Goal: Transaction & Acquisition: Purchase product/service

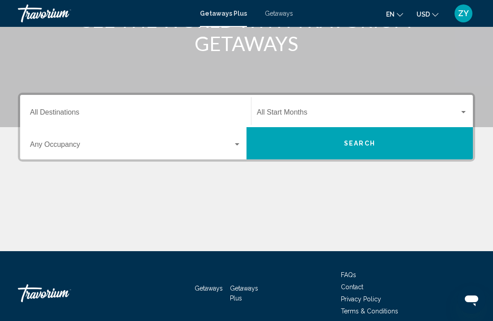
scroll to position [144, 0]
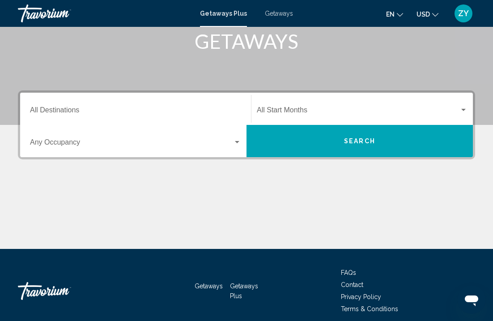
click at [399, 12] on icon "Change language" at bounding box center [400, 15] width 6 height 6
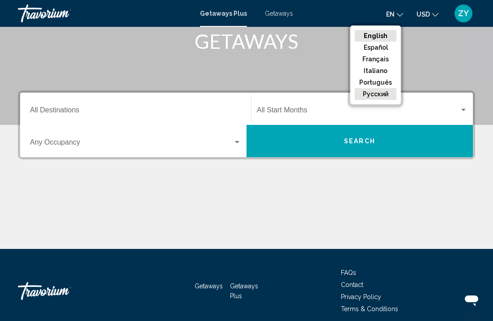
click at [377, 96] on button "русский" at bounding box center [376, 94] width 42 height 12
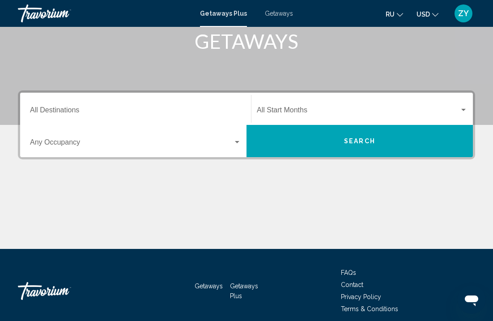
click at [401, 13] on icon "Change language" at bounding box center [400, 15] width 6 height 6
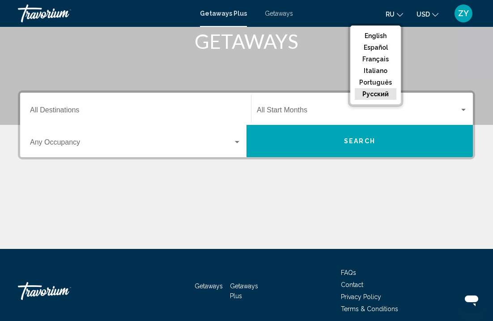
click at [376, 95] on button "русский" at bounding box center [376, 94] width 42 height 12
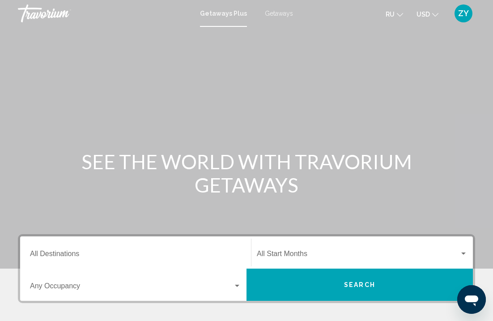
scroll to position [0, 0]
click at [465, 258] on div "Search widget" at bounding box center [362, 256] width 211 height 8
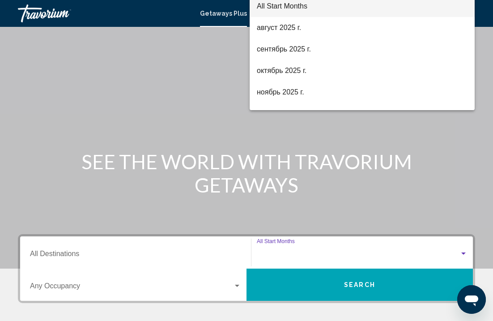
scroll to position [181, 0]
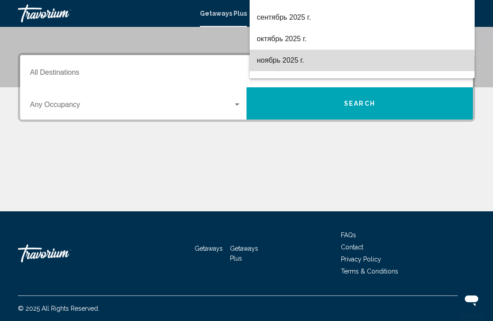
click at [289, 58] on span "ноябрь 2025 г." at bounding box center [362, 60] width 211 height 21
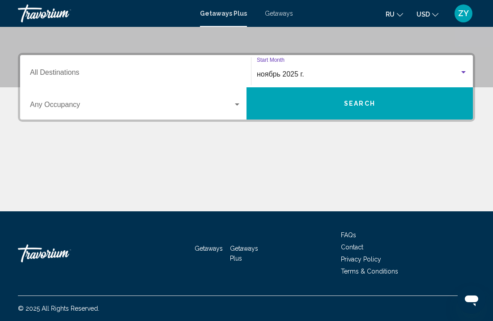
click at [136, 70] on input "Destination All Destinations" at bounding box center [135, 74] width 211 height 8
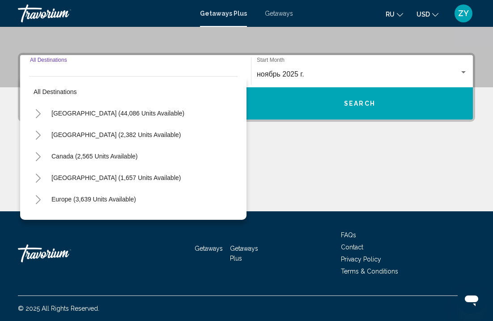
click at [124, 73] on input "Destination All Destinations" at bounding box center [135, 74] width 211 height 8
click at [101, 71] on input "Destination All Destinations" at bounding box center [135, 74] width 211 height 8
click at [47, 69] on div "Destination All Destinations" at bounding box center [135, 71] width 211 height 28
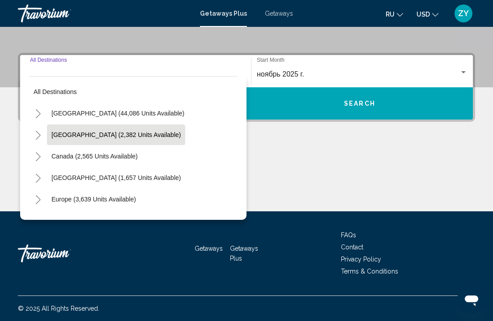
scroll to position [0, 0]
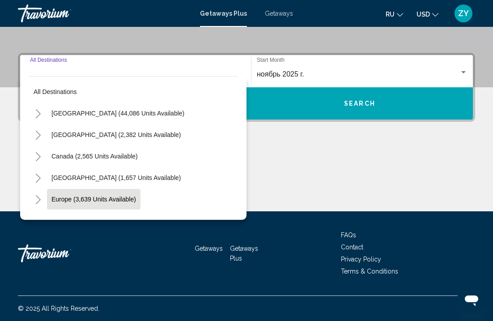
click at [96, 195] on button "Europe (3,639 units available)" at bounding box center [94, 199] width 94 height 21
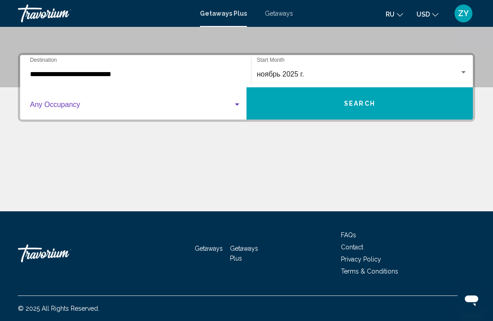
click at [95, 107] on span "Search widget" at bounding box center [131, 107] width 203 height 8
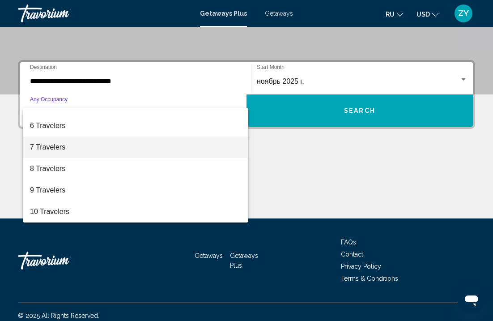
scroll to position [178, 0]
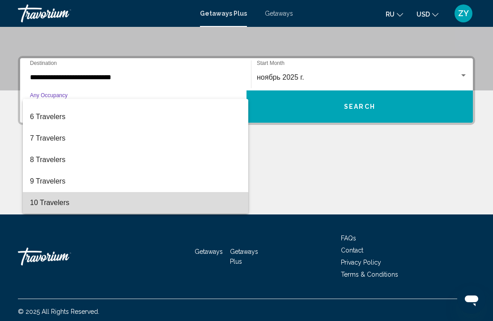
click at [62, 203] on span "10 Travelers" at bounding box center [135, 202] width 211 height 21
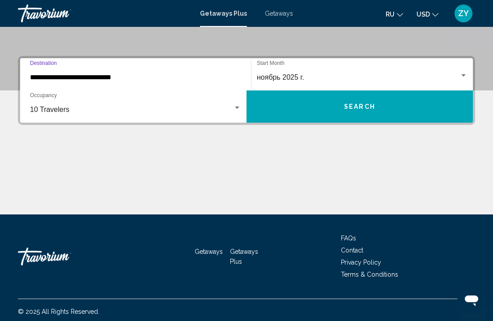
click at [125, 75] on input "**********" at bounding box center [135, 77] width 211 height 8
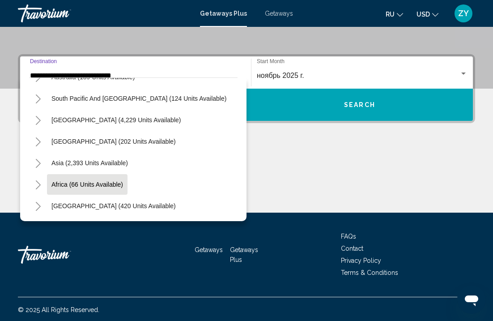
scroll to position [553, 0]
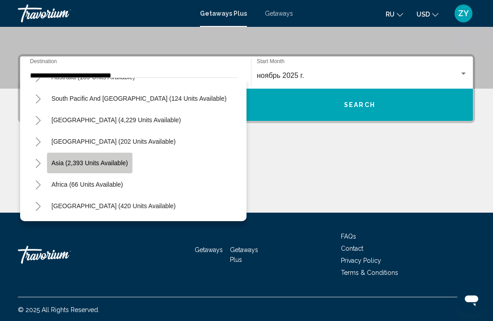
click at [111, 166] on span "Asia (2,393 units available)" at bounding box center [89, 162] width 77 height 7
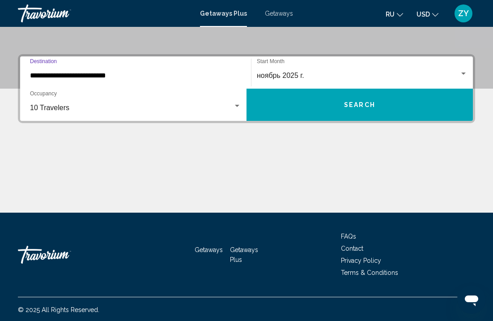
scroll to position [181, 0]
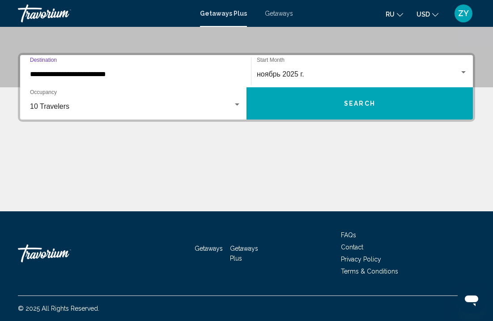
click at [109, 72] on input "**********" at bounding box center [135, 74] width 211 height 8
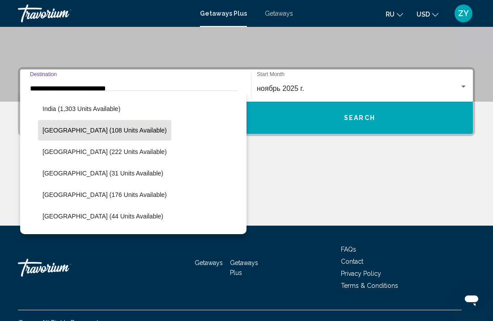
scroll to position [712, 0]
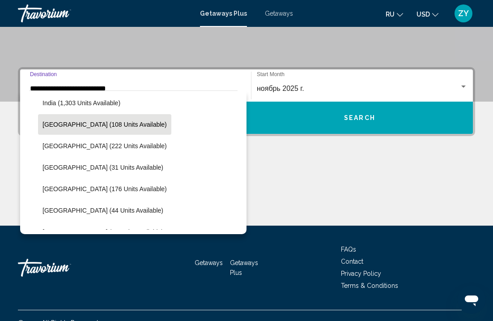
click at [106, 127] on span "Indonesia (108 units available)" at bounding box center [105, 124] width 124 height 7
type input "**********"
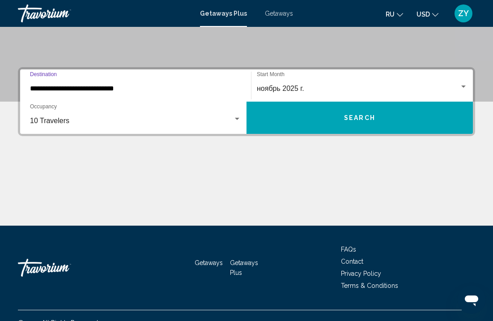
scroll to position [181, 0]
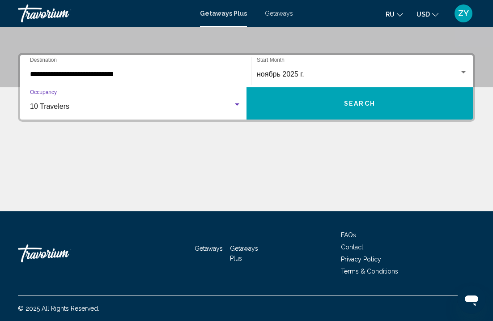
click at [170, 110] on div "10 Travelers" at bounding box center [131, 107] width 203 height 8
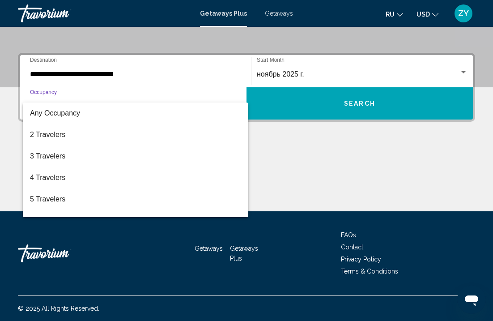
scroll to position [100, 0]
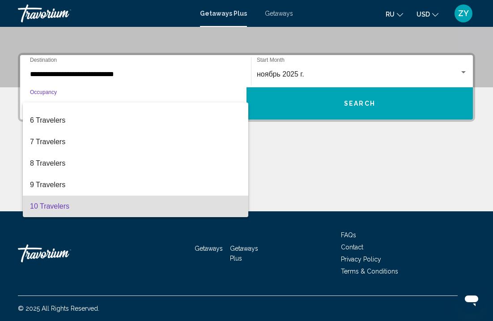
click at [164, 77] on div at bounding box center [246, 160] width 493 height 321
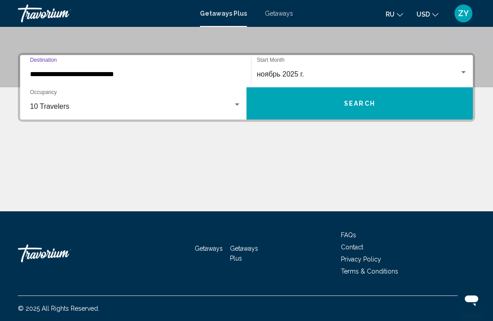
click at [124, 74] on input "**********" at bounding box center [135, 74] width 211 height 8
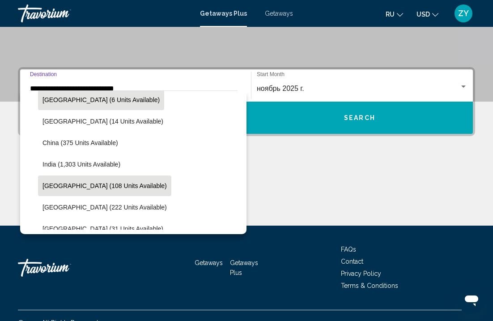
scroll to position [652, 0]
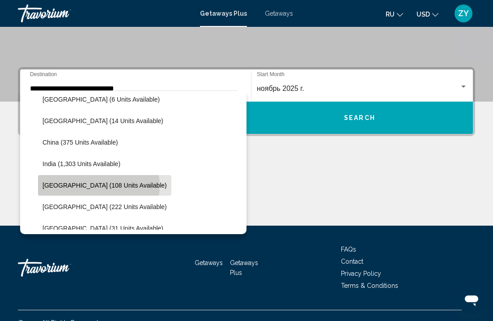
click at [99, 186] on span "Indonesia (108 units available)" at bounding box center [105, 185] width 124 height 7
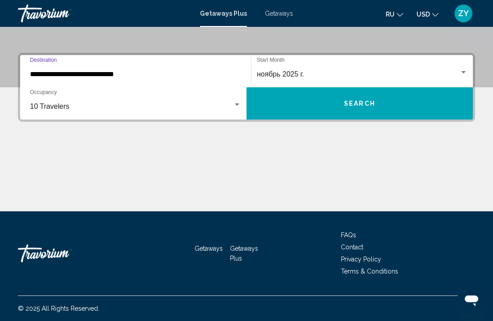
scroll to position [181, 0]
click at [467, 70] on div "Search widget" at bounding box center [464, 72] width 8 height 7
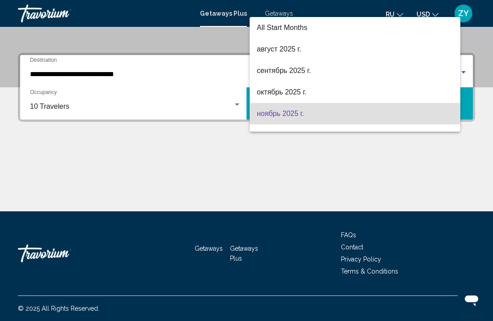
scroll to position [39, 0]
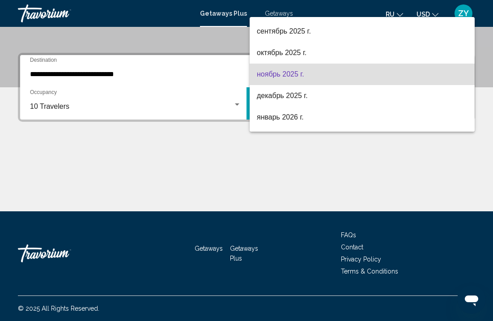
click at [355, 75] on span "ноябрь 2025 г." at bounding box center [362, 74] width 211 height 21
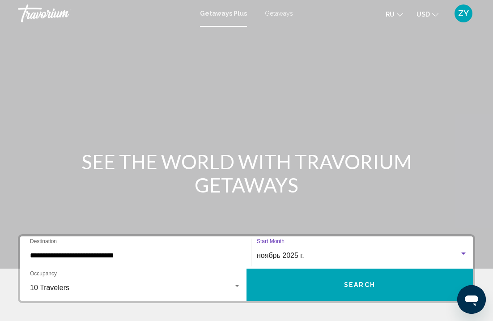
scroll to position [0, 0]
click at [266, 12] on span "Getaways" at bounding box center [279, 13] width 28 height 7
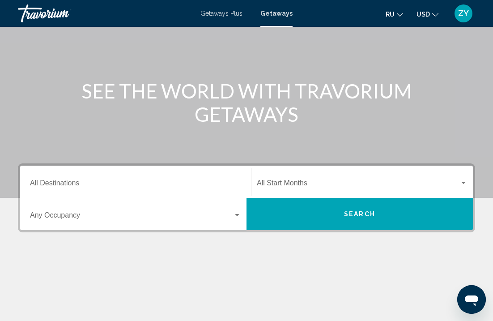
scroll to position [70, 0]
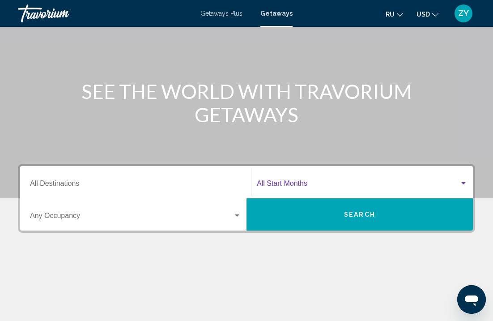
click at [460, 183] on div "Search widget" at bounding box center [464, 183] width 8 height 7
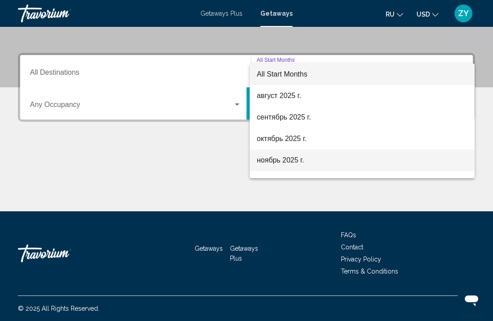
click at [320, 154] on span "ноябрь 2025 г." at bounding box center [362, 160] width 211 height 21
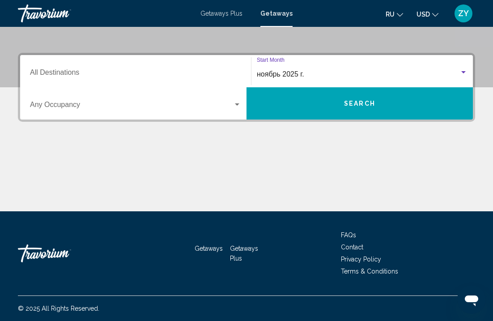
click at [84, 75] on input "Destination All Destinations" at bounding box center [135, 74] width 211 height 8
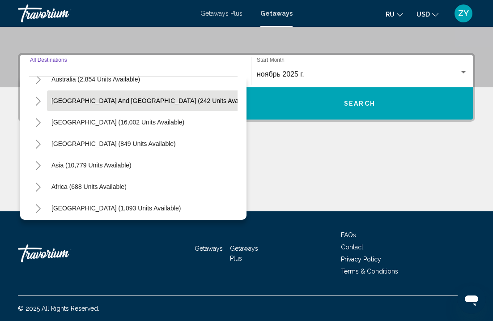
scroll to position [141, 0]
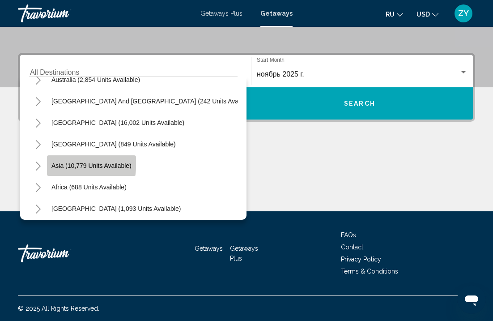
click at [67, 161] on button "Asia (10,779 units available)" at bounding box center [91, 165] width 89 height 21
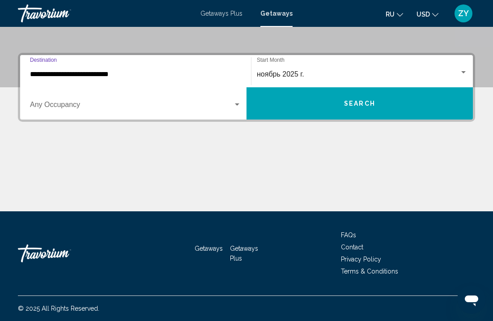
scroll to position [181, 0]
click at [83, 108] on span "Search widget" at bounding box center [131, 107] width 203 height 8
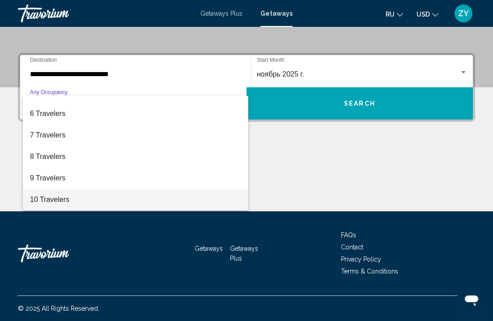
scroll to position [100, 0]
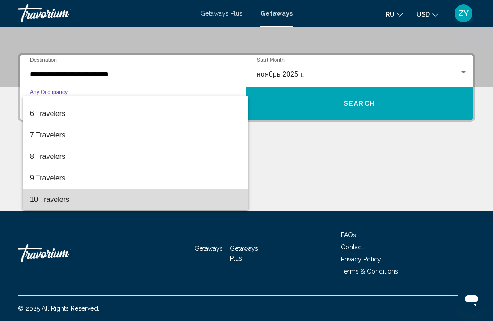
click at [58, 199] on span "10 Travelers" at bounding box center [135, 199] width 211 height 21
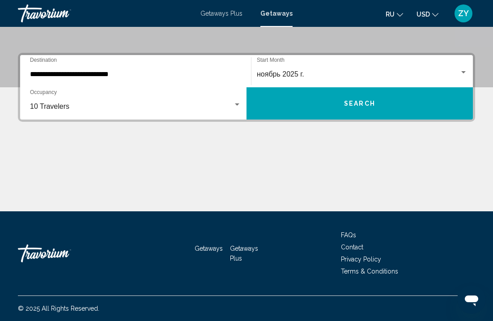
click at [99, 69] on div "**********" at bounding box center [135, 71] width 211 height 28
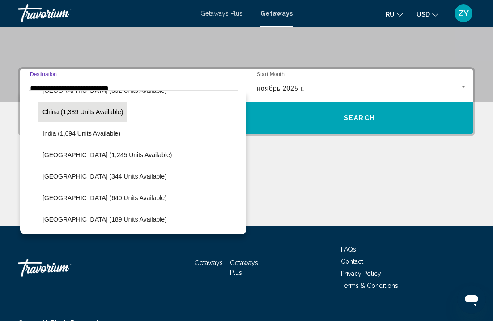
scroll to position [274, 0]
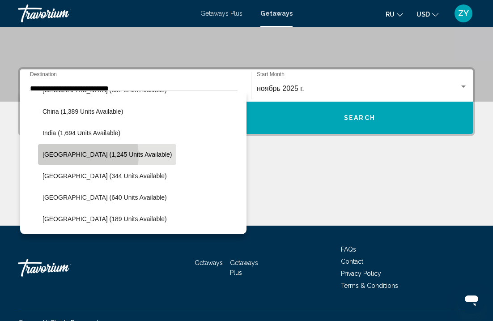
click at [66, 156] on span "Indonesia (1,245 units available)" at bounding box center [107, 154] width 129 height 7
type input "**********"
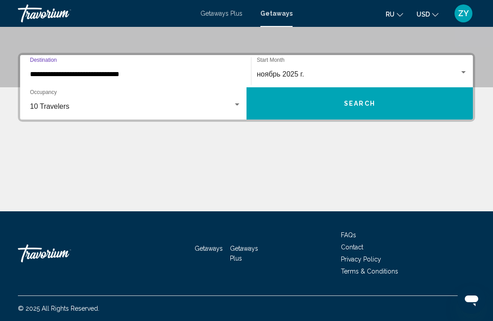
scroll to position [181, 0]
click at [351, 233] on span "FAQs" at bounding box center [348, 235] width 15 height 7
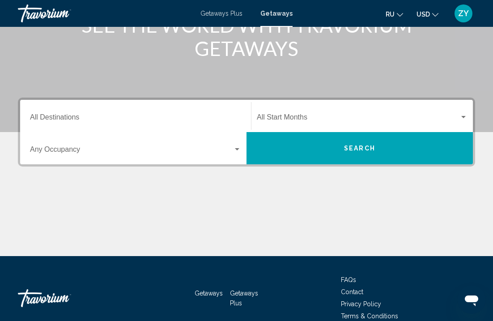
scroll to position [138, 0]
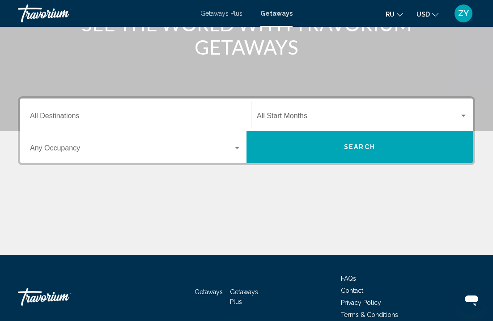
click at [463, 114] on div "Search widget" at bounding box center [464, 115] width 8 height 7
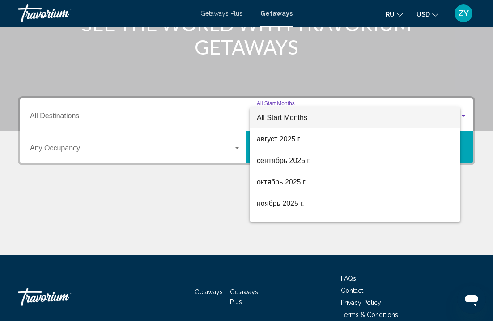
scroll to position [181, 0]
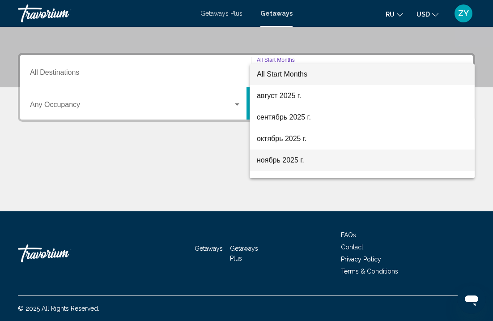
click at [317, 163] on span "ноябрь 2025 г." at bounding box center [362, 160] width 211 height 21
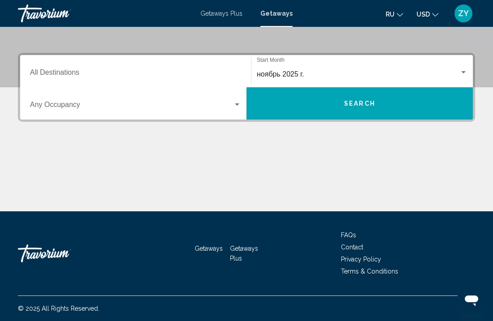
click at [211, 65] on div "Destination All Destinations" at bounding box center [135, 71] width 211 height 28
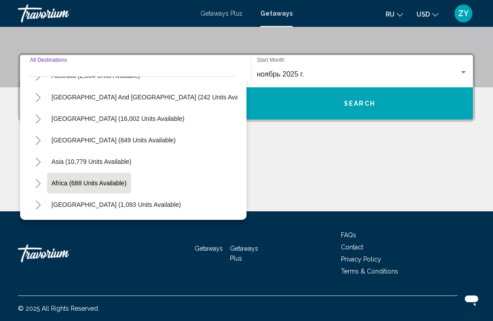
scroll to position [145, 0]
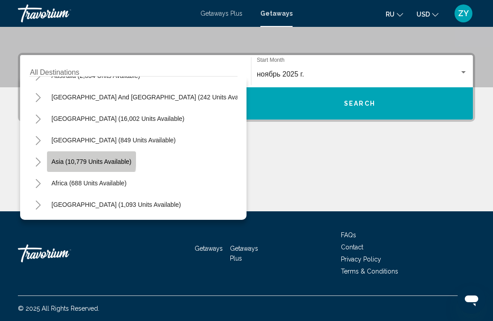
click at [83, 159] on span "Asia (10,779 units available)" at bounding box center [91, 161] width 80 height 7
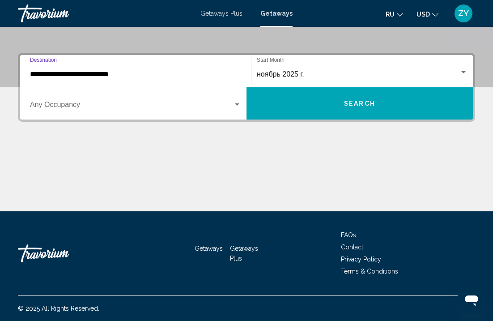
click at [84, 74] on input "**********" at bounding box center [135, 74] width 211 height 8
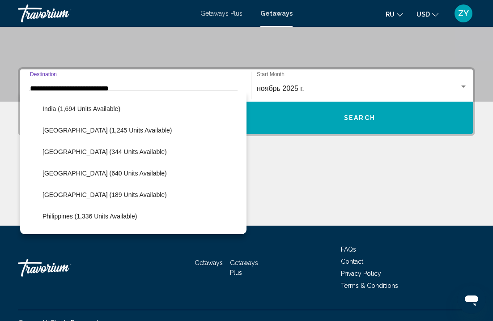
scroll to position [300, 0]
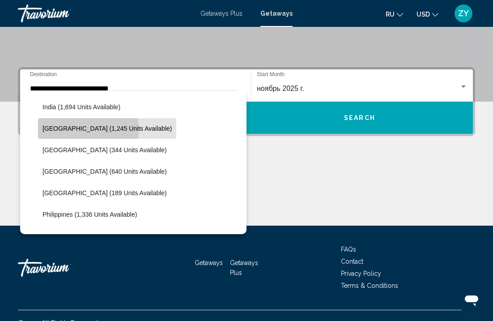
click at [65, 129] on span "Indonesia (1,245 units available)" at bounding box center [107, 128] width 129 height 7
type input "**********"
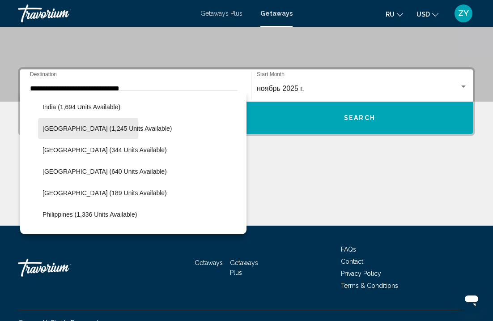
scroll to position [181, 0]
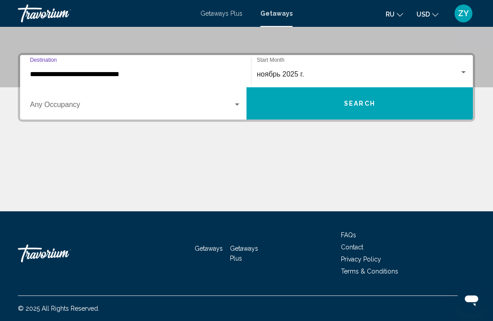
click at [67, 107] on span "Search widget" at bounding box center [131, 107] width 203 height 8
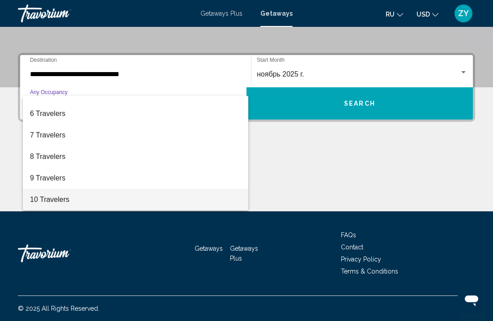
scroll to position [100, 0]
click at [53, 199] on span "10 Travelers" at bounding box center [135, 199] width 211 height 21
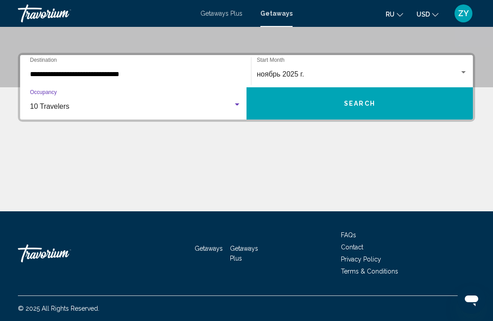
click at [212, 246] on span "Getaways" at bounding box center [209, 248] width 28 height 7
click at [210, 249] on span "Getaways" at bounding box center [209, 248] width 28 height 7
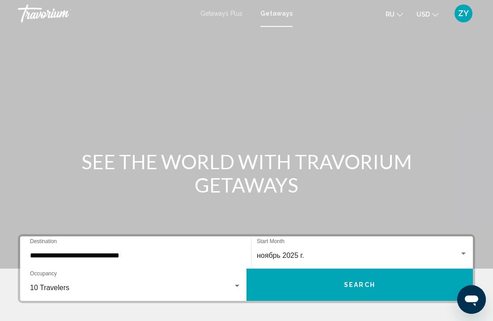
scroll to position [0, 0]
click at [434, 17] on button "USD USD ($) MXN (Mex$) CAD (Can$) GBP (£) EUR (€) AUD (A$) NZD (NZ$) CNY (CN¥)" at bounding box center [428, 14] width 22 height 13
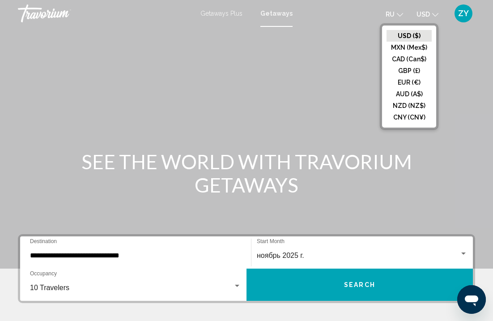
click at [434, 15] on icon "Change currency" at bounding box center [436, 15] width 6 height 6
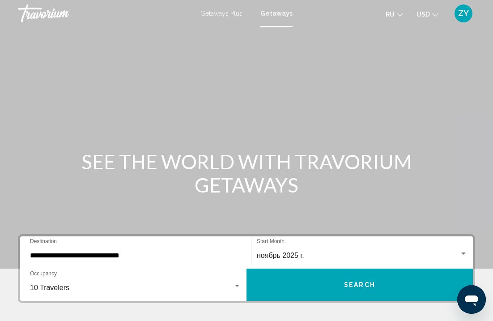
click at [464, 290] on div "Открыть окно обмена сообщениями" at bounding box center [472, 299] width 27 height 27
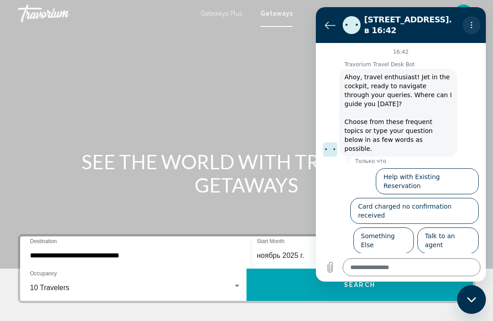
click at [472, 25] on circle "Меню параметров" at bounding box center [472, 25] width 1 height 1
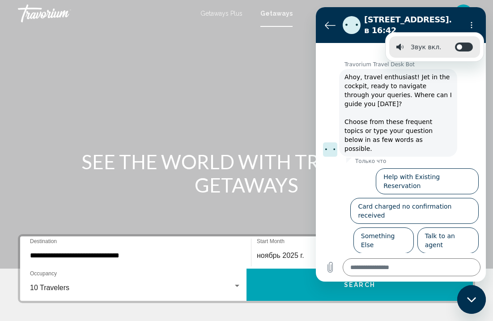
click at [387, 234] on div "16:42 Travorium Travel Desk Bot Travorium Travel Desk Bot говорит: Ahoy, travel…" at bounding box center [401, 148] width 170 height 210
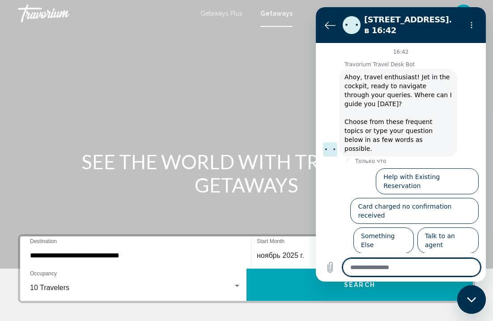
click at [394, 270] on textarea at bounding box center [412, 267] width 138 height 18
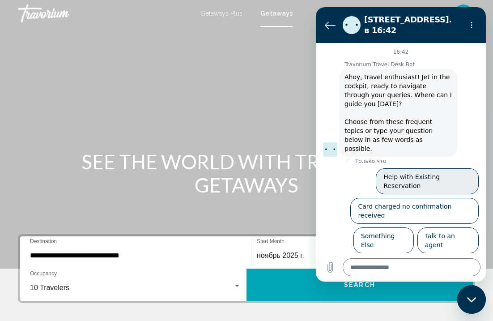
click at [432, 168] on button "Help with Existing Reservation" at bounding box center [427, 181] width 103 height 26
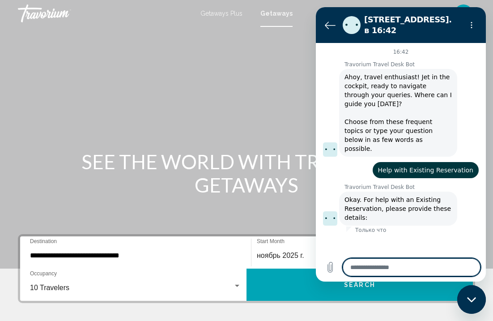
type textarea "*"
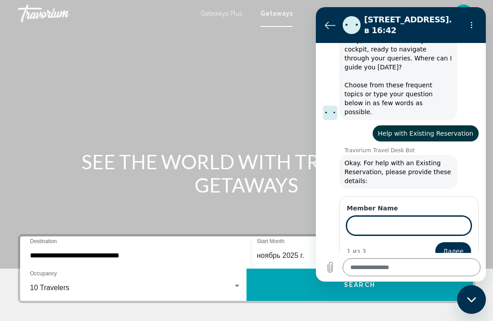
scroll to position [36, 0]
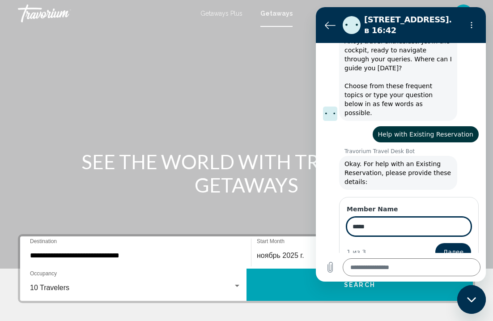
type input "*****"
drag, startPoint x: 387, startPoint y: 214, endPoint x: 454, endPoint y: 227, distance: 67.4
click at [454, 227] on form "Member Name ***** 1 из 3 Далее" at bounding box center [409, 233] width 124 height 56
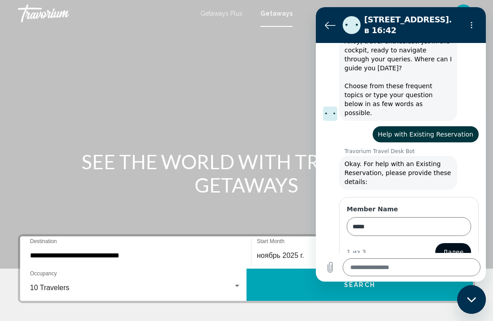
click at [455, 247] on span "Далее" at bounding box center [453, 252] width 21 height 11
type textarea "*"
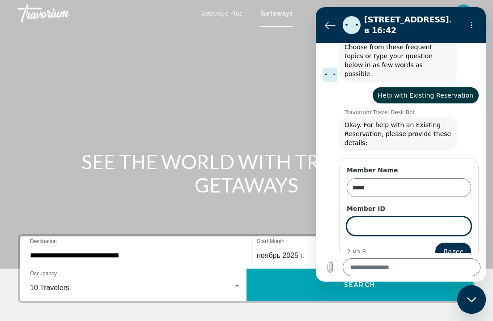
scroll to position [74, 0]
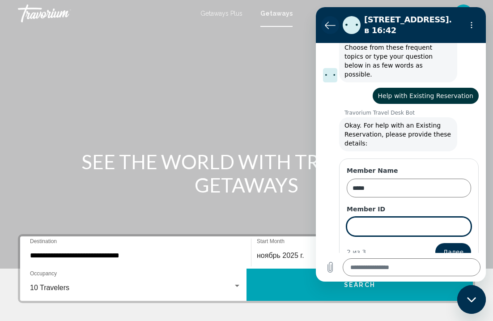
click at [326, 22] on icon "Вернуться к списку разговоров" at bounding box center [331, 25] width 10 height 7
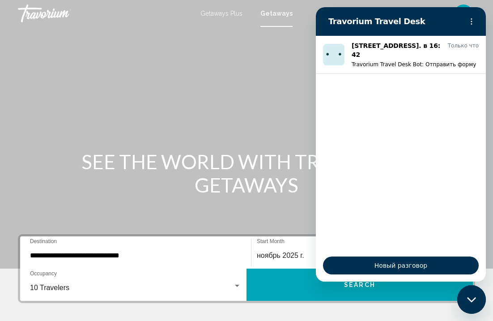
click at [210, 96] on div "Main content" at bounding box center [246, 134] width 493 height 269
click at [470, 19] on icon "Меню параметров" at bounding box center [471, 21] width 7 height 7
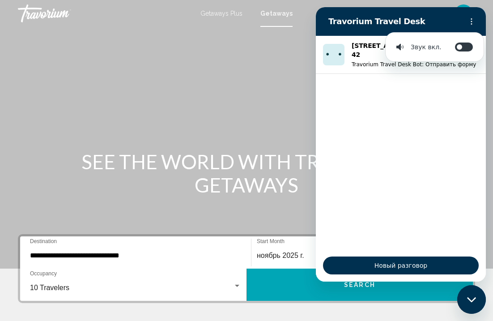
click at [441, 7] on section "Travorium Travel Desk Звук вкл. Звуковые уведомления вкл. / выкл." at bounding box center [401, 21] width 170 height 29
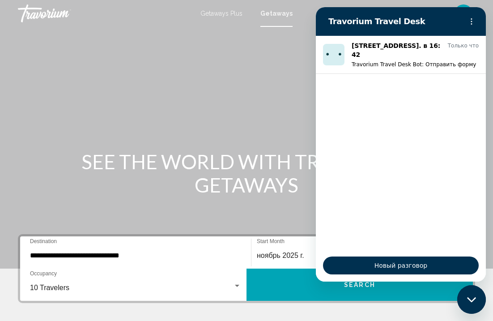
click at [441, 7] on ul "ru English Español Français Italiano Português русский USD USD ($) MXN (Mex$) C…" at bounding box center [419, 13] width 66 height 14
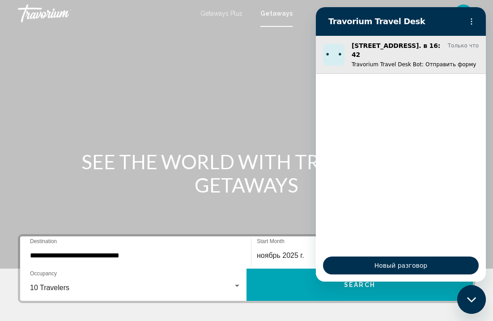
click at [409, 47] on p "Начато 19 авг. в 16:42" at bounding box center [398, 50] width 93 height 18
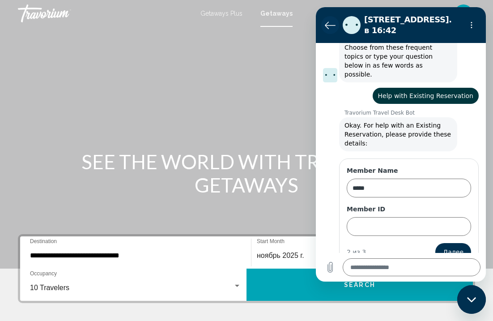
click at [328, 22] on icon "Вернуться к списку разговоров" at bounding box center [331, 25] width 10 height 7
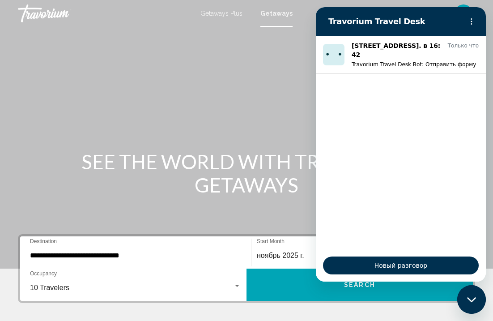
click at [472, 293] on div "Закрыть окно обмена сообщениями" at bounding box center [472, 299] width 27 height 27
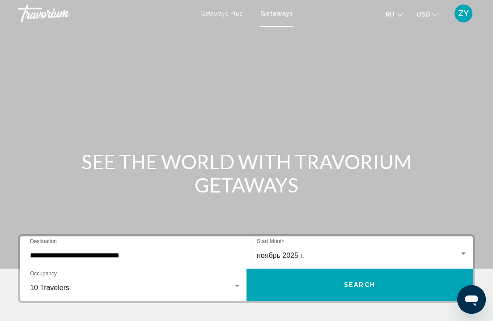
scroll to position [0, 0]
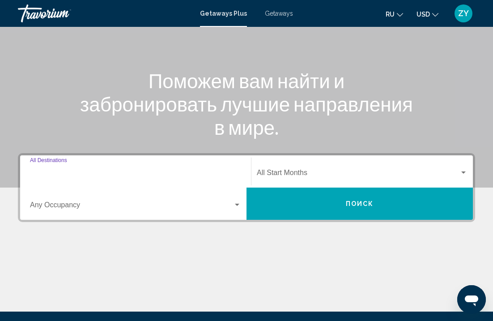
click at [82, 177] on input "Destination All Destinations" at bounding box center [135, 175] width 211 height 8
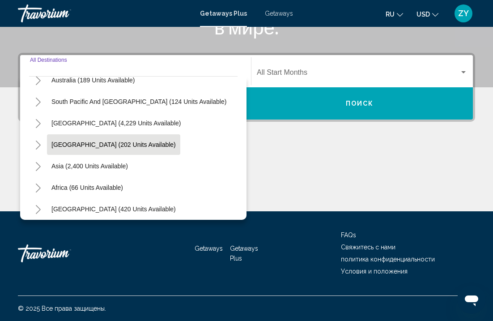
scroll to position [145, 0]
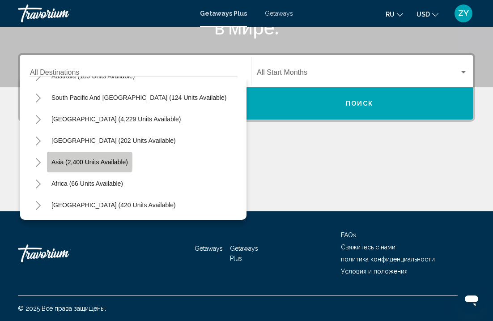
click at [87, 161] on span "Asia (2,400 units available)" at bounding box center [89, 162] width 77 height 7
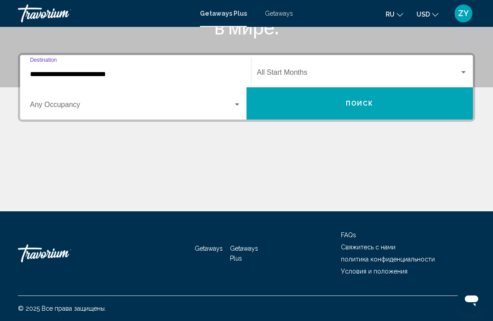
click at [110, 76] on input "**********" at bounding box center [135, 74] width 211 height 8
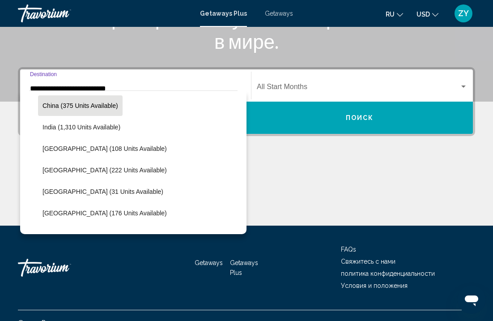
scroll to position [280, 0]
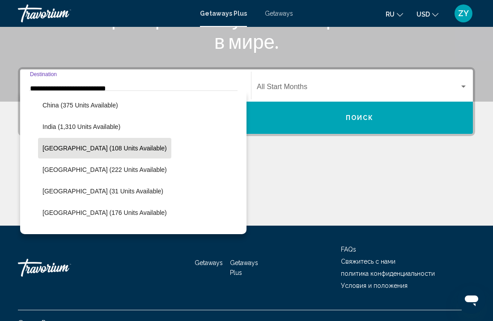
click at [87, 148] on span "Indonesia (108 units available)" at bounding box center [105, 148] width 124 height 7
type input "**********"
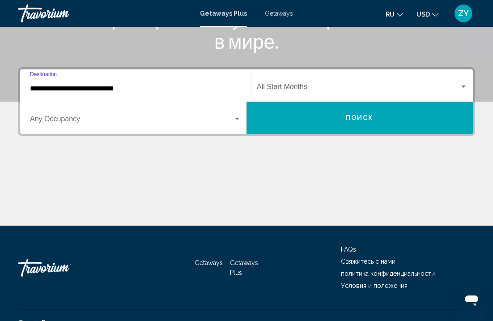
scroll to position [181, 0]
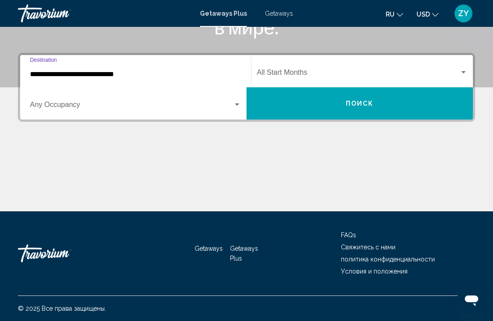
click at [68, 105] on span "Search widget" at bounding box center [131, 107] width 203 height 8
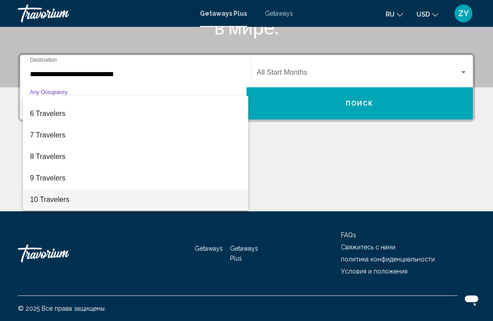
scroll to position [100, 0]
click at [51, 199] on span "10 Travelers" at bounding box center [135, 199] width 211 height 21
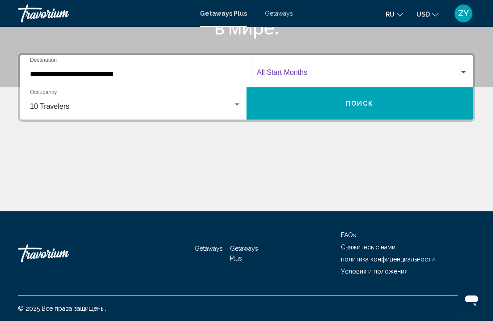
click at [463, 72] on div "Search widget" at bounding box center [464, 72] width 4 height 2
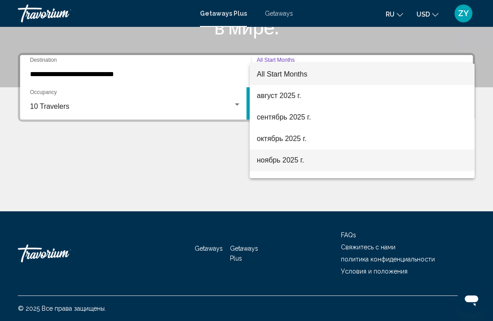
click at [279, 163] on span "ноябрь 2025 г." at bounding box center [362, 160] width 211 height 21
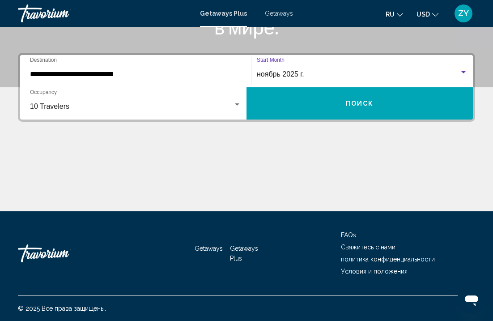
click at [323, 102] on button "Поиск" at bounding box center [360, 103] width 227 height 32
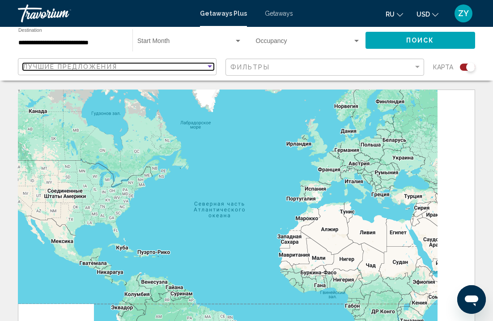
click at [213, 66] on div "Sort by" at bounding box center [210, 66] width 8 height 7
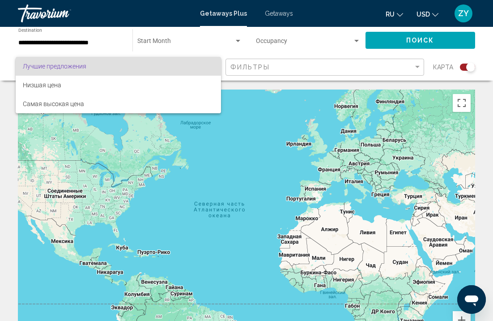
click at [267, 106] on div at bounding box center [246, 160] width 493 height 321
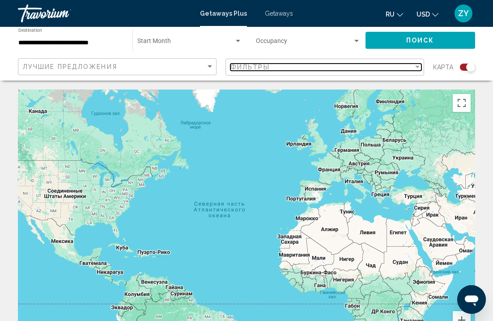
click at [419, 67] on div "Filter" at bounding box center [418, 67] width 4 height 2
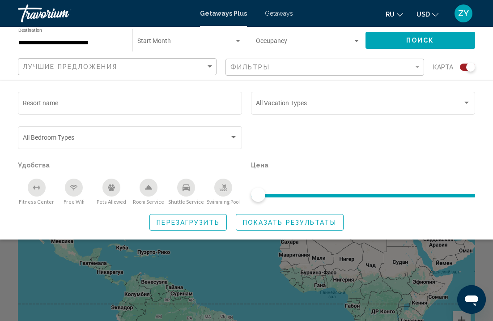
click at [468, 66] on div "Search widget" at bounding box center [471, 67] width 9 height 9
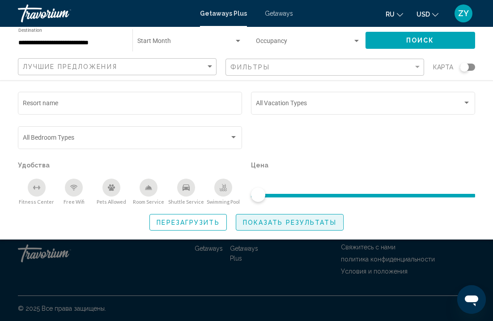
click at [271, 223] on span "Показать результаты" at bounding box center [290, 222] width 94 height 7
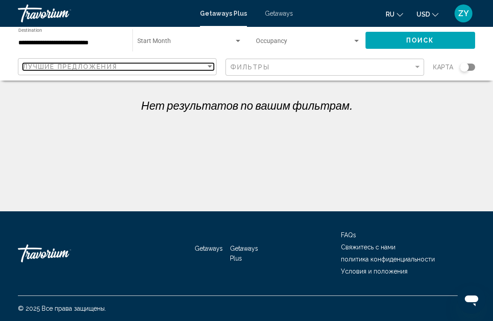
click at [210, 65] on div "Sort by" at bounding box center [210, 66] width 4 height 2
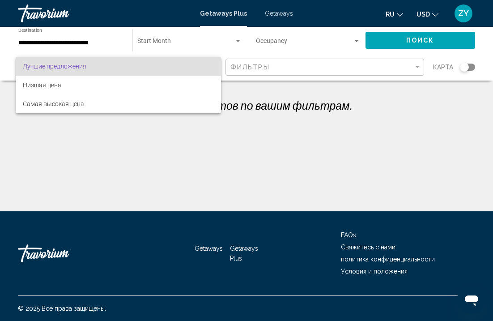
click at [270, 69] on div at bounding box center [246, 160] width 493 height 321
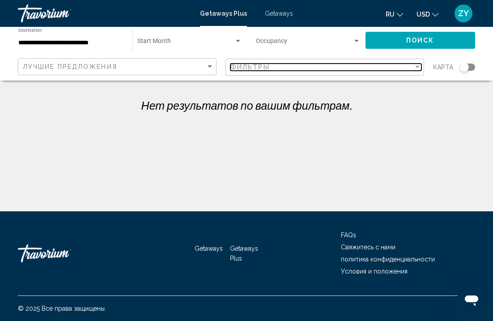
click at [268, 67] on span "Фильтры" at bounding box center [250, 67] width 39 height 7
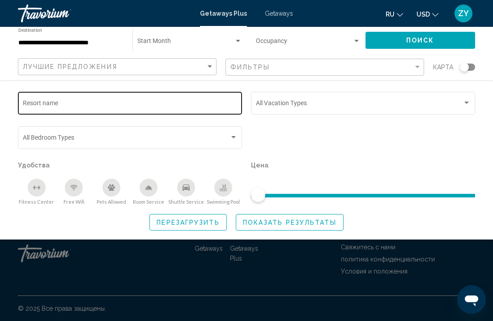
click at [111, 98] on div "Resort name" at bounding box center [130, 102] width 215 height 25
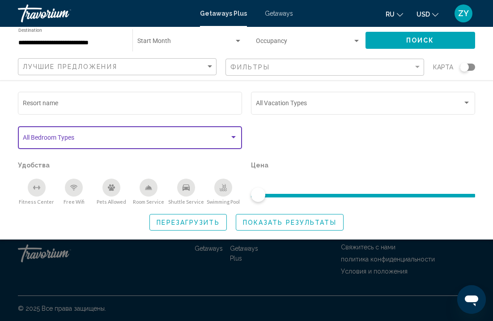
click at [237, 143] on div "Search widget" at bounding box center [130, 139] width 215 height 7
click at [235, 138] on div "Search widget" at bounding box center [234, 137] width 4 height 2
click at [235, 135] on div "Search widget" at bounding box center [234, 137] width 8 height 7
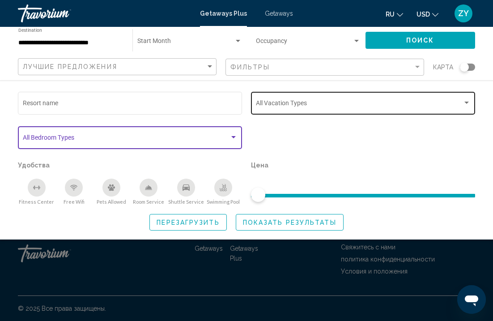
click at [465, 98] on div "Vacation Types All Vacation Types" at bounding box center [363, 102] width 215 height 25
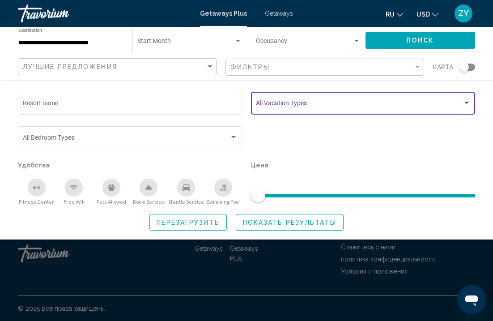
click at [467, 103] on div "Search widget" at bounding box center [467, 103] width 4 height 2
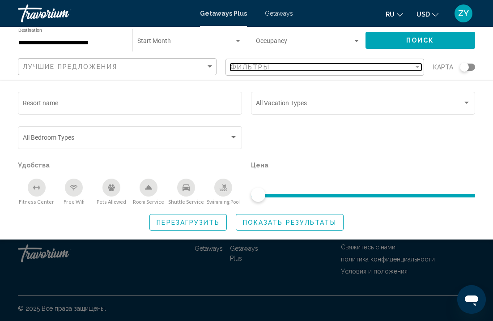
click at [420, 64] on div "Filter" at bounding box center [418, 67] width 8 height 7
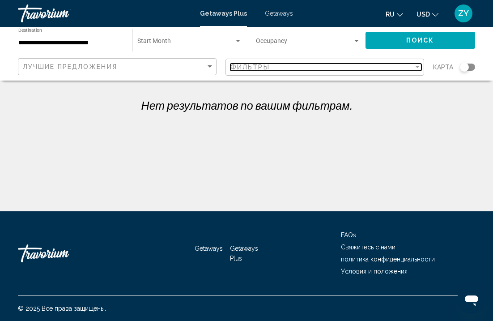
click at [420, 64] on div "Filter" at bounding box center [418, 67] width 8 height 7
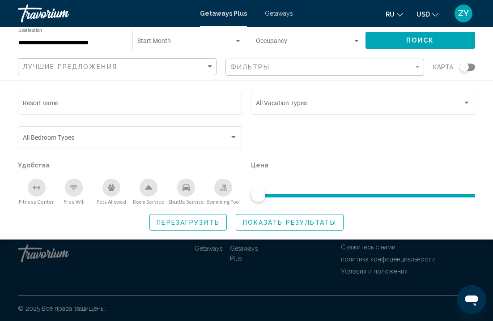
click at [313, 221] on span "Показать результаты" at bounding box center [290, 222] width 94 height 7
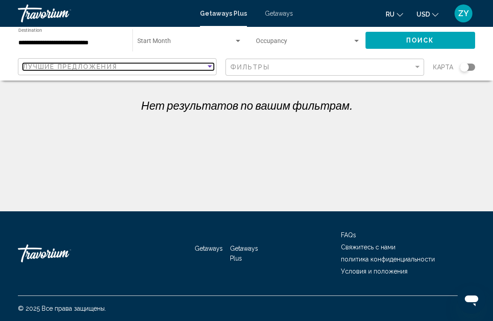
click at [89, 66] on span "Лучшие предложения" at bounding box center [70, 66] width 94 height 7
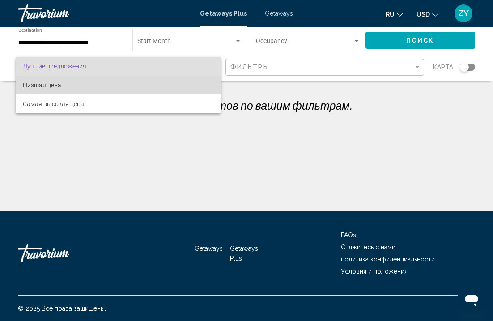
click at [81, 81] on span "Низшая цена" at bounding box center [118, 85] width 191 height 19
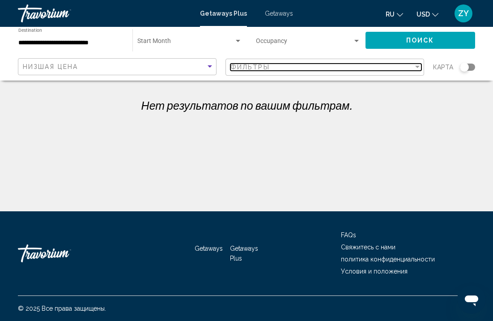
click at [418, 66] on div "Filter" at bounding box center [418, 67] width 4 height 2
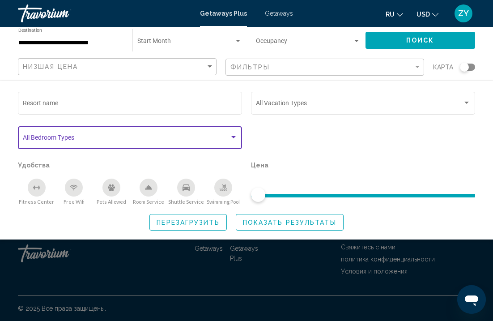
click at [236, 137] on div "Search widget" at bounding box center [234, 137] width 8 height 7
click at [42, 188] on div "Fitness Center" at bounding box center [37, 188] width 18 height 18
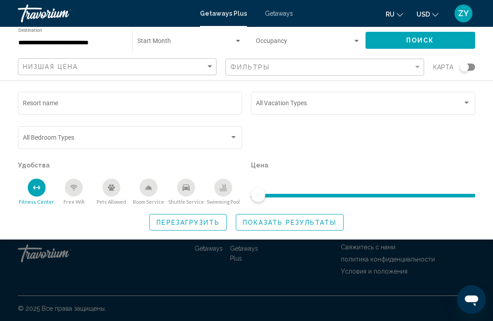
click at [76, 189] on icon "Free Wifi" at bounding box center [73, 187] width 7 height 7
drag, startPoint x: 259, startPoint y: 194, endPoint x: 277, endPoint y: 196, distance: 18.4
click at [277, 196] on ngx-slider "Search widget" at bounding box center [363, 195] width 224 height 2
drag, startPoint x: 258, startPoint y: 195, endPoint x: 305, endPoint y: 203, distance: 47.8
click at [305, 203] on div "Цена" at bounding box center [363, 182] width 233 height 46
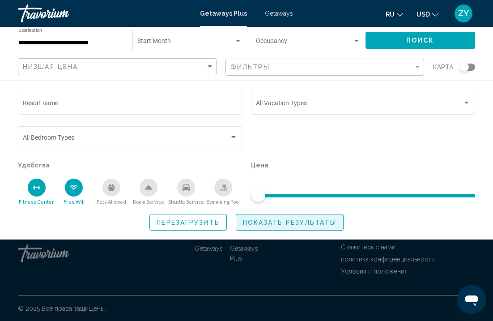
click at [292, 220] on button "Показать результаты" at bounding box center [290, 222] width 108 height 17
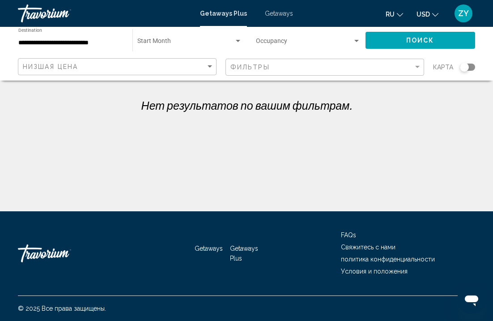
click at [96, 39] on div "**********" at bounding box center [70, 40] width 105 height 25
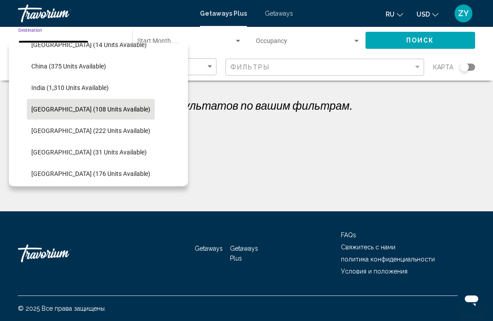
scroll to position [274, 0]
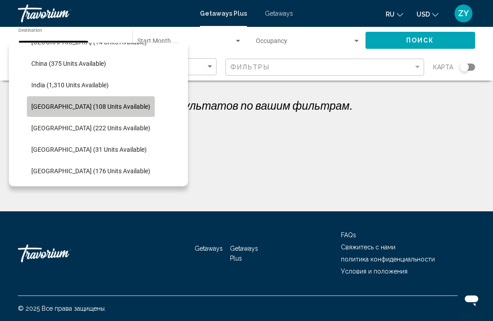
click at [96, 108] on span "Indonesia (108 units available)" at bounding box center [90, 106] width 119 height 7
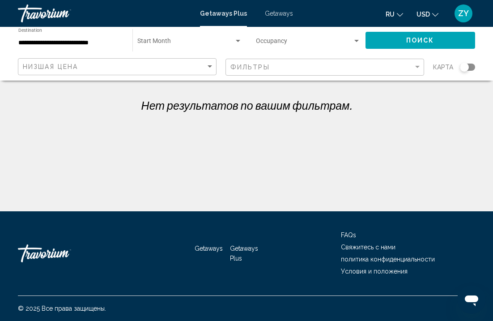
click at [79, 72] on div "Низшая цена" at bounding box center [118, 67] width 191 height 17
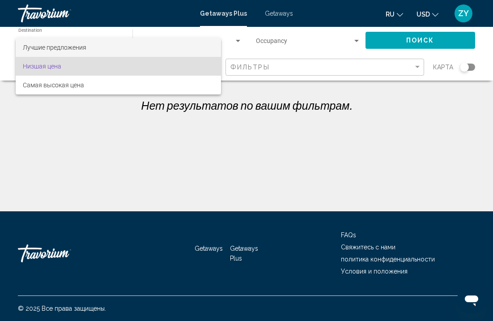
click at [76, 47] on span "Лучшие предложения" at bounding box center [55, 47] width 64 height 7
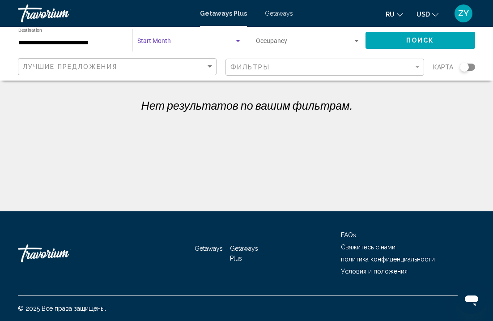
click at [236, 41] on div "Search widget" at bounding box center [238, 41] width 8 height 7
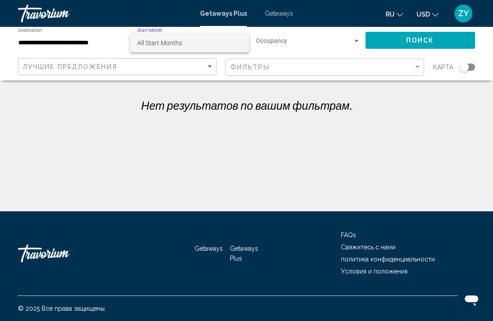
click at [176, 43] on span "All Start Months" at bounding box center [159, 42] width 45 height 7
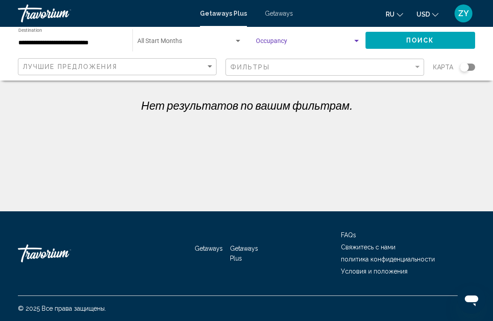
click at [356, 40] on div "Search widget" at bounding box center [357, 41] width 4 height 2
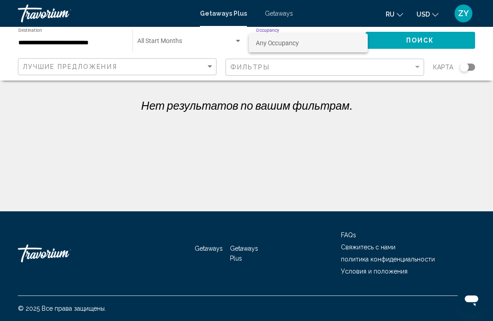
click at [398, 43] on div at bounding box center [246, 160] width 493 height 321
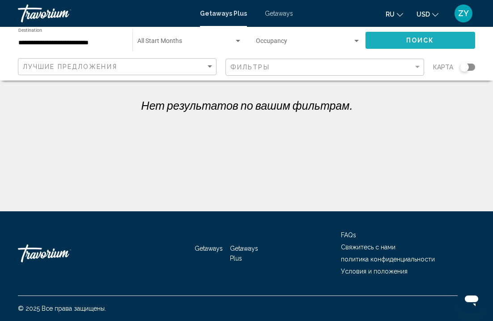
click at [396, 41] on button "Поиск" at bounding box center [421, 40] width 110 height 17
click at [465, 69] on div "Search widget" at bounding box center [464, 67] width 9 height 9
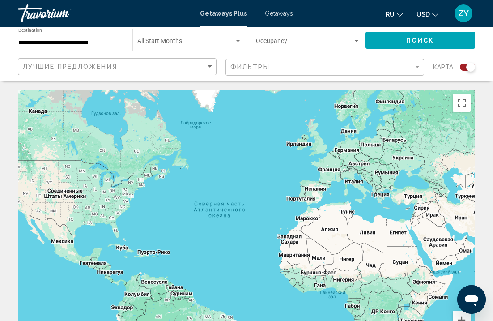
drag, startPoint x: 381, startPoint y: 213, endPoint x: 256, endPoint y: 230, distance: 126.1
click at [257, 231] on div "Main content" at bounding box center [247, 224] width 458 height 269
click at [462, 104] on button "Включить полноэкранный режим" at bounding box center [462, 103] width 18 height 18
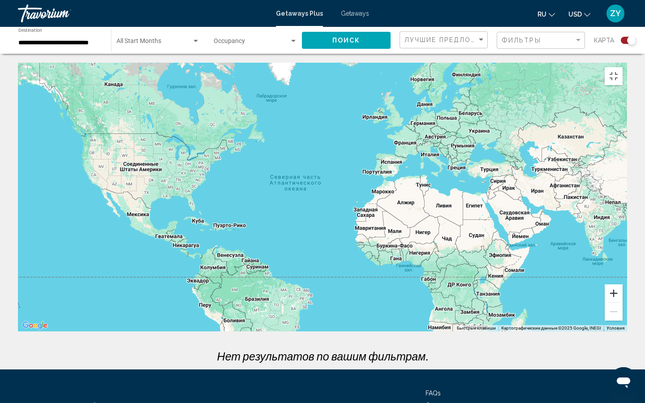
click at [493, 302] on button "Увеличить" at bounding box center [614, 293] width 18 height 18
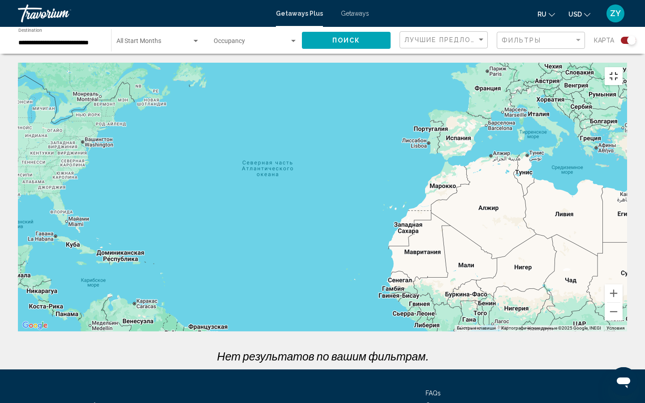
click at [493, 67] on button "Включить полноэкранный режим" at bounding box center [614, 76] width 18 height 18
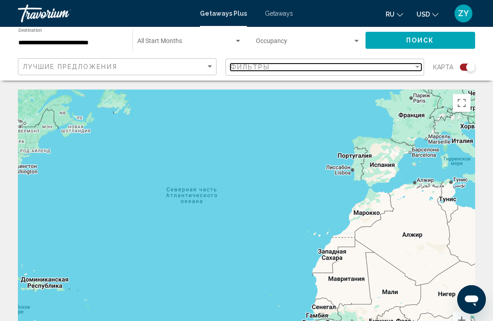
click at [253, 64] on span "Фильтры" at bounding box center [250, 67] width 39 height 7
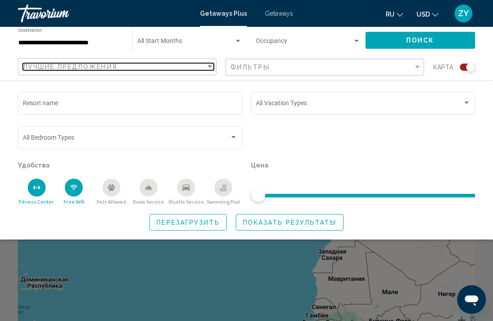
click at [196, 64] on div "Лучшие предложения" at bounding box center [114, 66] width 183 height 7
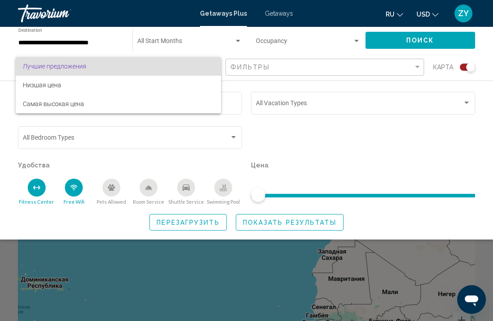
click at [91, 40] on div at bounding box center [246, 160] width 493 height 321
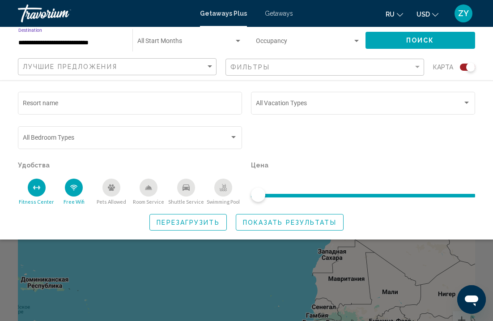
click at [91, 40] on input "**********" at bounding box center [70, 42] width 105 height 7
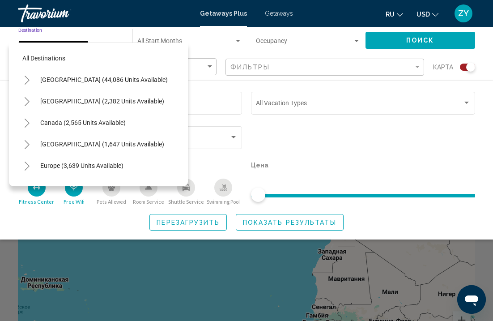
scroll to position [268, 0]
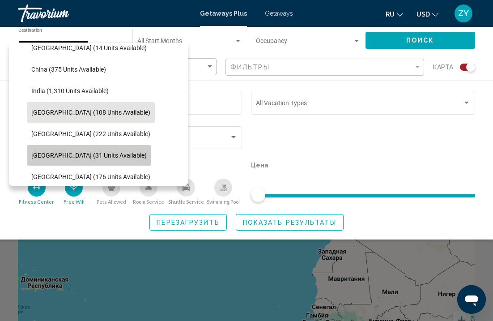
click at [90, 154] on span "Maldives (31 units available)" at bounding box center [89, 155] width 116 height 7
type input "**********"
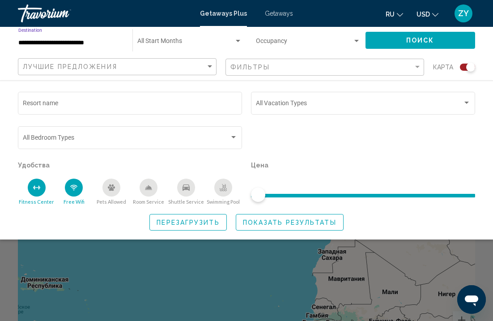
click at [87, 41] on input "**********" at bounding box center [70, 42] width 105 height 7
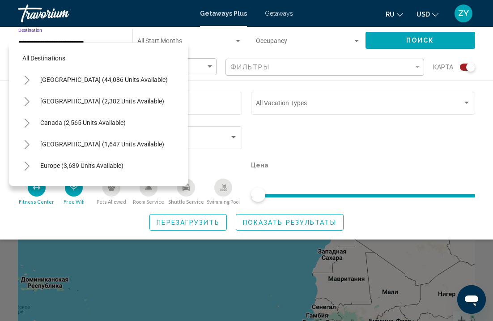
scroll to position [311, 0]
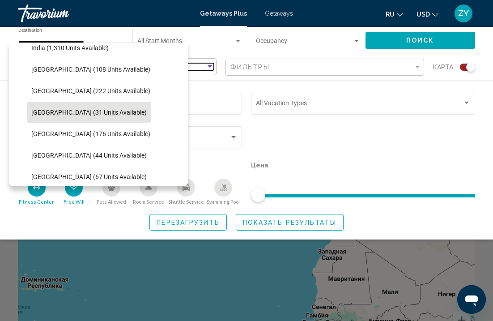
click at [197, 67] on div "Лучшие предложения" at bounding box center [114, 66] width 183 height 7
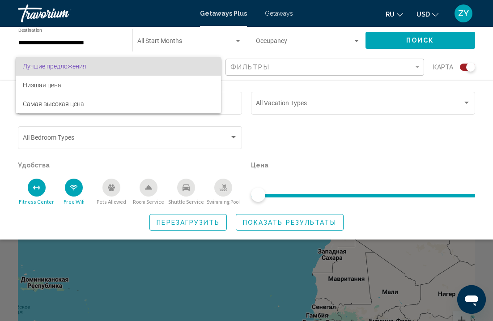
click at [383, 69] on div at bounding box center [246, 160] width 493 height 321
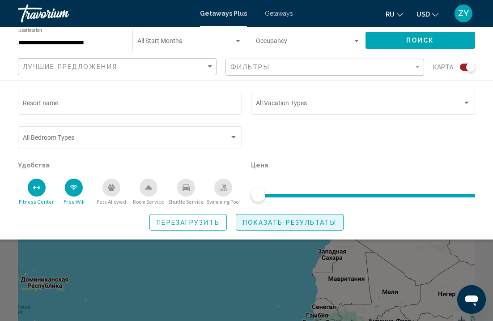
click at [309, 223] on span "Показать результаты" at bounding box center [290, 222] width 94 height 7
click at [308, 223] on span "Показать результаты" at bounding box center [290, 222] width 94 height 7
click at [415, 36] on button "Поиск" at bounding box center [421, 40] width 110 height 17
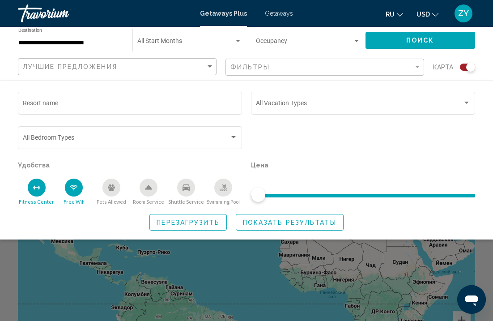
click at [303, 222] on span "Показать результаты" at bounding box center [290, 222] width 94 height 7
click at [304, 222] on span "Показать результаты" at bounding box center [290, 222] width 94 height 7
click at [217, 223] on span "Перезагрузить" at bounding box center [188, 222] width 63 height 7
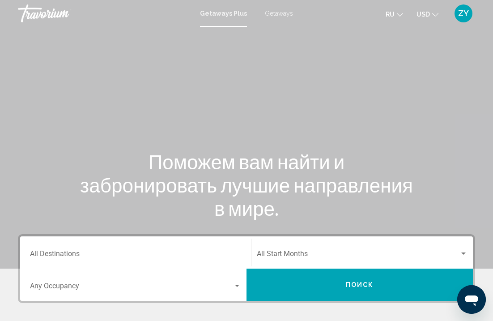
click at [280, 13] on span "Getaways" at bounding box center [279, 13] width 28 height 7
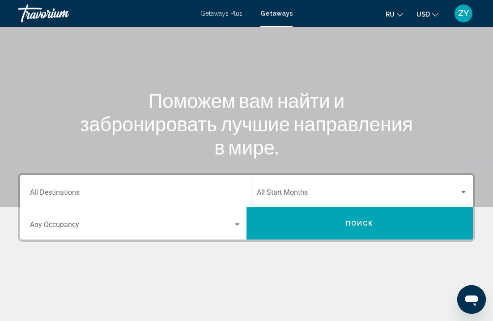
scroll to position [68, 0]
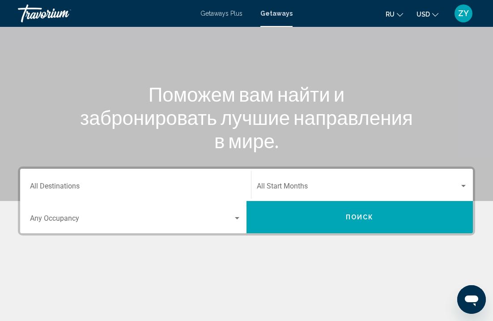
click at [176, 188] on input "Destination All Destinations" at bounding box center [135, 188] width 211 height 8
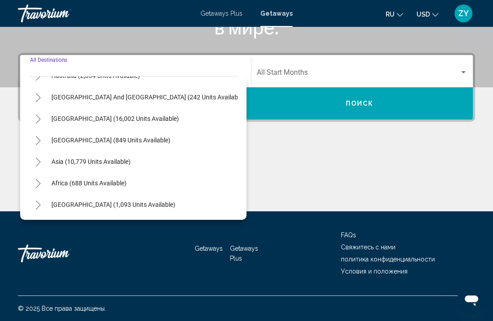
scroll to position [181, 0]
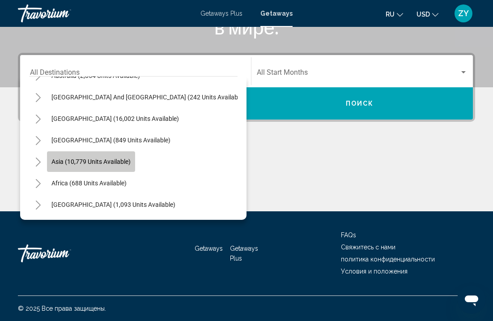
click at [123, 161] on span "Asia (10,779 units available)" at bounding box center [90, 161] width 79 height 7
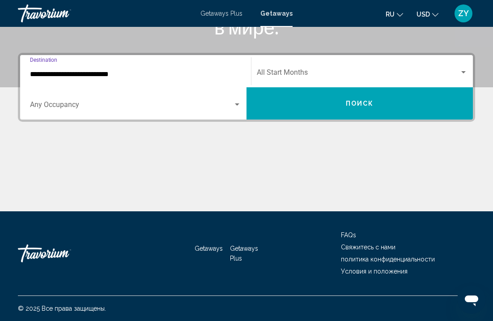
click at [135, 113] on div "Occupancy Any Occupancy" at bounding box center [135, 104] width 211 height 28
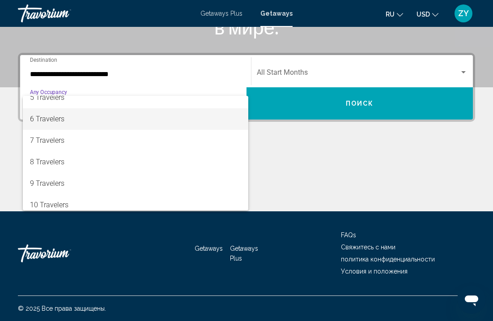
scroll to position [99, 0]
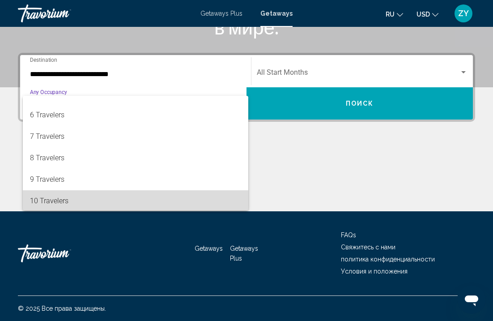
click at [51, 197] on span "10 Travelers" at bounding box center [135, 200] width 211 height 21
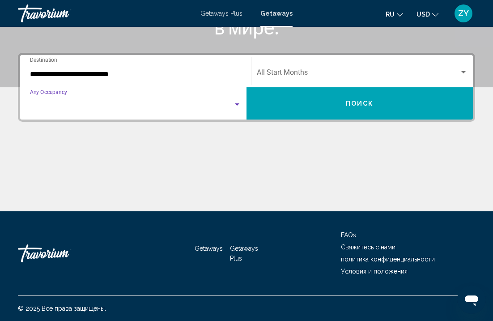
scroll to position [100, 0]
click at [304, 73] on span "Search widget" at bounding box center [358, 74] width 203 height 8
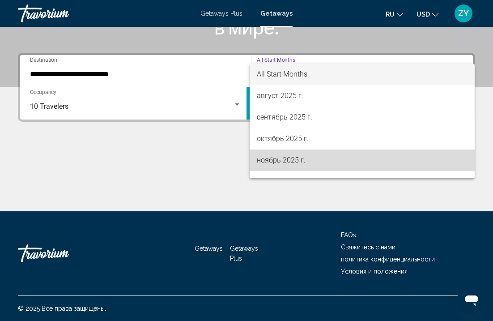
click at [278, 158] on span "ноябрь 2025 г." at bounding box center [362, 160] width 211 height 21
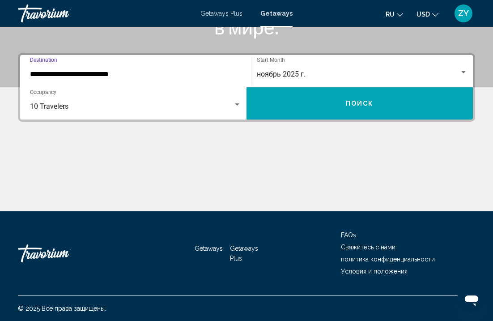
click at [125, 70] on input "**********" at bounding box center [135, 74] width 211 height 8
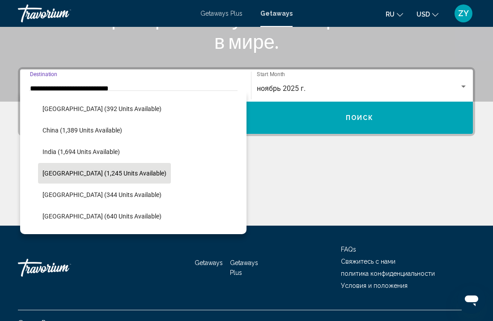
scroll to position [256, 0]
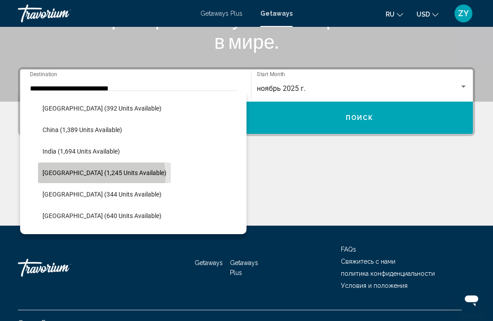
click at [101, 176] on span "Indonesia (1,245 units available)" at bounding box center [105, 172] width 124 height 7
type input "**********"
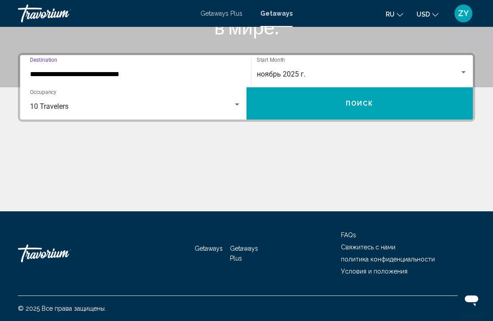
click at [366, 110] on button "Поиск" at bounding box center [360, 103] width 227 height 32
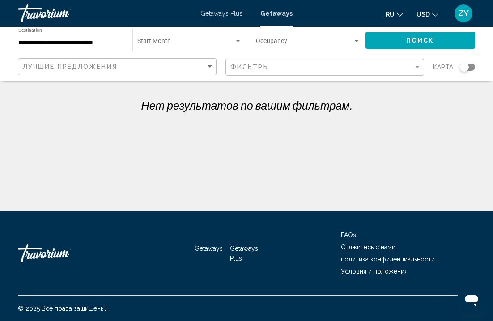
click at [98, 44] on input "**********" at bounding box center [70, 42] width 105 height 7
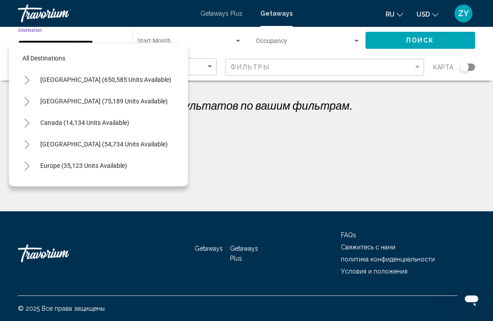
scroll to position [268, 0]
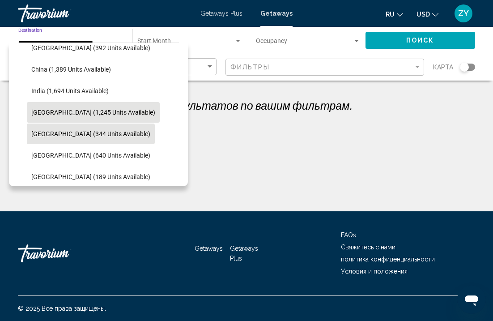
click at [103, 131] on span "Japan (344 units available)" at bounding box center [90, 133] width 119 height 7
type input "**********"
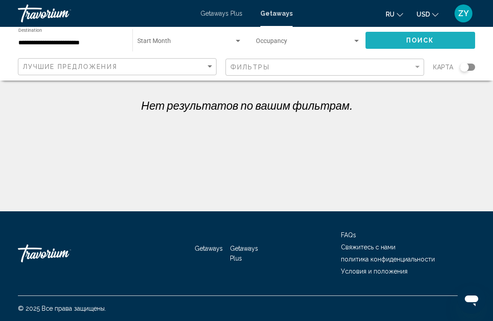
click at [403, 45] on button "Поиск" at bounding box center [421, 40] width 110 height 17
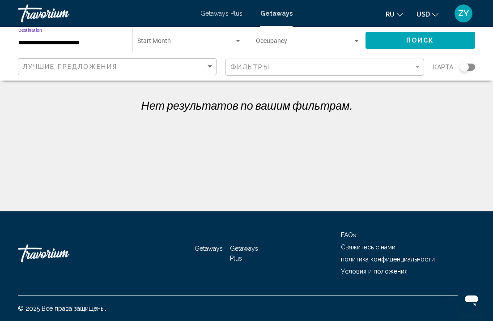
click at [85, 42] on input "**********" at bounding box center [70, 42] width 105 height 7
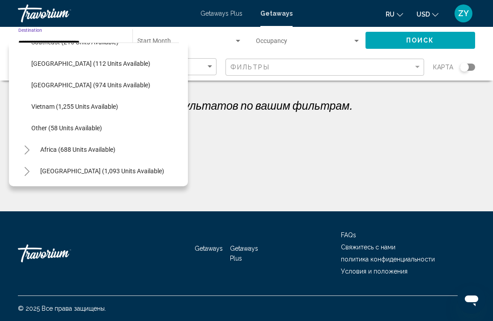
scroll to position [467, 0]
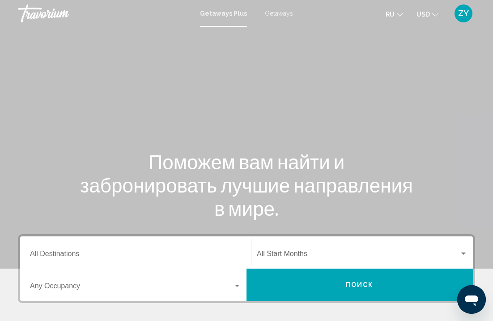
click at [285, 13] on span "Getaways" at bounding box center [279, 13] width 28 height 7
click at [285, 13] on span "Getaways" at bounding box center [277, 13] width 32 height 7
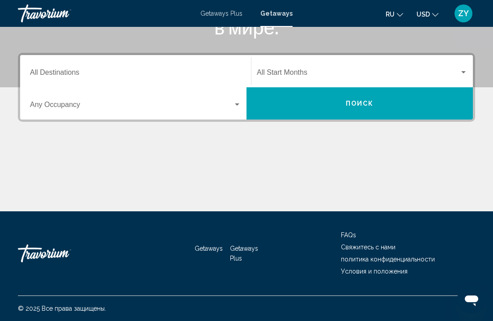
scroll to position [181, 0]
click at [69, 75] on input "Destination All Destinations" at bounding box center [135, 74] width 211 height 8
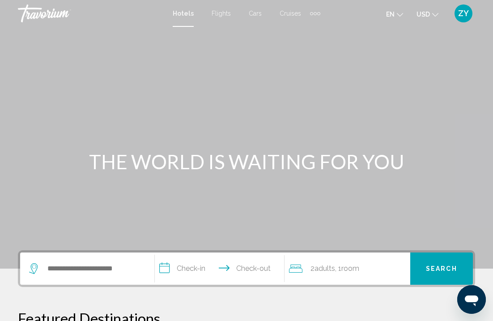
click at [399, 12] on icon "Change language" at bounding box center [400, 15] width 6 height 6
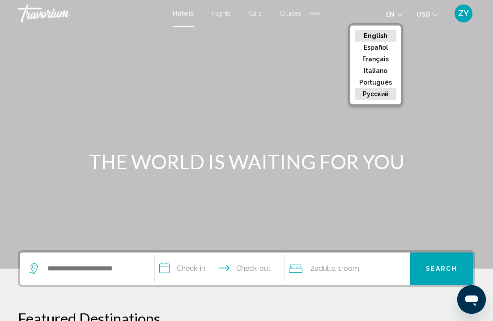
click at [378, 92] on button "русский" at bounding box center [376, 94] width 42 height 12
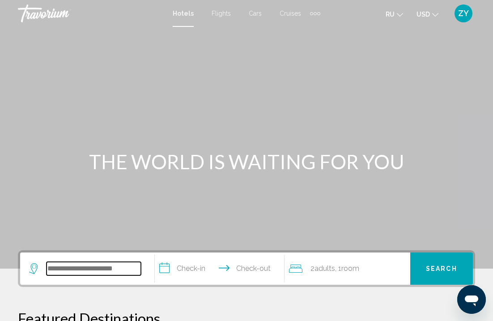
click at [99, 274] on input "Search widget" at bounding box center [94, 268] width 94 height 13
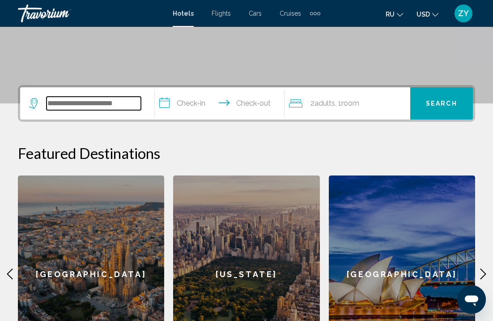
scroll to position [156, 0]
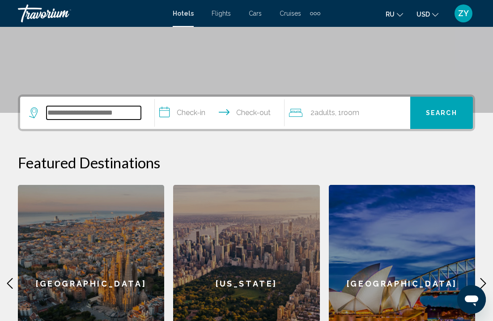
type input "*"
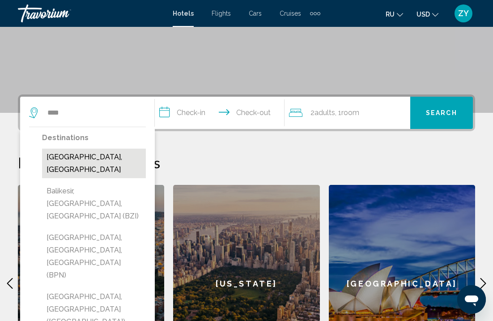
click at [95, 159] on button "[GEOGRAPHIC_DATA], [GEOGRAPHIC_DATA]" at bounding box center [94, 164] width 104 height 30
type input "**********"
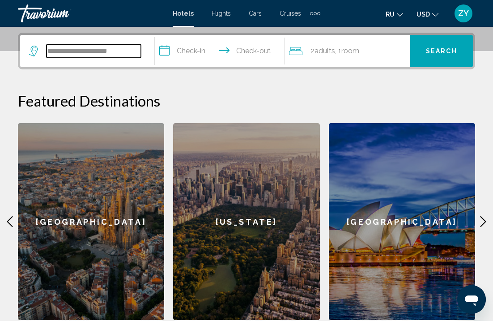
scroll to position [221, 0]
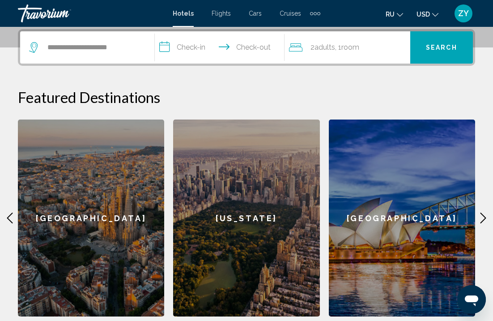
click at [321, 41] on span "2 Adult Adults" at bounding box center [323, 47] width 25 height 13
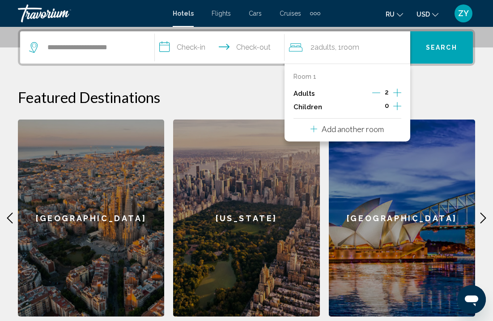
click at [399, 94] on icon "Increment adults" at bounding box center [398, 92] width 8 height 11
click at [424, 48] on button "Search" at bounding box center [442, 47] width 63 height 32
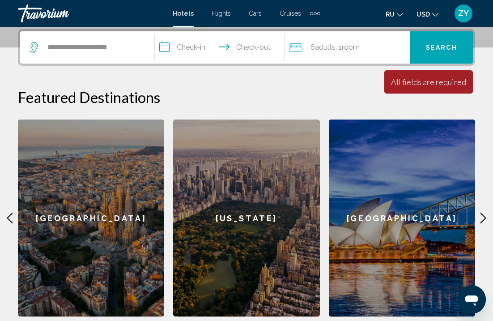
click at [356, 47] on span "Room" at bounding box center [351, 47] width 18 height 9
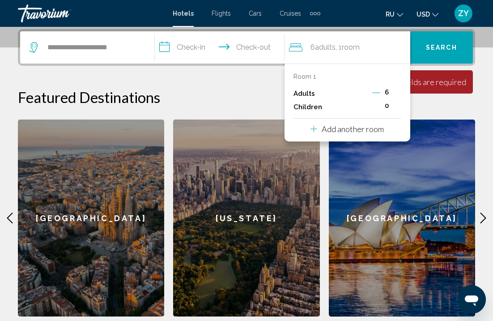
click at [303, 73] on p "Room 1" at bounding box center [305, 76] width 23 height 7
click at [428, 42] on button "Search" at bounding box center [442, 47] width 63 height 32
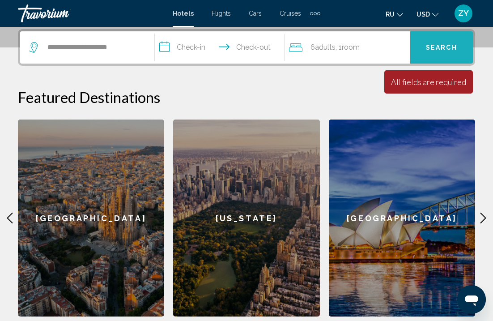
click at [430, 52] on button "Search" at bounding box center [442, 47] width 63 height 32
click at [202, 47] on input "**********" at bounding box center [222, 48] width 134 height 35
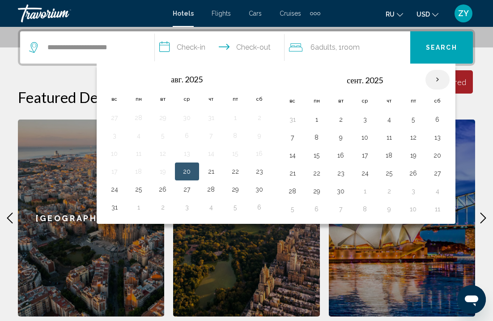
click at [439, 83] on th "Next month" at bounding box center [438, 80] width 24 height 20
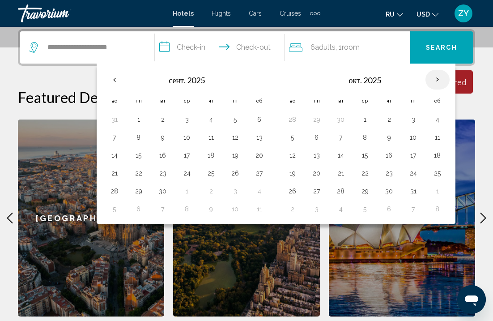
click at [439, 83] on th "Next month" at bounding box center [438, 80] width 24 height 20
click at [437, 120] on button "1" at bounding box center [438, 119] width 14 height 13
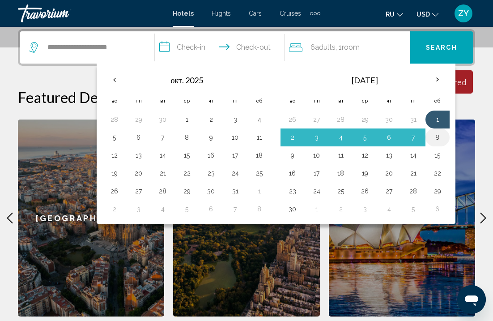
click at [439, 139] on button "8" at bounding box center [438, 137] width 14 height 13
type input "**********"
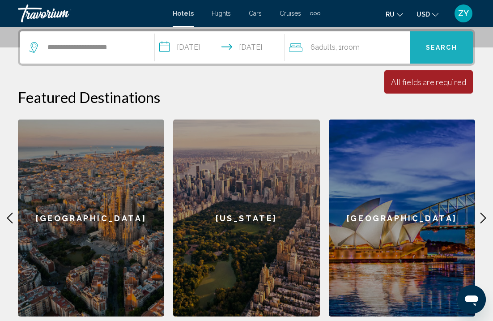
click at [434, 48] on span "Search" at bounding box center [441, 47] width 31 height 7
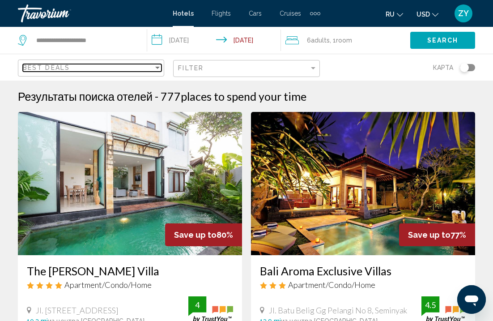
click at [157, 71] on div "Sort by" at bounding box center [158, 67] width 8 height 7
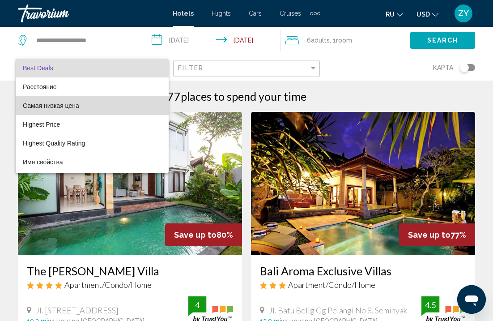
click at [60, 106] on span "Самая низкая цена" at bounding box center [51, 105] width 56 height 7
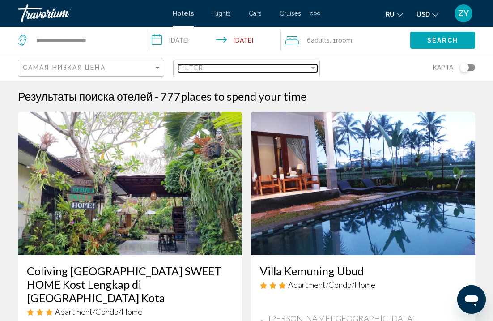
click at [313, 69] on div "Filter" at bounding box center [313, 68] width 4 height 2
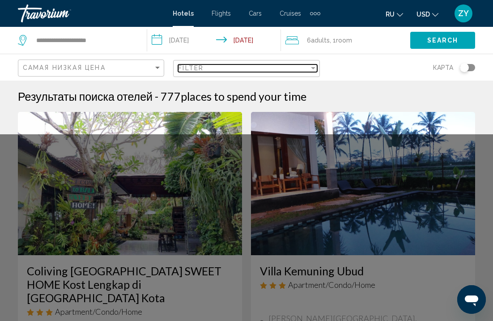
click at [313, 69] on div "Filter" at bounding box center [313, 68] width 4 height 2
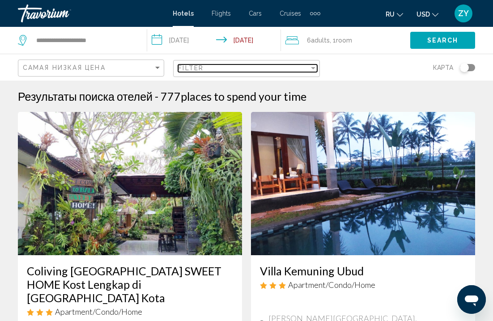
click at [313, 67] on div "Filter" at bounding box center [313, 67] width 8 height 7
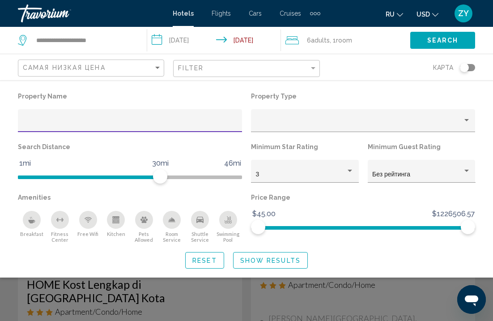
click at [37, 224] on div "Breakfast" at bounding box center [32, 220] width 18 height 18
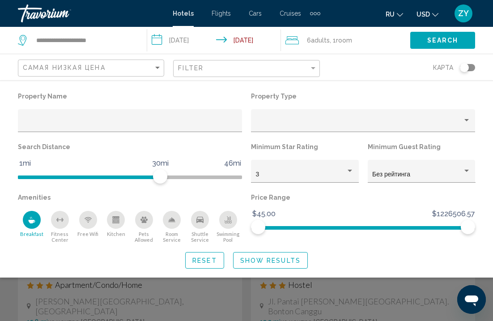
click at [57, 225] on div "Fitness Center" at bounding box center [60, 220] width 18 height 18
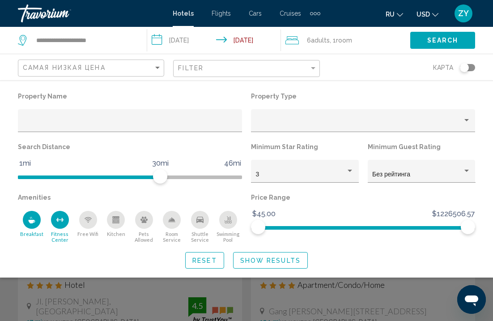
click at [90, 223] on icon "Free Wifi" at bounding box center [88, 219] width 7 height 7
click at [118, 222] on icon "Kitchen" at bounding box center [115, 221] width 5 height 3
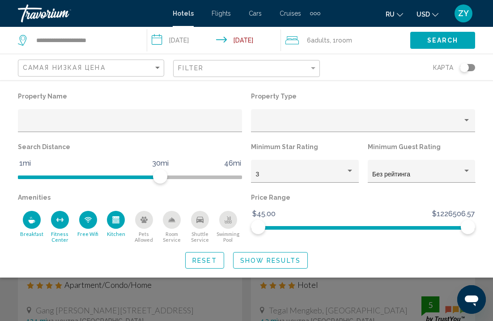
click at [171, 222] on icon "Room Service" at bounding box center [172, 220] width 6 height 4
click at [349, 172] on div "Hotel Filters" at bounding box center [350, 171] width 4 height 2
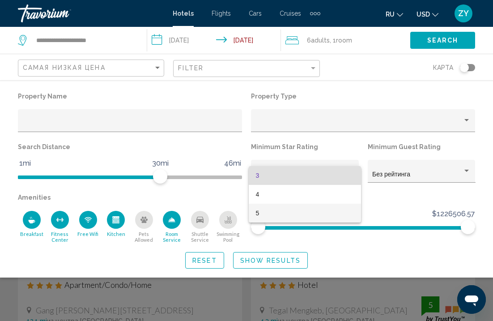
click at [270, 210] on span "5" at bounding box center [305, 213] width 99 height 19
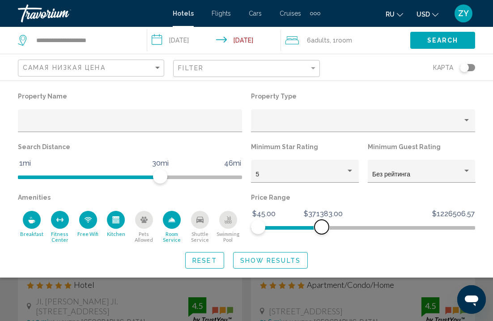
drag, startPoint x: 471, startPoint y: 233, endPoint x: 322, endPoint y: 255, distance: 149.9
click at [322, 255] on div "Property Name Property Type Search Distance 1mi 46mi 30mi Minimum Star Rating 5…" at bounding box center [246, 179] width 493 height 179
click at [287, 262] on span "Show Results" at bounding box center [270, 260] width 60 height 7
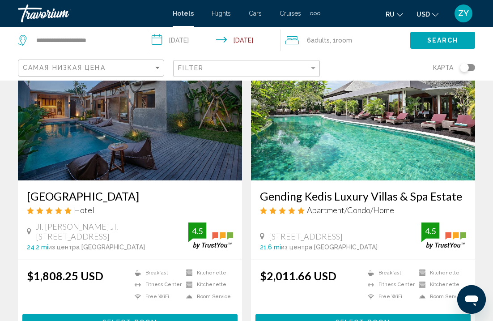
scroll to position [76, 0]
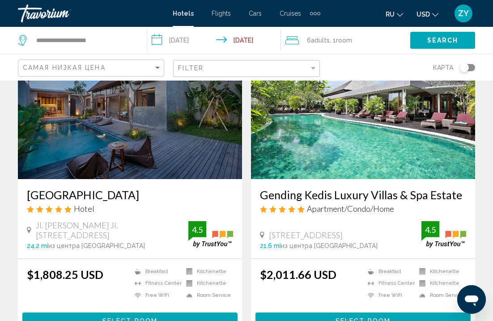
click at [152, 179] on img "Main content" at bounding box center [130, 107] width 224 height 143
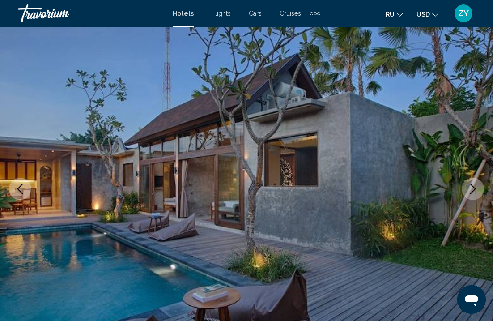
scroll to position [51, 0]
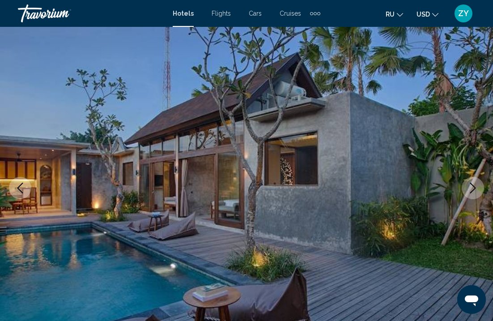
click at [467, 192] on button "Next image" at bounding box center [473, 188] width 22 height 22
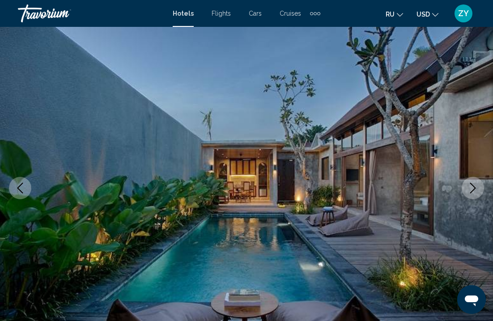
click at [472, 192] on icon "Next image" at bounding box center [474, 188] width 6 height 11
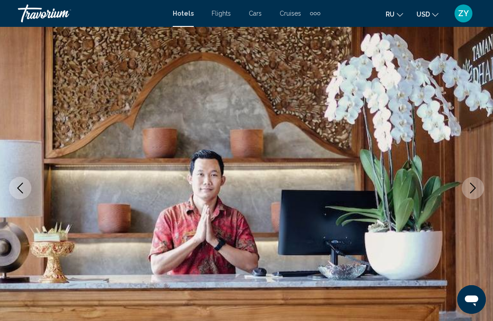
click at [472, 192] on icon "Next image" at bounding box center [474, 188] width 6 height 11
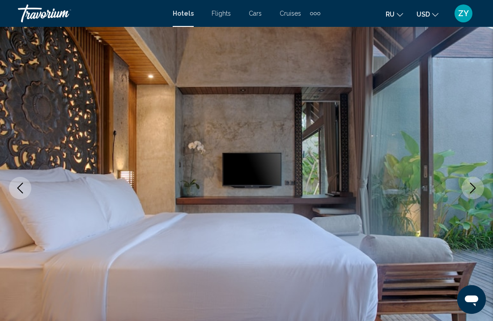
click at [472, 192] on icon "Next image" at bounding box center [474, 188] width 6 height 11
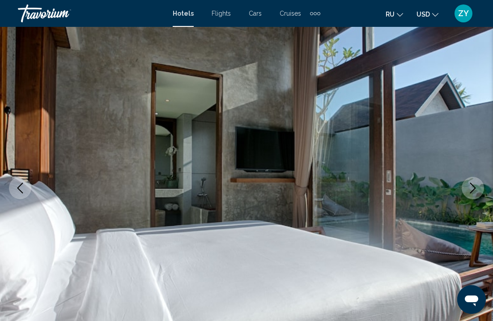
click at [472, 192] on icon "Next image" at bounding box center [474, 188] width 6 height 11
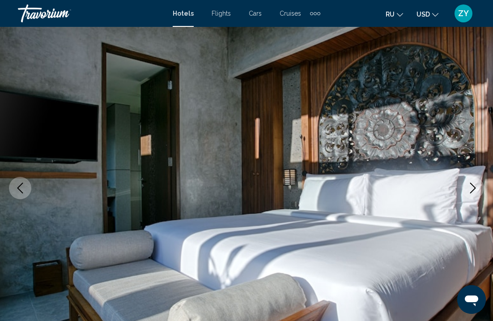
click at [472, 193] on icon "Next image" at bounding box center [473, 188] width 11 height 11
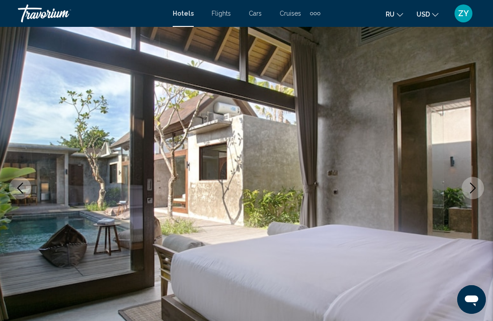
click at [472, 193] on icon "Next image" at bounding box center [473, 188] width 11 height 11
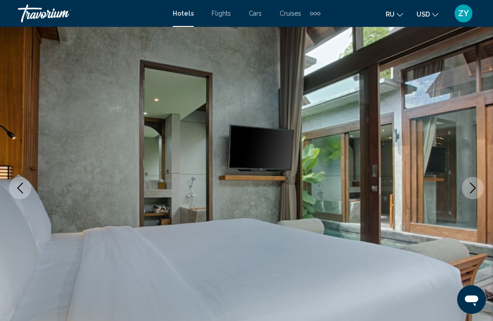
click at [472, 193] on icon "Next image" at bounding box center [473, 188] width 11 height 11
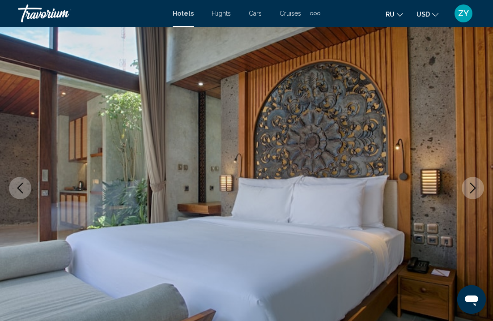
click at [472, 193] on icon "Next image" at bounding box center [473, 188] width 11 height 11
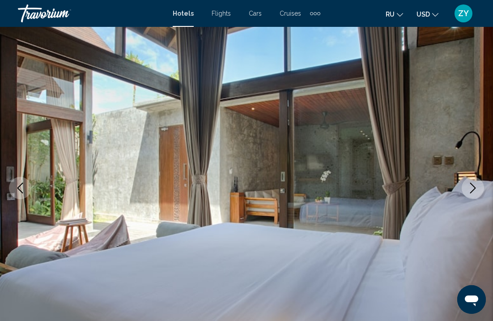
click at [472, 193] on icon "Next image" at bounding box center [473, 188] width 11 height 11
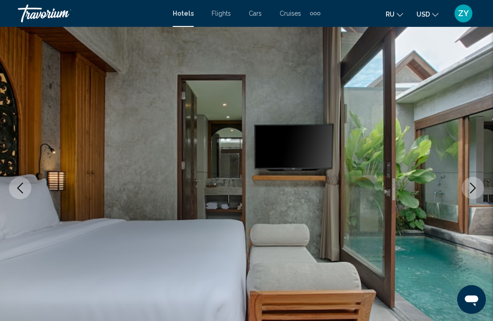
click at [472, 193] on icon "Next image" at bounding box center [473, 188] width 11 height 11
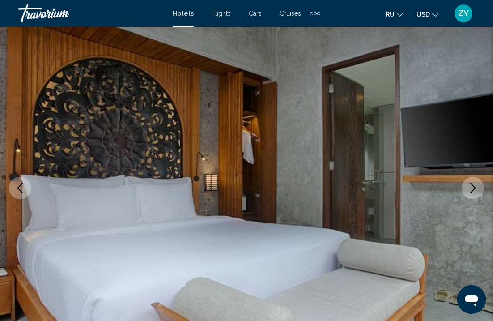
click at [472, 193] on icon "Next image" at bounding box center [473, 188] width 11 height 11
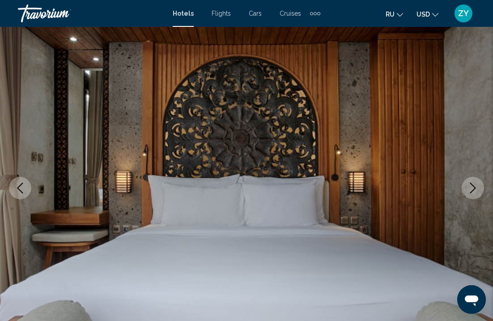
click at [473, 193] on icon "Next image" at bounding box center [473, 188] width 11 height 11
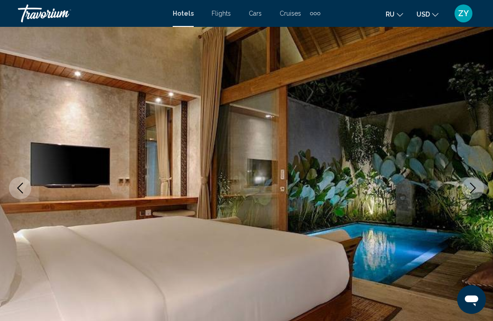
click at [473, 193] on icon "Next image" at bounding box center [473, 188] width 11 height 11
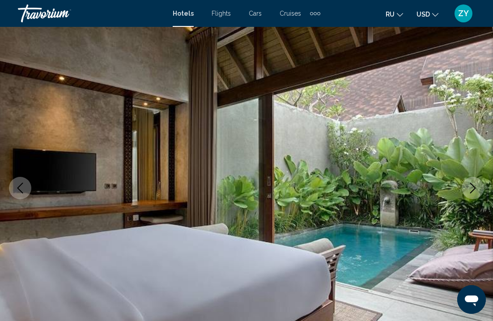
click at [474, 193] on button "Next image" at bounding box center [473, 188] width 22 height 22
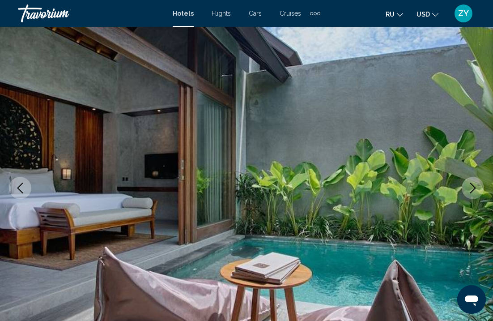
click at [475, 194] on button "Next image" at bounding box center [473, 188] width 22 height 22
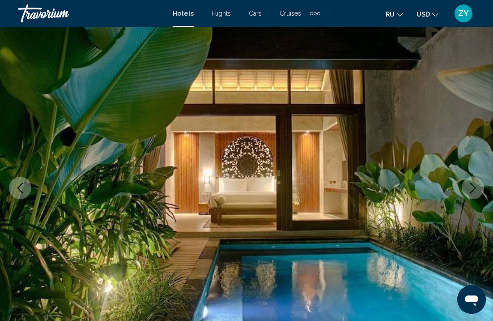
click at [475, 194] on button "Next image" at bounding box center [473, 188] width 22 height 22
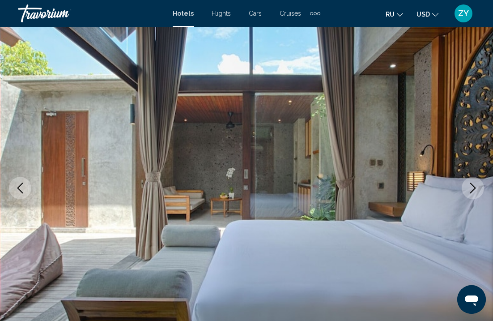
click at [475, 194] on button "Next image" at bounding box center [473, 188] width 22 height 22
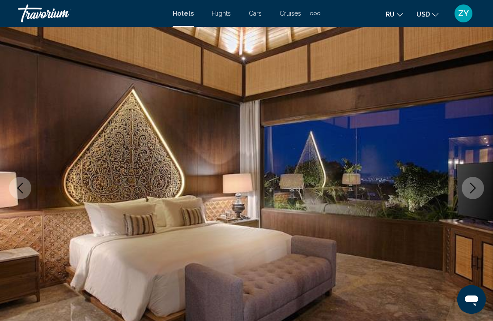
click at [475, 194] on button "Next image" at bounding box center [473, 188] width 22 height 22
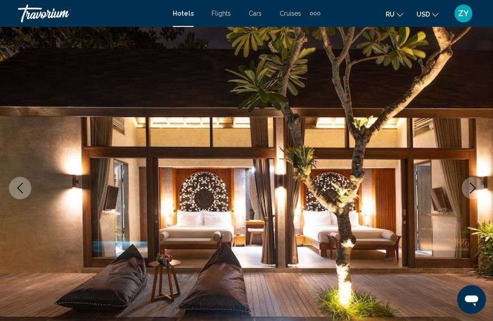
click at [475, 194] on button "Next image" at bounding box center [473, 188] width 22 height 22
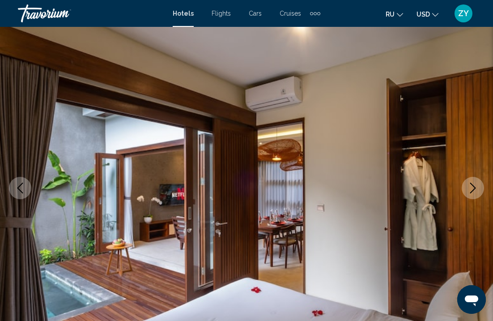
click at [16, 192] on icon "Previous image" at bounding box center [20, 188] width 11 height 11
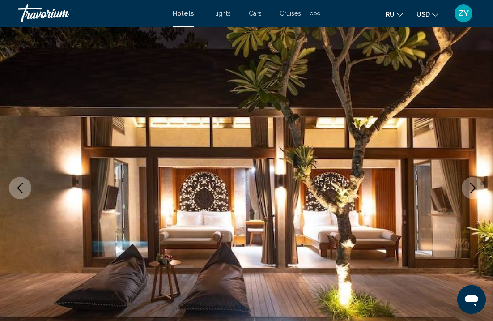
click at [470, 187] on icon "Next image" at bounding box center [473, 188] width 11 height 11
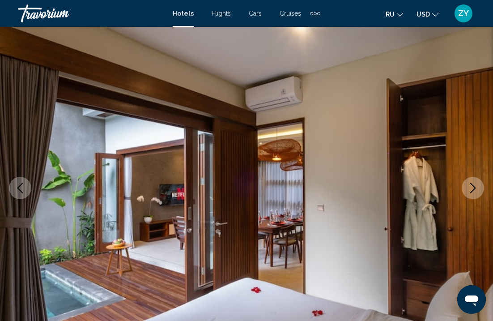
click at [470, 187] on icon "Next image" at bounding box center [473, 188] width 11 height 11
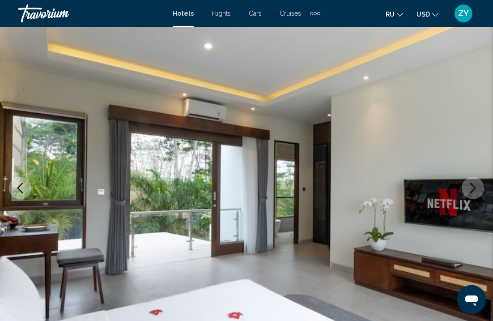
click at [470, 187] on icon "Next image" at bounding box center [473, 188] width 11 height 11
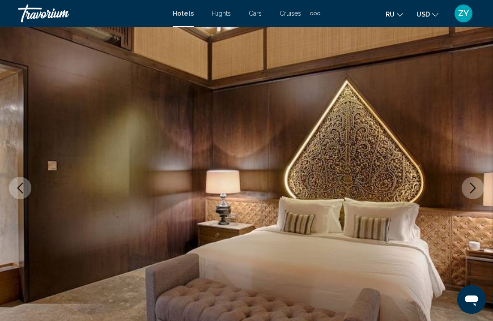
click at [470, 187] on icon "Next image" at bounding box center [473, 188] width 11 height 11
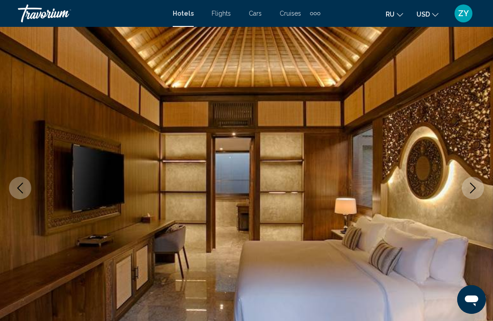
click at [470, 187] on icon "Next image" at bounding box center [473, 188] width 11 height 11
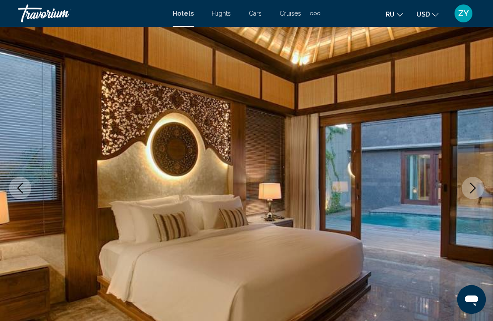
click at [470, 187] on icon "Next image" at bounding box center [473, 188] width 11 height 11
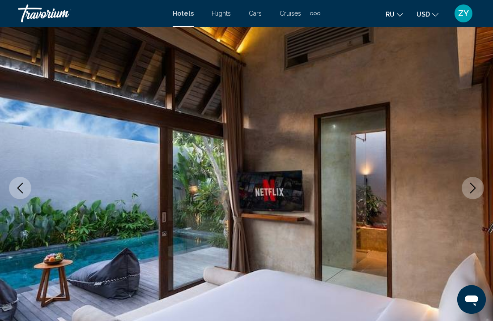
click at [470, 187] on icon "Next image" at bounding box center [473, 188] width 11 height 11
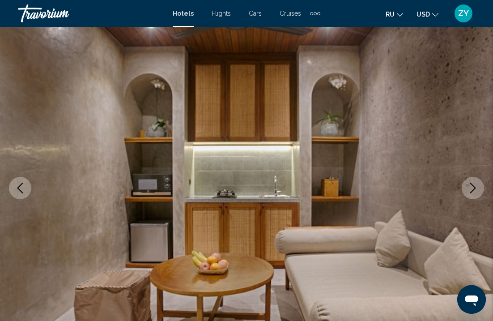
click at [470, 187] on icon "Next image" at bounding box center [473, 188] width 11 height 11
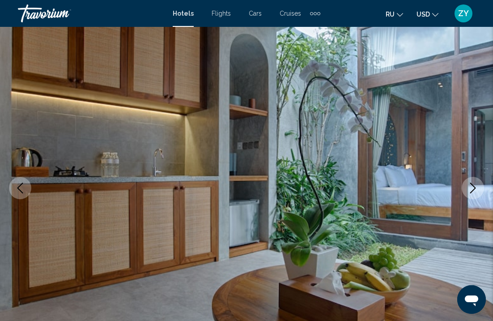
click at [20, 193] on icon "Previous image" at bounding box center [20, 188] width 11 height 11
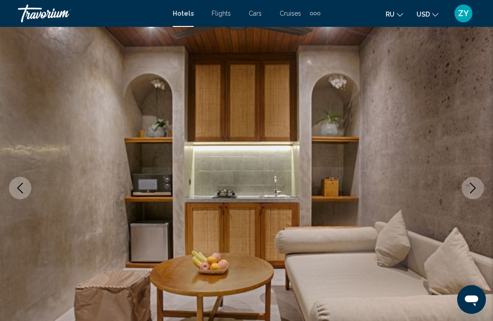
click at [476, 192] on icon "Next image" at bounding box center [473, 188] width 11 height 11
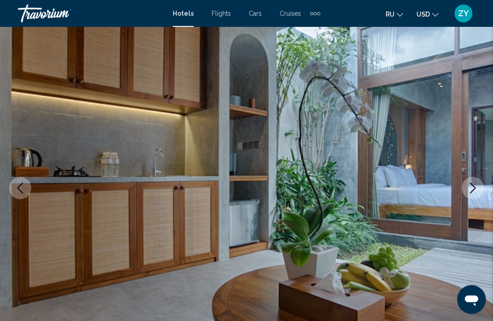
click at [476, 192] on icon "Next image" at bounding box center [473, 188] width 11 height 11
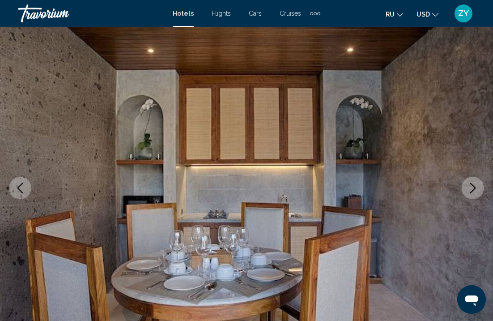
click at [476, 192] on icon "Next image" at bounding box center [473, 188] width 11 height 11
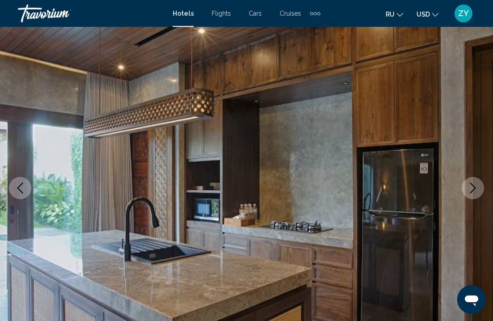
click at [476, 192] on icon "Next image" at bounding box center [473, 188] width 11 height 11
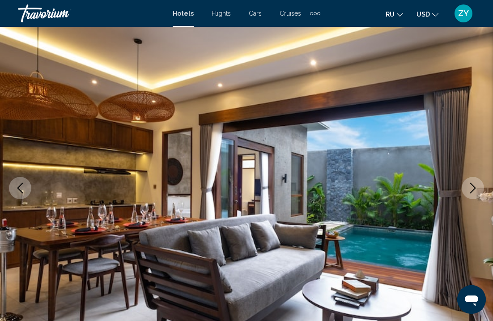
click at [476, 192] on icon "Next image" at bounding box center [473, 188] width 11 height 11
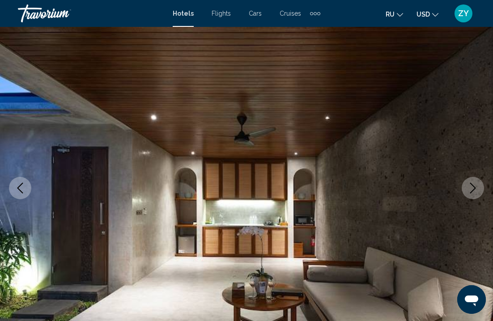
drag, startPoint x: 472, startPoint y: 191, endPoint x: 114, endPoint y: 142, distance: 361.6
click at [114, 142] on img "Main content" at bounding box center [246, 187] width 493 height 425
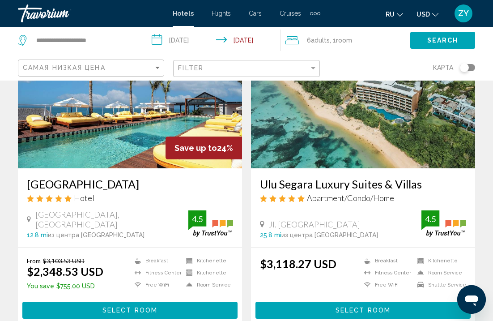
scroll to position [373, 0]
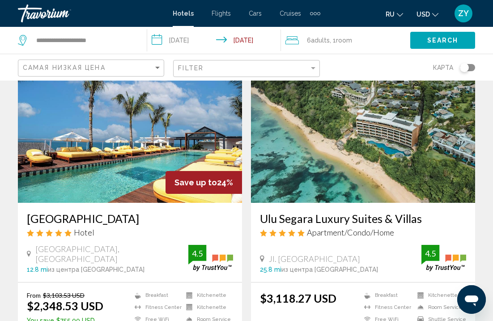
click at [190, 115] on img "Main content" at bounding box center [130, 131] width 224 height 143
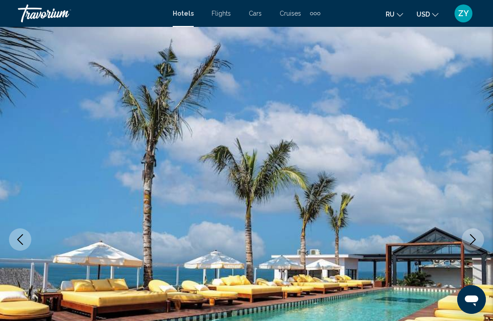
click at [472, 246] on button "Next image" at bounding box center [473, 239] width 22 height 22
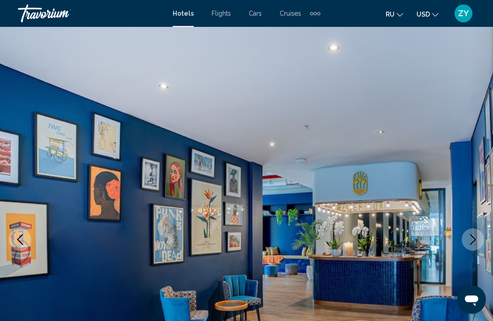
click at [472, 246] on button "Next image" at bounding box center [473, 239] width 22 height 22
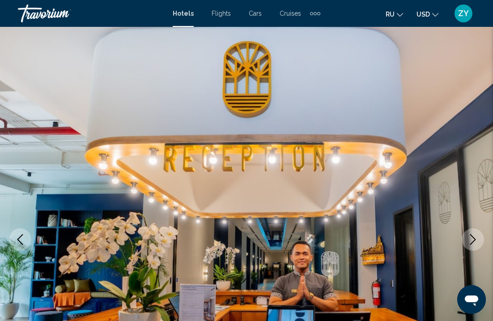
click at [472, 246] on button "Next image" at bounding box center [473, 239] width 22 height 22
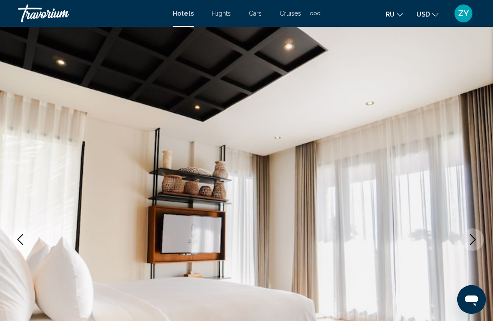
click at [472, 246] on button "Next image" at bounding box center [473, 239] width 22 height 22
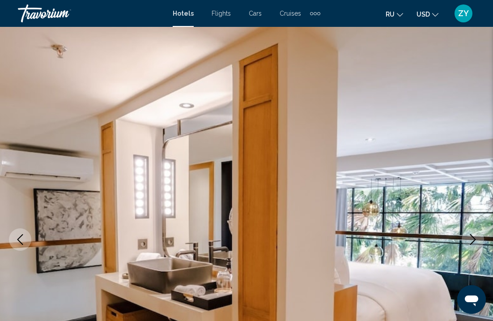
click at [472, 246] on button "Next image" at bounding box center [473, 239] width 22 height 22
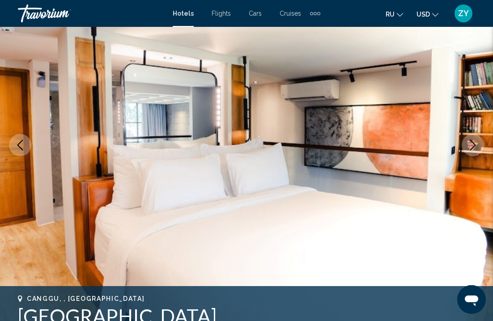
scroll to position [95, 0]
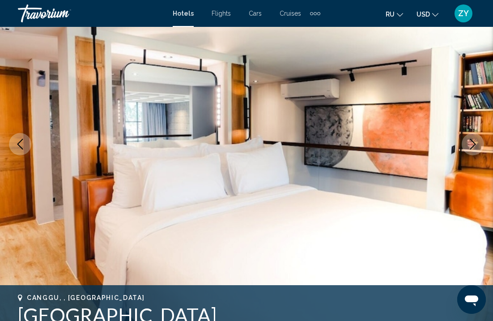
click at [472, 140] on icon "Next image" at bounding box center [474, 144] width 6 height 11
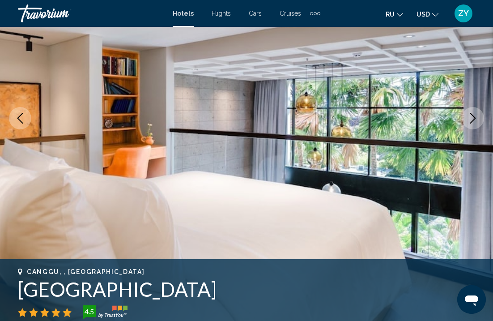
scroll to position [119, 0]
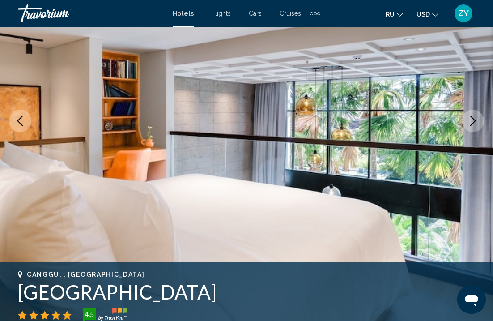
click at [474, 128] on button "Next image" at bounding box center [473, 121] width 22 height 22
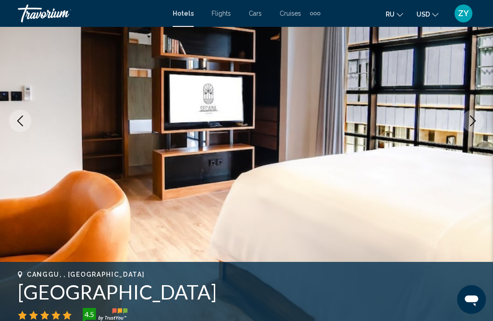
click at [472, 114] on button "Next image" at bounding box center [473, 121] width 22 height 22
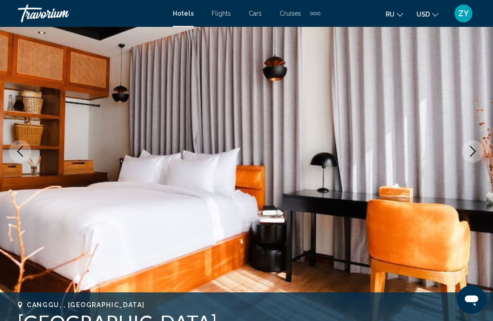
scroll to position [89, 0]
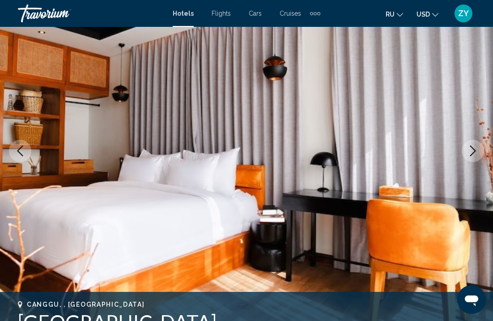
click at [471, 149] on icon "Next image" at bounding box center [473, 151] width 11 height 11
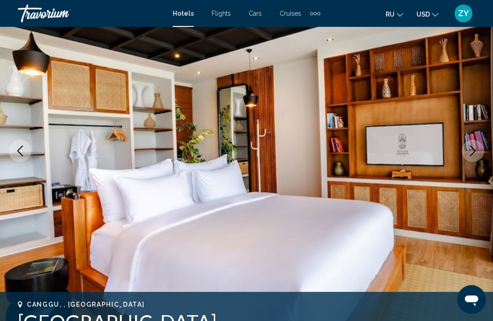
click at [472, 149] on icon "Next image" at bounding box center [473, 151] width 11 height 11
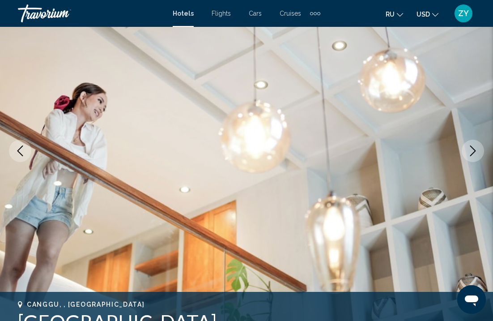
click at [472, 149] on icon "Next image" at bounding box center [473, 151] width 11 height 11
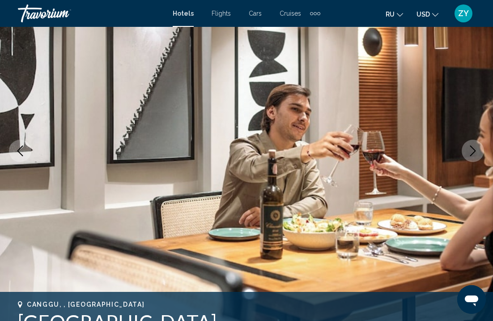
click at [472, 149] on icon "Next image" at bounding box center [473, 151] width 11 height 11
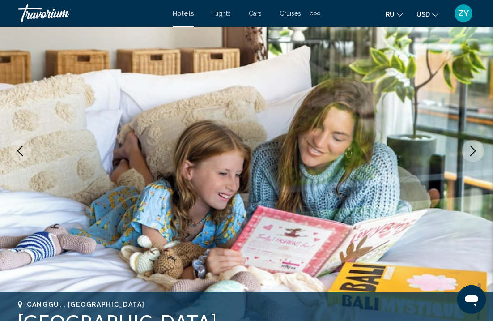
click at [472, 149] on icon "Next image" at bounding box center [473, 151] width 11 height 11
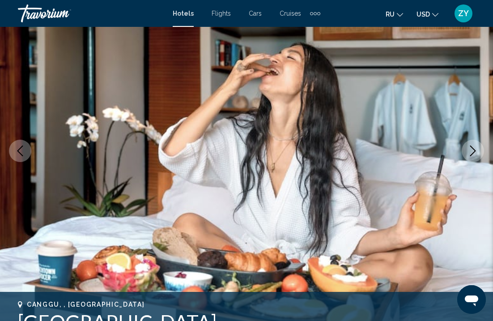
click at [472, 149] on icon "Next image" at bounding box center [473, 151] width 11 height 11
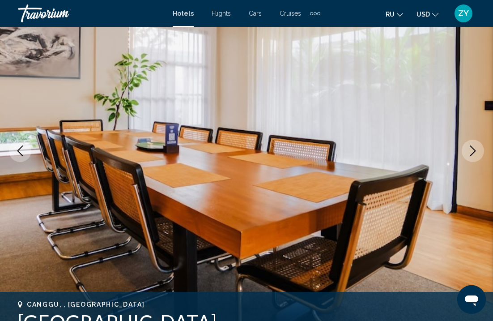
click at [472, 149] on icon "Next image" at bounding box center [473, 151] width 11 height 11
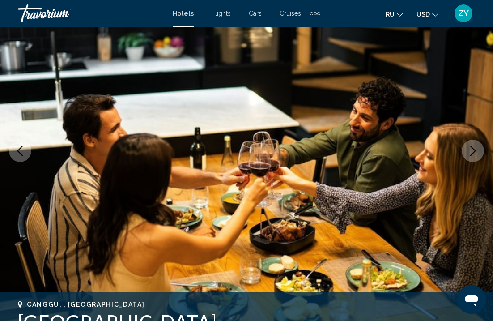
click at [472, 149] on icon "Next image" at bounding box center [473, 151] width 11 height 11
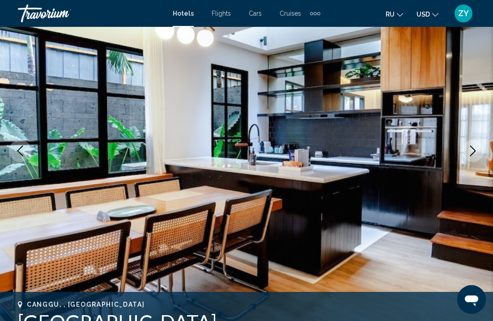
click at [472, 149] on icon "Next image" at bounding box center [473, 151] width 11 height 11
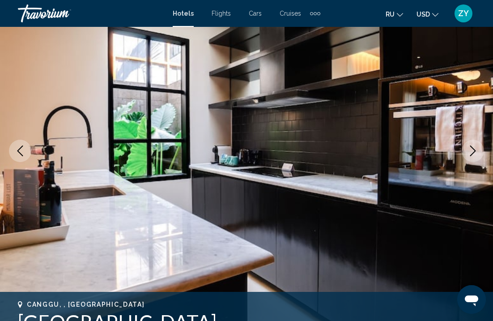
click at [472, 149] on icon "Next image" at bounding box center [473, 151] width 11 height 11
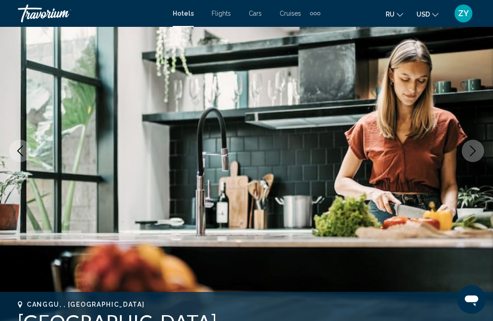
click at [472, 149] on icon "Next image" at bounding box center [473, 151] width 11 height 11
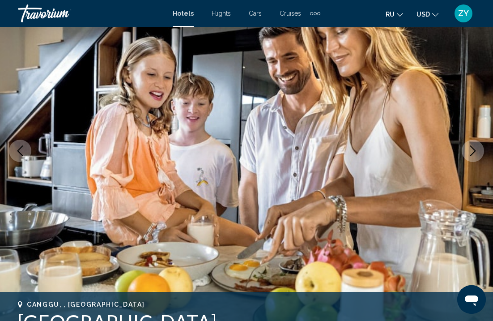
click at [472, 149] on icon "Next image" at bounding box center [473, 151] width 11 height 11
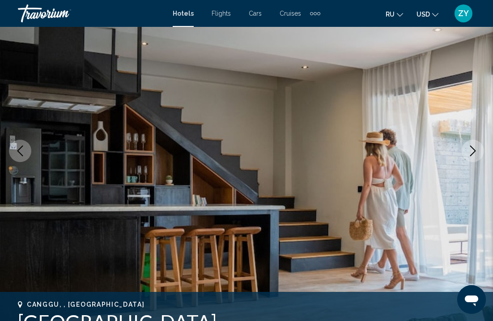
click at [472, 149] on icon "Next image" at bounding box center [473, 151] width 11 height 11
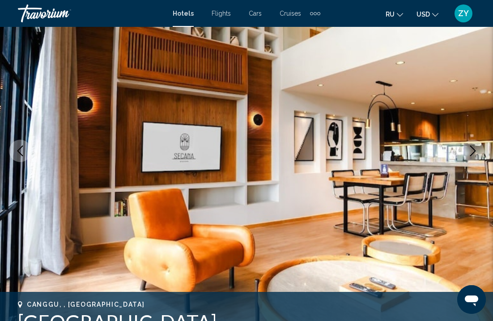
click at [472, 149] on icon "Next image" at bounding box center [473, 151] width 11 height 11
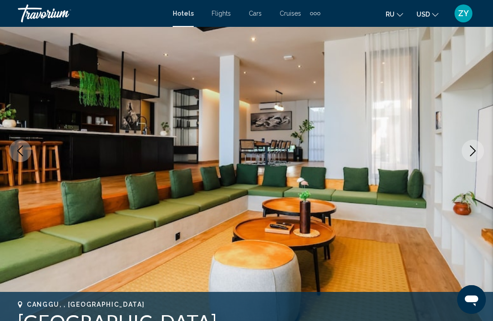
click at [472, 149] on icon "Next image" at bounding box center [473, 151] width 11 height 11
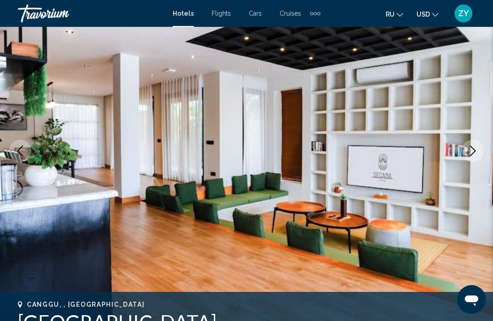
click at [472, 149] on icon "Next image" at bounding box center [473, 151] width 11 height 11
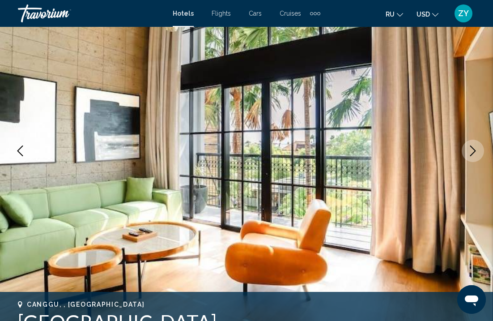
click at [472, 149] on icon "Next image" at bounding box center [473, 151] width 11 height 11
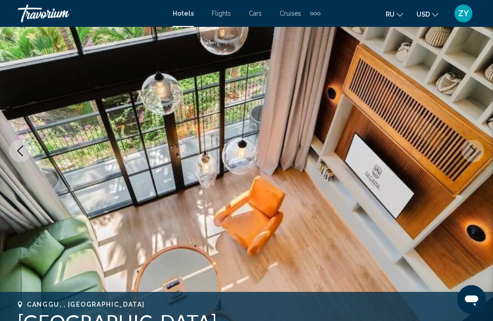
click at [472, 149] on icon "Next image" at bounding box center [473, 151] width 11 height 11
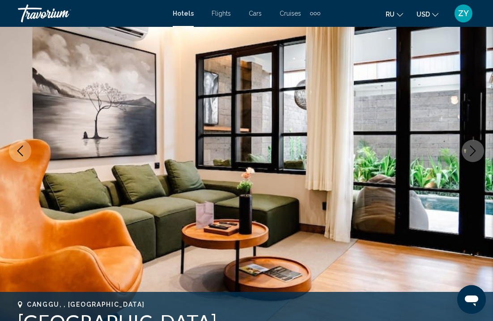
click at [472, 149] on icon "Next image" at bounding box center [473, 151] width 11 height 11
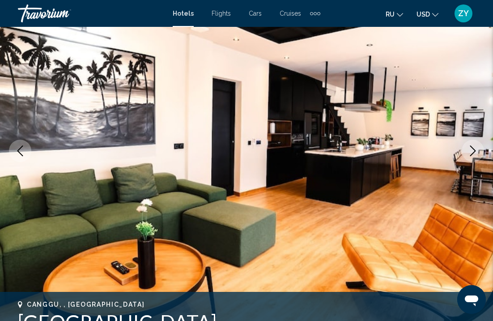
click at [472, 149] on icon "Next image" at bounding box center [473, 151] width 11 height 11
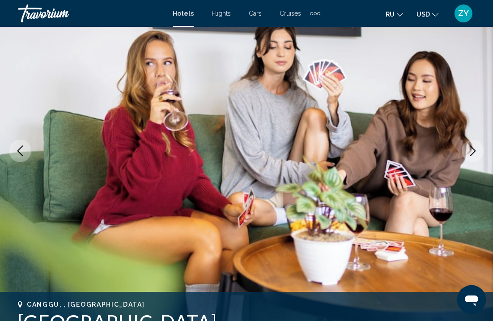
click at [472, 149] on icon "Next image" at bounding box center [473, 151] width 11 height 11
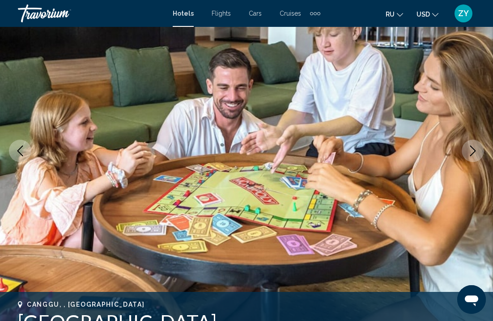
click at [472, 149] on icon "Next image" at bounding box center [473, 151] width 11 height 11
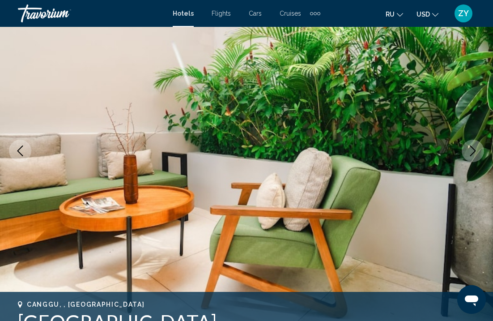
click at [472, 149] on icon "Next image" at bounding box center [473, 151] width 11 height 11
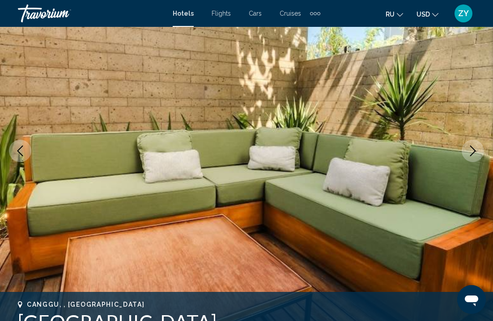
click at [472, 149] on icon "Next image" at bounding box center [473, 151] width 11 height 11
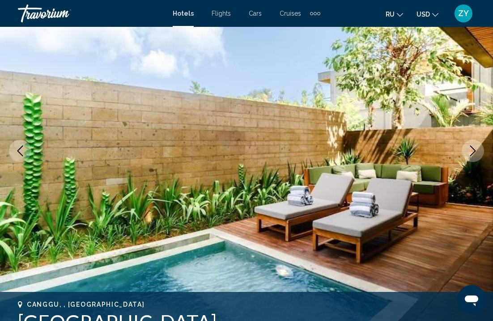
click at [472, 149] on icon "Next image" at bounding box center [473, 151] width 11 height 11
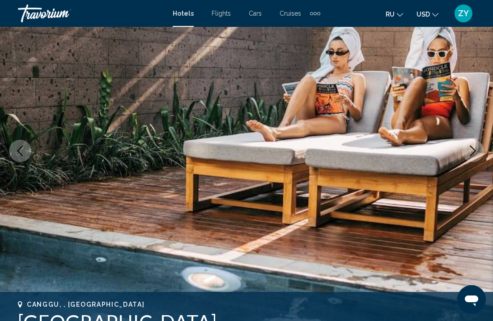
click at [472, 149] on icon "Next image" at bounding box center [473, 151] width 11 height 11
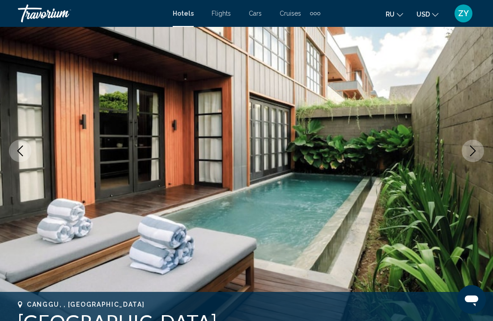
click at [472, 149] on icon "Next image" at bounding box center [473, 151] width 11 height 11
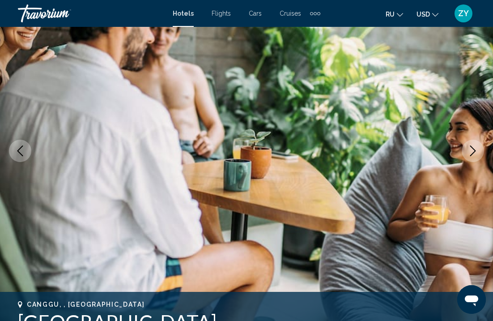
click at [472, 149] on icon "Next image" at bounding box center [473, 151] width 11 height 11
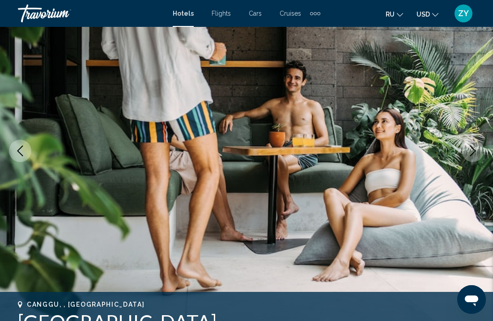
click at [472, 149] on icon "Next image" at bounding box center [473, 151] width 11 height 11
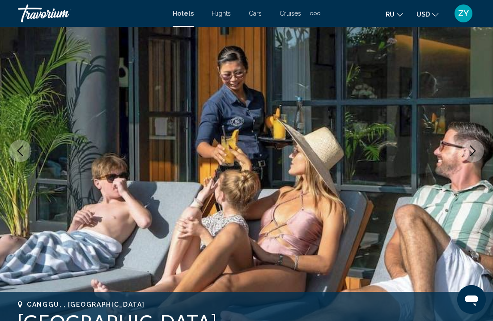
click at [472, 149] on icon "Next image" at bounding box center [473, 151] width 11 height 11
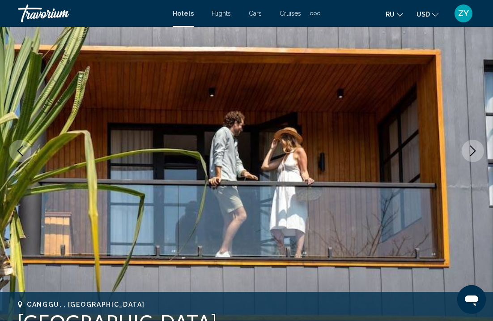
click at [472, 149] on icon "Next image" at bounding box center [473, 151] width 11 height 11
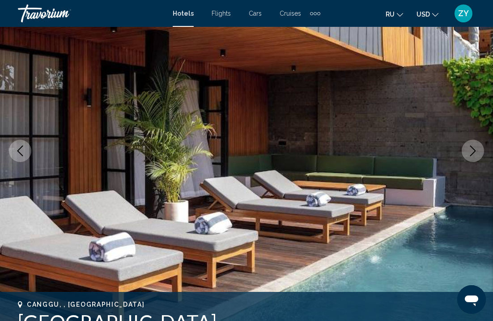
click at [472, 149] on icon "Next image" at bounding box center [473, 151] width 11 height 11
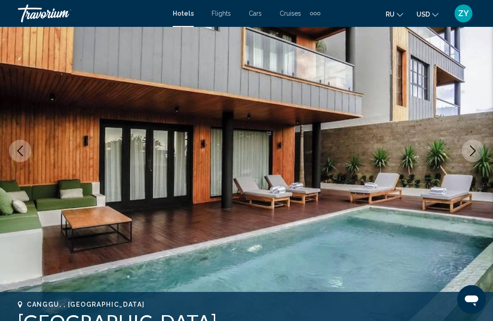
click at [472, 149] on icon "Next image" at bounding box center [473, 151] width 11 height 11
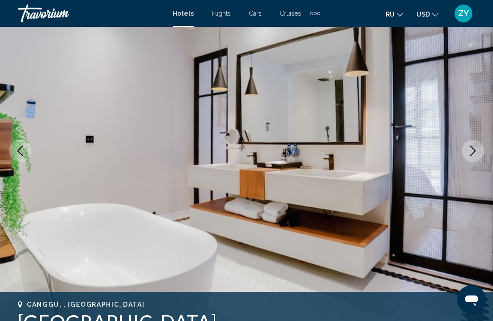
click at [472, 149] on icon "Next image" at bounding box center [473, 151] width 11 height 11
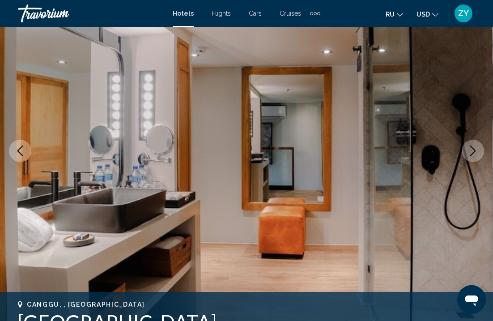
click at [472, 149] on icon "Next image" at bounding box center [473, 151] width 11 height 11
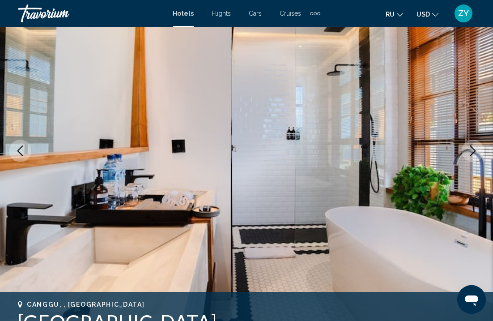
click at [470, 154] on icon "Next image" at bounding box center [473, 151] width 11 height 11
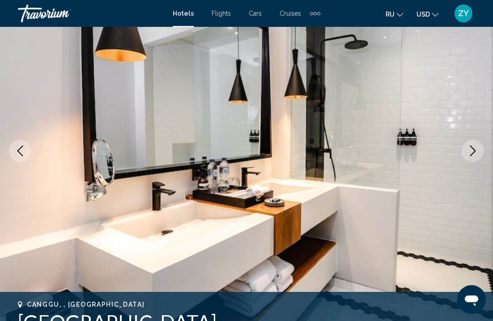
click at [470, 154] on icon "Next image" at bounding box center [473, 151] width 11 height 11
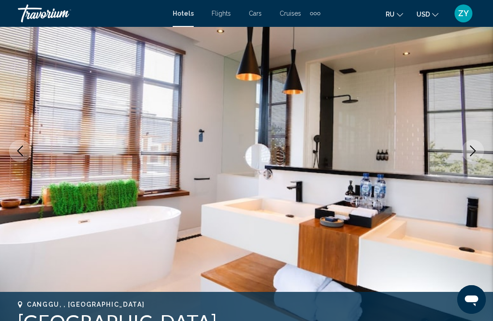
click at [470, 156] on button "Next image" at bounding box center [473, 151] width 22 height 22
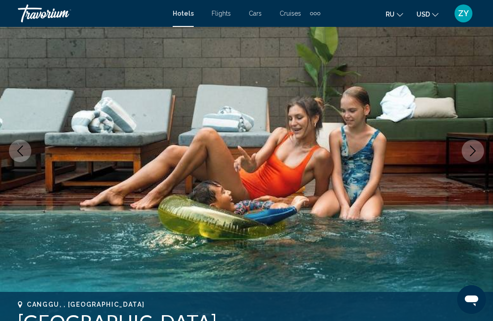
click at [470, 157] on button "Next image" at bounding box center [473, 151] width 22 height 22
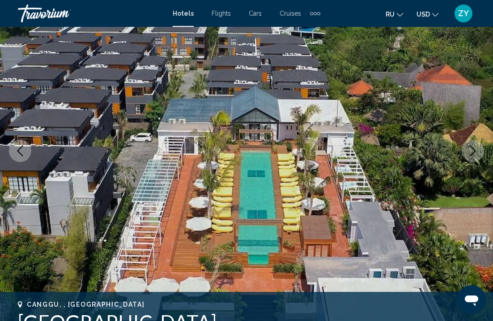
click at [470, 157] on button "Next image" at bounding box center [473, 151] width 22 height 22
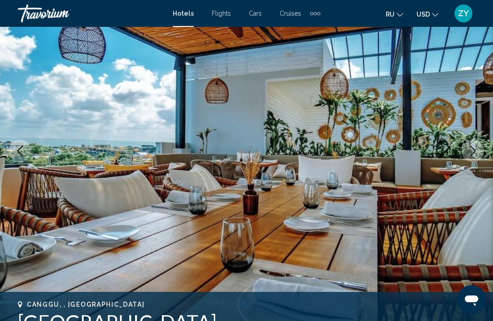
click at [467, 154] on button "Next image" at bounding box center [473, 151] width 22 height 22
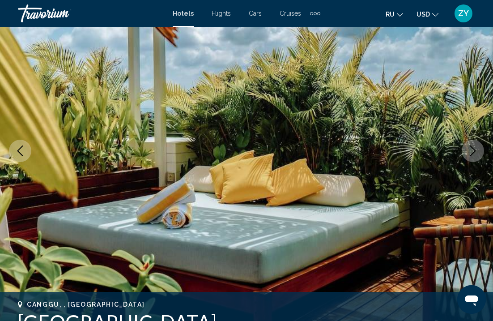
click at [467, 154] on button "Next image" at bounding box center [473, 151] width 22 height 22
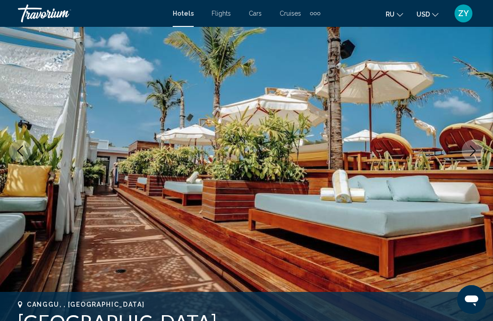
click at [467, 154] on button "Next image" at bounding box center [473, 151] width 22 height 22
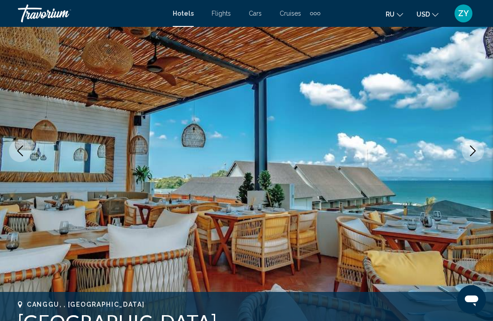
click at [467, 155] on button "Next image" at bounding box center [473, 151] width 22 height 22
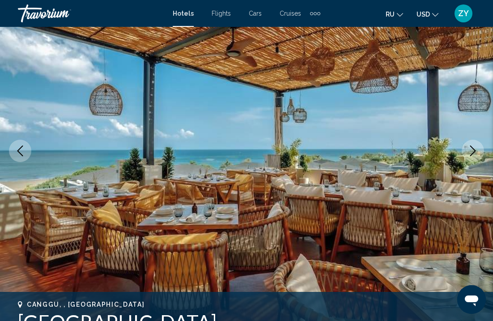
click at [467, 155] on button "Next image" at bounding box center [473, 151] width 22 height 22
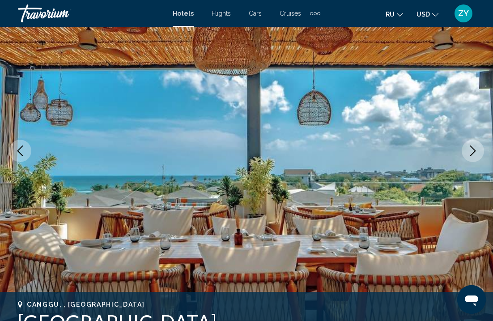
click at [467, 155] on button "Next image" at bounding box center [473, 151] width 22 height 22
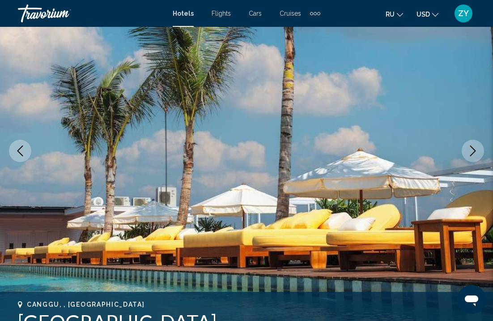
click at [467, 155] on button "Next image" at bounding box center [473, 151] width 22 height 22
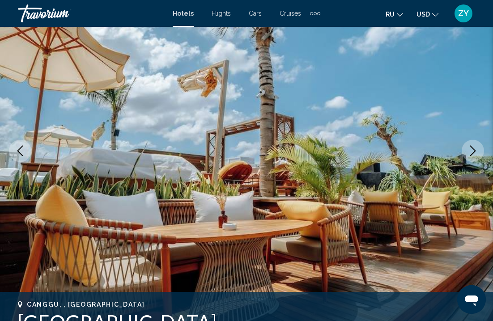
click at [467, 155] on button "Next image" at bounding box center [473, 151] width 22 height 22
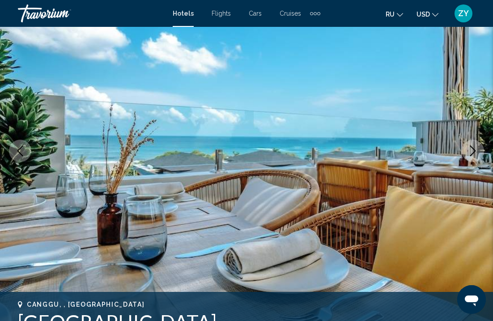
click at [468, 155] on icon "Next image" at bounding box center [473, 151] width 11 height 11
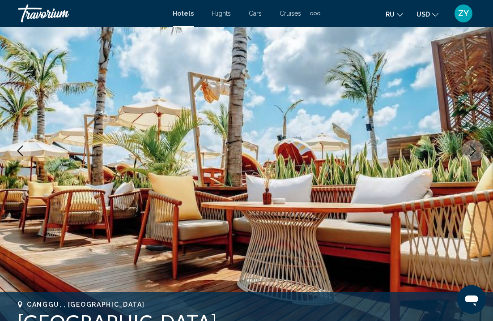
click at [468, 155] on icon "Next image" at bounding box center [473, 151] width 11 height 11
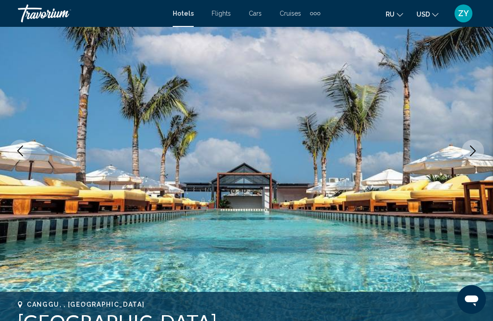
click at [468, 155] on icon "Next image" at bounding box center [473, 151] width 11 height 11
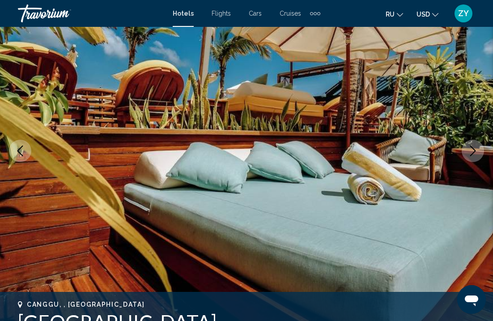
click at [468, 155] on icon "Next image" at bounding box center [473, 151] width 11 height 11
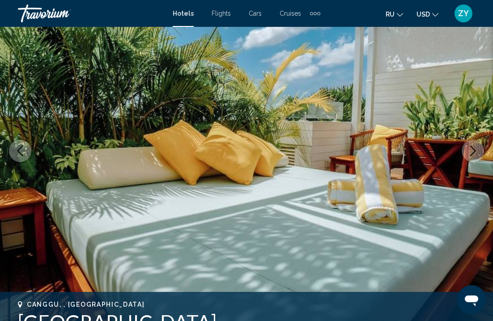
click at [468, 155] on icon "Next image" at bounding box center [473, 151] width 11 height 11
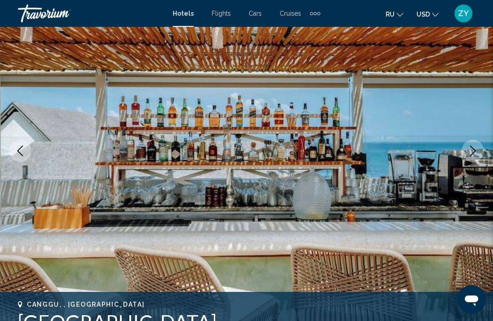
click at [468, 155] on icon "Next image" at bounding box center [473, 151] width 11 height 11
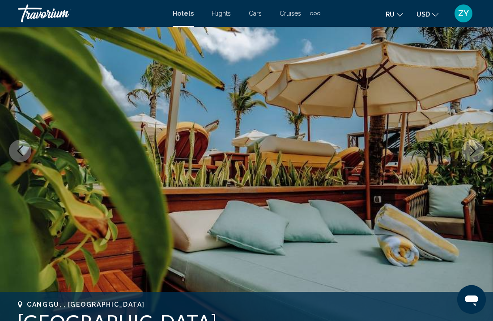
click at [468, 155] on icon "Next image" at bounding box center [473, 151] width 11 height 11
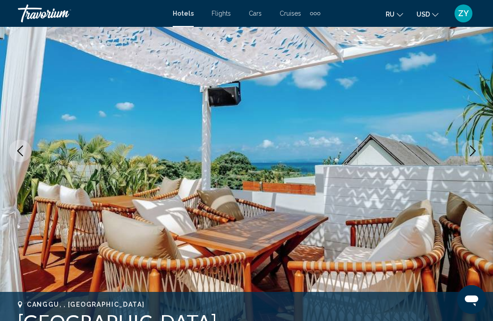
click at [468, 155] on icon "Next image" at bounding box center [473, 151] width 11 height 11
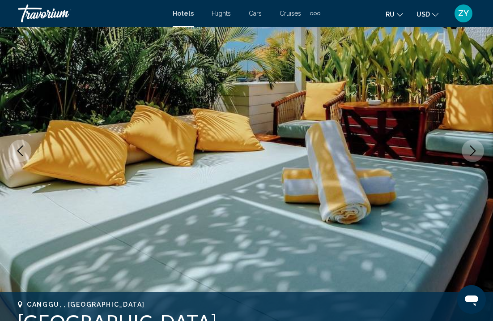
click at [468, 155] on icon "Next image" at bounding box center [473, 151] width 11 height 11
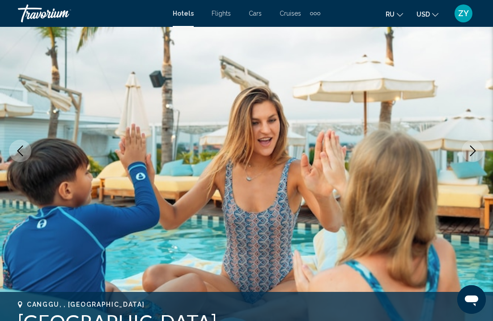
click at [468, 155] on icon "Next image" at bounding box center [473, 151] width 11 height 11
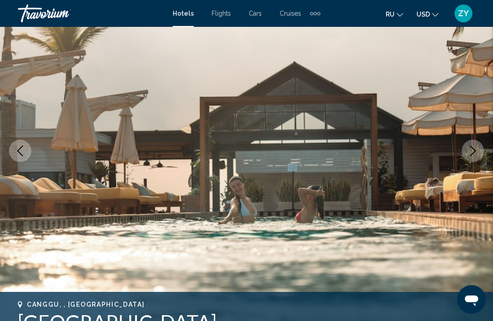
click at [467, 155] on button "Next image" at bounding box center [473, 151] width 22 height 22
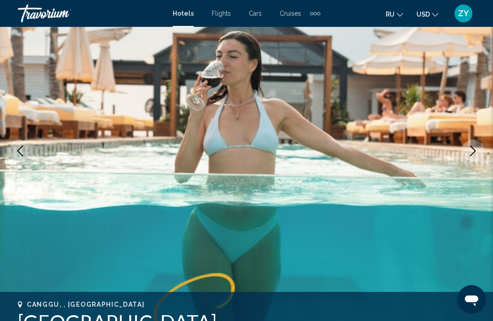
click at [467, 155] on button "Next image" at bounding box center [473, 151] width 22 height 22
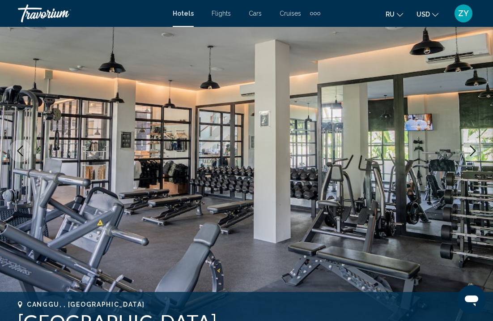
click at [467, 154] on button "Next image" at bounding box center [473, 151] width 22 height 22
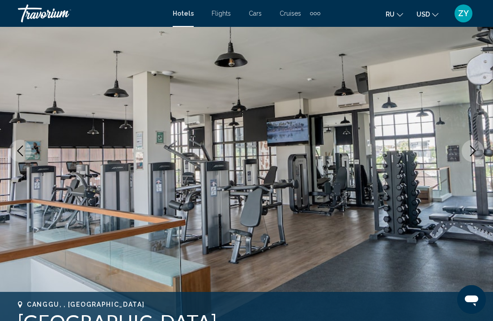
click at [467, 154] on button "Next image" at bounding box center [473, 151] width 22 height 22
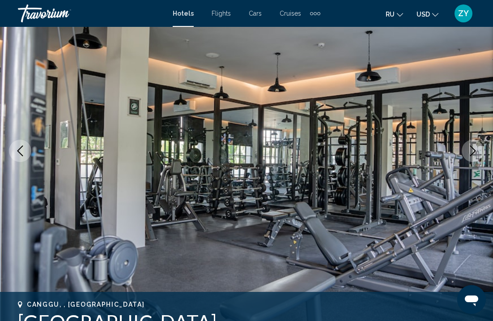
click at [467, 154] on button "Next image" at bounding box center [473, 151] width 22 height 22
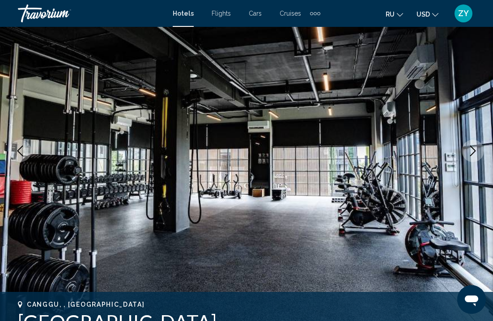
click at [465, 152] on button "Next image" at bounding box center [473, 151] width 22 height 22
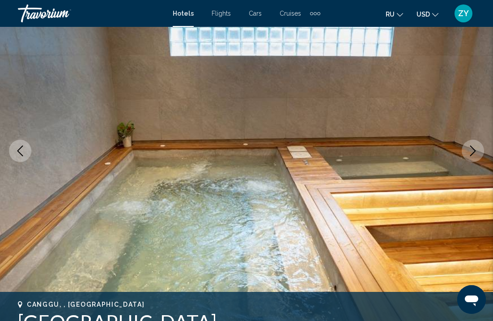
click at [465, 152] on button "Next image" at bounding box center [473, 151] width 22 height 22
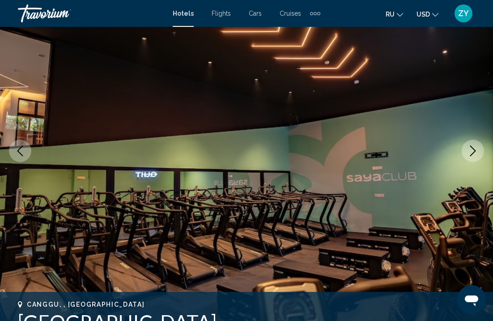
click at [466, 153] on button "Next image" at bounding box center [473, 151] width 22 height 22
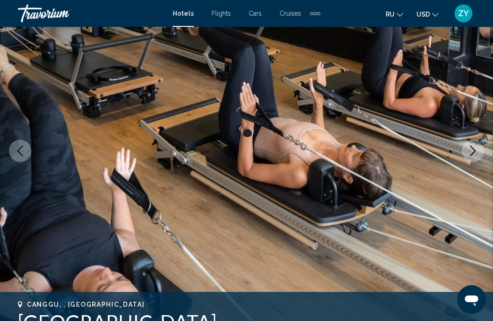
click at [466, 153] on button "Next image" at bounding box center [473, 151] width 22 height 22
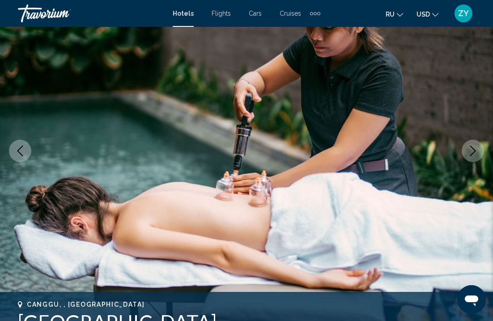
click at [466, 153] on button "Next image" at bounding box center [473, 151] width 22 height 22
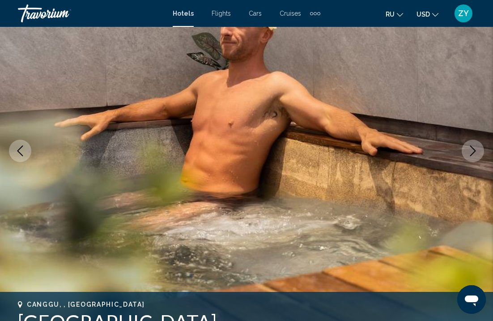
click at [466, 153] on button "Next image" at bounding box center [473, 151] width 22 height 22
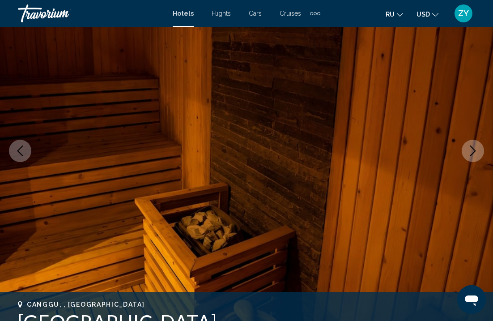
click at [466, 153] on button "Next image" at bounding box center [473, 151] width 22 height 22
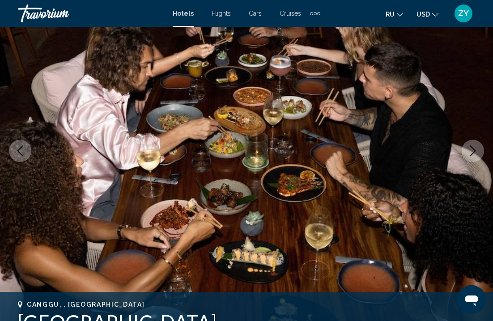
click at [466, 154] on button "Next image" at bounding box center [473, 151] width 22 height 22
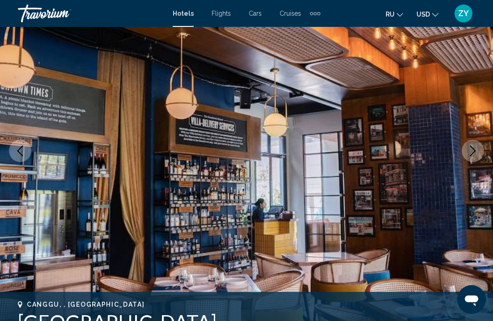
click at [466, 154] on button "Next image" at bounding box center [473, 151] width 22 height 22
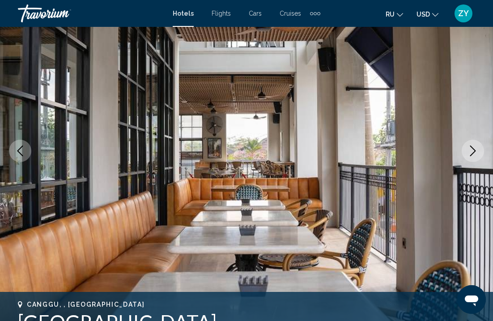
click at [465, 154] on button "Next image" at bounding box center [473, 151] width 22 height 22
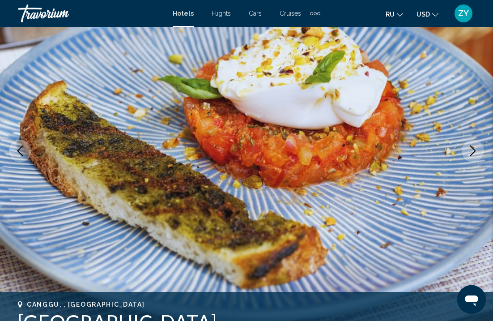
click at [466, 156] on button "Next image" at bounding box center [473, 151] width 22 height 22
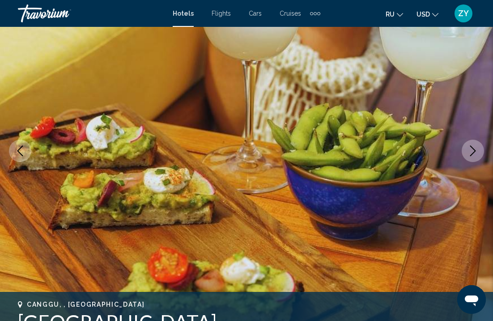
click at [466, 156] on button "Next image" at bounding box center [473, 151] width 22 height 22
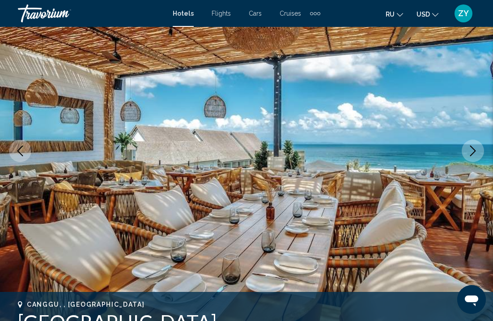
click at [466, 156] on button "Next image" at bounding box center [473, 151] width 22 height 22
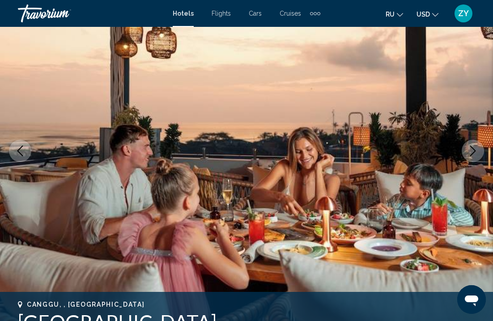
click at [466, 156] on button "Next image" at bounding box center [473, 151] width 22 height 22
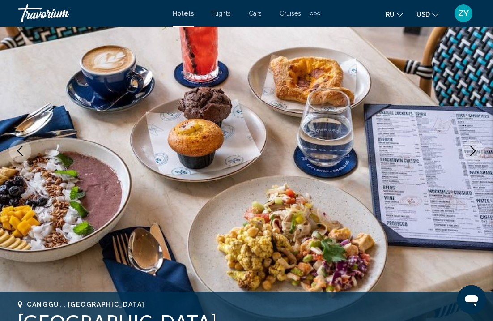
click at [466, 156] on button "Next image" at bounding box center [473, 151] width 22 height 22
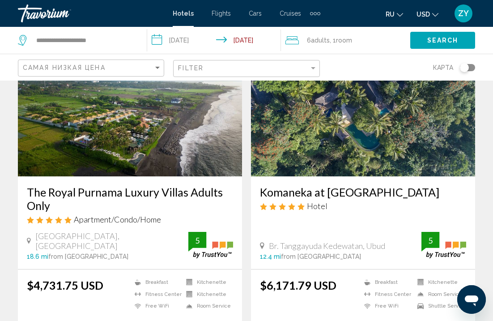
scroll to position [1038, 0]
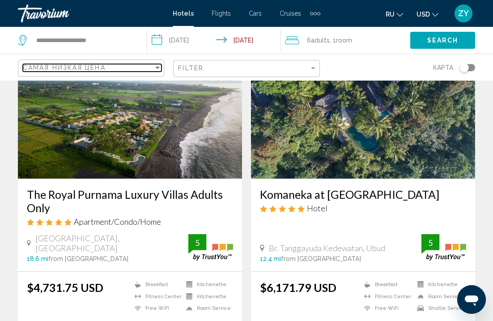
click at [158, 70] on div "Sort by" at bounding box center [158, 67] width 8 height 7
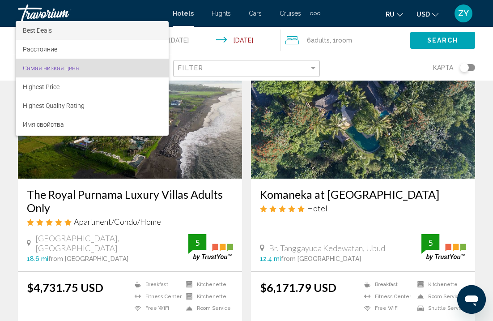
click at [130, 28] on span "Best Deals" at bounding box center [92, 30] width 139 height 19
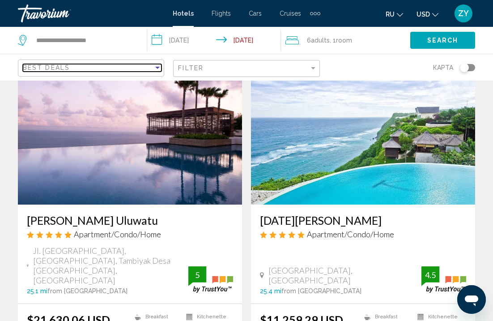
scroll to position [1331, 0]
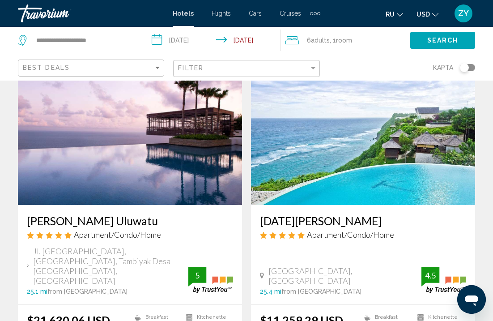
click at [138, 230] on span "Apartment/Condo/Home" at bounding box center [117, 235] width 87 height 10
click at [101, 214] on h3 "[PERSON_NAME] Uluwatu" at bounding box center [130, 220] width 206 height 13
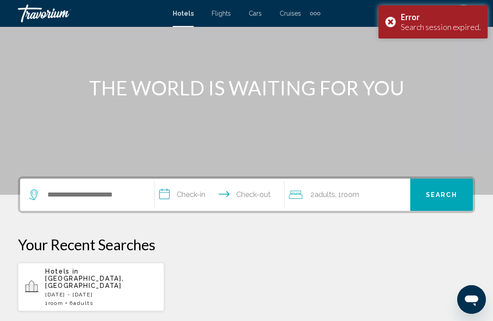
scroll to position [96, 0]
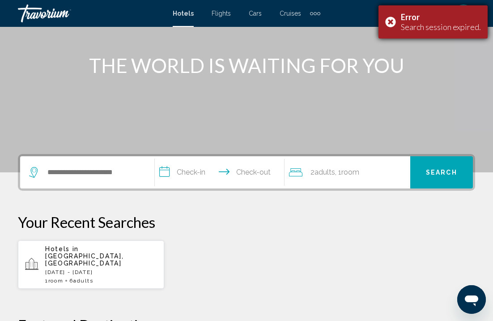
click at [392, 24] on div "Error Search session expired." at bounding box center [433, 21] width 109 height 33
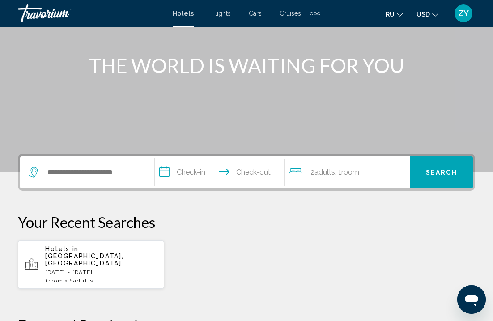
click at [398, 14] on icon "Change language" at bounding box center [400, 15] width 6 height 6
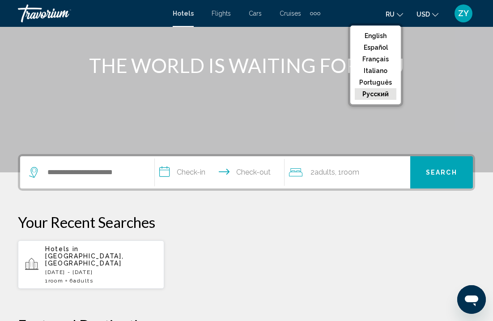
click at [378, 93] on button "русский" at bounding box center [376, 94] width 42 height 12
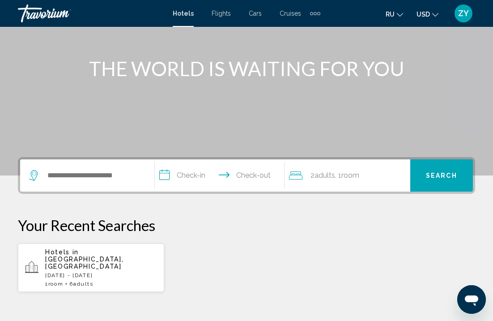
scroll to position [88, 0]
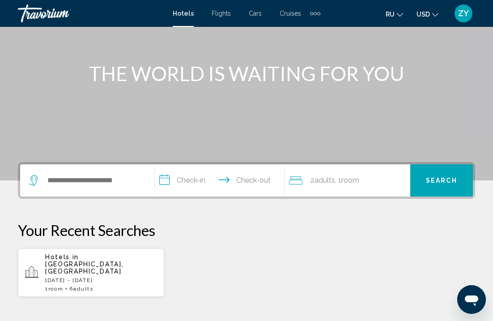
click at [334, 180] on span "Adults" at bounding box center [325, 180] width 21 height 9
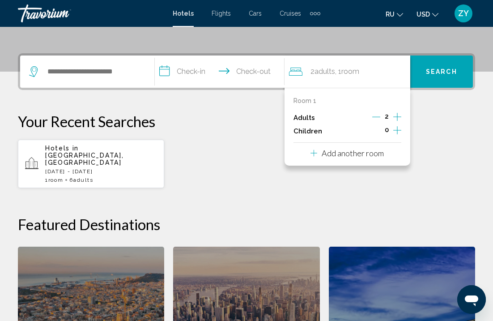
scroll to position [221, 0]
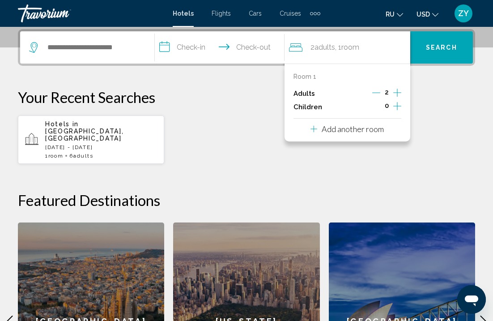
click at [395, 94] on icon "Increment adults" at bounding box center [398, 92] width 8 height 11
click at [395, 91] on icon "Increment adults" at bounding box center [398, 92] width 8 height 11
click at [395, 90] on icon "Increment adults" at bounding box center [398, 92] width 8 height 11
click at [395, 91] on icon "Increment adults" at bounding box center [398, 92] width 8 height 11
click at [376, 134] on p "Add another room" at bounding box center [353, 129] width 62 height 10
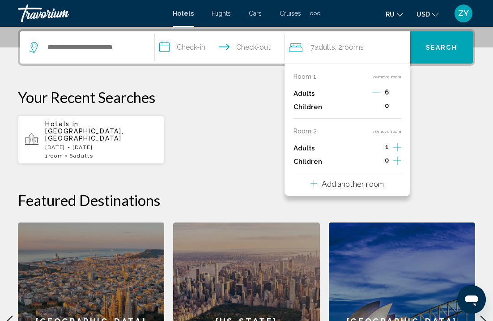
click at [396, 98] on icon "Increment adults" at bounding box center [398, 92] width 8 height 11
click at [373, 189] on p "Add another room" at bounding box center [353, 184] width 62 height 10
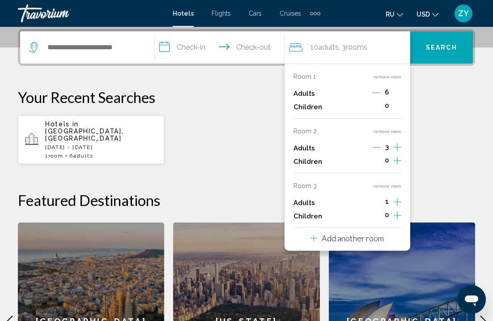
click at [430, 161] on div "**********" at bounding box center [246, 226] width 493 height 395
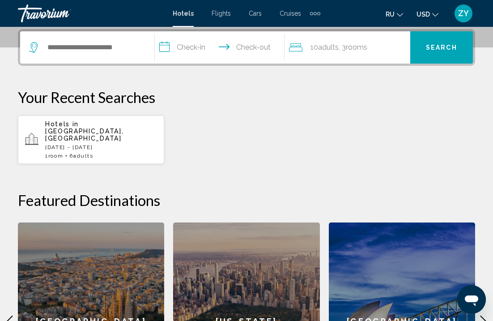
click at [335, 51] on span "Adults" at bounding box center [328, 47] width 21 height 9
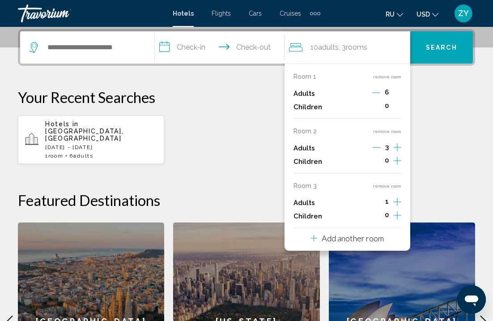
click at [388, 205] on span "1" at bounding box center [388, 201] width 4 height 7
click at [387, 205] on span "1" at bounding box center [388, 201] width 4 height 7
click at [385, 189] on button "remove room" at bounding box center [387, 186] width 28 height 6
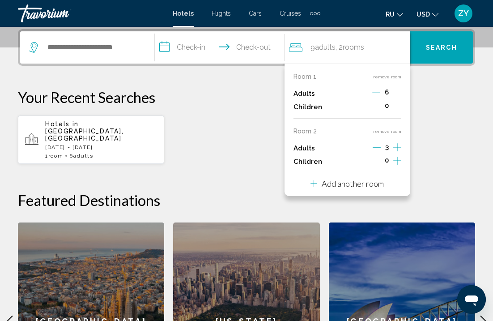
click at [378, 90] on icon "Decrement adults" at bounding box center [377, 93] width 8 height 8
click at [378, 90] on icon "Decrement adults" at bounding box center [376, 93] width 8 height 8
click at [378, 90] on icon "Decrement adults" at bounding box center [377, 93] width 8 height 8
click at [376, 149] on icon "Decrement adults" at bounding box center [377, 147] width 8 height 8
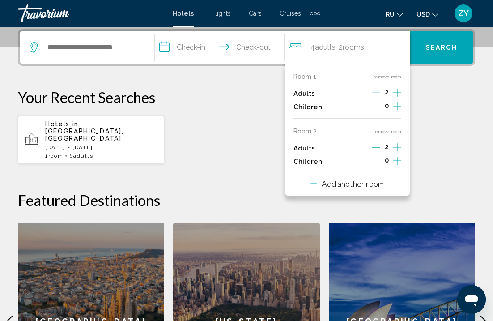
click at [375, 189] on p "Add another room" at bounding box center [353, 184] width 62 height 10
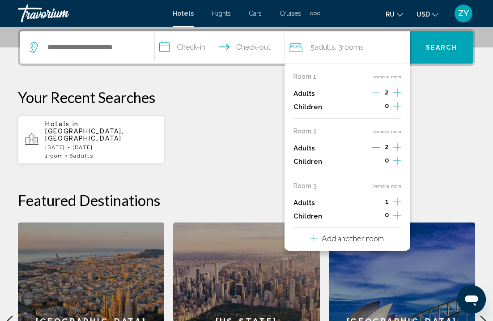
click at [397, 98] on icon "Increment adults" at bounding box center [398, 92] width 8 height 11
click at [380, 246] on button "Add another room" at bounding box center [347, 237] width 73 height 18
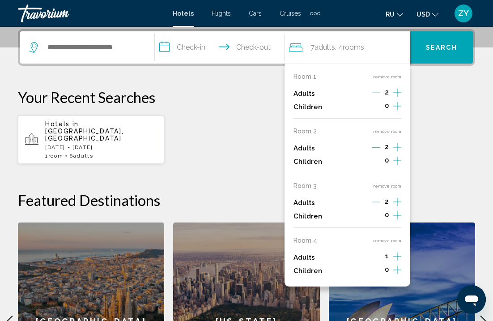
click at [397, 98] on icon "Increment adults" at bounding box center [398, 92] width 8 height 11
click at [443, 121] on div "Hotels in [GEOGRAPHIC_DATA], [GEOGRAPHIC_DATA] [DATE] - [DATE] 1 Room rooms 6 A…" at bounding box center [247, 139] width 458 height 49
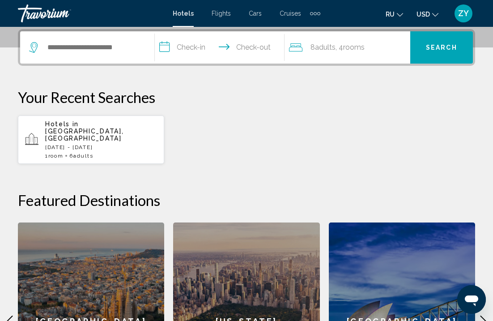
click at [115, 39] on div "Search widget" at bounding box center [87, 47] width 116 height 32
click at [113, 46] on input "Search widget" at bounding box center [94, 47] width 94 height 13
click at [120, 51] on input "Search widget" at bounding box center [94, 47] width 94 height 13
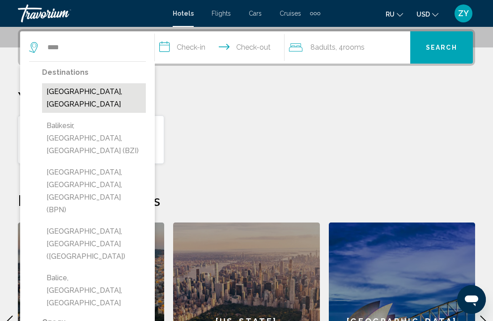
click at [107, 90] on button "[GEOGRAPHIC_DATA], [GEOGRAPHIC_DATA]" at bounding box center [94, 98] width 104 height 30
type input "**********"
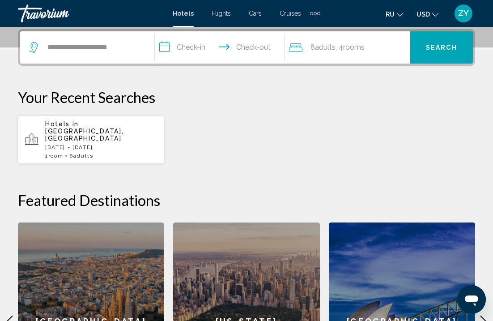
click at [226, 44] on input "**********" at bounding box center [222, 48] width 134 height 35
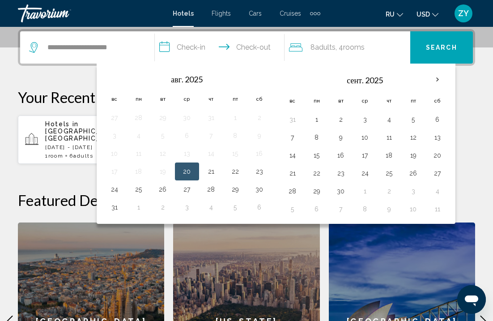
click at [192, 48] on input "**********" at bounding box center [222, 48] width 134 height 35
click at [439, 77] on th "Next month" at bounding box center [438, 80] width 24 height 20
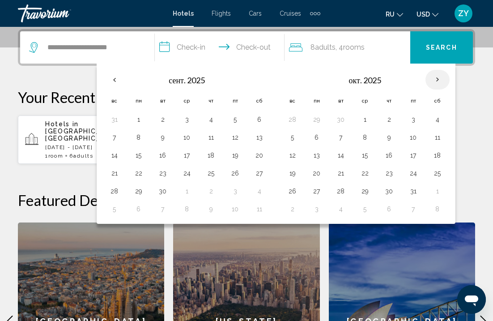
click at [439, 77] on th "Next month" at bounding box center [438, 80] width 24 height 20
click at [438, 119] on button "1" at bounding box center [438, 119] width 14 height 13
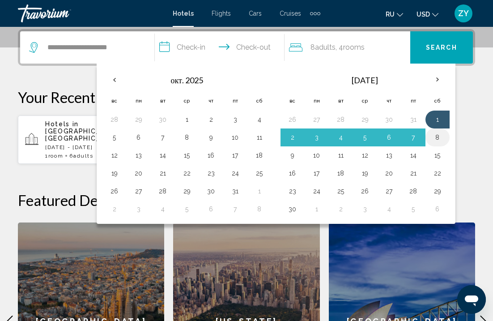
click at [437, 135] on button "8" at bounding box center [438, 137] width 14 height 13
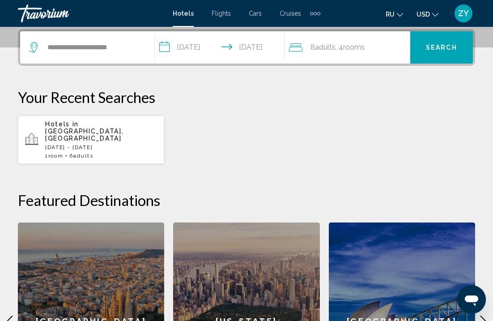
click at [251, 51] on input "**********" at bounding box center [222, 48] width 134 height 35
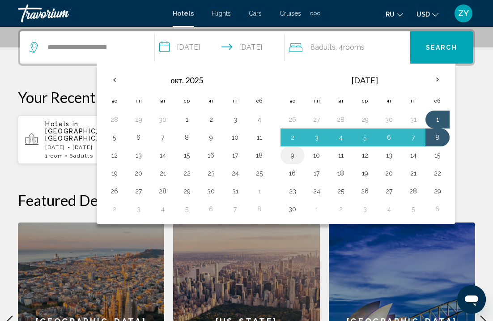
click at [294, 158] on button "9" at bounding box center [293, 155] width 14 height 13
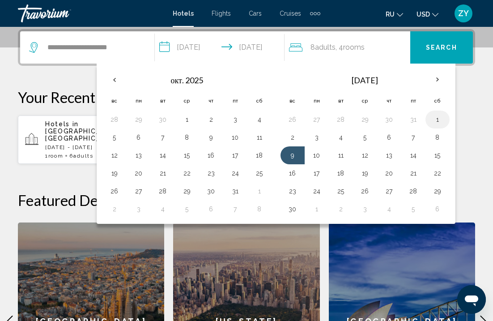
click at [437, 122] on button "1" at bounding box center [438, 119] width 14 height 13
type input "**********"
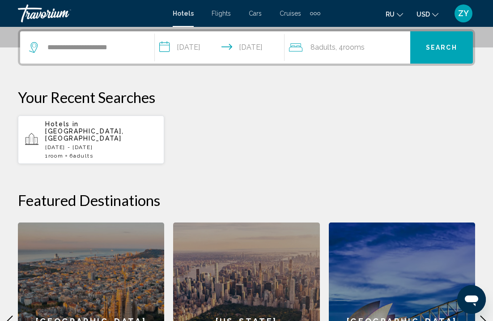
click at [428, 55] on button "Search" at bounding box center [442, 47] width 63 height 32
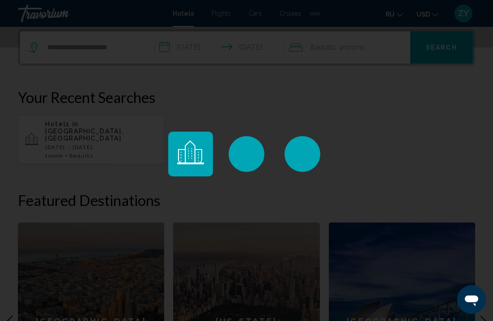
click at [202, 55] on div "Main content" at bounding box center [246, 160] width 493 height 321
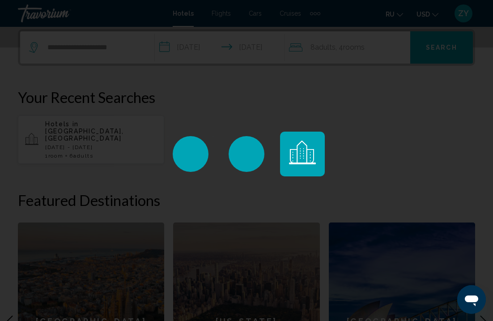
click at [214, 46] on div "Main content" at bounding box center [246, 160] width 493 height 321
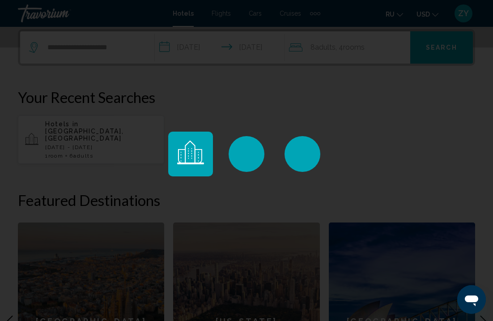
click at [194, 149] on div "Main content" at bounding box center [190, 154] width 45 height 45
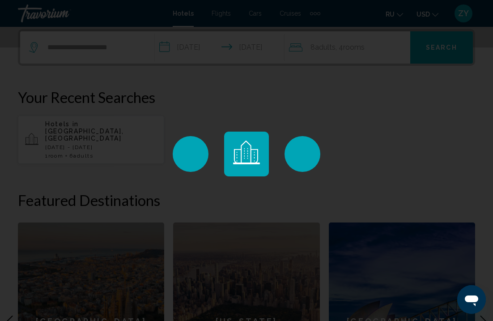
click at [214, 56] on div "Main content" at bounding box center [246, 160] width 493 height 321
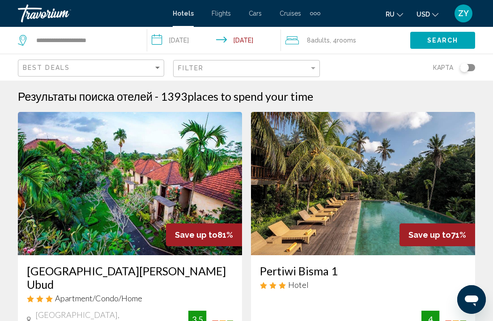
click at [198, 40] on input "**********" at bounding box center [215, 42] width 137 height 30
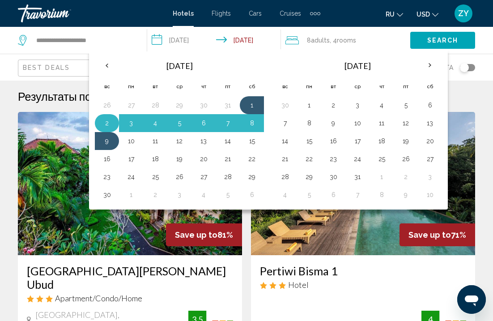
click at [110, 120] on button "2" at bounding box center [107, 123] width 14 height 13
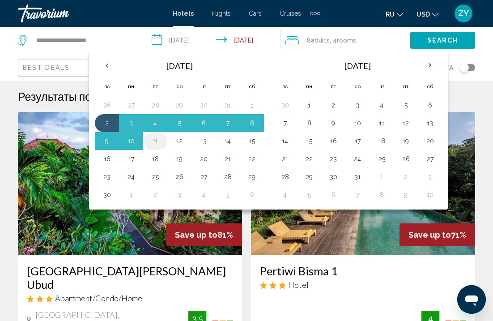
click at [152, 139] on button "11" at bounding box center [155, 141] width 14 height 13
type input "**********"
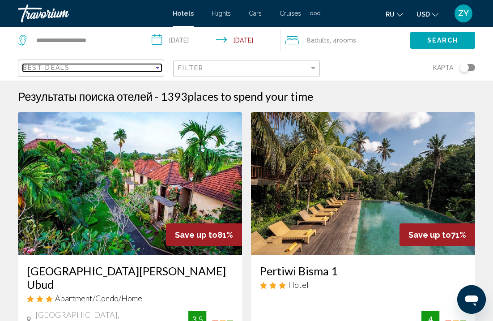
click at [157, 69] on div "Sort by" at bounding box center [157, 68] width 4 height 2
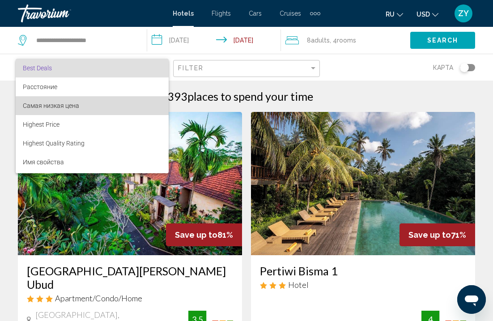
click at [135, 104] on span "Самая низкая цена" at bounding box center [92, 105] width 139 height 19
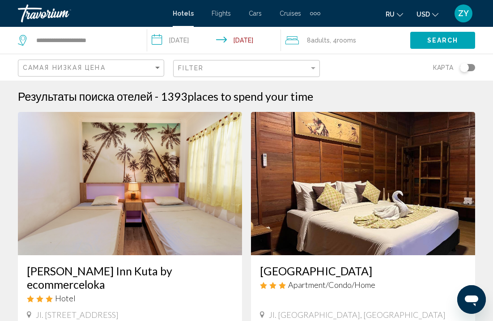
click at [312, 73] on div "Filter" at bounding box center [247, 68] width 139 height 17
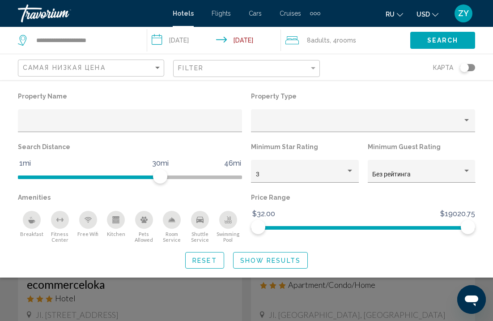
click at [33, 226] on div "Breakfast" at bounding box center [32, 220] width 18 height 18
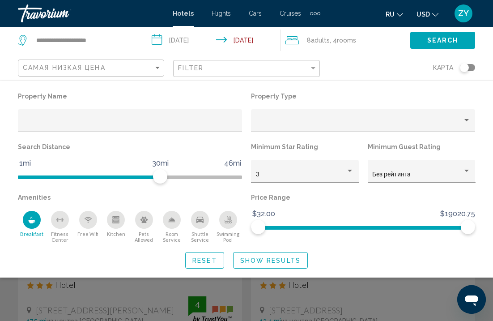
click at [61, 222] on icon "Fitness Center" at bounding box center [59, 219] width 7 height 7
click at [94, 226] on div "Free Wifi" at bounding box center [88, 220] width 18 height 18
click at [112, 222] on div "Kitchen" at bounding box center [116, 220] width 18 height 18
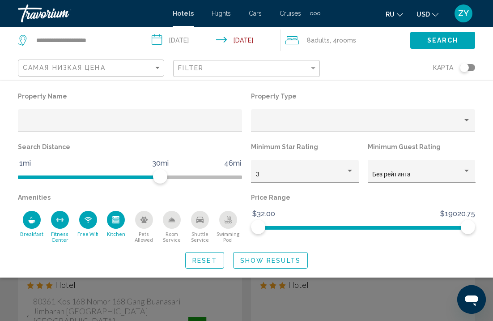
click at [173, 220] on icon "Room Service" at bounding box center [172, 220] width 6 height 4
click at [352, 172] on div "Hotel Filters" at bounding box center [350, 171] width 4 height 2
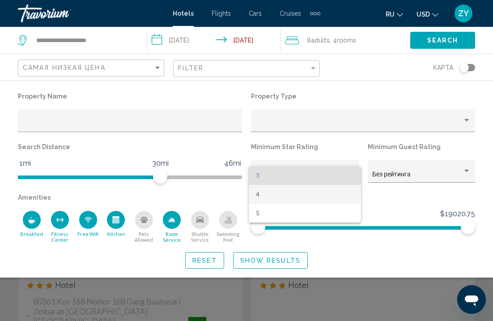
click at [300, 195] on span "4" at bounding box center [305, 194] width 99 height 19
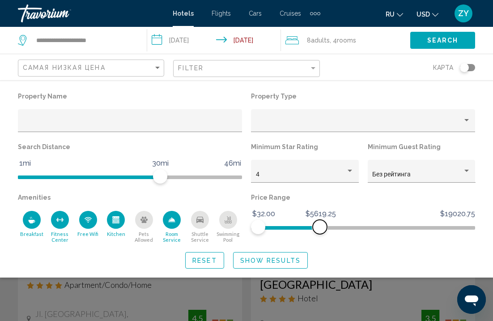
drag, startPoint x: 470, startPoint y: 229, endPoint x: 320, endPoint y: 269, distance: 154.8
click at [320, 269] on div "Property Name Property Type Search Distance 1mi 46mi 30mi Minimum Star Rating 4…" at bounding box center [246, 179] width 493 height 179
drag, startPoint x: 323, startPoint y: 232, endPoint x: 317, endPoint y: 232, distance: 5.8
click at [317, 232] on span "Hotel Filters" at bounding box center [317, 227] width 14 height 14
click at [470, 121] on div "Property type" at bounding box center [467, 120] width 8 height 7
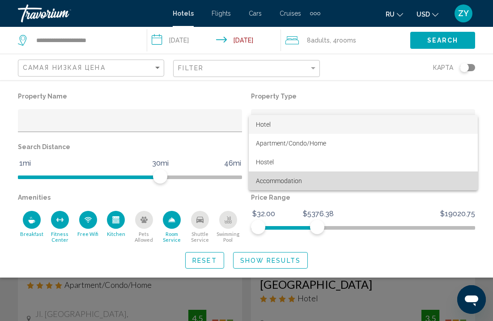
click at [330, 184] on span "Accommodation" at bounding box center [363, 181] width 215 height 19
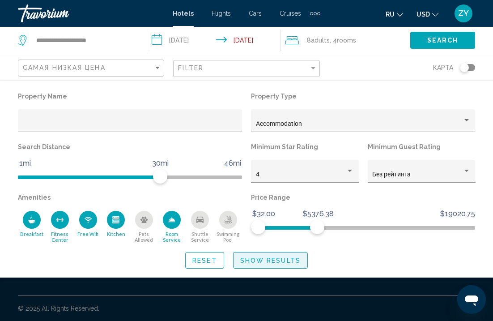
click at [248, 262] on span "Show Results" at bounding box center [270, 260] width 60 height 7
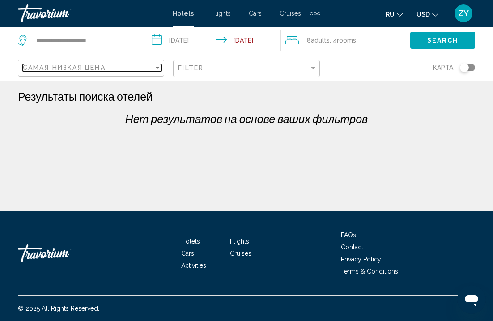
click at [156, 68] on div "Sort by" at bounding box center [157, 68] width 4 height 2
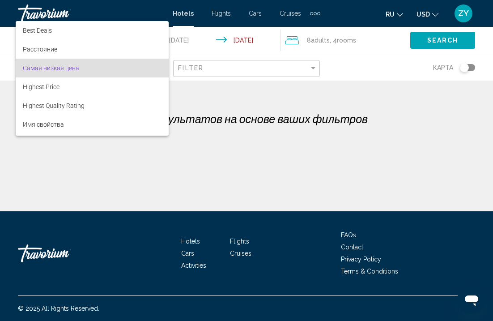
click at [310, 69] on div at bounding box center [246, 160] width 493 height 321
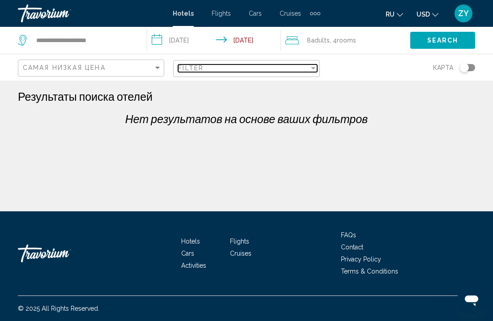
click at [312, 69] on div "Filter" at bounding box center [313, 68] width 4 height 2
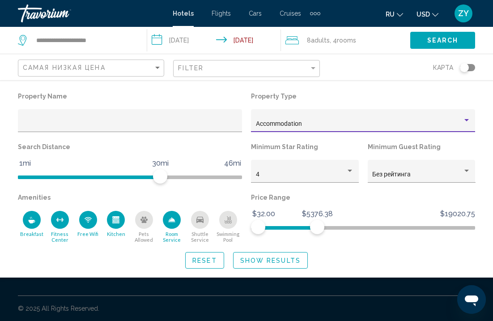
click at [316, 122] on div "Accommodation" at bounding box center [359, 123] width 207 height 7
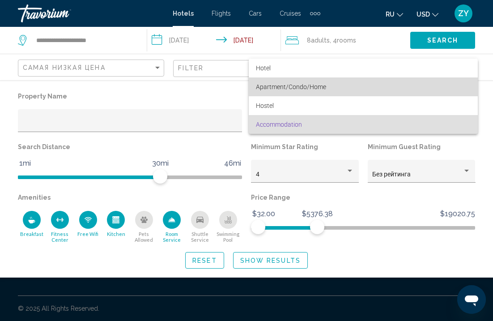
click at [314, 90] on span "Apartment/Condo/Home" at bounding box center [291, 86] width 70 height 7
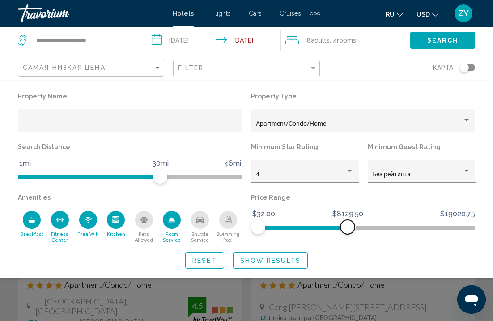
drag, startPoint x: 314, startPoint y: 225, endPoint x: 348, endPoint y: 223, distance: 34.1
click at [348, 223] on span "Hotel Filters" at bounding box center [348, 227] width 14 height 14
click at [291, 261] on span "Show Results" at bounding box center [270, 260] width 60 height 7
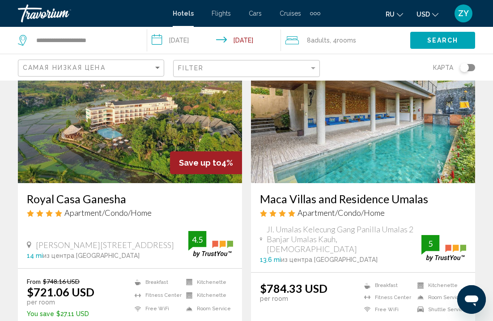
scroll to position [398, 0]
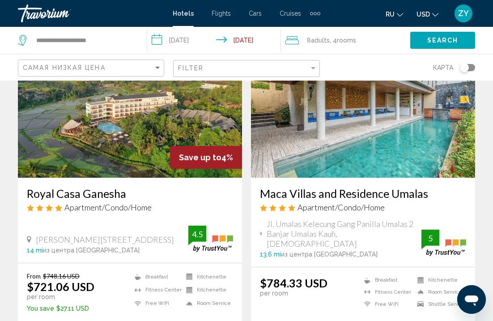
click at [323, 120] on img "Main content" at bounding box center [363, 105] width 224 height 143
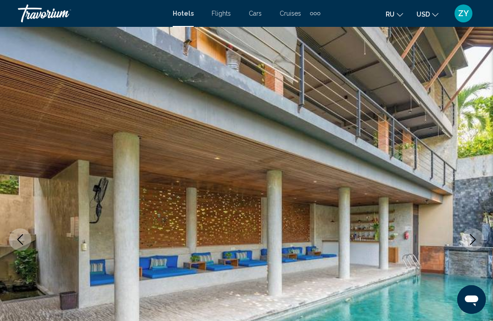
click at [485, 253] on img "Main content" at bounding box center [246, 239] width 493 height 425
click at [472, 246] on button "Next image" at bounding box center [473, 239] width 22 height 22
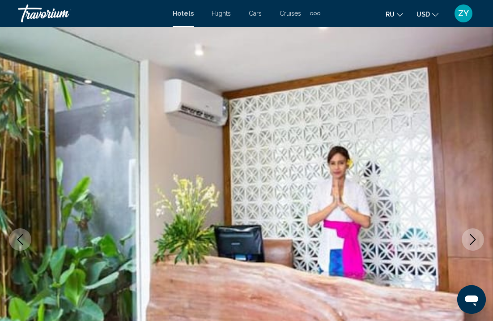
click at [472, 244] on icon "Next image" at bounding box center [474, 239] width 6 height 11
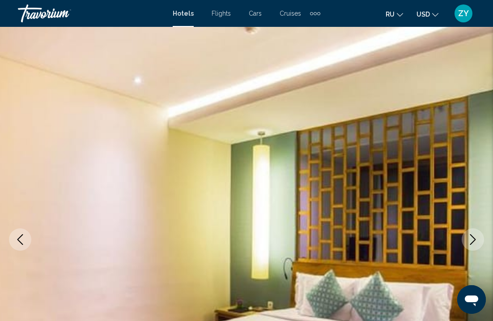
click at [472, 244] on icon "Next image" at bounding box center [474, 239] width 6 height 11
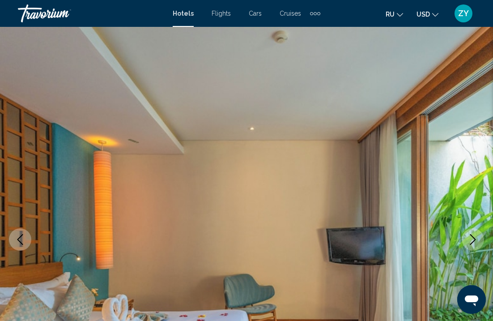
click at [472, 244] on icon "Next image" at bounding box center [474, 239] width 6 height 11
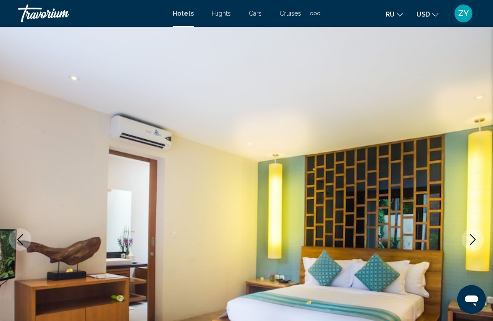
click at [472, 244] on icon "Next image" at bounding box center [474, 239] width 6 height 11
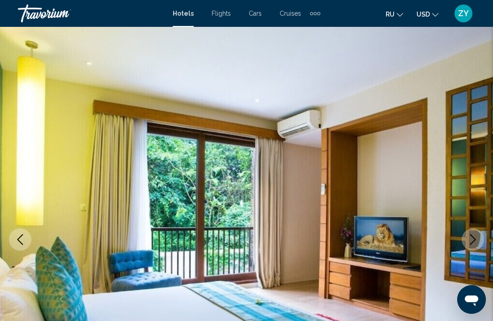
click at [472, 244] on icon "Next image" at bounding box center [474, 239] width 6 height 11
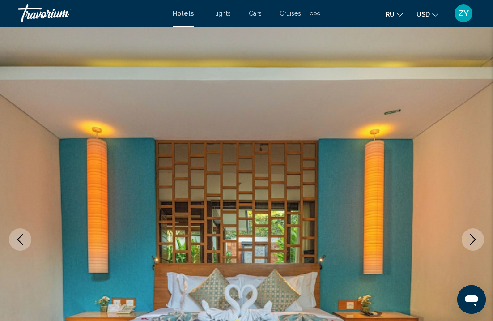
click at [472, 244] on icon "Next image" at bounding box center [474, 239] width 6 height 11
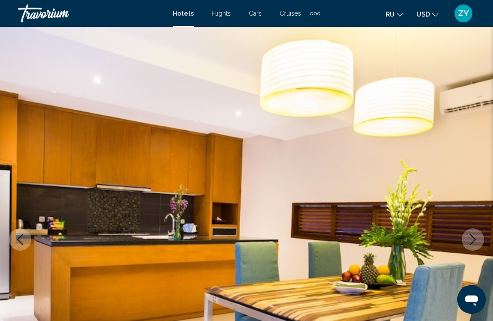
click at [472, 244] on icon "Next image" at bounding box center [474, 239] width 6 height 11
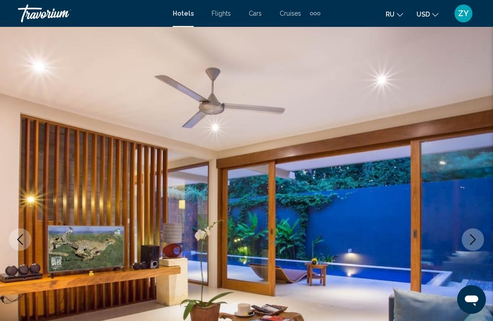
click at [472, 244] on icon "Next image" at bounding box center [474, 239] width 6 height 11
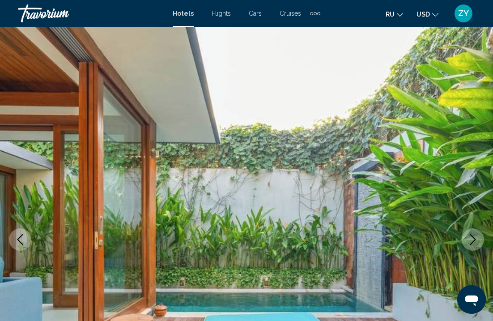
click at [472, 244] on icon "Next image" at bounding box center [474, 239] width 6 height 11
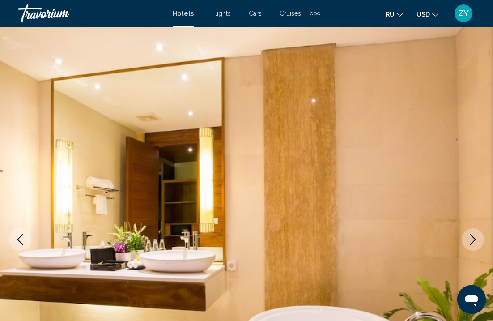
click at [473, 244] on icon "Next image" at bounding box center [473, 239] width 11 height 11
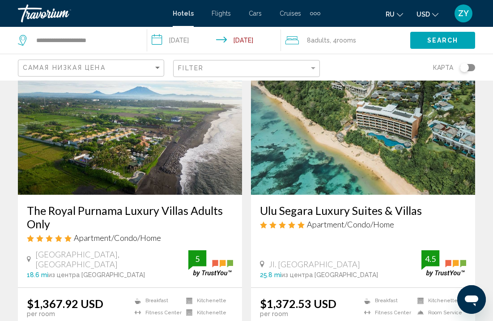
scroll to position [1365, 0]
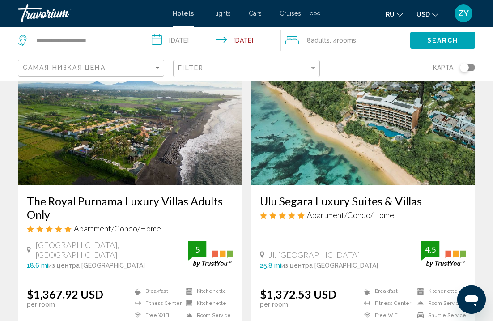
click at [202, 154] on img "Main content" at bounding box center [130, 113] width 224 height 143
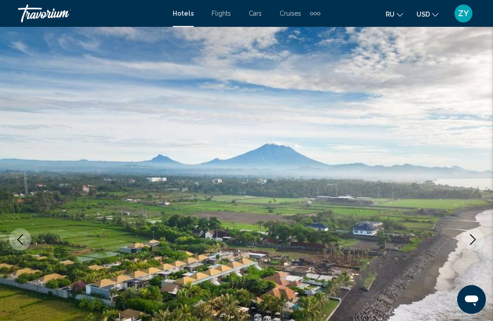
click at [471, 240] on icon "Next image" at bounding box center [473, 239] width 11 height 11
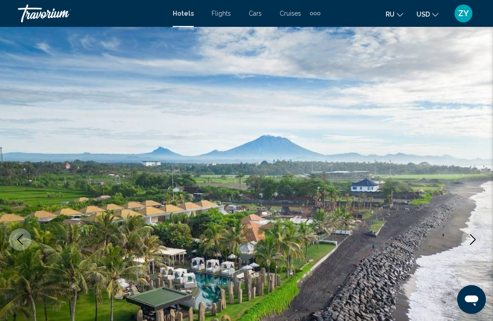
click at [471, 240] on icon "Next image" at bounding box center [473, 239] width 11 height 11
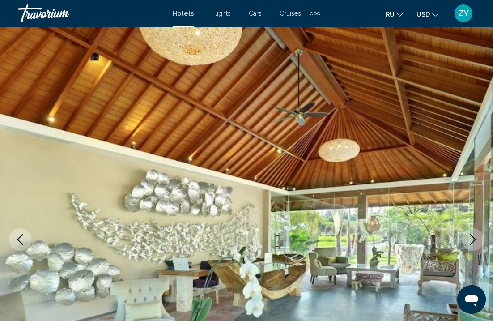
click at [471, 240] on icon "Next image" at bounding box center [473, 239] width 11 height 11
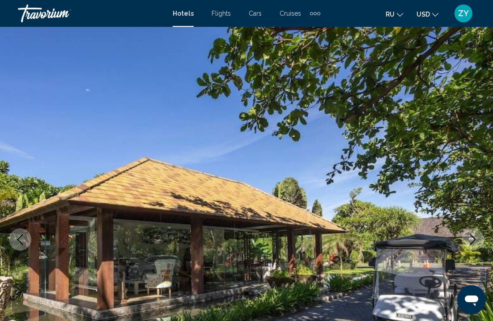
click at [471, 240] on icon "Next image" at bounding box center [473, 239] width 11 height 11
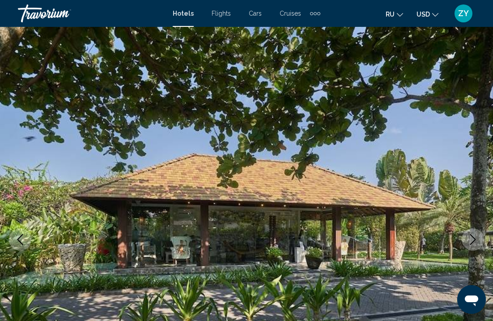
click at [472, 240] on icon "Next image" at bounding box center [473, 239] width 11 height 11
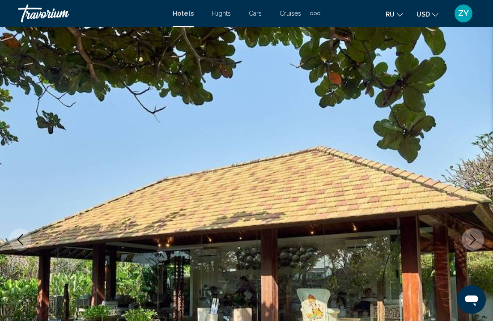
click at [472, 240] on icon "Next image" at bounding box center [473, 239] width 11 height 11
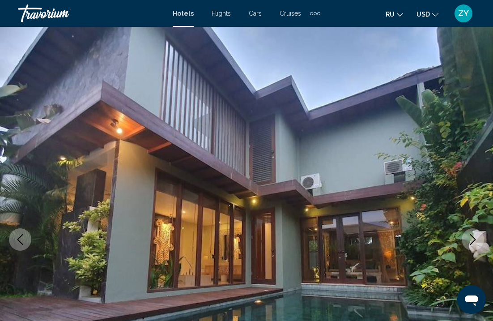
click at [472, 240] on icon "Next image" at bounding box center [473, 239] width 11 height 11
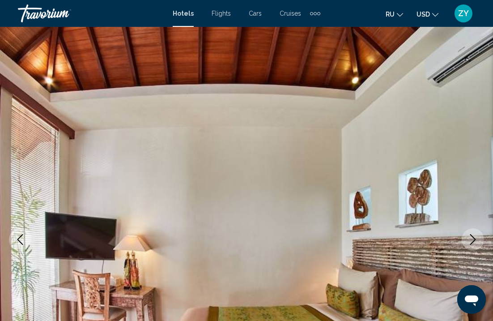
click at [472, 240] on icon "Next image" at bounding box center [473, 239] width 11 height 11
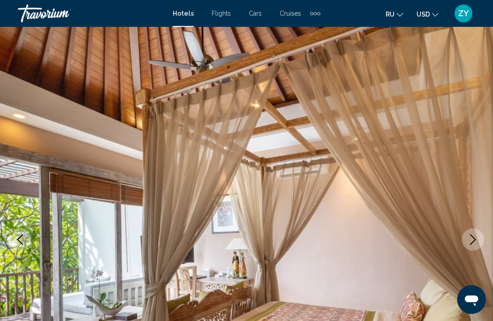
click at [472, 240] on icon "Next image" at bounding box center [473, 239] width 11 height 11
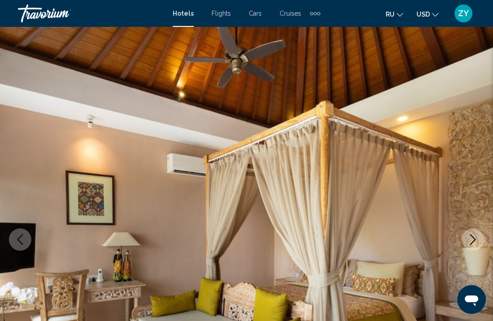
click at [472, 240] on icon "Next image" at bounding box center [473, 239] width 11 height 11
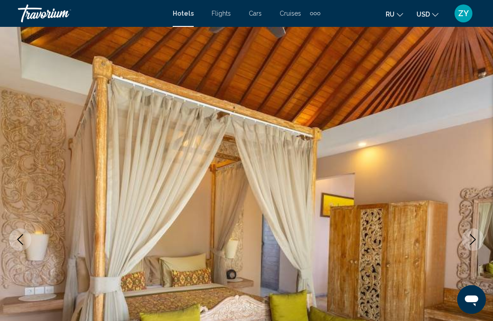
click at [472, 241] on icon "Next image" at bounding box center [473, 239] width 11 height 11
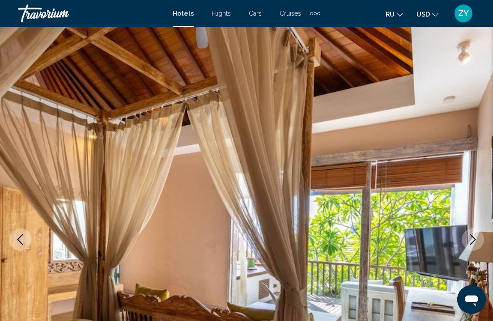
click at [472, 241] on icon "Next image" at bounding box center [473, 239] width 11 height 11
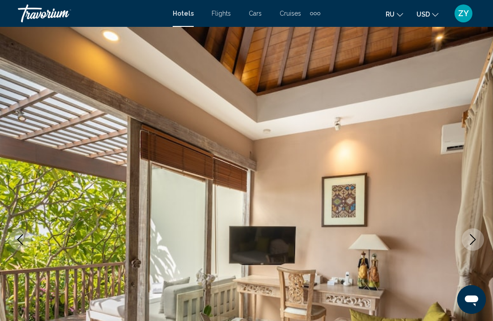
click at [472, 241] on icon "Next image" at bounding box center [473, 239] width 11 height 11
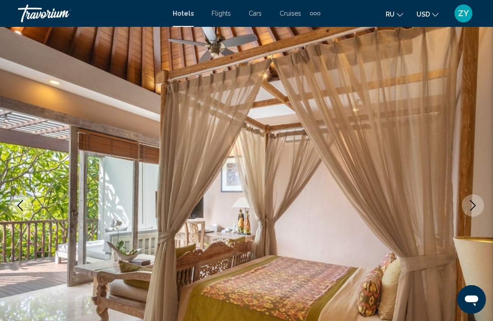
scroll to position [35, 0]
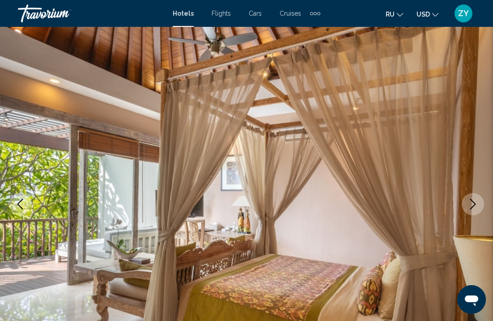
click at [474, 208] on icon "Next image" at bounding box center [473, 204] width 11 height 11
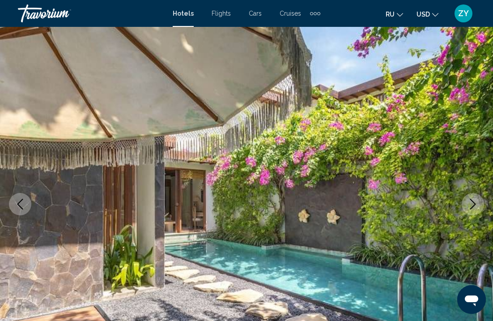
click at [476, 210] on button "Next image" at bounding box center [473, 204] width 22 height 22
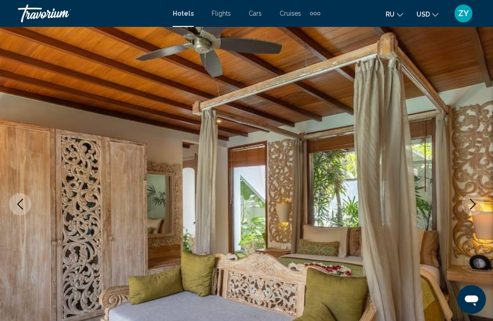
click at [476, 210] on button "Next image" at bounding box center [473, 204] width 22 height 22
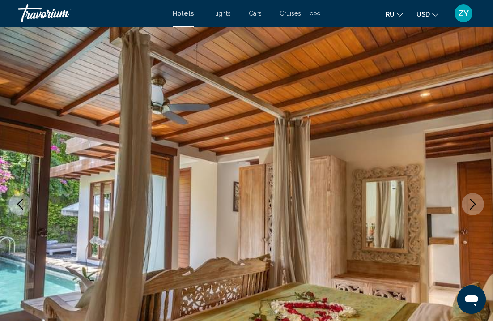
click at [476, 210] on button "Next image" at bounding box center [473, 204] width 22 height 22
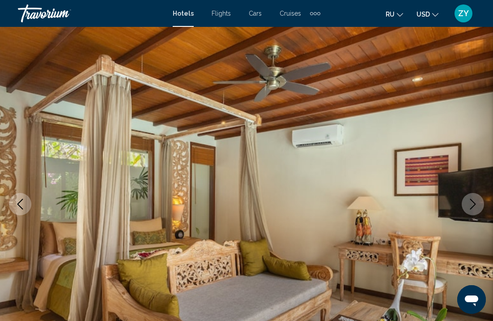
click at [476, 210] on button "Next image" at bounding box center [473, 204] width 22 height 22
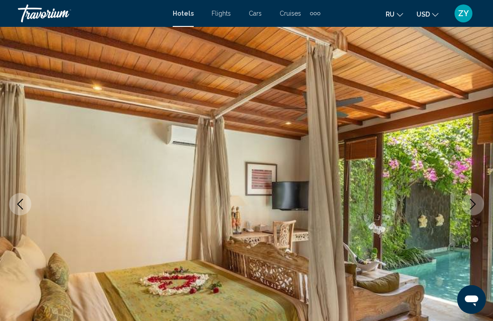
click at [476, 210] on button "Next image" at bounding box center [473, 204] width 22 height 22
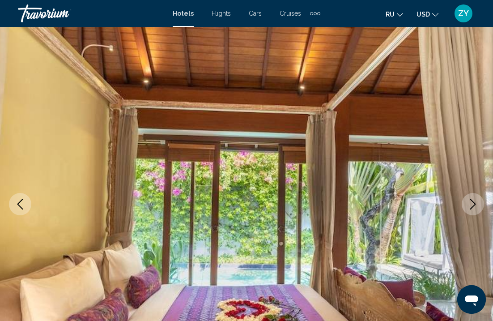
click at [476, 210] on button "Next image" at bounding box center [473, 204] width 22 height 22
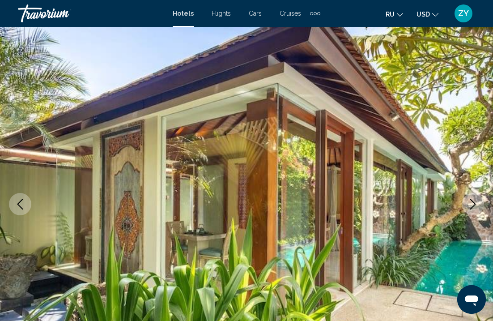
click at [476, 210] on button "Next image" at bounding box center [473, 204] width 22 height 22
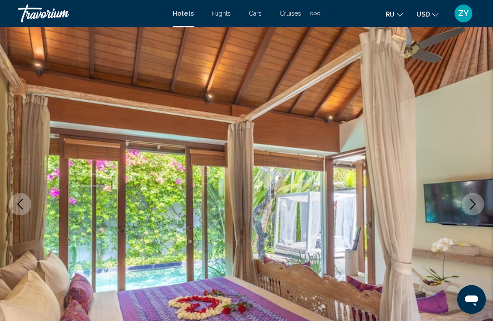
click at [476, 210] on button "Next image" at bounding box center [473, 204] width 22 height 22
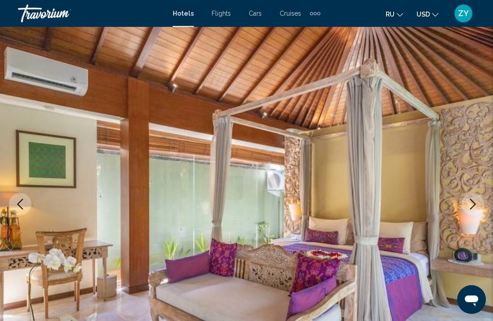
click at [476, 210] on button "Next image" at bounding box center [473, 204] width 22 height 22
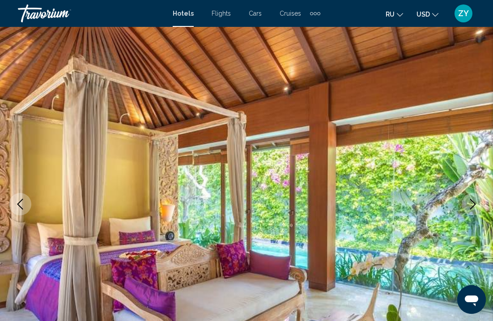
click at [476, 210] on button "Next image" at bounding box center [473, 204] width 22 height 22
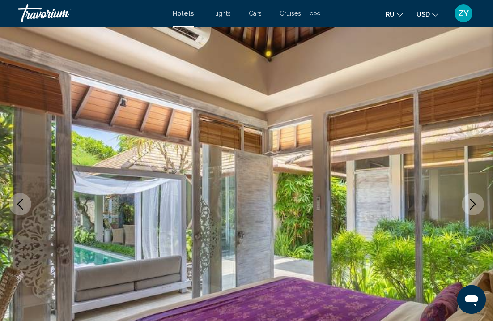
click at [476, 210] on button "Next image" at bounding box center [473, 204] width 22 height 22
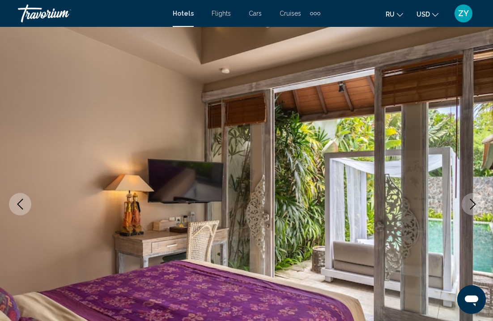
click at [476, 210] on button "Next image" at bounding box center [473, 204] width 22 height 22
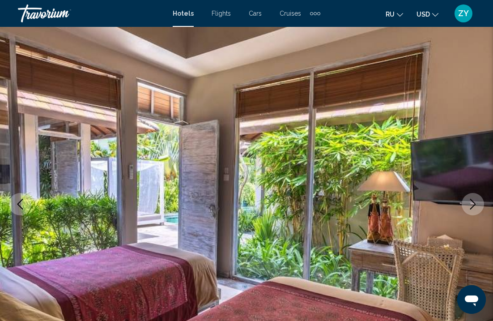
click at [476, 210] on button "Next image" at bounding box center [473, 204] width 22 height 22
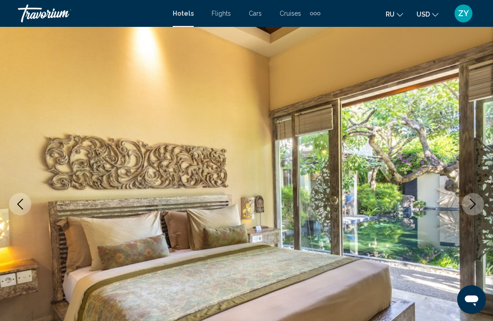
click at [476, 210] on button "Next image" at bounding box center [473, 204] width 22 height 22
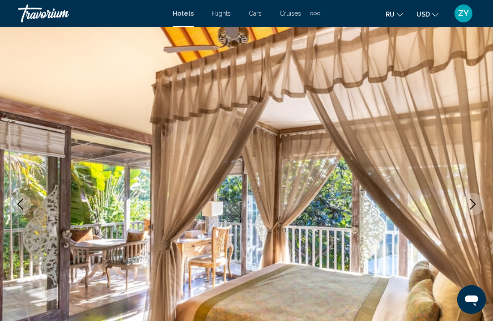
click at [476, 210] on button "Next image" at bounding box center [473, 204] width 22 height 22
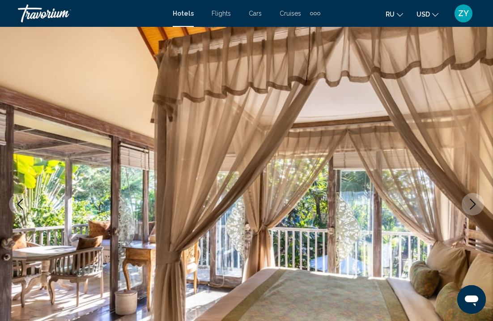
click at [476, 210] on button "Next image" at bounding box center [473, 204] width 22 height 22
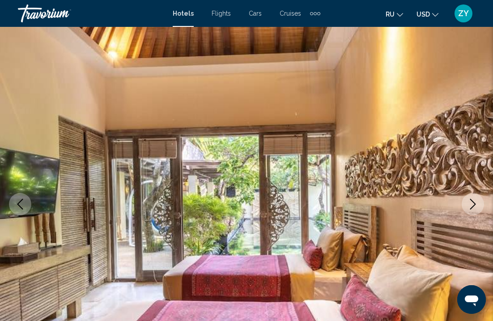
click at [476, 210] on button "Next image" at bounding box center [473, 204] width 22 height 22
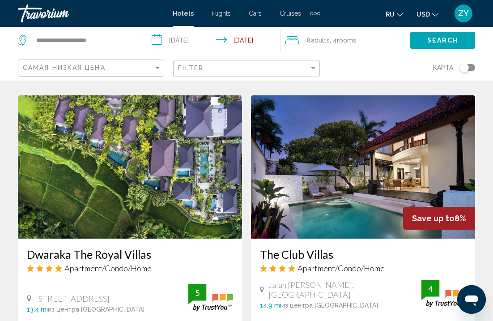
scroll to position [663, 0]
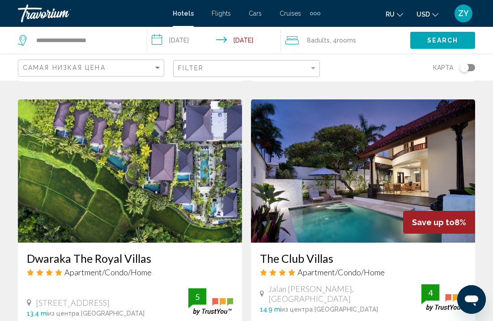
click at [139, 204] on img "Main content" at bounding box center [130, 170] width 224 height 143
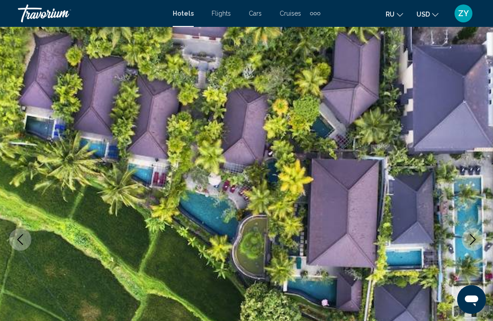
click at [479, 236] on button "Next image" at bounding box center [473, 239] width 22 height 22
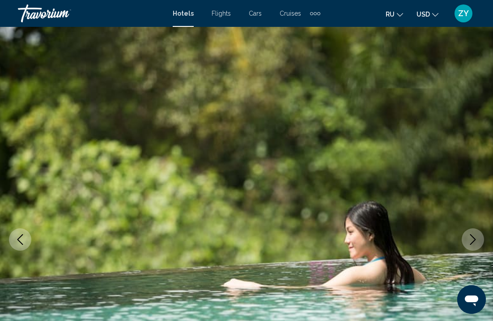
click at [479, 236] on button "Next image" at bounding box center [473, 239] width 22 height 22
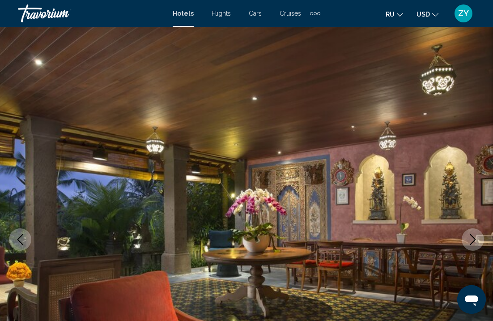
click at [479, 236] on button "Next image" at bounding box center [473, 239] width 22 height 22
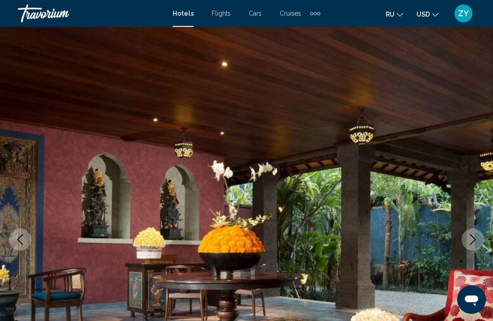
click at [479, 236] on button "Next image" at bounding box center [473, 239] width 22 height 22
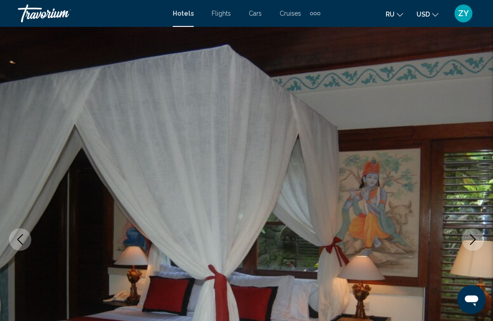
click at [479, 236] on button "Next image" at bounding box center [473, 239] width 22 height 22
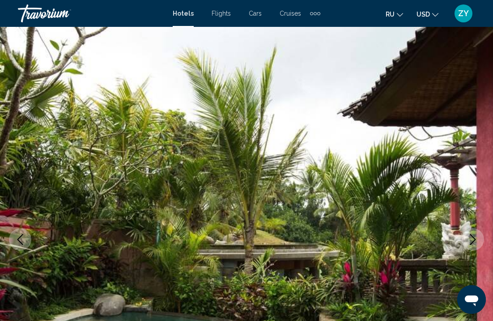
click at [479, 236] on button "Next image" at bounding box center [473, 239] width 22 height 22
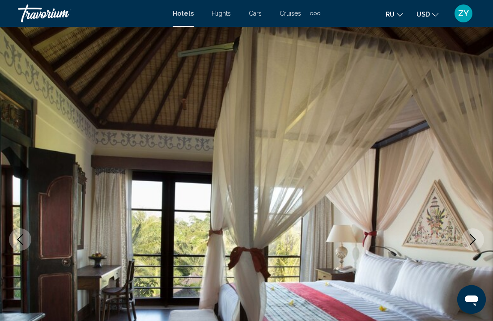
click at [479, 236] on button "Next image" at bounding box center [473, 239] width 22 height 22
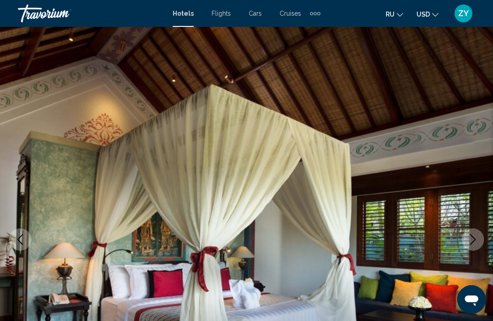
click at [479, 236] on button "Next image" at bounding box center [473, 239] width 22 height 22
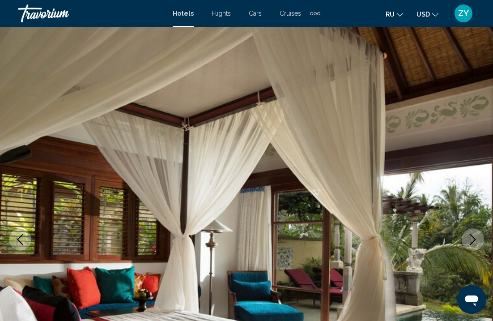
click at [479, 236] on button "Next image" at bounding box center [473, 239] width 22 height 22
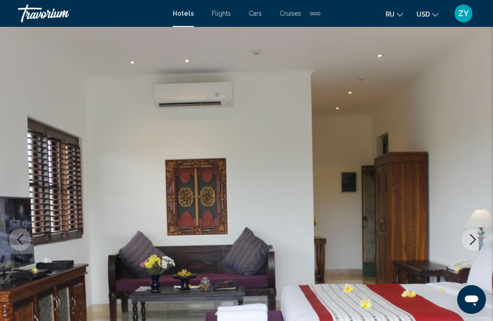
click at [479, 236] on button "Next image" at bounding box center [473, 239] width 22 height 22
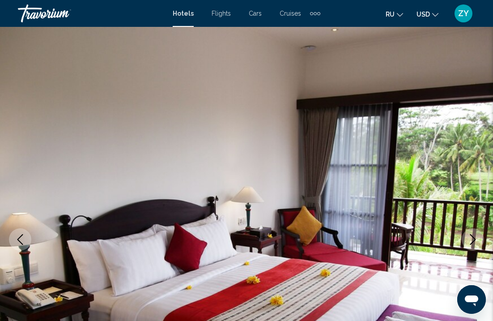
click at [479, 236] on button "Next image" at bounding box center [473, 239] width 22 height 22
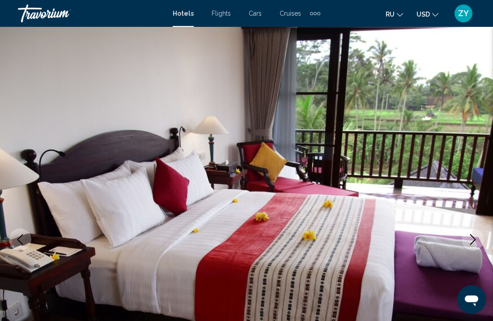
click at [479, 236] on button "Next image" at bounding box center [473, 239] width 22 height 22
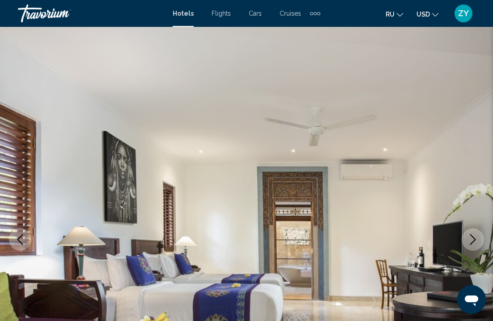
click at [479, 236] on button "Next image" at bounding box center [473, 239] width 22 height 22
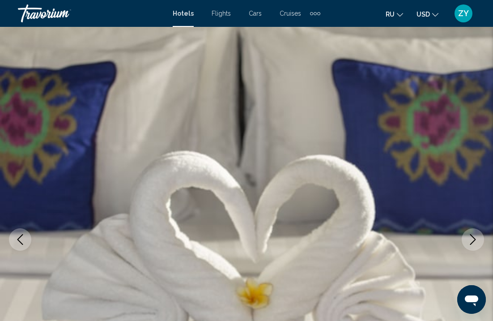
click at [479, 236] on button "Next image" at bounding box center [473, 239] width 22 height 22
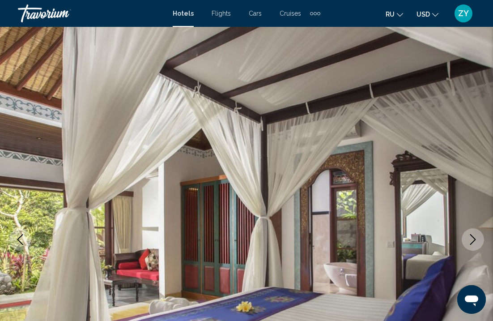
click at [479, 236] on button "Next image" at bounding box center [473, 239] width 22 height 22
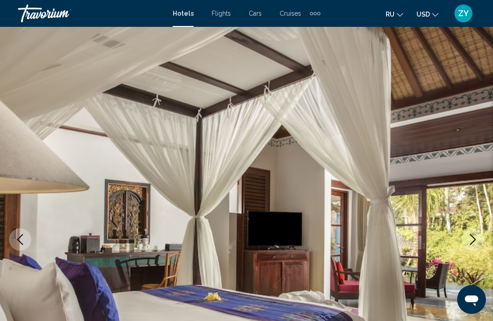
click at [479, 236] on button "Next image" at bounding box center [473, 239] width 22 height 22
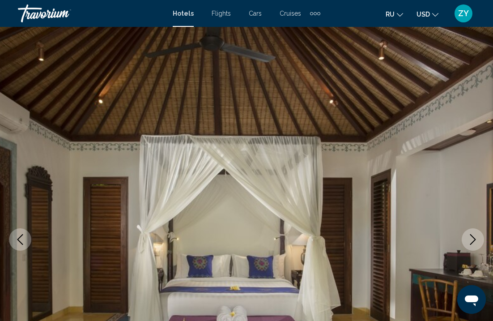
click at [479, 236] on button "Next image" at bounding box center [473, 239] width 22 height 22
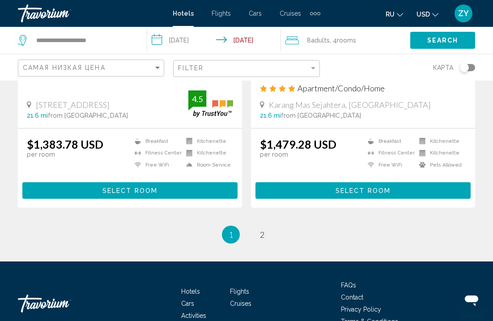
scroll to position [1840, 0]
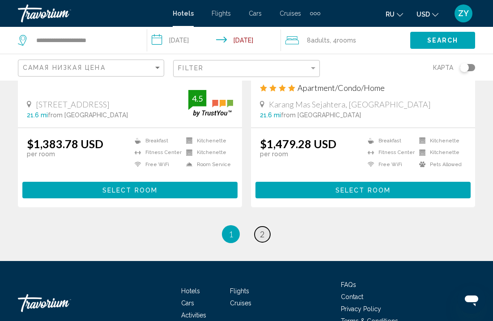
click at [263, 239] on span "2" at bounding box center [262, 234] width 4 height 10
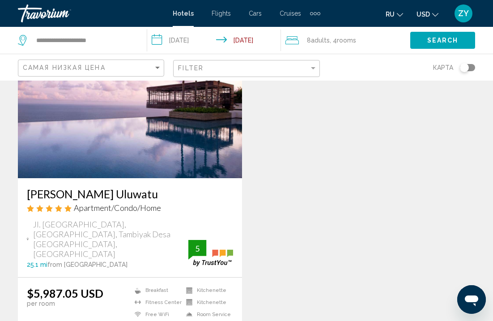
scroll to position [397, 0]
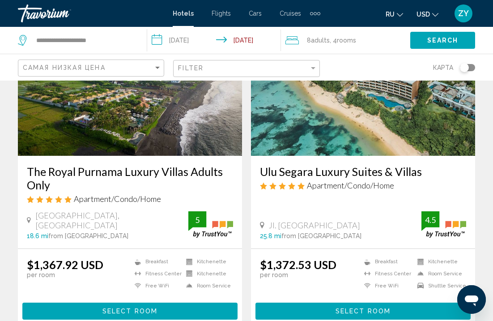
scroll to position [1317, 0]
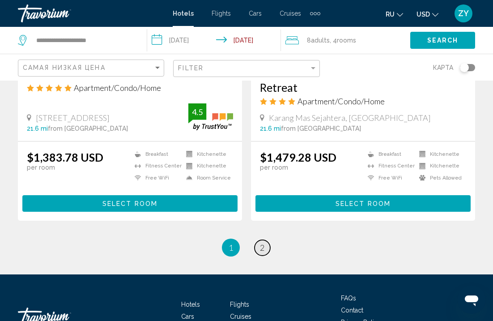
click at [259, 256] on link "page 2" at bounding box center [263, 248] width 16 height 16
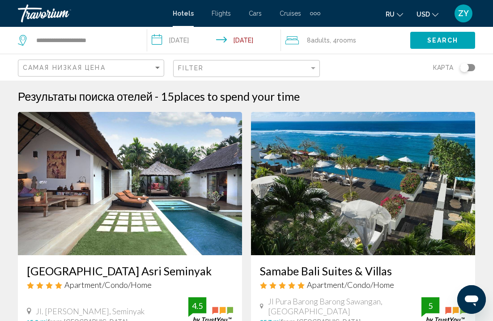
click at [344, 205] on img "Main content" at bounding box center [363, 183] width 224 height 143
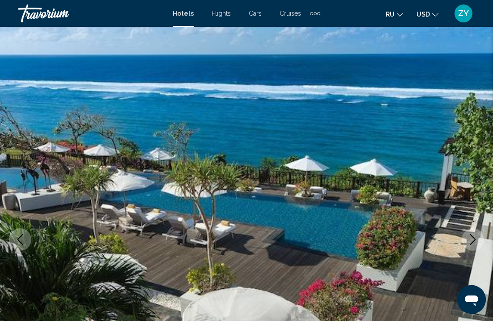
click at [487, 185] on img "Main content" at bounding box center [246, 239] width 493 height 425
click at [478, 219] on img "Main content" at bounding box center [246, 239] width 493 height 425
click at [476, 232] on button "Next image" at bounding box center [473, 239] width 22 height 22
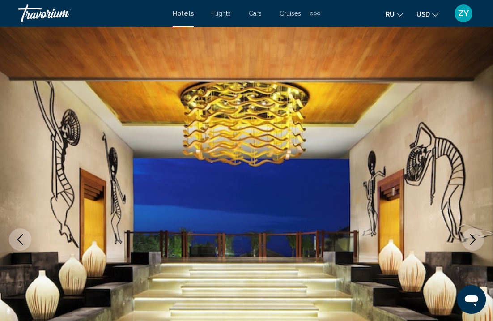
click at [476, 233] on button "Next image" at bounding box center [473, 239] width 22 height 22
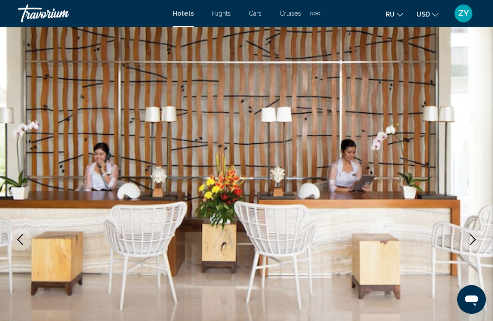
click at [476, 233] on button "Next image" at bounding box center [473, 239] width 22 height 22
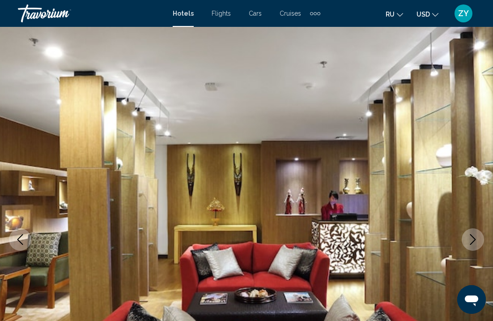
click at [476, 233] on button "Next image" at bounding box center [473, 239] width 22 height 22
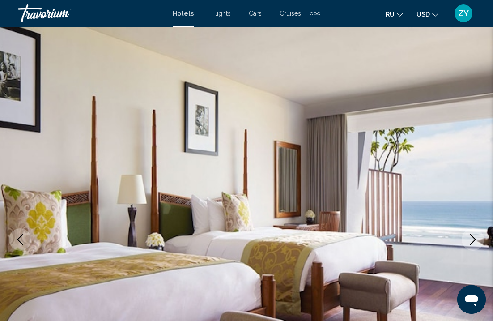
click at [476, 233] on button "Next image" at bounding box center [473, 239] width 22 height 22
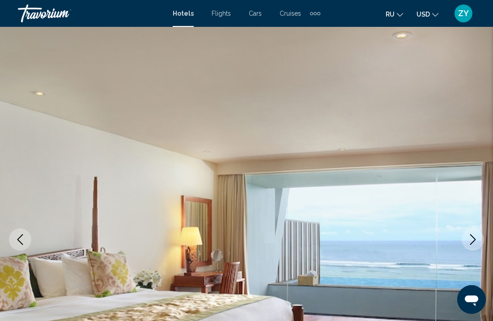
click at [476, 233] on button "Next image" at bounding box center [473, 239] width 22 height 22
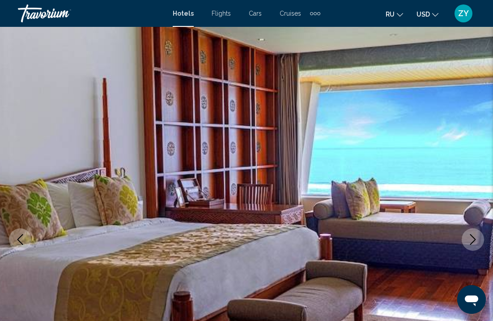
click at [476, 233] on button "Next image" at bounding box center [473, 239] width 22 height 22
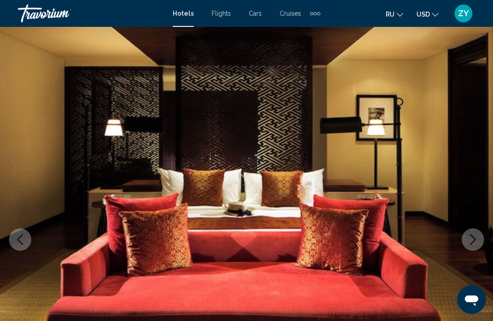
click at [476, 233] on button "Next image" at bounding box center [473, 239] width 22 height 22
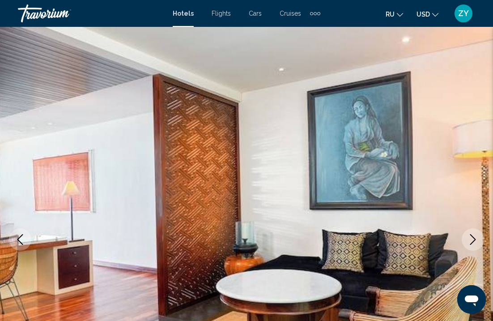
click at [476, 233] on button "Next image" at bounding box center [473, 239] width 22 height 22
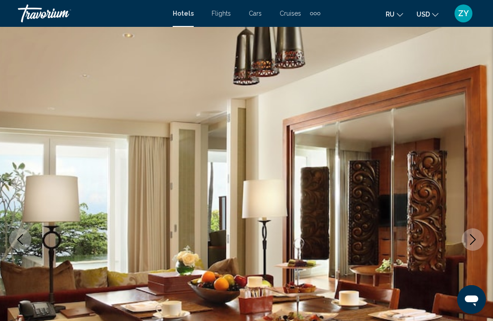
click at [476, 233] on button "Next image" at bounding box center [473, 239] width 22 height 22
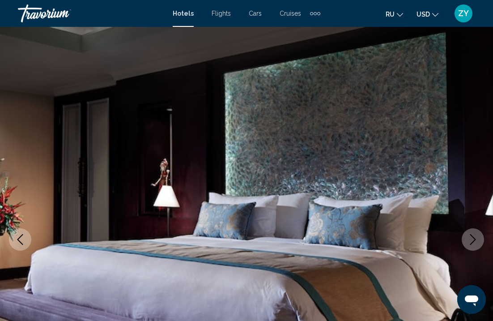
click at [476, 233] on button "Next image" at bounding box center [473, 239] width 22 height 22
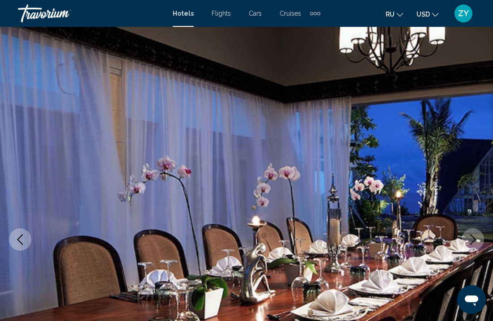
click at [476, 233] on button "Next image" at bounding box center [473, 239] width 22 height 22
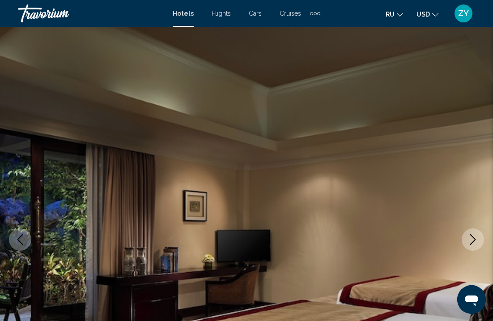
click at [476, 233] on button "Next image" at bounding box center [473, 239] width 22 height 22
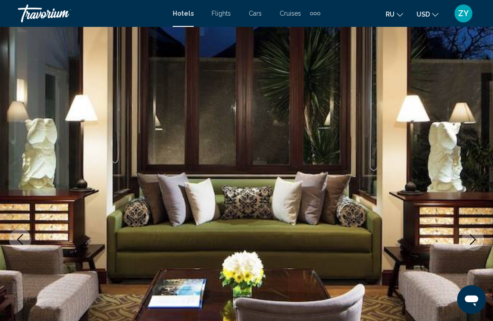
click at [476, 233] on button "Next image" at bounding box center [473, 239] width 22 height 22
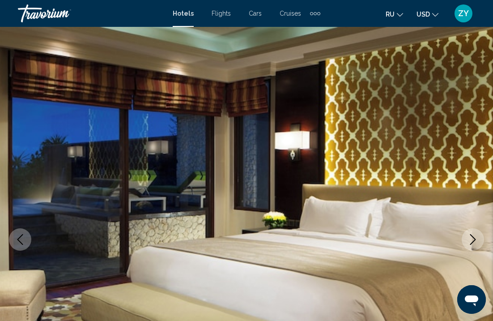
click at [476, 233] on button "Next image" at bounding box center [473, 239] width 22 height 22
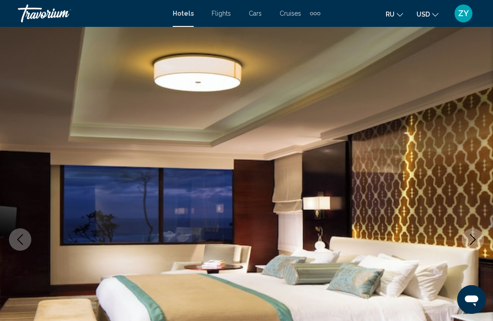
click at [476, 233] on button "Next image" at bounding box center [473, 239] width 22 height 22
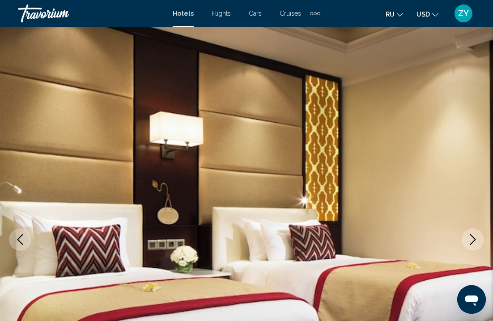
click at [476, 233] on button "Next image" at bounding box center [473, 239] width 22 height 22
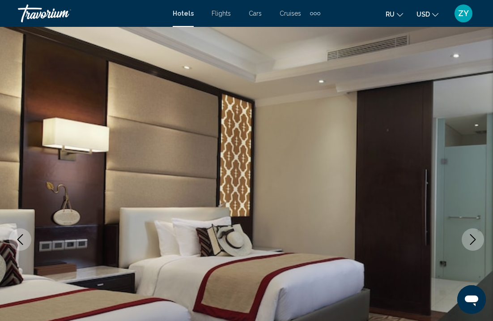
click at [476, 233] on button "Next image" at bounding box center [473, 239] width 22 height 22
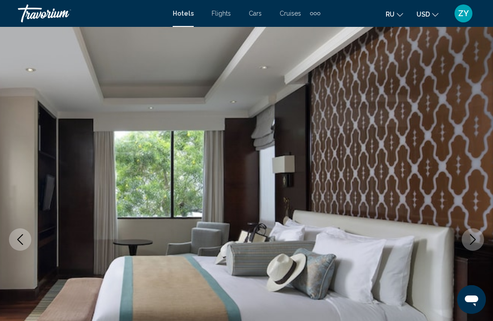
click at [476, 233] on button "Next image" at bounding box center [473, 239] width 22 height 22
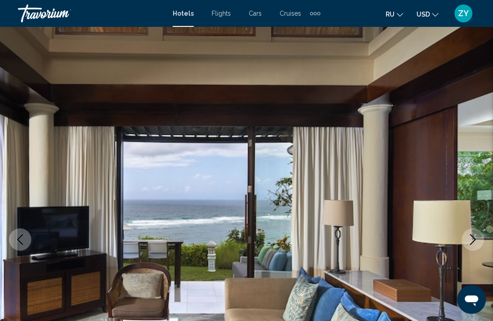
click at [476, 233] on button "Next image" at bounding box center [473, 239] width 22 height 22
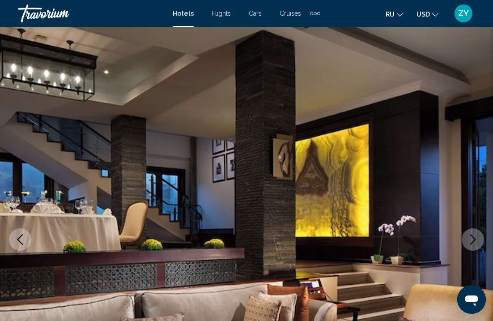
click at [476, 240] on icon "Next image" at bounding box center [473, 239] width 11 height 11
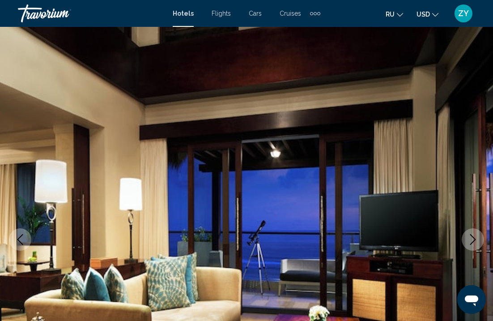
click at [476, 240] on icon "Next image" at bounding box center [473, 239] width 11 height 11
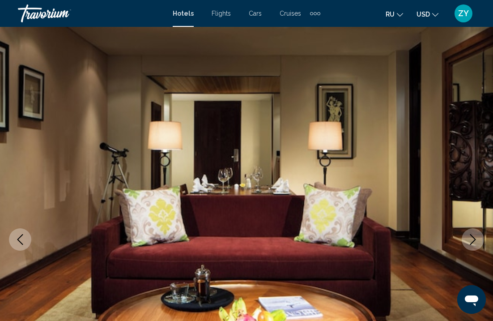
click at [476, 240] on icon "Next image" at bounding box center [473, 239] width 11 height 11
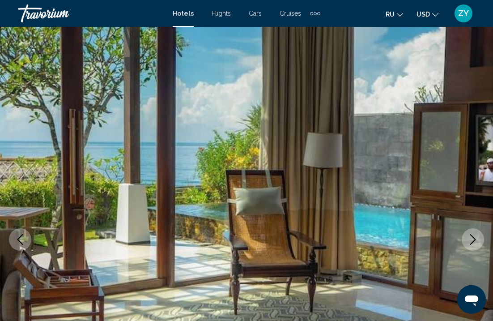
click at [476, 240] on icon "Next image" at bounding box center [473, 239] width 11 height 11
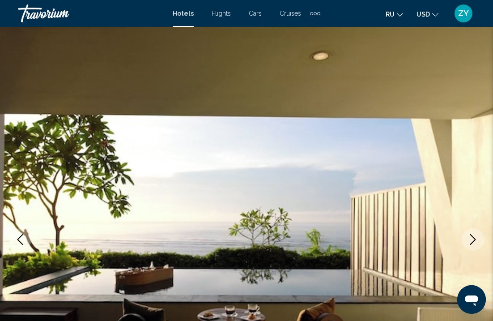
click at [476, 240] on icon "Next image" at bounding box center [473, 239] width 11 height 11
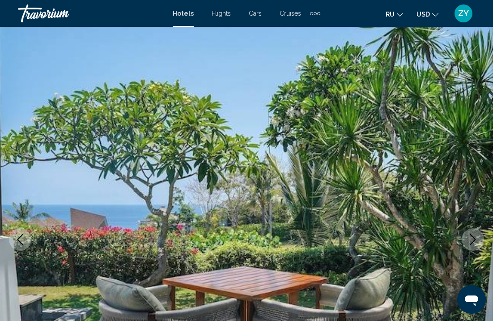
click at [476, 240] on icon "Next image" at bounding box center [473, 239] width 11 height 11
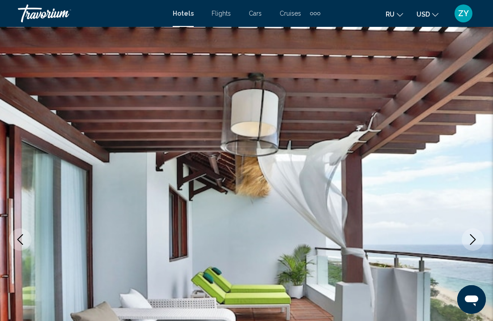
click at [476, 240] on icon "Next image" at bounding box center [473, 239] width 11 height 11
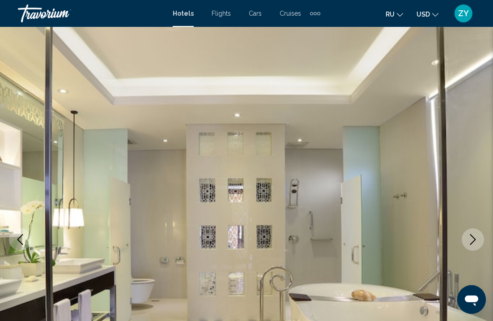
click at [476, 240] on icon "Next image" at bounding box center [473, 239] width 11 height 11
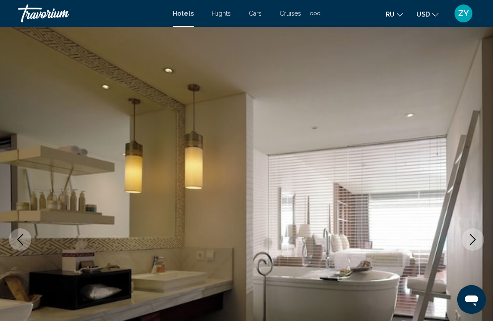
click at [476, 240] on icon "Next image" at bounding box center [473, 239] width 11 height 11
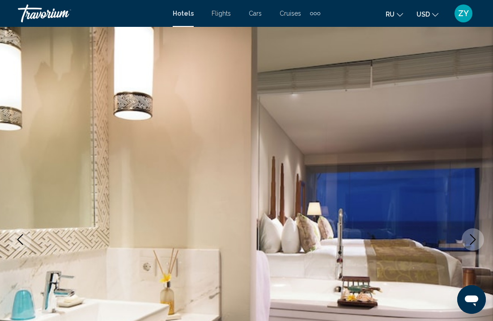
click at [476, 240] on icon "Next image" at bounding box center [473, 239] width 11 height 11
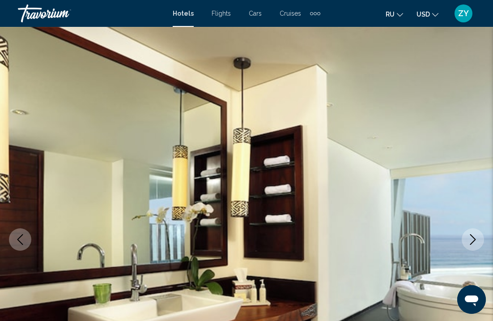
click at [476, 240] on icon "Next image" at bounding box center [473, 239] width 11 height 11
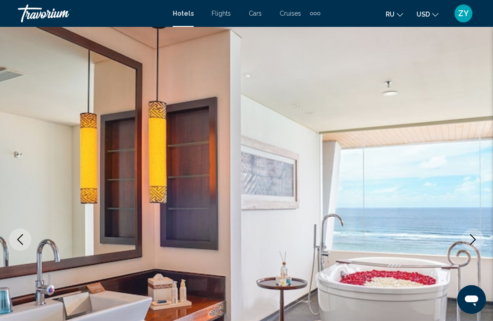
click at [476, 240] on icon "Next image" at bounding box center [473, 239] width 11 height 11
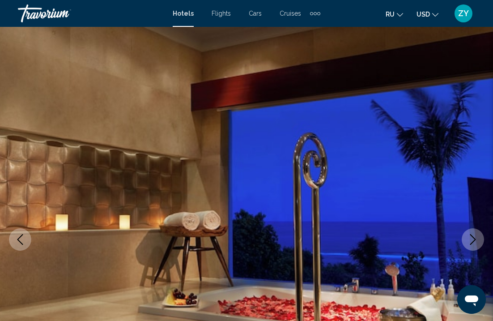
click at [476, 240] on icon "Next image" at bounding box center [473, 239] width 11 height 11
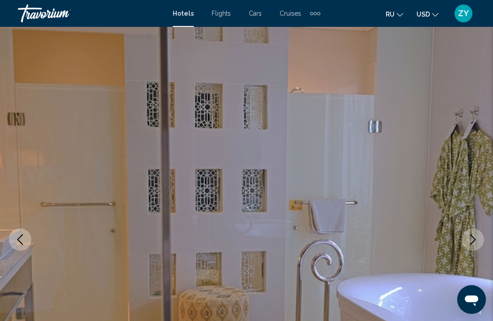
click at [476, 240] on icon "Next image" at bounding box center [473, 239] width 11 height 11
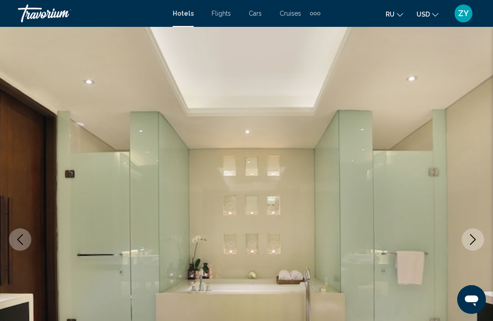
click at [477, 240] on icon "Next image" at bounding box center [473, 239] width 11 height 11
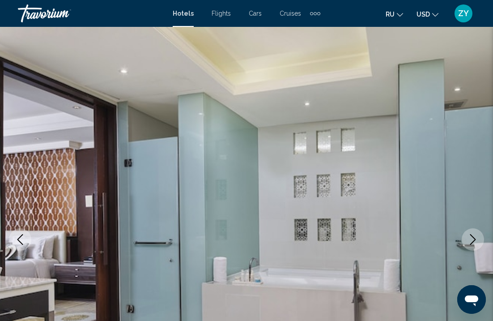
click at [477, 240] on icon "Next image" at bounding box center [473, 239] width 11 height 11
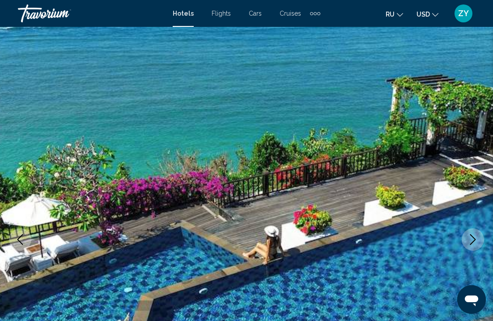
click at [478, 240] on icon "Next image" at bounding box center [473, 239] width 11 height 11
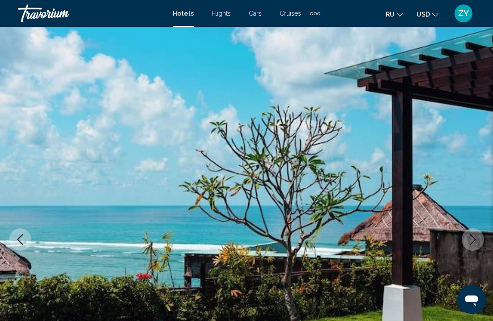
click at [480, 240] on button "Next image" at bounding box center [473, 239] width 22 height 22
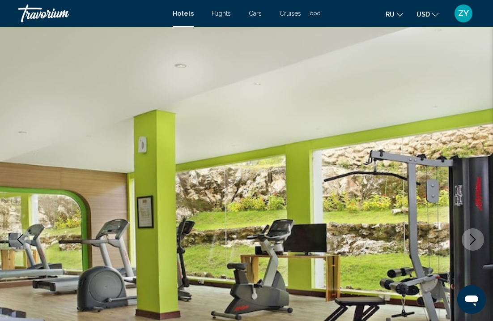
click at [480, 240] on button "Next image" at bounding box center [473, 239] width 22 height 22
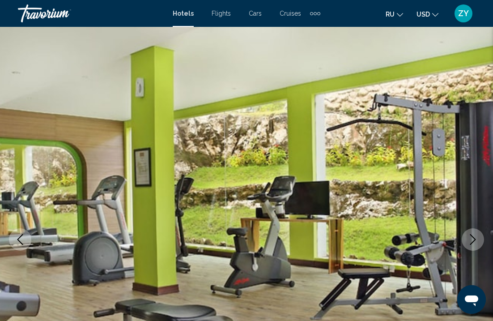
click at [480, 240] on button "Next image" at bounding box center [473, 239] width 22 height 22
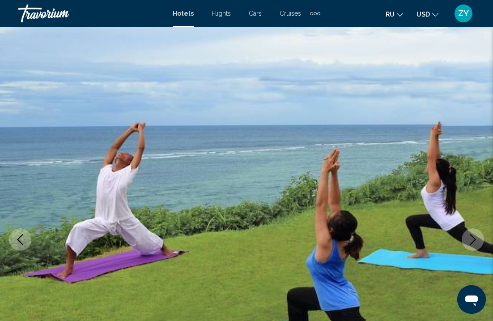
click at [480, 240] on button "Next image" at bounding box center [473, 239] width 22 height 22
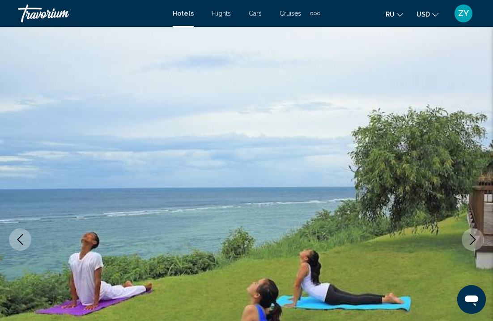
click at [480, 240] on button "Next image" at bounding box center [473, 239] width 22 height 22
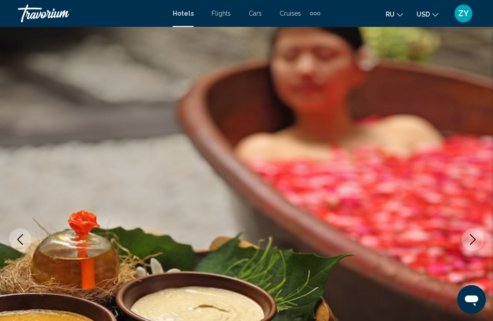
click at [480, 240] on button "Next image" at bounding box center [473, 239] width 22 height 22
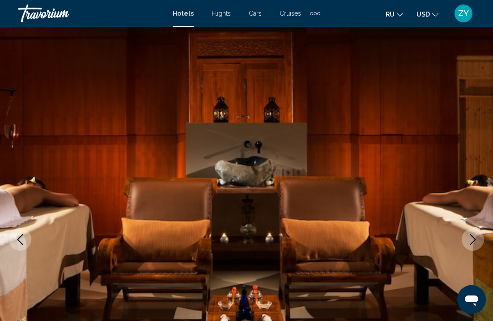
click at [480, 240] on button "Next image" at bounding box center [473, 239] width 22 height 22
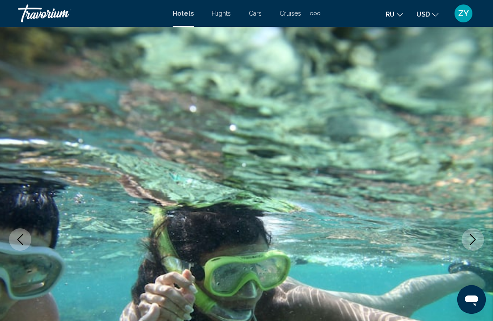
click at [480, 240] on button "Next image" at bounding box center [473, 239] width 22 height 22
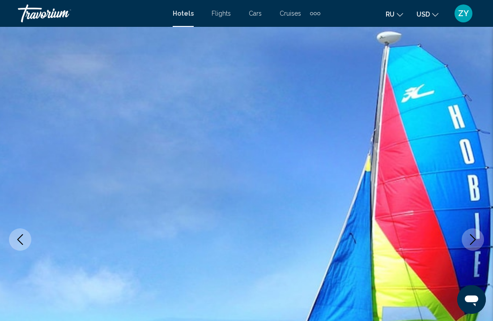
click at [480, 240] on button "Next image" at bounding box center [473, 239] width 22 height 22
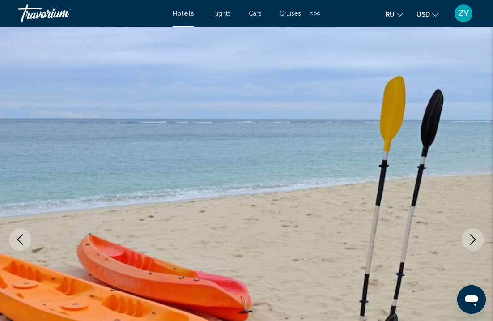
click at [480, 240] on button "Next image" at bounding box center [473, 239] width 22 height 22
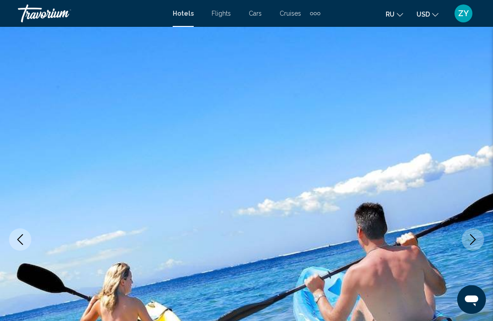
click at [480, 240] on button "Next image" at bounding box center [473, 239] width 22 height 22
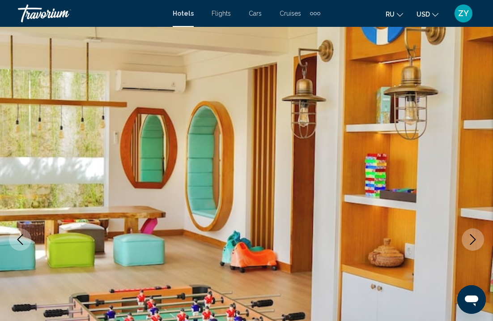
click at [480, 240] on button "Next image" at bounding box center [473, 239] width 22 height 22
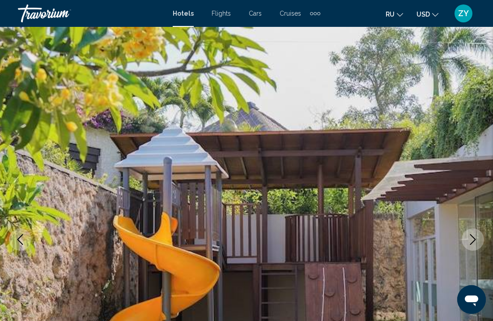
click at [480, 240] on button "Next image" at bounding box center [473, 239] width 22 height 22
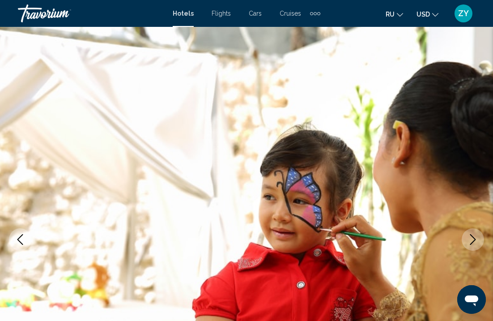
click at [480, 240] on button "Next image" at bounding box center [473, 239] width 22 height 22
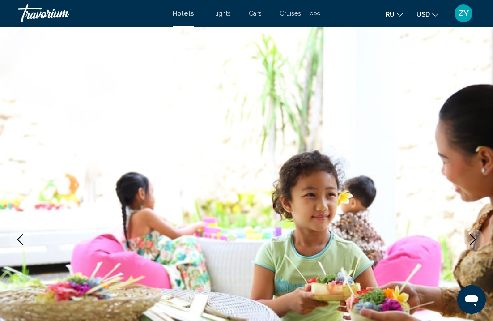
click at [480, 240] on button "Next image" at bounding box center [473, 239] width 22 height 22
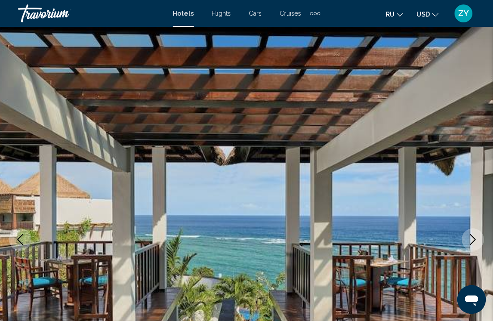
click at [480, 240] on button "Next image" at bounding box center [473, 239] width 22 height 22
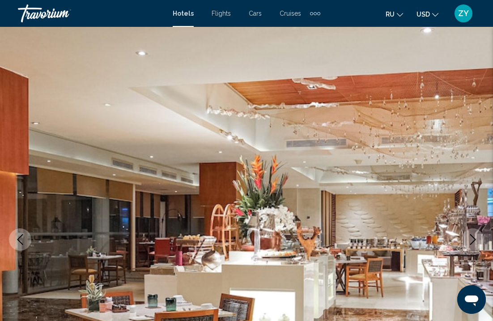
click at [480, 240] on button "Next image" at bounding box center [473, 239] width 22 height 22
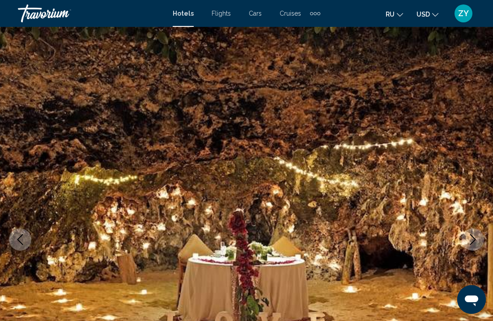
click at [480, 240] on button "Next image" at bounding box center [473, 239] width 22 height 22
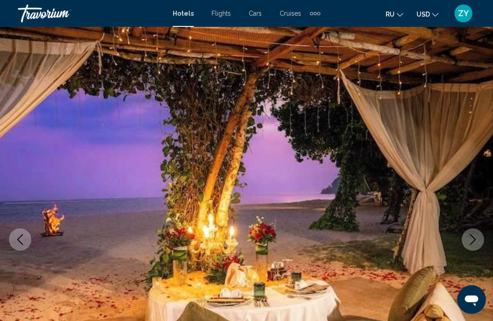
click at [480, 240] on button "Next image" at bounding box center [473, 239] width 22 height 22
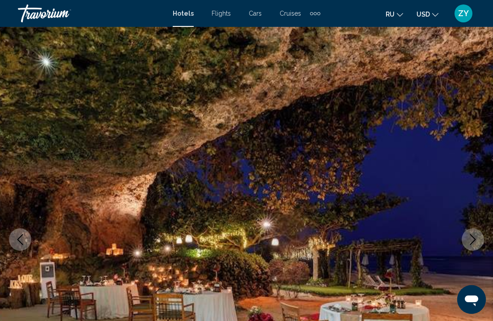
click at [480, 240] on button "Next image" at bounding box center [473, 239] width 22 height 22
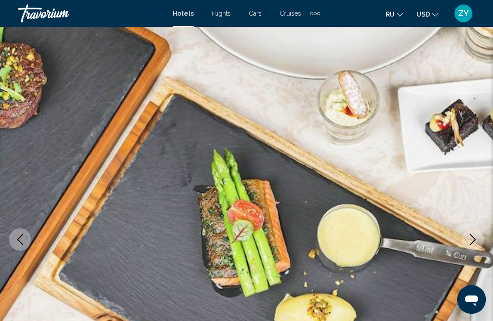
click at [480, 240] on button "Next image" at bounding box center [473, 239] width 22 height 22
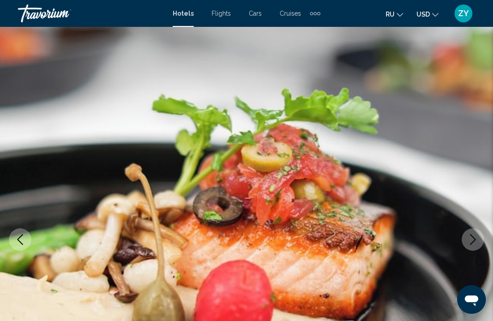
click at [483, 241] on button "Next image" at bounding box center [473, 239] width 22 height 22
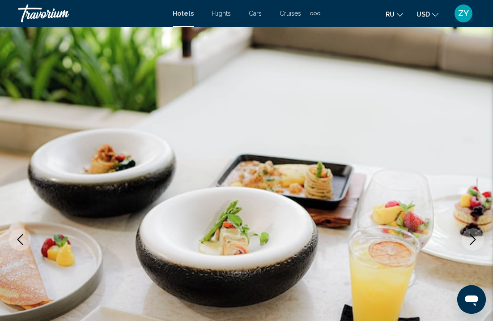
click at [485, 243] on img "Main content" at bounding box center [246, 239] width 493 height 425
click at [483, 243] on button "Next image" at bounding box center [473, 239] width 22 height 22
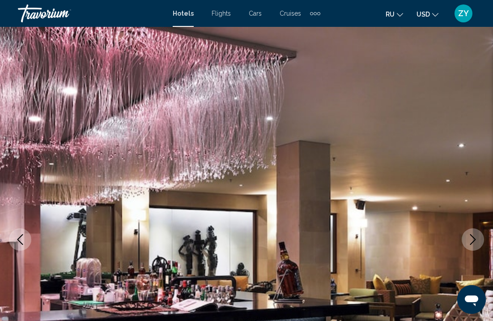
click at [478, 243] on icon "Next image" at bounding box center [473, 239] width 11 height 11
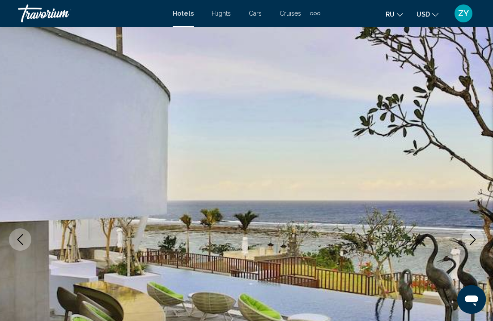
click at [479, 243] on button "Next image" at bounding box center [473, 239] width 22 height 22
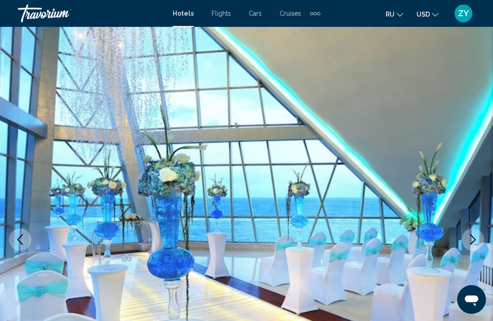
click at [479, 243] on button "Next image" at bounding box center [473, 239] width 22 height 22
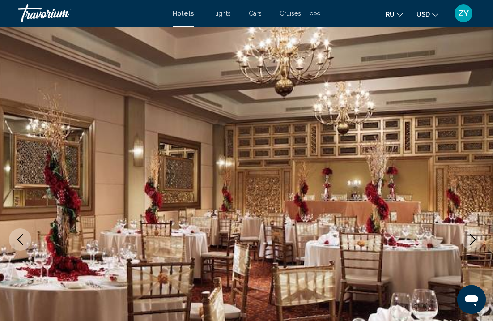
click at [471, 243] on icon "Next image" at bounding box center [473, 239] width 11 height 11
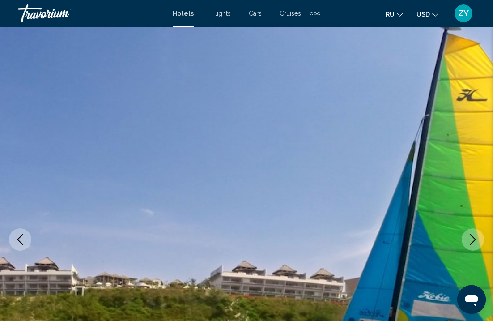
click at [474, 242] on icon "Next image" at bounding box center [474, 239] width 6 height 11
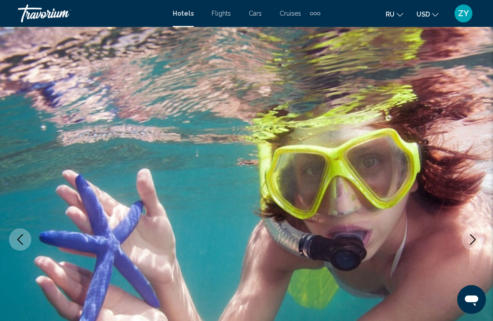
click at [475, 242] on icon "Next image" at bounding box center [473, 239] width 11 height 11
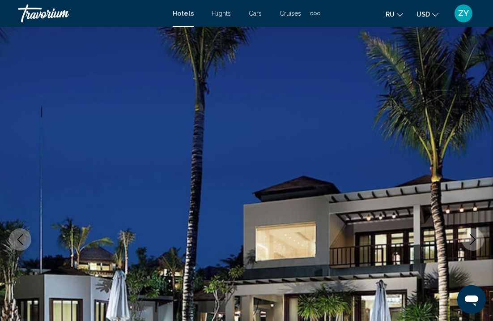
click at [476, 242] on icon "Next image" at bounding box center [473, 239] width 11 height 11
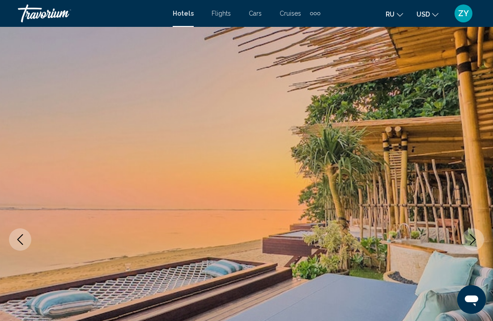
click at [477, 243] on icon "Next image" at bounding box center [473, 239] width 11 height 11
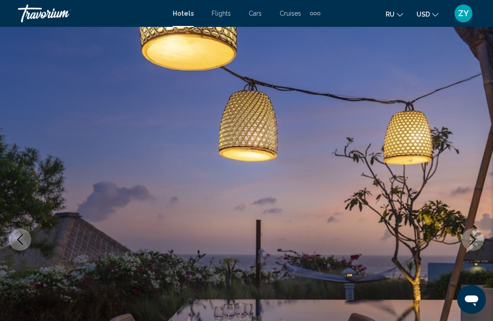
click at [477, 243] on icon "Next image" at bounding box center [473, 239] width 11 height 11
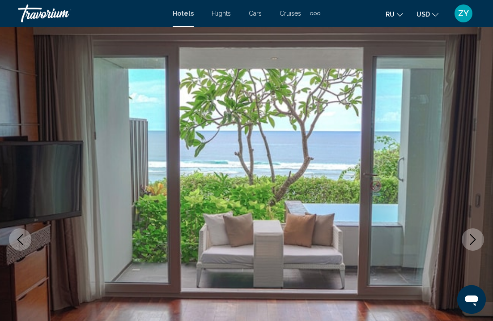
click at [479, 243] on button "Next image" at bounding box center [473, 239] width 22 height 22
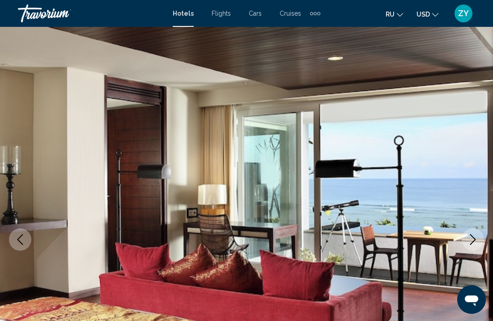
click at [480, 243] on button "Next image" at bounding box center [473, 239] width 22 height 22
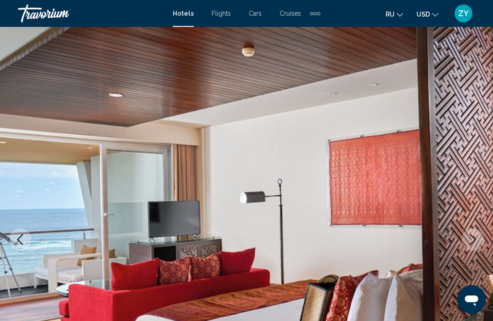
click at [480, 243] on button "Next image" at bounding box center [473, 239] width 22 height 22
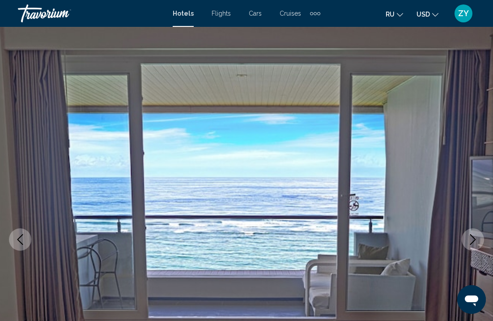
click at [480, 244] on button "Next image" at bounding box center [473, 239] width 22 height 22
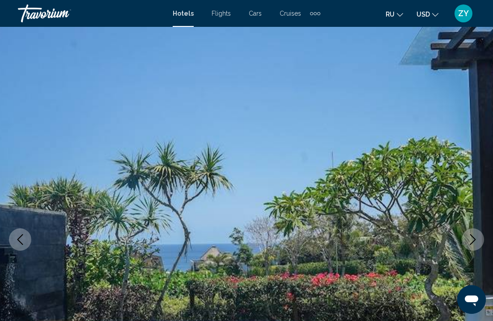
click at [481, 244] on button "Next image" at bounding box center [473, 239] width 22 height 22
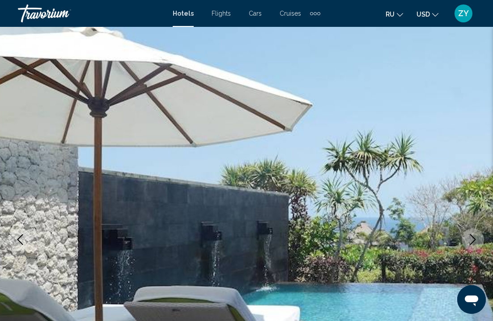
click at [481, 244] on button "Next image" at bounding box center [473, 239] width 22 height 22
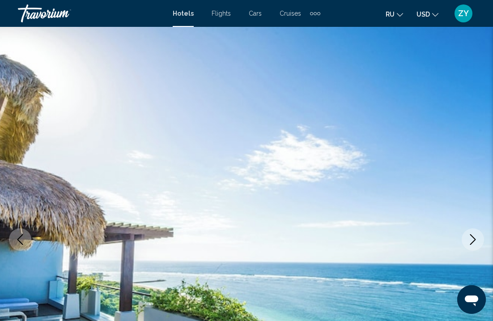
click at [481, 244] on button "Next image" at bounding box center [473, 239] width 22 height 22
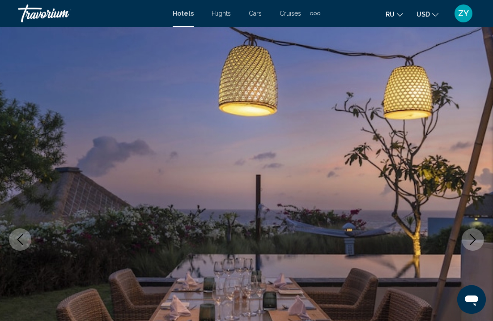
click at [481, 244] on button "Next image" at bounding box center [473, 239] width 22 height 22
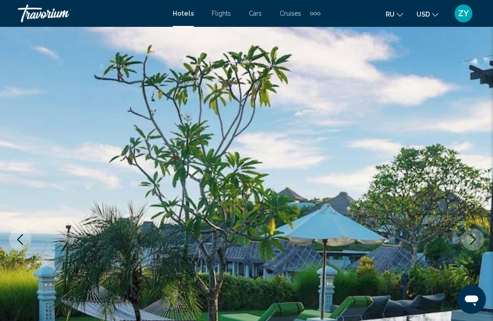
click at [481, 244] on button "Next image" at bounding box center [473, 239] width 22 height 22
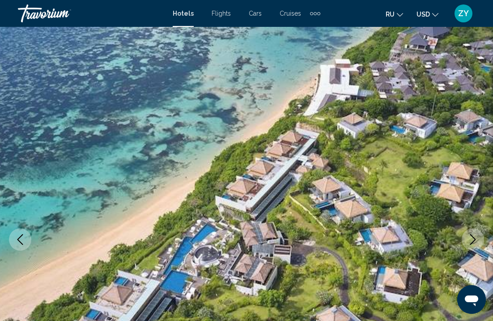
click at [481, 244] on button "Next image" at bounding box center [473, 239] width 22 height 22
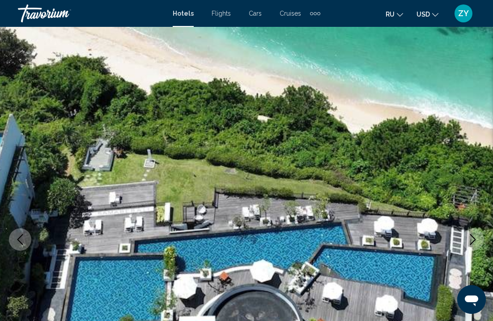
click at [481, 244] on button "Next image" at bounding box center [473, 239] width 22 height 22
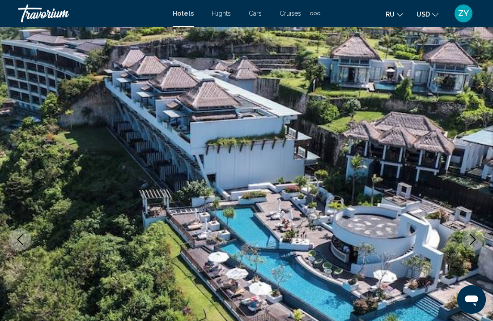
click at [481, 244] on button "Next image" at bounding box center [473, 239] width 22 height 22
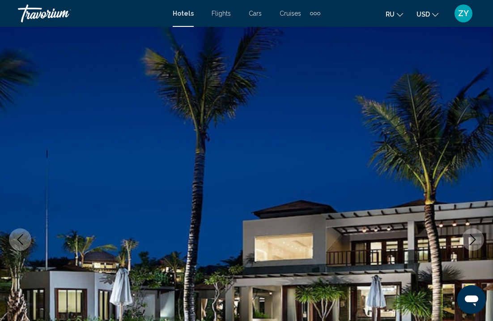
click at [481, 244] on button "Next image" at bounding box center [473, 239] width 22 height 22
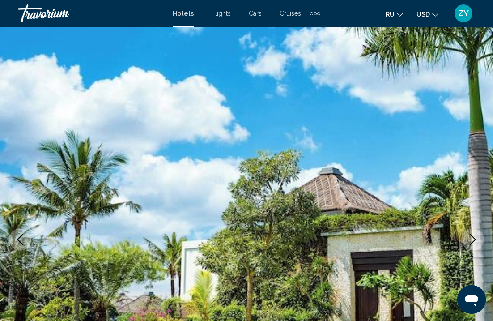
click at [482, 244] on button "Next image" at bounding box center [473, 239] width 22 height 22
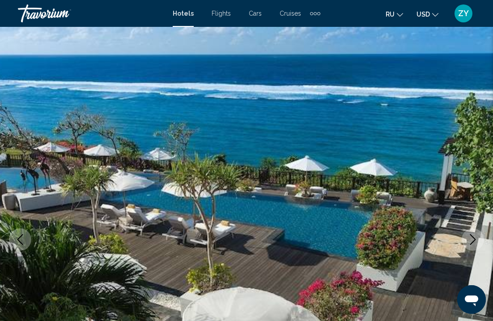
click at [482, 244] on button "Next image" at bounding box center [473, 239] width 22 height 22
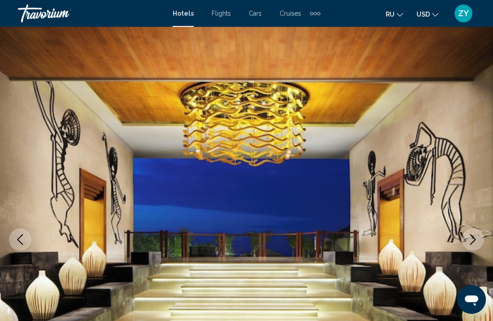
click at [482, 244] on button "Next image" at bounding box center [473, 239] width 22 height 22
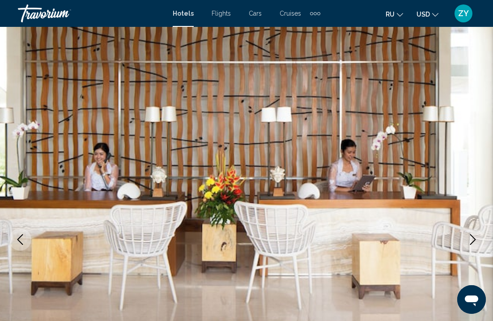
click at [482, 244] on button "Next image" at bounding box center [473, 239] width 22 height 22
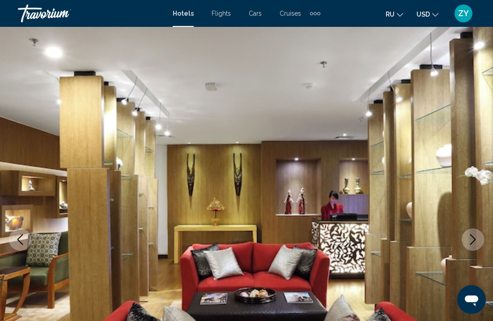
click at [483, 244] on button "Next image" at bounding box center [473, 239] width 22 height 22
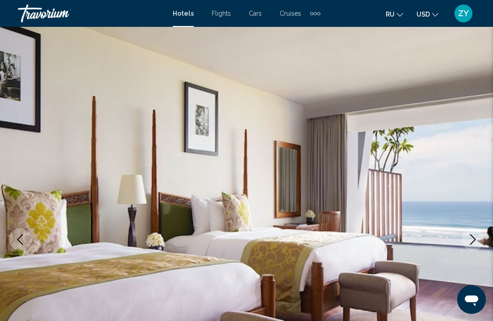
click at [483, 244] on button "Next image" at bounding box center [473, 239] width 22 height 22
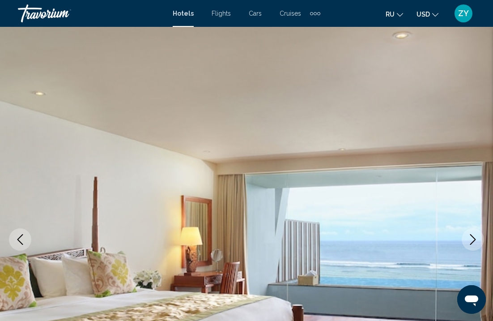
click at [483, 244] on button "Next image" at bounding box center [473, 239] width 22 height 22
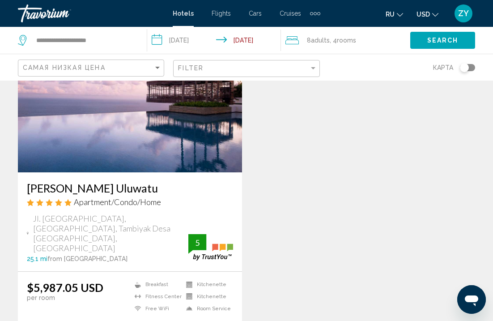
scroll to position [395, 0]
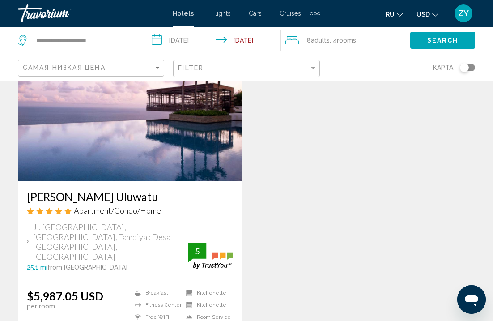
click at [188, 144] on img "Main content" at bounding box center [130, 109] width 224 height 143
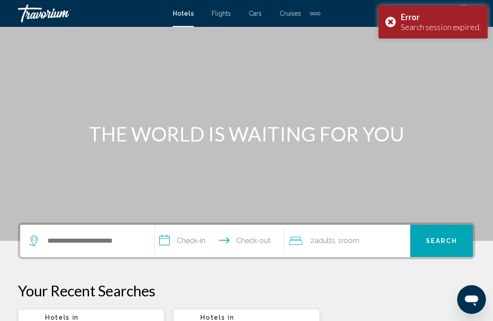
scroll to position [31, 0]
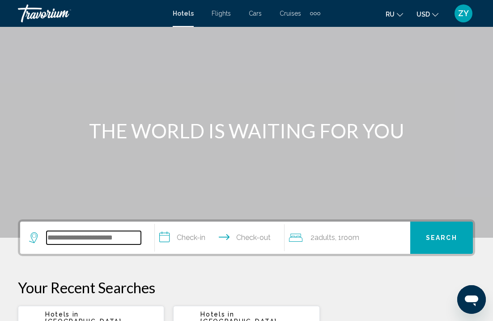
click at [113, 240] on input "Search widget" at bounding box center [94, 237] width 94 height 13
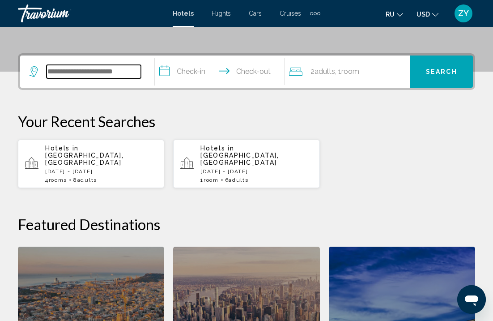
scroll to position [221, 0]
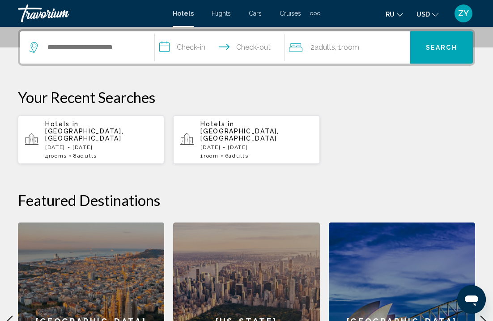
click at [219, 144] on p "[DATE] - [DATE]" at bounding box center [257, 147] width 112 height 6
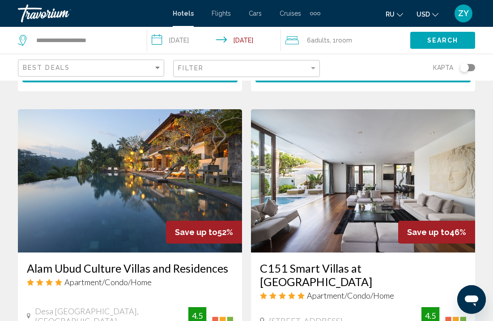
scroll to position [341, 0]
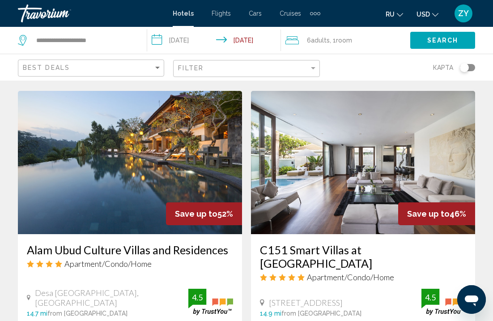
click at [346, 40] on span "Room" at bounding box center [344, 40] width 16 height 7
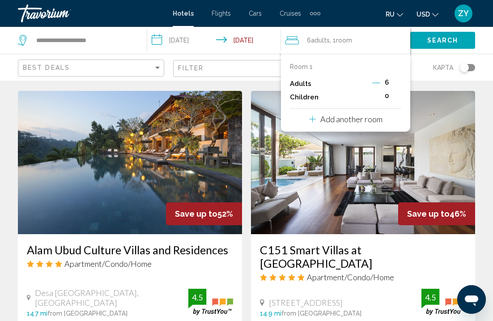
click at [301, 69] on p "Room 1" at bounding box center [301, 66] width 23 height 7
click at [301, 68] on p "Room 1" at bounding box center [301, 66] width 23 height 7
click at [301, 67] on p "Room 1" at bounding box center [301, 66] width 23 height 7
click at [377, 82] on icon "Decrement adults" at bounding box center [377, 83] width 8 height 8
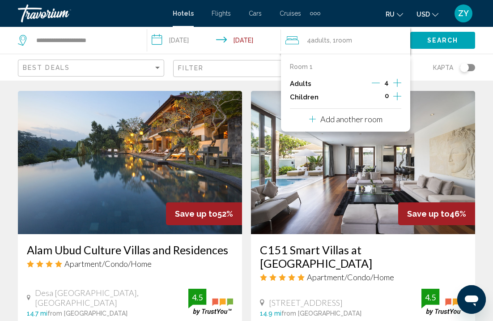
click at [377, 82] on icon "Decrement adults" at bounding box center [376, 83] width 8 height 8
click at [377, 82] on icon "Decrement adults" at bounding box center [377, 83] width 8 height 8
click at [374, 124] on div "Add another room" at bounding box center [345, 119] width 73 height 11
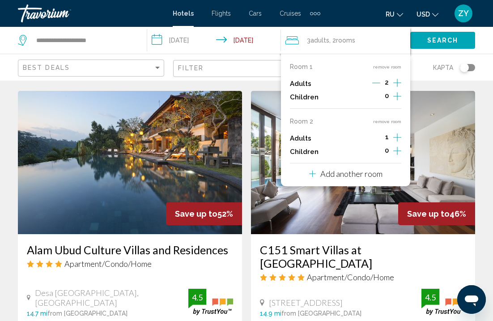
click at [398, 87] on icon "Increment adults" at bounding box center [398, 83] width 8 height 8
click at [372, 179] on p "Add another room" at bounding box center [352, 174] width 62 height 10
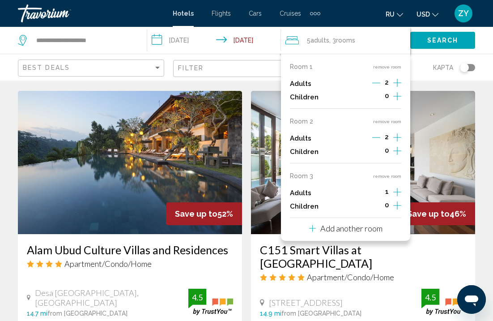
click at [397, 88] on icon "Increment adults" at bounding box center [398, 82] width 8 height 11
click at [384, 234] on div "Room 1 remove room Adults 2 Children 0 Room 2 remove room Adults 2 Children 0 R…" at bounding box center [345, 147] width 129 height 187
click at [376, 233] on p "Add another room" at bounding box center [352, 228] width 62 height 10
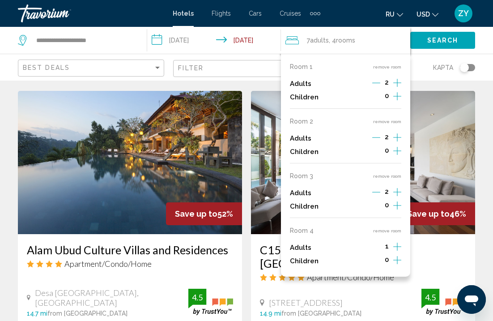
click at [395, 87] on icon "Increment adults" at bounding box center [398, 83] width 8 height 8
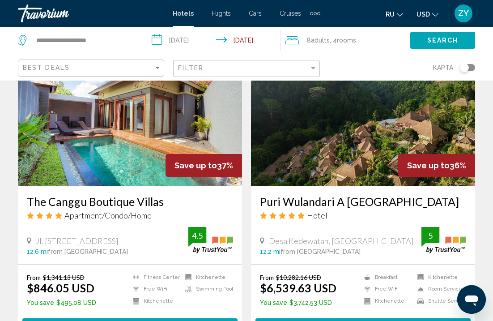
scroll to position [721, 0]
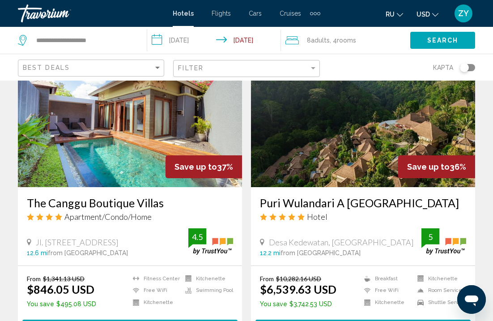
click at [320, 158] on img "Main content" at bounding box center [363, 115] width 224 height 143
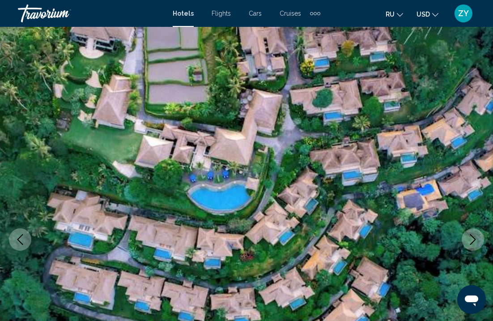
click at [474, 233] on button "Next image" at bounding box center [473, 239] width 22 height 22
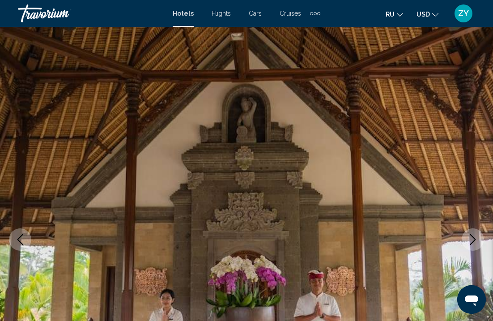
click at [474, 234] on icon "Next image" at bounding box center [473, 239] width 11 height 11
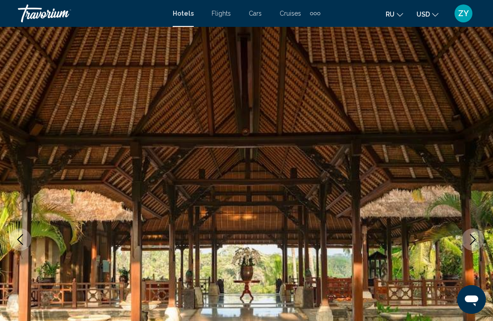
click at [472, 235] on icon "Next image" at bounding box center [473, 239] width 11 height 11
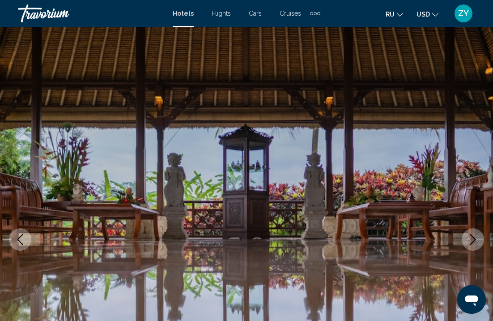
click at [472, 235] on icon "Next image" at bounding box center [473, 239] width 11 height 11
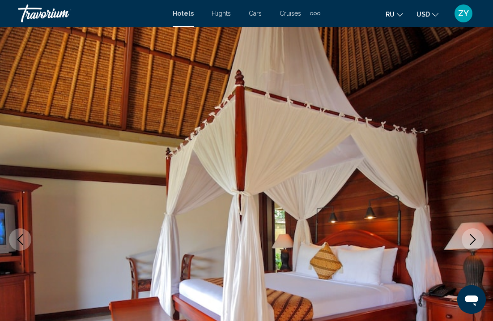
click at [472, 235] on icon "Next image" at bounding box center [473, 239] width 11 height 11
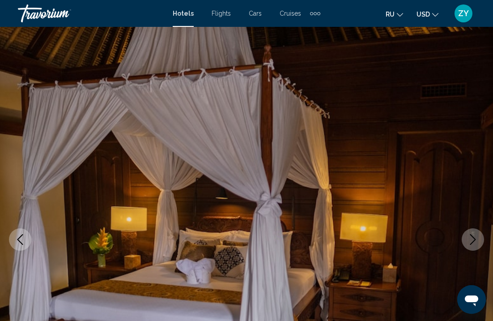
click at [472, 235] on icon "Next image" at bounding box center [474, 239] width 6 height 11
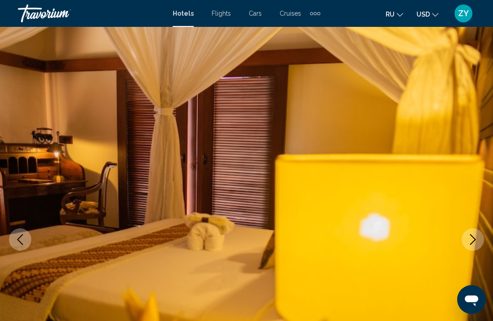
click at [479, 242] on button "Next image" at bounding box center [473, 239] width 22 height 22
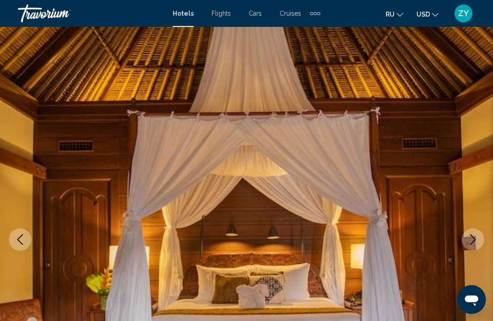
click at [480, 239] on button "Next image" at bounding box center [473, 239] width 22 height 22
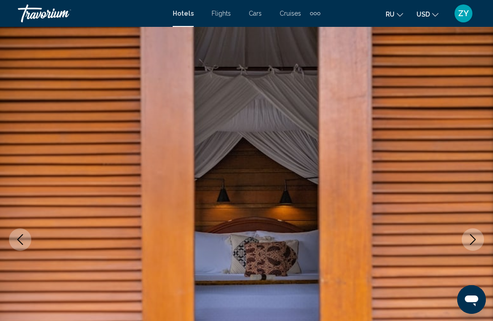
click at [480, 239] on button "Next image" at bounding box center [473, 239] width 22 height 22
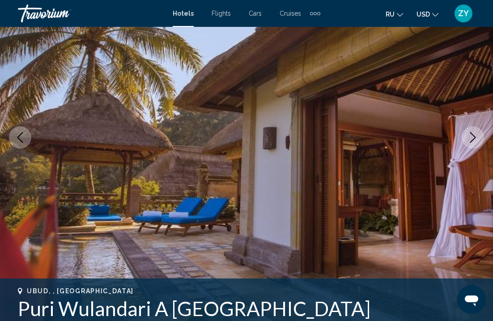
scroll to position [107, 0]
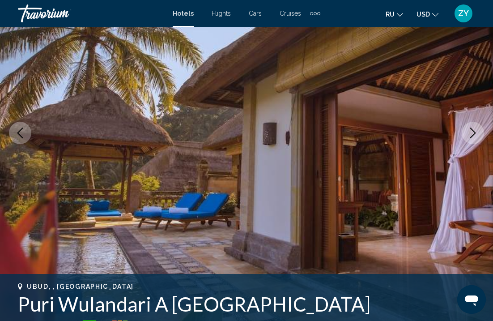
click at [471, 129] on icon "Next image" at bounding box center [473, 133] width 11 height 11
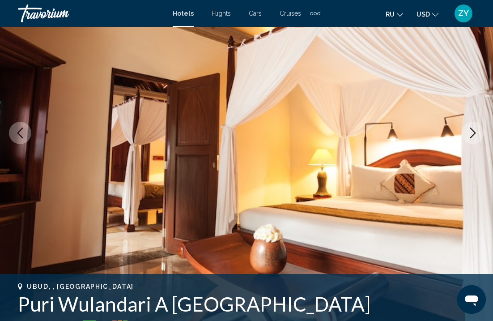
click at [471, 129] on icon "Next image" at bounding box center [473, 133] width 11 height 11
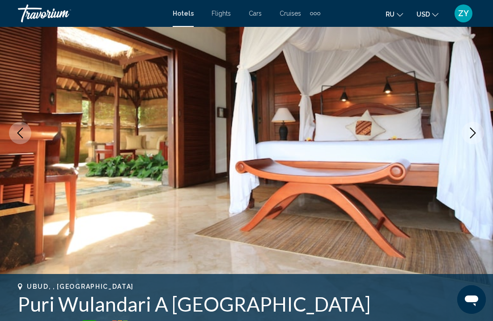
click at [471, 129] on icon "Next image" at bounding box center [473, 133] width 11 height 11
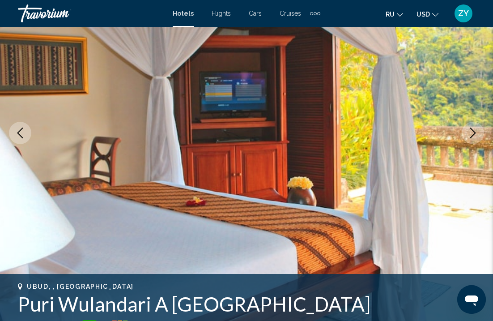
click at [471, 129] on icon "Next image" at bounding box center [473, 133] width 11 height 11
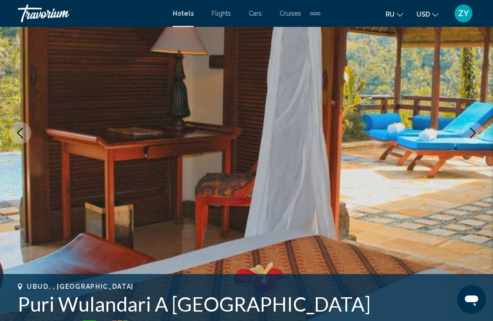
click at [471, 129] on icon "Next image" at bounding box center [473, 133] width 11 height 11
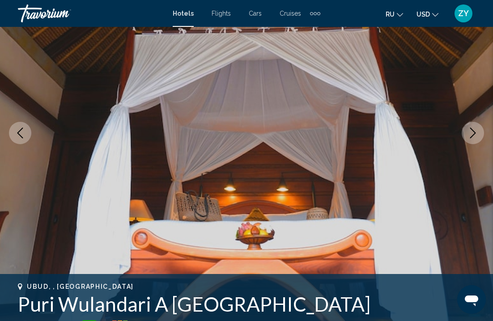
click at [471, 129] on icon "Next image" at bounding box center [473, 133] width 11 height 11
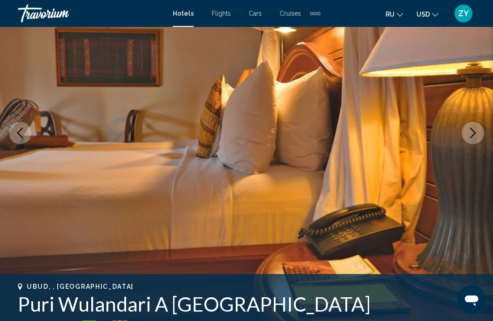
click at [471, 129] on icon "Next image" at bounding box center [473, 133] width 11 height 11
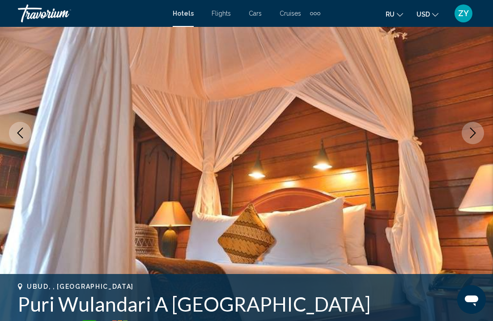
click at [471, 129] on icon "Next image" at bounding box center [473, 133] width 11 height 11
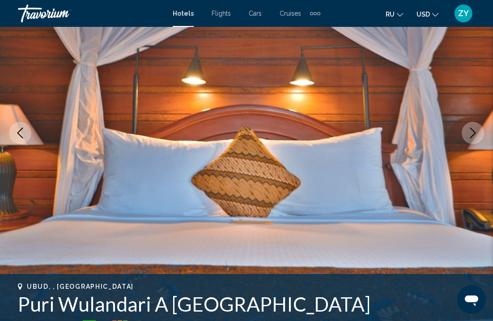
click at [471, 129] on icon "Next image" at bounding box center [473, 133] width 11 height 11
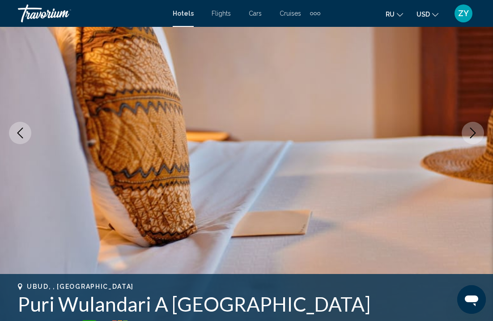
click at [472, 129] on icon "Next image" at bounding box center [473, 133] width 11 height 11
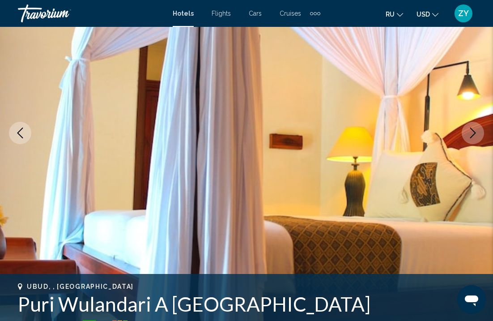
click at [472, 129] on icon "Next image" at bounding box center [473, 133] width 11 height 11
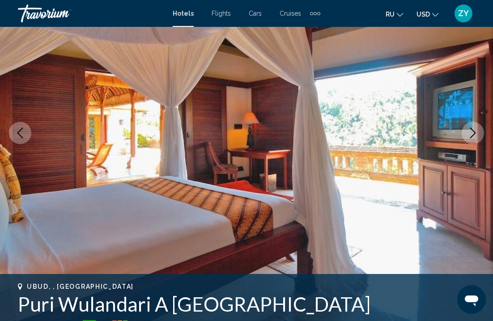
click at [472, 129] on icon "Next image" at bounding box center [473, 133] width 11 height 11
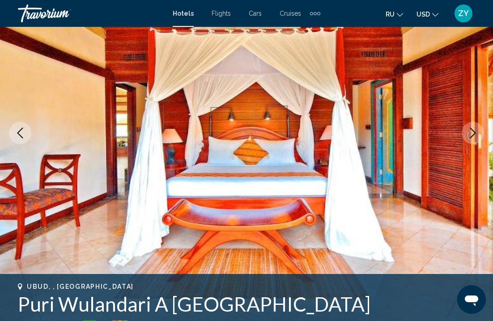
click at [472, 129] on icon "Next image" at bounding box center [473, 133] width 11 height 11
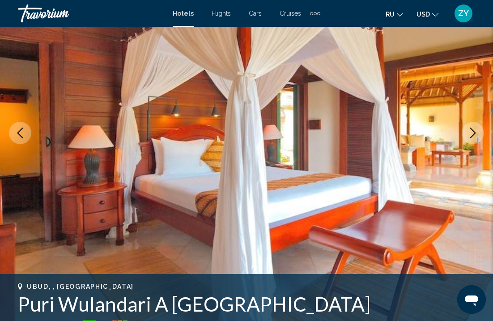
click at [472, 129] on icon "Next image" at bounding box center [473, 133] width 11 height 11
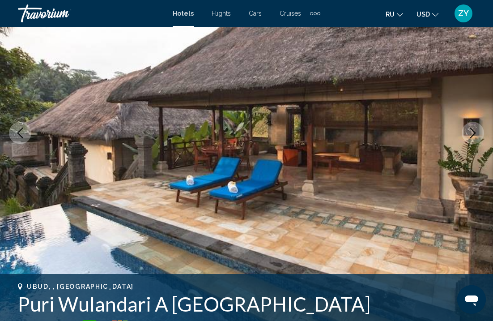
click at [472, 129] on icon "Next image" at bounding box center [473, 133] width 11 height 11
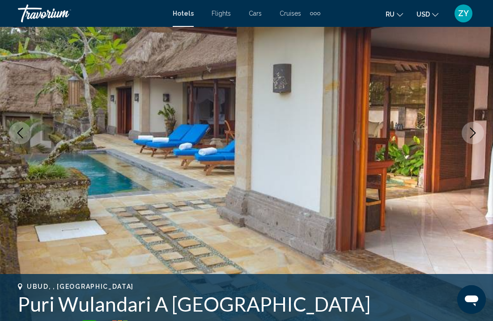
click at [472, 129] on icon "Next image" at bounding box center [473, 133] width 11 height 11
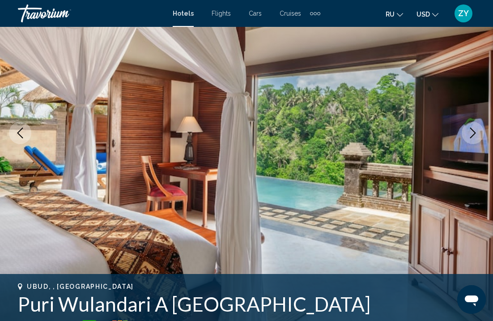
click at [472, 129] on icon "Next image" at bounding box center [473, 133] width 11 height 11
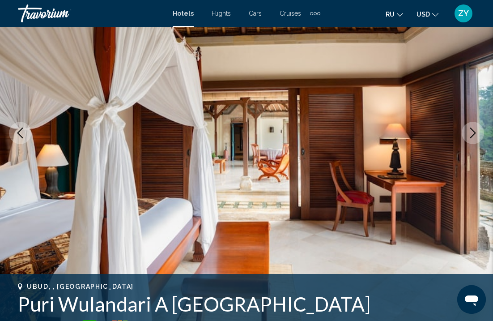
click at [472, 129] on icon "Next image" at bounding box center [474, 133] width 6 height 11
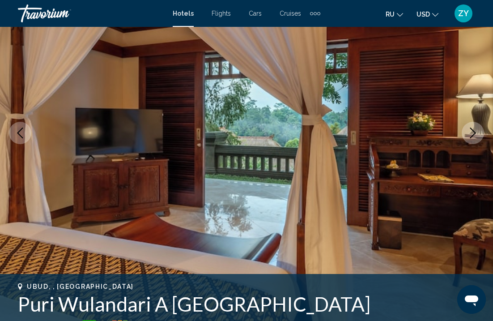
click at [474, 132] on icon "Next image" at bounding box center [474, 133] width 6 height 11
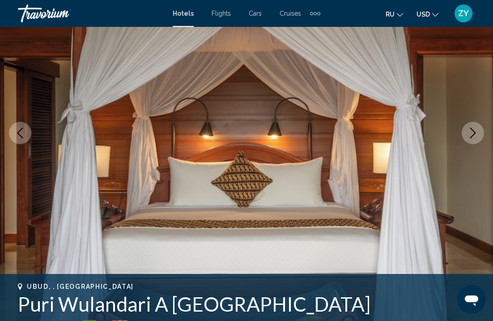
click at [474, 132] on icon "Next image" at bounding box center [474, 133] width 6 height 11
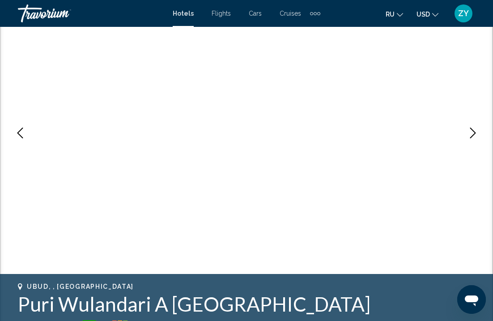
click at [475, 132] on icon "Next image" at bounding box center [474, 133] width 6 height 11
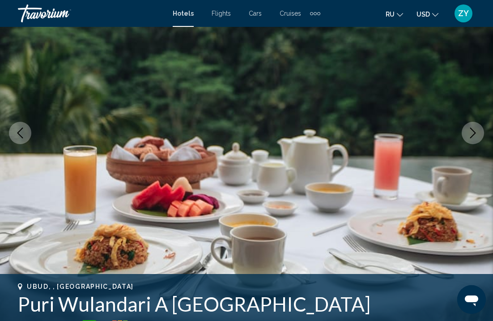
click at [477, 133] on icon "Next image" at bounding box center [473, 133] width 11 height 11
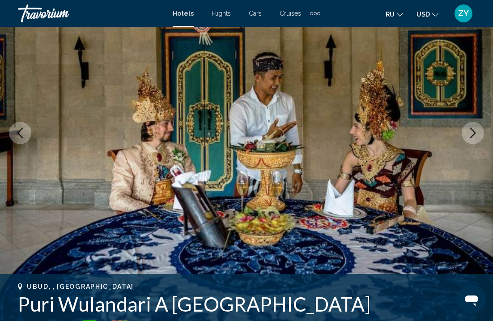
click at [477, 134] on icon "Next image" at bounding box center [473, 133] width 11 height 11
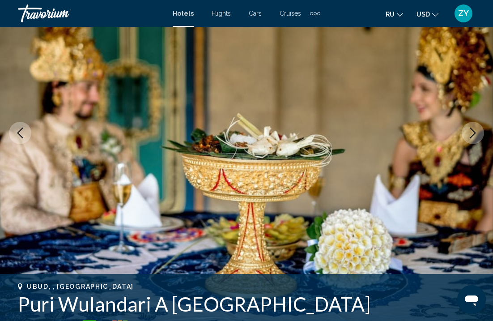
click at [473, 140] on button "Next image" at bounding box center [473, 133] width 22 height 22
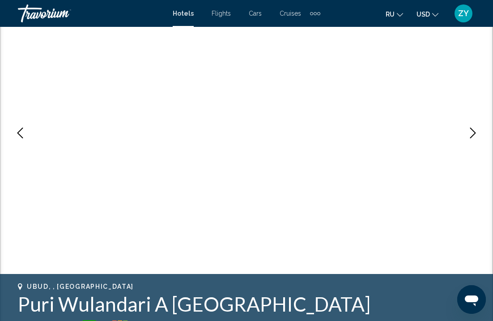
click at [472, 139] on button "Next image" at bounding box center [473, 133] width 22 height 22
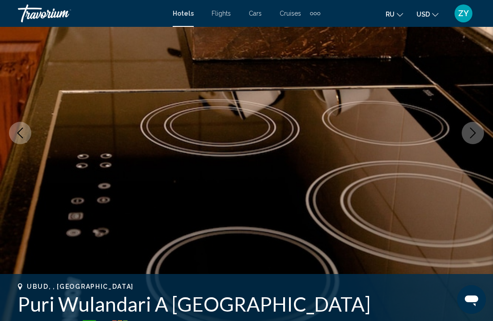
click at [473, 136] on icon "Next image" at bounding box center [474, 133] width 6 height 11
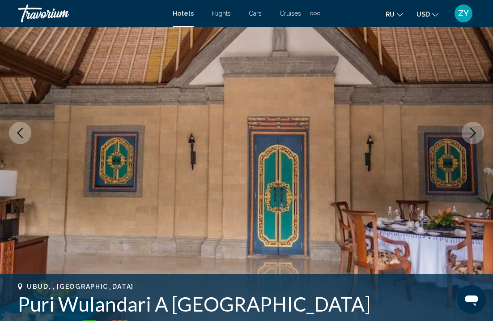
click at [467, 137] on button "Next image" at bounding box center [473, 133] width 22 height 22
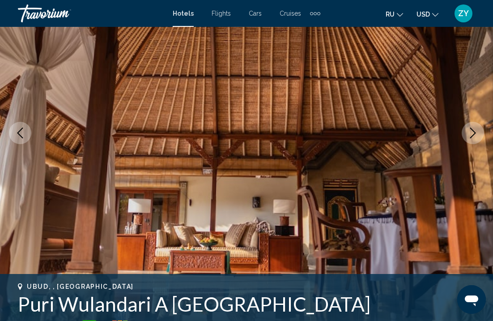
click at [467, 137] on button "Next image" at bounding box center [473, 133] width 22 height 22
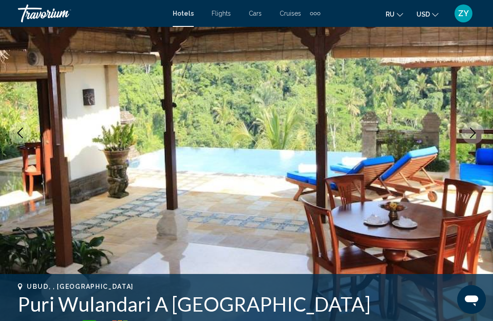
click at [468, 137] on icon "Next image" at bounding box center [473, 133] width 11 height 11
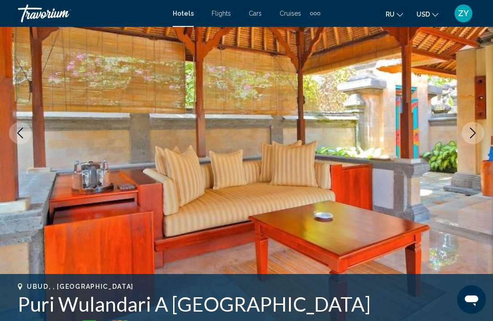
click at [468, 137] on icon "Next image" at bounding box center [473, 133] width 11 height 11
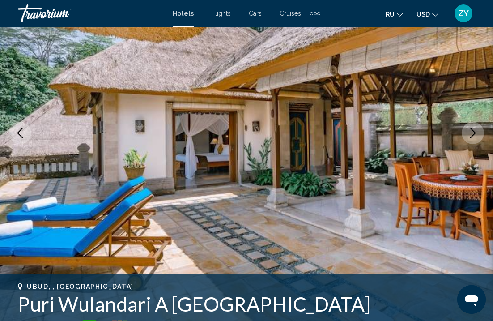
click at [468, 137] on icon "Next image" at bounding box center [473, 133] width 11 height 11
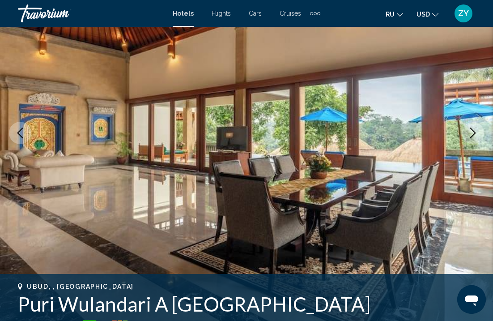
click at [471, 128] on icon "Next image" at bounding box center [474, 133] width 6 height 11
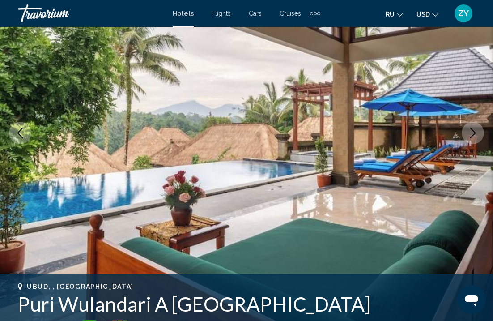
click at [470, 126] on button "Next image" at bounding box center [473, 133] width 22 height 22
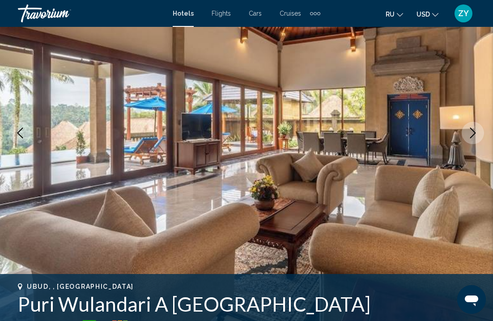
click at [471, 128] on icon "Next image" at bounding box center [474, 133] width 6 height 11
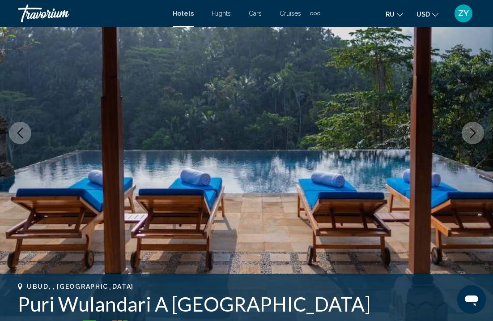
click at [471, 128] on icon "Next image" at bounding box center [474, 133] width 6 height 11
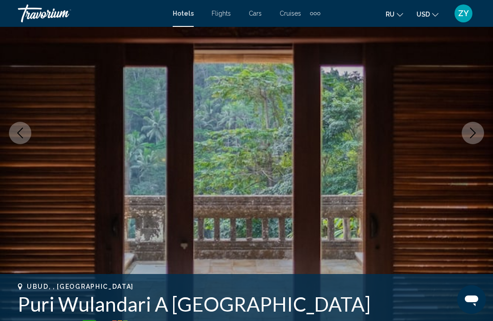
click at [471, 129] on icon "Next image" at bounding box center [473, 133] width 11 height 11
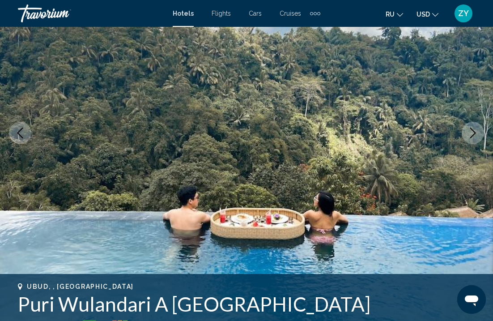
click at [471, 129] on icon "Next image" at bounding box center [473, 133] width 11 height 11
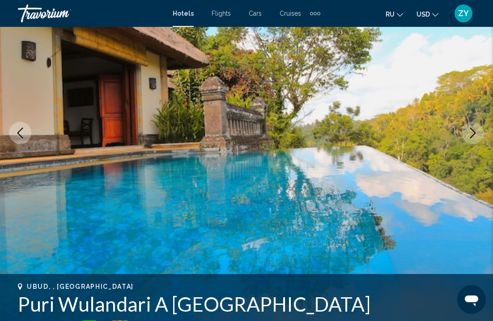
click at [471, 129] on icon "Next image" at bounding box center [473, 133] width 11 height 11
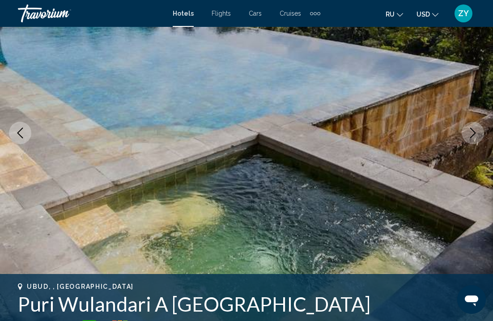
click at [471, 129] on icon "Next image" at bounding box center [473, 133] width 11 height 11
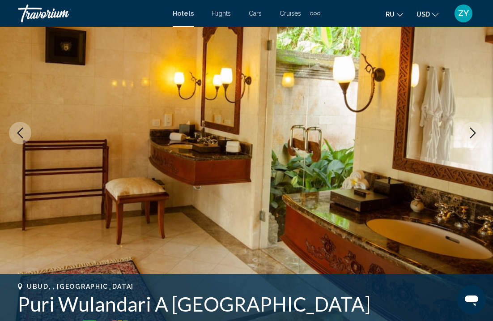
click at [471, 129] on icon "Next image" at bounding box center [473, 133] width 11 height 11
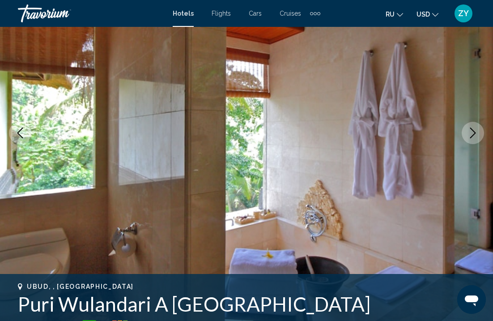
click at [471, 129] on icon "Next image" at bounding box center [473, 133] width 11 height 11
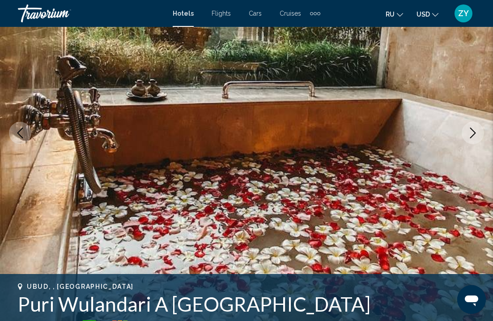
click at [471, 129] on icon "Next image" at bounding box center [473, 133] width 11 height 11
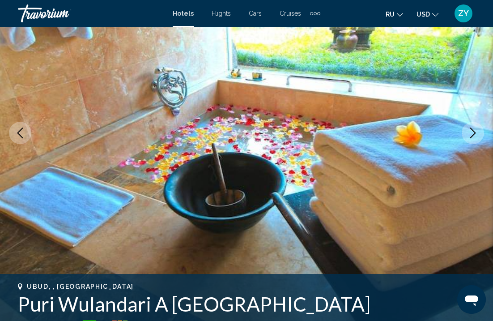
click at [477, 129] on icon "Next image" at bounding box center [473, 133] width 11 height 11
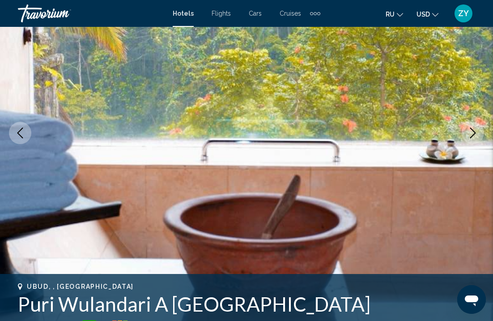
click at [477, 129] on icon "Next image" at bounding box center [473, 133] width 11 height 11
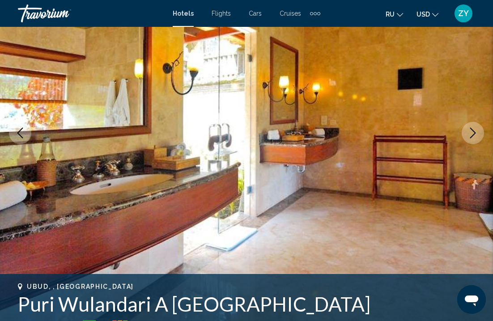
click at [477, 129] on icon "Next image" at bounding box center [473, 133] width 11 height 11
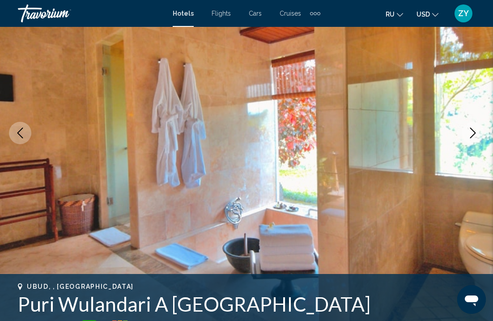
click at [477, 129] on icon "Next image" at bounding box center [473, 133] width 11 height 11
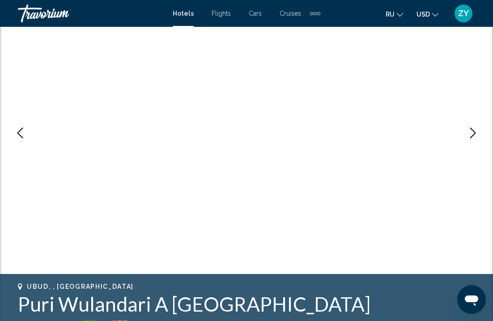
click at [477, 129] on icon "Next image" at bounding box center [473, 133] width 11 height 11
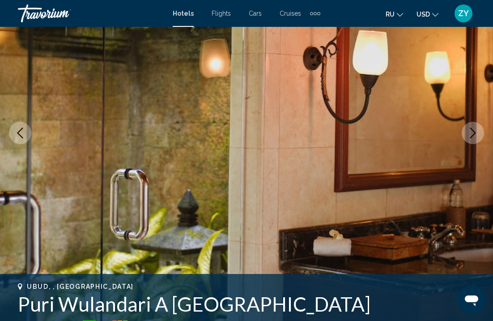
click at [477, 129] on icon "Next image" at bounding box center [473, 133] width 11 height 11
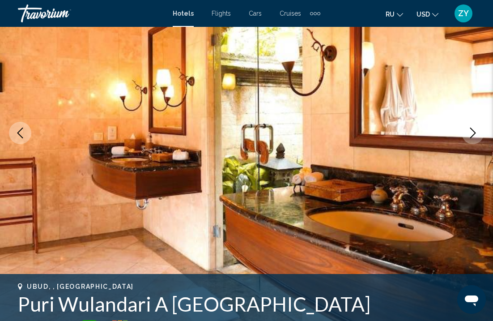
click at [477, 129] on icon "Next image" at bounding box center [473, 133] width 11 height 11
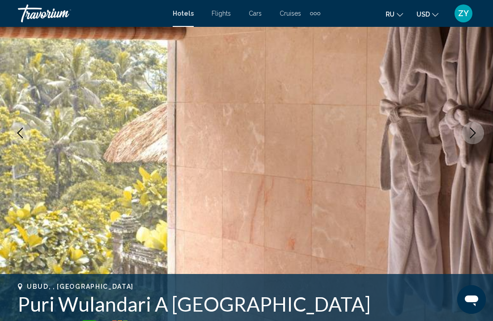
click at [477, 129] on icon "Next image" at bounding box center [473, 133] width 11 height 11
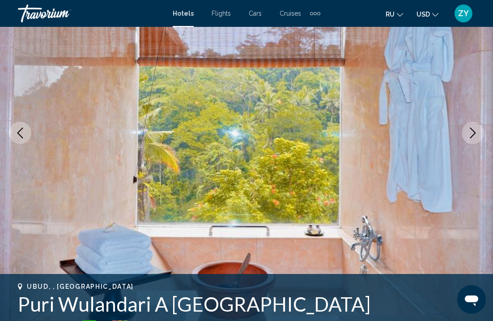
click at [470, 125] on button "Next image" at bounding box center [473, 133] width 22 height 22
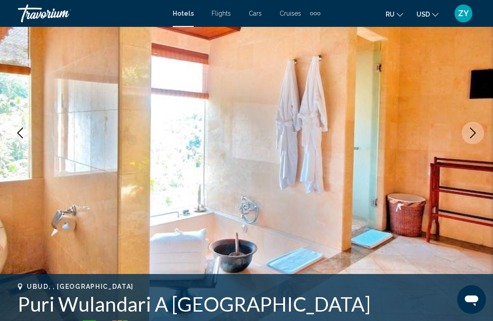
click at [469, 128] on icon "Next image" at bounding box center [473, 133] width 11 height 11
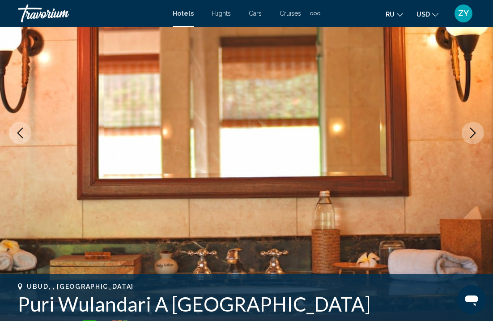
click at [469, 128] on icon "Next image" at bounding box center [473, 133] width 11 height 11
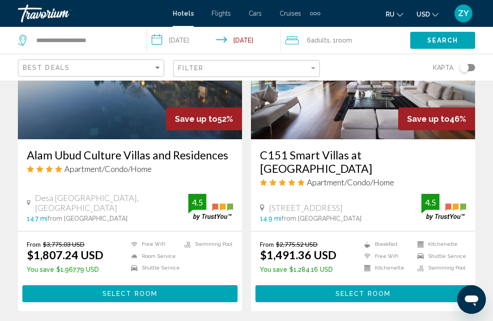
scroll to position [436, 0]
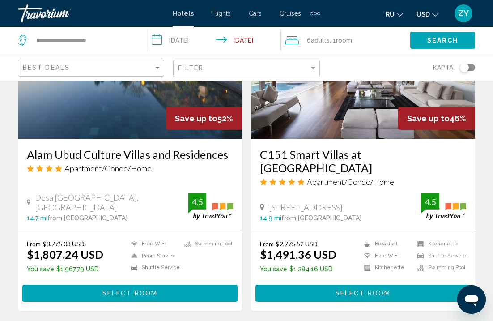
click at [112, 285] on button "Select Room" at bounding box center [129, 293] width 215 height 17
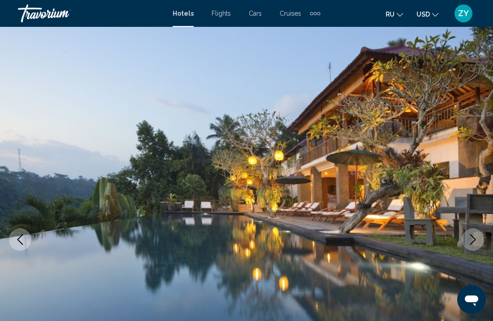
click at [472, 238] on icon "Next image" at bounding box center [473, 239] width 11 height 11
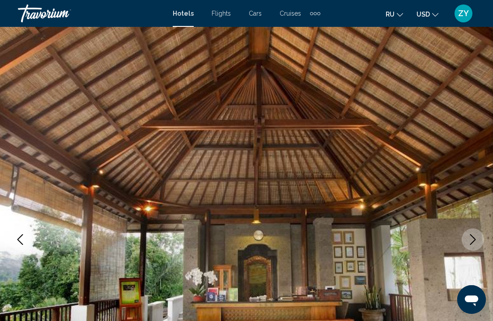
click at [472, 238] on icon "Next image" at bounding box center [473, 239] width 11 height 11
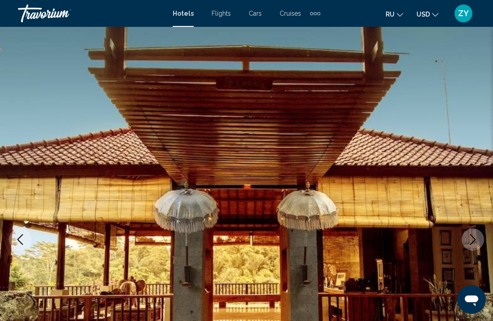
click at [475, 239] on icon "Next image" at bounding box center [474, 239] width 6 height 11
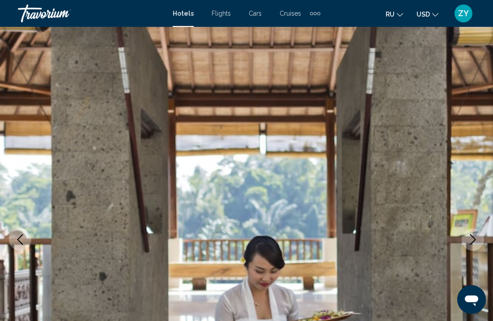
click at [475, 239] on icon "Next image" at bounding box center [474, 239] width 6 height 11
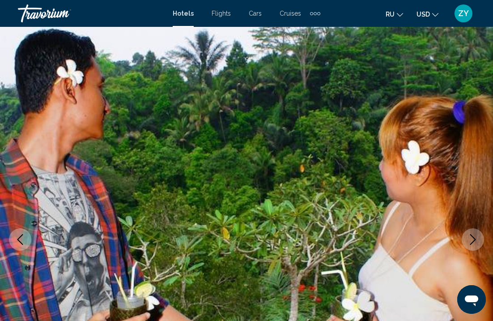
click at [476, 239] on icon "Next image" at bounding box center [474, 239] width 6 height 11
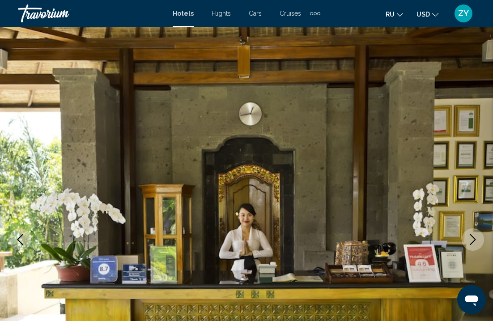
click at [476, 239] on icon "Next image" at bounding box center [474, 239] width 6 height 11
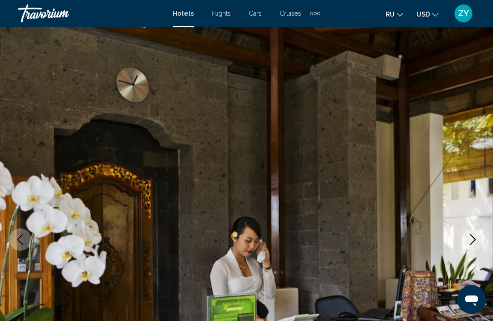
click at [476, 239] on icon "Next image" at bounding box center [474, 239] width 6 height 11
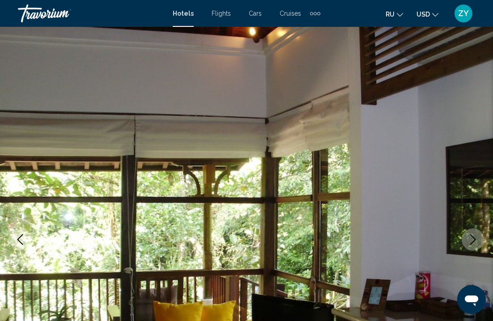
click at [476, 239] on icon "Next image" at bounding box center [474, 239] width 6 height 11
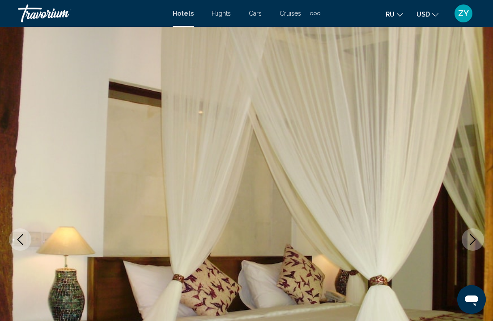
click at [476, 239] on icon "Next image" at bounding box center [474, 239] width 6 height 11
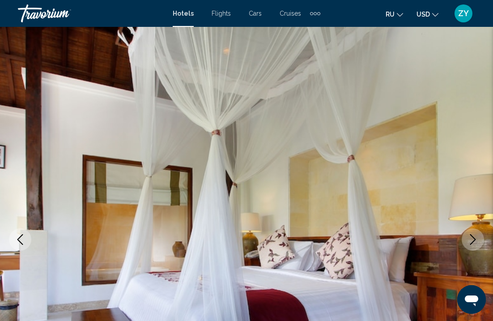
click at [476, 239] on icon "Next image" at bounding box center [474, 239] width 6 height 11
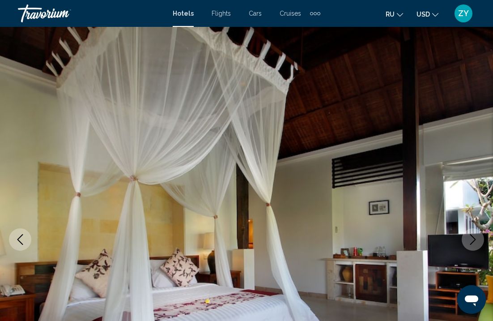
click at [476, 239] on icon "Next image" at bounding box center [474, 239] width 6 height 11
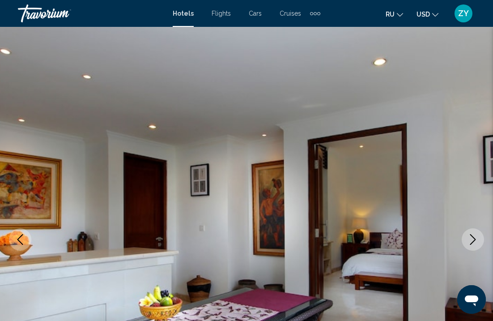
click at [476, 239] on icon "Next image" at bounding box center [474, 239] width 6 height 11
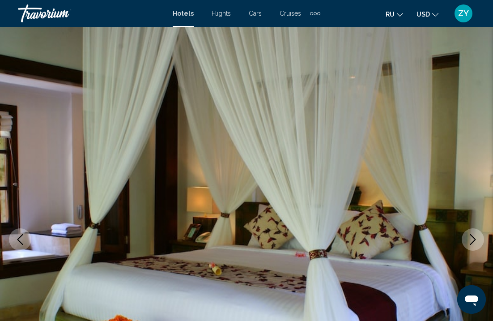
click at [476, 239] on icon "Next image" at bounding box center [474, 239] width 6 height 11
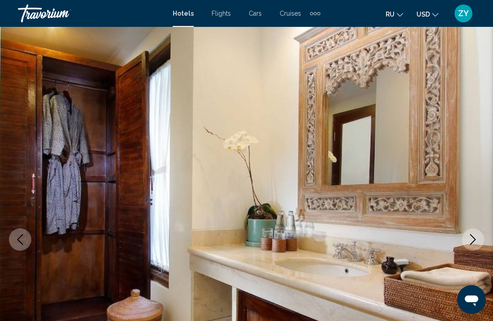
click at [476, 239] on icon "Next image" at bounding box center [474, 239] width 6 height 11
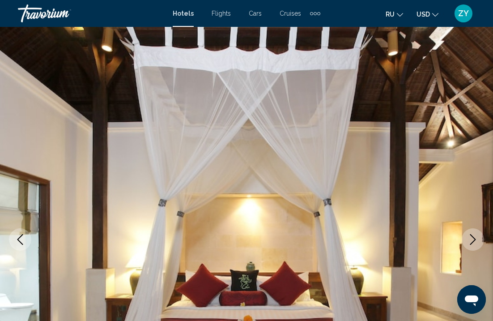
click at [476, 239] on icon "Next image" at bounding box center [474, 239] width 6 height 11
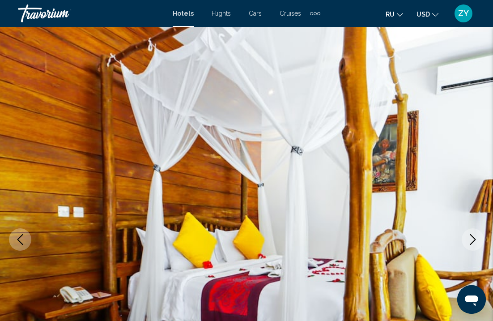
click at [476, 239] on icon "Next image" at bounding box center [474, 239] width 6 height 11
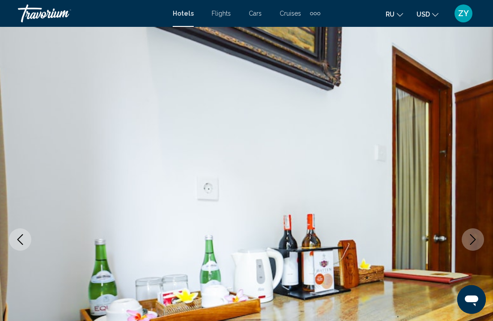
click at [476, 239] on icon "Next image" at bounding box center [474, 239] width 6 height 11
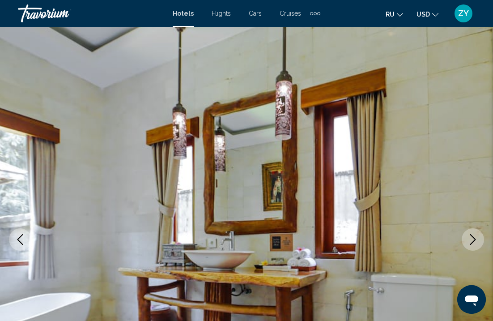
click at [476, 239] on icon "Next image" at bounding box center [474, 239] width 6 height 11
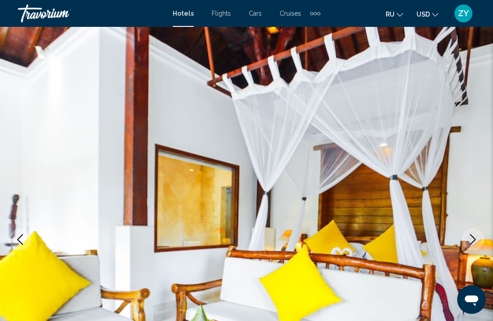
click at [476, 239] on icon "Next image" at bounding box center [474, 239] width 6 height 11
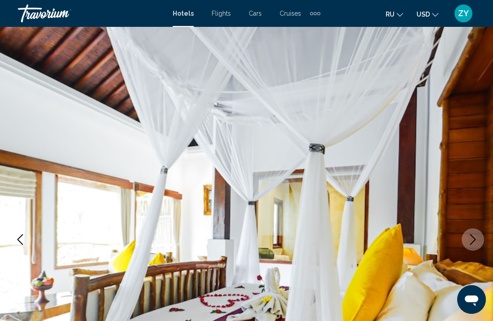
click at [476, 239] on icon "Next image" at bounding box center [474, 239] width 6 height 11
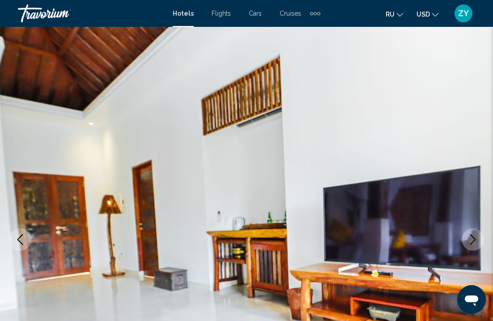
click at [476, 239] on icon "Next image" at bounding box center [474, 239] width 6 height 11
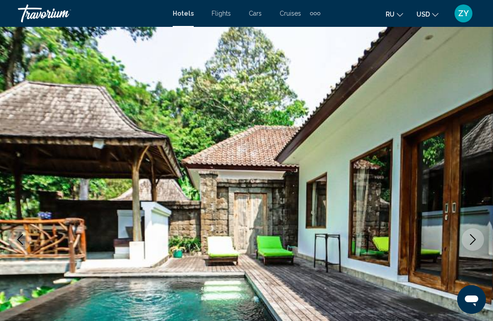
click at [476, 239] on icon "Next image" at bounding box center [474, 239] width 6 height 11
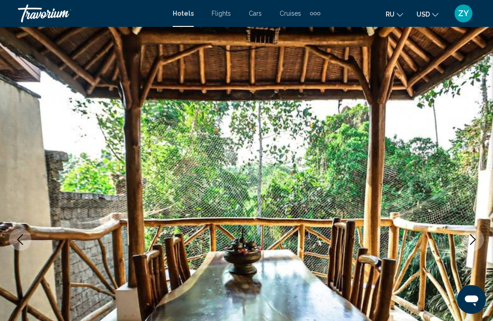
click at [476, 239] on icon "Next image" at bounding box center [474, 239] width 6 height 11
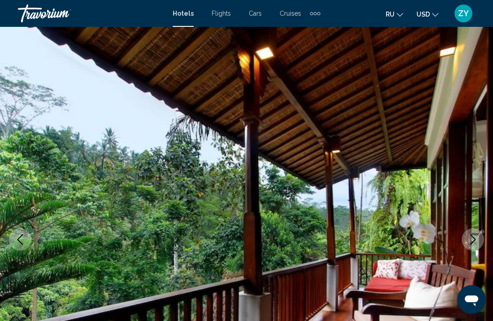
click at [475, 239] on icon "Next image" at bounding box center [473, 239] width 11 height 11
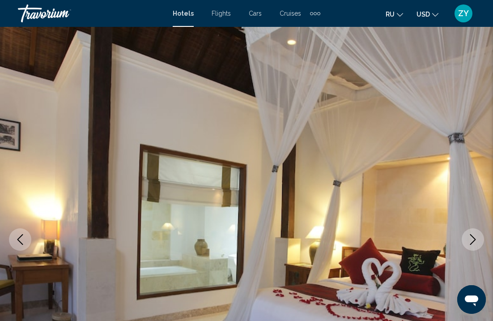
click at [475, 240] on icon "Next image" at bounding box center [474, 239] width 6 height 11
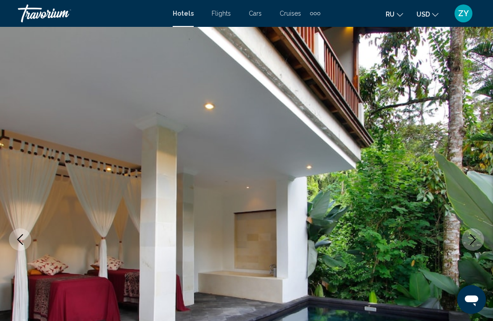
click at [475, 240] on icon "Next image" at bounding box center [474, 239] width 6 height 11
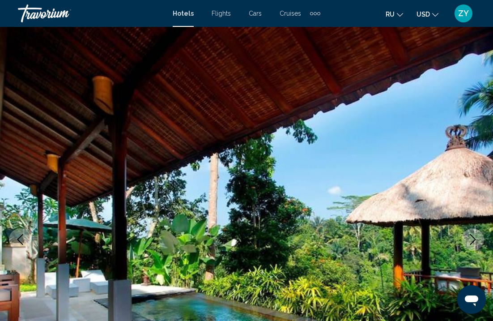
click at [475, 240] on icon "Next image" at bounding box center [474, 239] width 6 height 11
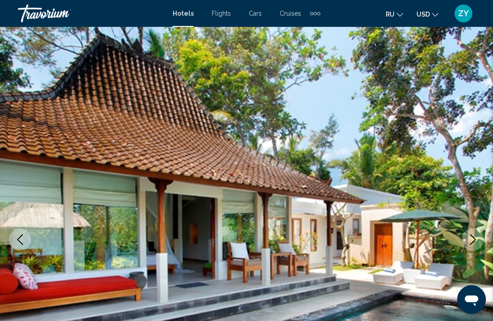
click at [473, 240] on icon "Next image" at bounding box center [473, 239] width 11 height 11
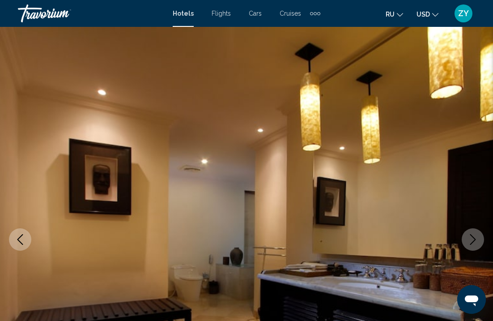
click at [473, 240] on icon "Next image" at bounding box center [473, 239] width 11 height 11
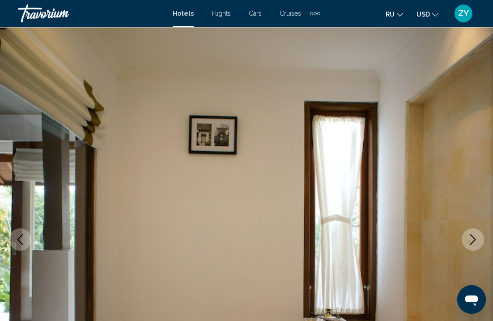
click at [473, 240] on icon "Next image" at bounding box center [473, 239] width 11 height 11
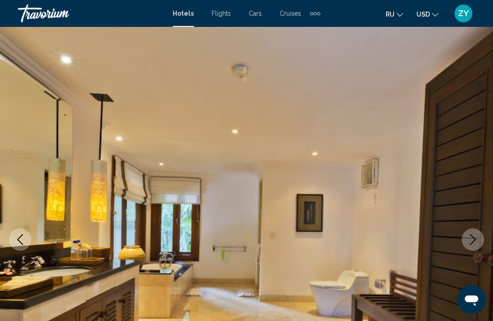
click at [473, 241] on icon "Next image" at bounding box center [473, 239] width 11 height 11
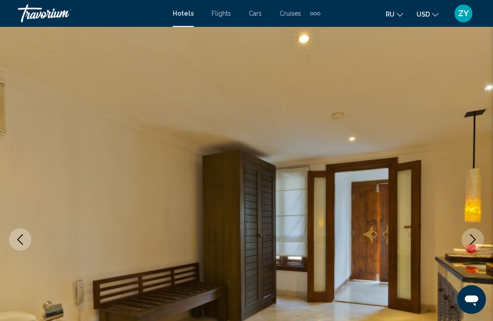
click at [472, 241] on icon "Next image" at bounding box center [473, 239] width 11 height 11
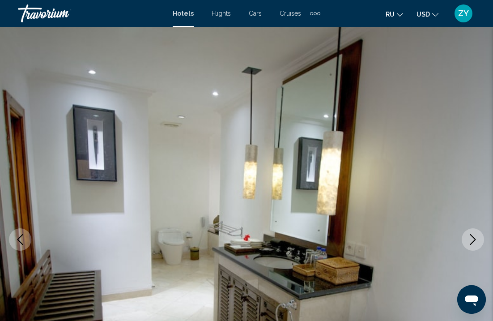
click at [472, 241] on icon "Next image" at bounding box center [473, 239] width 11 height 11
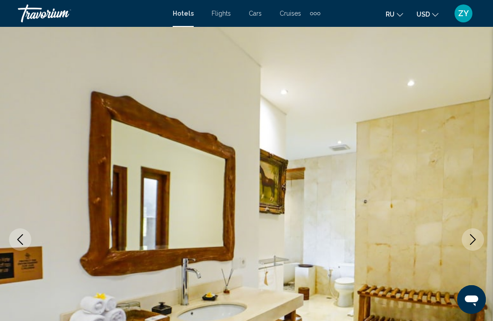
click at [472, 241] on icon "Next image" at bounding box center [473, 239] width 11 height 11
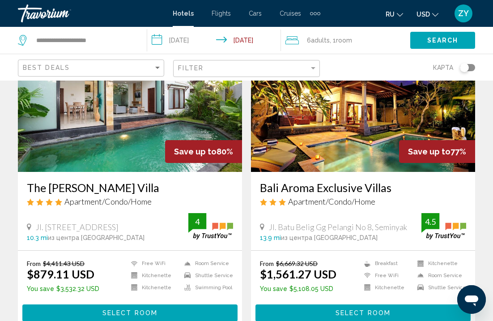
scroll to position [81, 0]
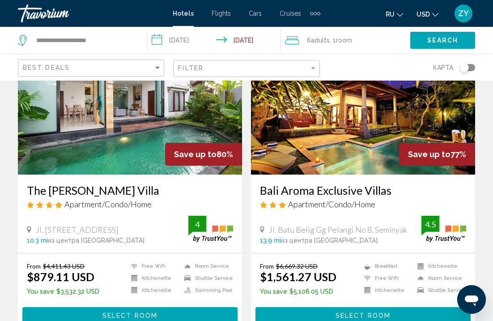
click at [318, 156] on img "Main content" at bounding box center [363, 102] width 224 height 143
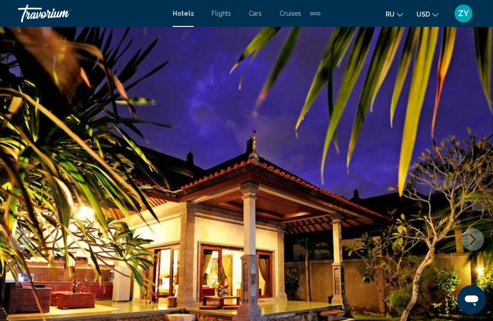
click at [476, 239] on icon "Next image" at bounding box center [474, 239] width 6 height 11
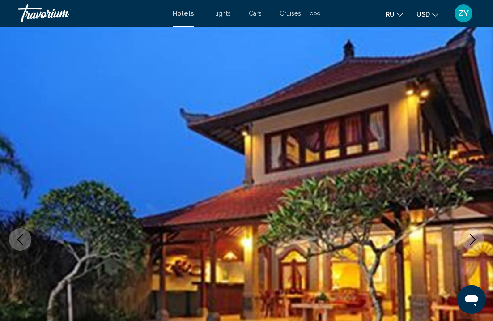
click at [476, 239] on icon "Next image" at bounding box center [474, 239] width 6 height 11
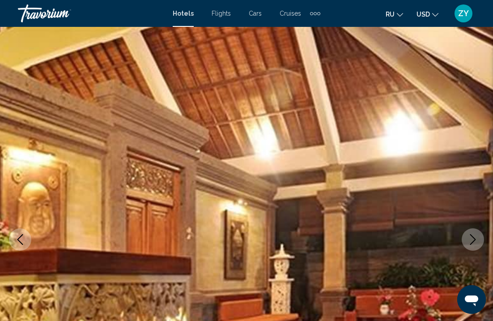
click at [476, 239] on icon "Next image" at bounding box center [474, 239] width 6 height 11
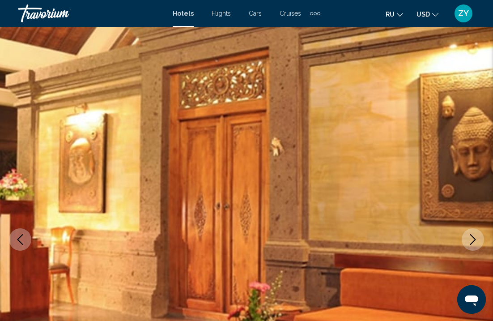
click at [476, 239] on icon "Next image" at bounding box center [474, 239] width 6 height 11
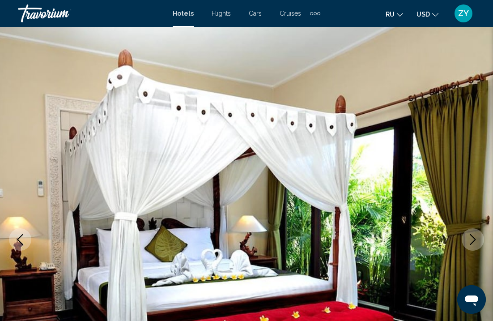
click at [476, 239] on icon "Next image" at bounding box center [474, 239] width 6 height 11
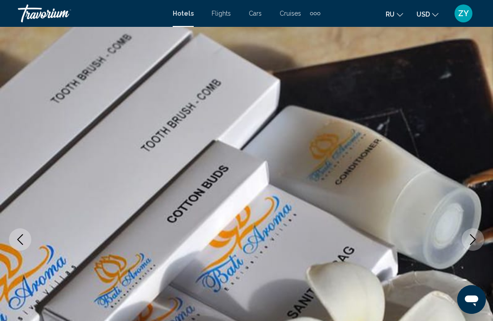
click at [476, 239] on icon "Next image" at bounding box center [474, 239] width 6 height 11
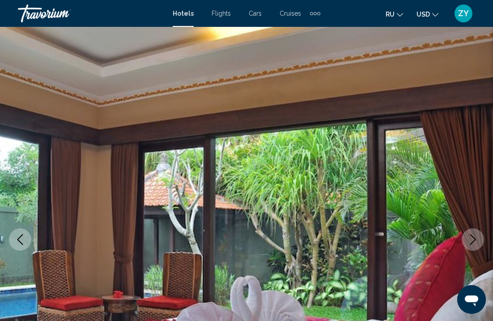
click at [476, 239] on icon "Next image" at bounding box center [474, 239] width 6 height 11
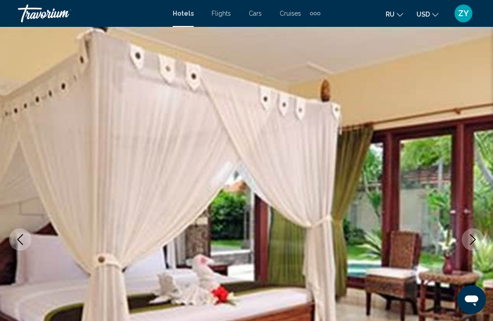
click at [476, 239] on icon "Next image" at bounding box center [474, 239] width 6 height 11
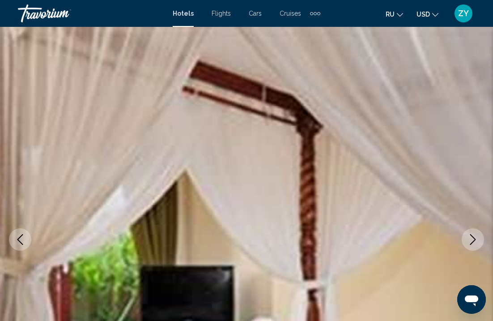
click at [476, 239] on icon "Next image" at bounding box center [474, 239] width 6 height 11
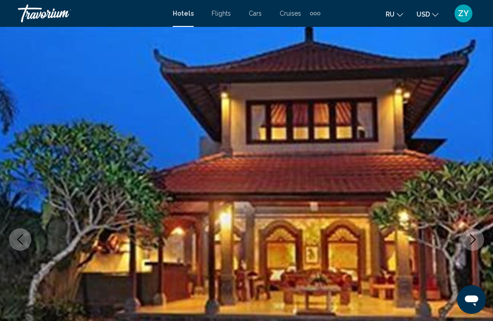
click at [476, 239] on icon "Next image" at bounding box center [474, 239] width 6 height 11
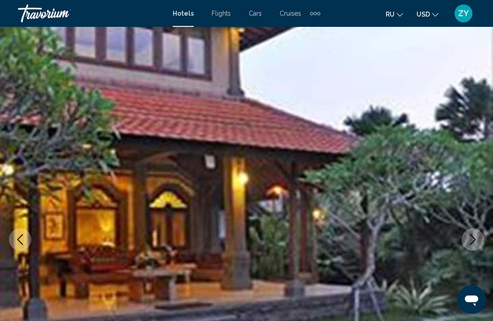
click at [476, 239] on icon "Next image" at bounding box center [474, 239] width 6 height 11
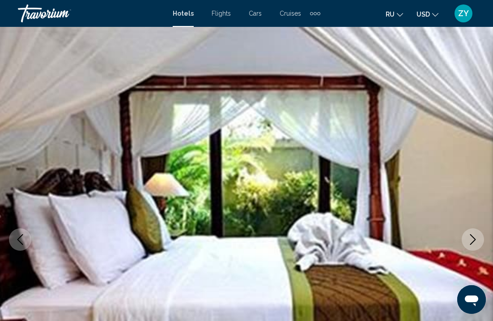
click at [476, 239] on icon "Next image" at bounding box center [474, 239] width 6 height 11
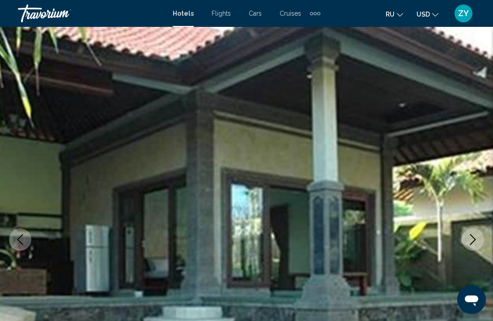
click at [476, 239] on icon "Next image" at bounding box center [474, 239] width 6 height 11
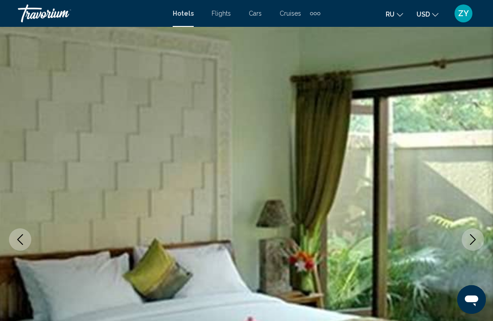
click at [476, 239] on icon "Next image" at bounding box center [474, 239] width 6 height 11
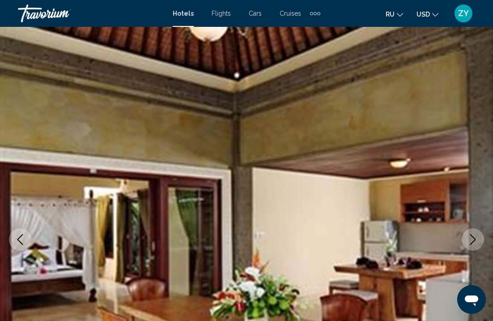
click at [476, 239] on icon "Next image" at bounding box center [474, 239] width 6 height 11
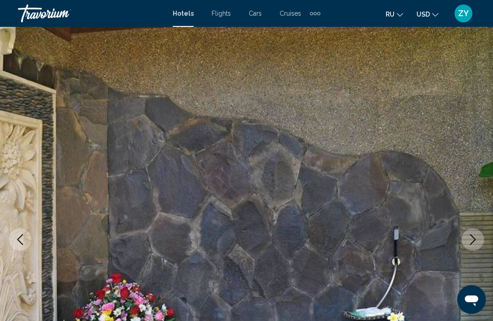
click at [476, 239] on icon "Next image" at bounding box center [474, 239] width 6 height 11
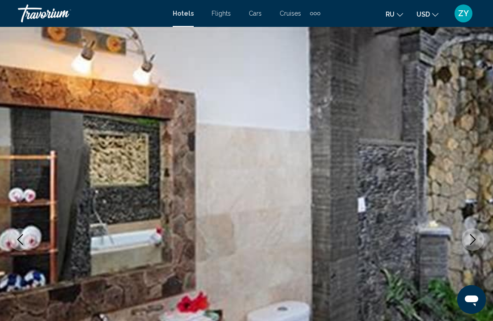
click at [476, 239] on icon "Next image" at bounding box center [474, 239] width 6 height 11
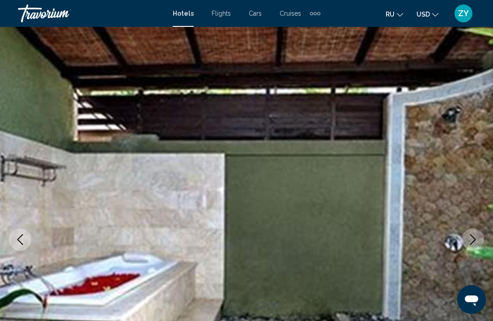
click at [476, 239] on icon "Next image" at bounding box center [474, 239] width 6 height 11
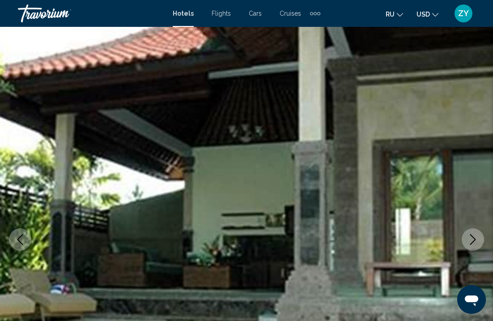
click at [476, 239] on icon "Next image" at bounding box center [474, 239] width 6 height 11
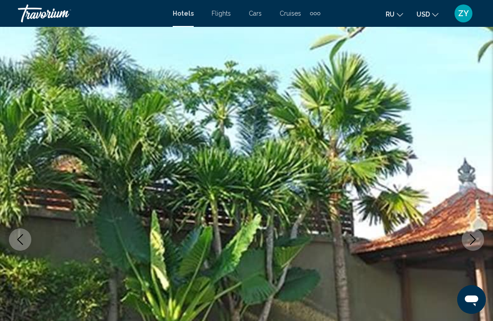
click at [476, 239] on icon "Next image" at bounding box center [474, 239] width 6 height 11
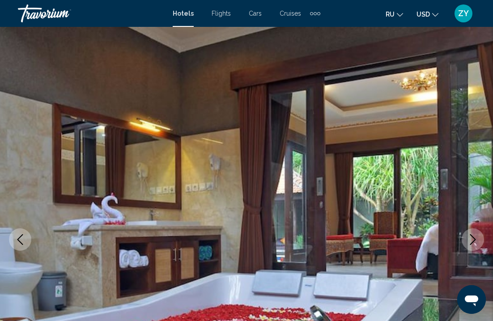
click at [476, 239] on icon "Next image" at bounding box center [474, 239] width 6 height 11
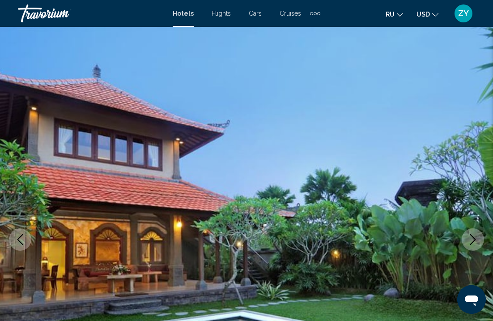
click at [476, 239] on icon "Next image" at bounding box center [474, 239] width 6 height 11
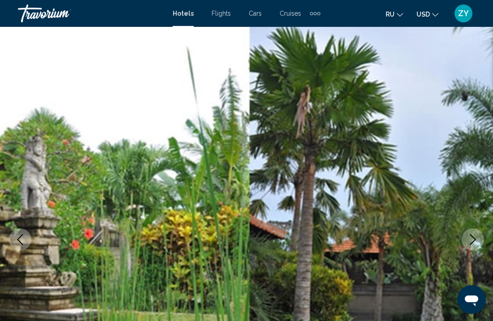
click at [476, 239] on icon "Next image" at bounding box center [473, 239] width 11 height 11
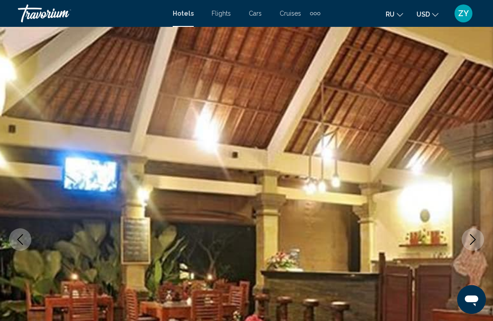
click at [477, 239] on icon "Next image" at bounding box center [473, 239] width 11 height 11
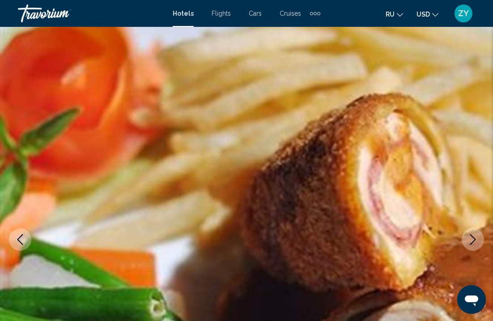
click at [477, 239] on icon "Next image" at bounding box center [473, 239] width 11 height 11
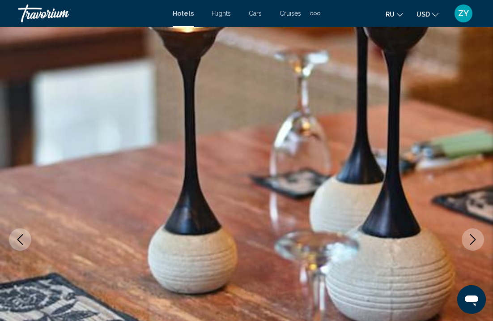
click at [477, 239] on icon "Next image" at bounding box center [473, 239] width 11 height 11
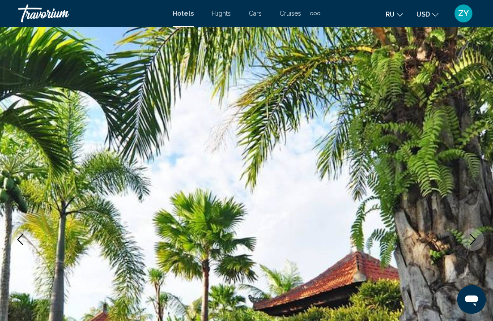
click at [477, 239] on icon "Next image" at bounding box center [473, 239] width 11 height 11
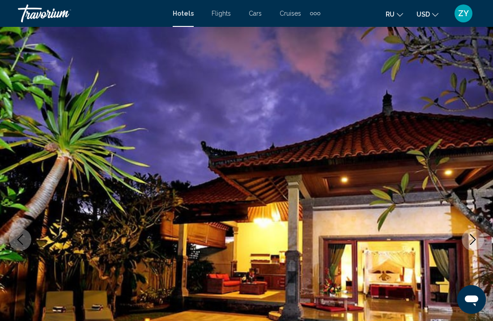
click at [477, 239] on icon "Next image" at bounding box center [473, 239] width 11 height 11
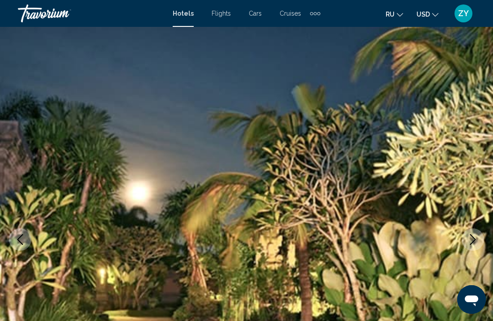
click at [476, 239] on icon "Next image" at bounding box center [474, 239] width 6 height 11
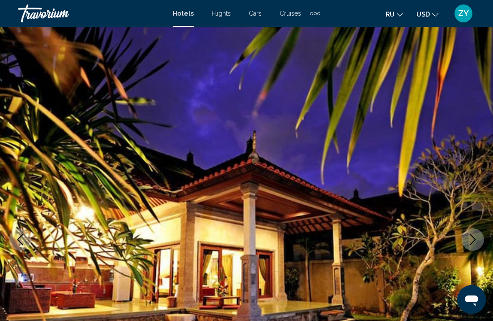
click at [476, 239] on icon "Next image" at bounding box center [474, 239] width 6 height 11
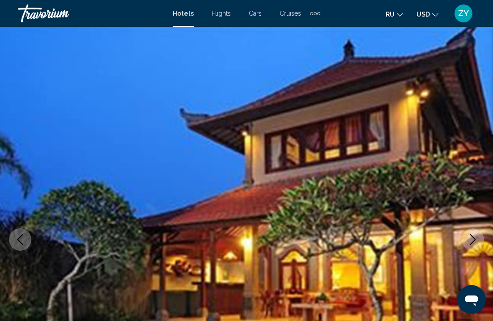
click at [476, 239] on icon "Next image" at bounding box center [474, 239] width 6 height 11
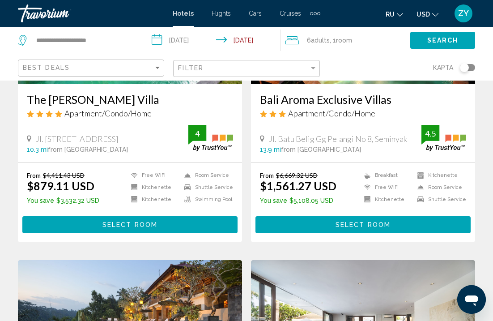
scroll to position [176, 0]
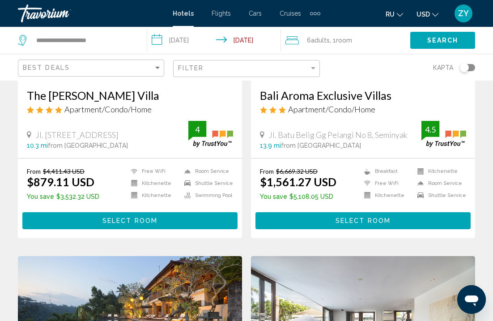
click at [336, 39] on span ", 1 Room rooms" at bounding box center [341, 40] width 22 height 13
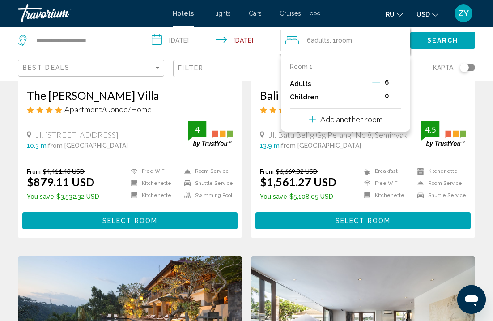
click at [378, 86] on icon "Decrement adults" at bounding box center [377, 83] width 8 height 8
click at [378, 86] on icon "Decrement adults" at bounding box center [376, 83] width 8 height 8
click at [378, 86] on icon "Decrement adults" at bounding box center [377, 83] width 8 height 8
click at [362, 132] on div "Room 1 Adults 2 Children 0 Add another room" at bounding box center [345, 93] width 129 height 78
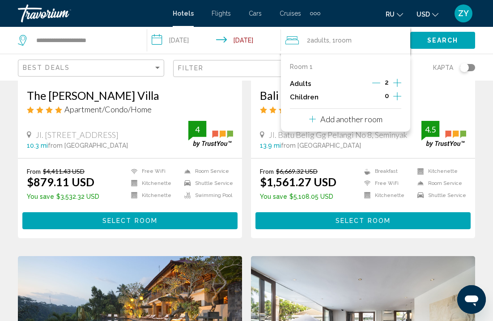
click at [362, 124] on p "Add another room" at bounding box center [352, 119] width 62 height 10
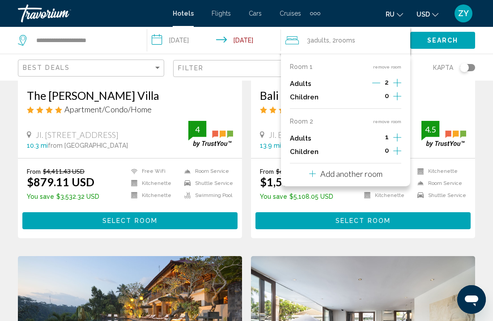
click at [398, 88] on icon "Increment adults" at bounding box center [398, 82] width 8 height 11
click at [362, 179] on p "Add another room" at bounding box center [352, 174] width 62 height 10
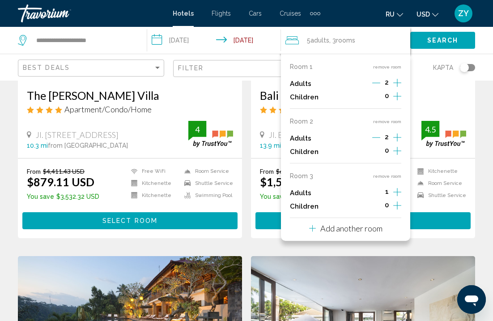
click at [395, 88] on icon "Increment adults" at bounding box center [398, 82] width 8 height 11
click at [384, 238] on div "Room 1 remove room Adults 2 Children 0 Room 2 remove room Adults 2 Children 0 R…" at bounding box center [345, 147] width 129 height 187
click at [372, 233] on p "Add another room" at bounding box center [352, 228] width 62 height 10
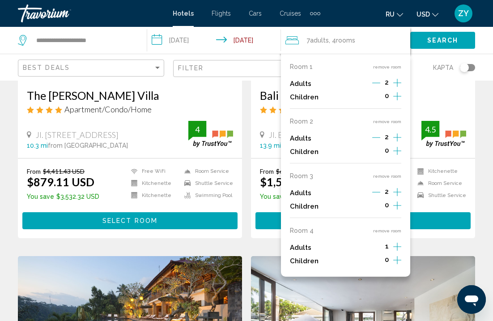
click at [398, 88] on icon "Increment adults" at bounding box center [398, 82] width 8 height 11
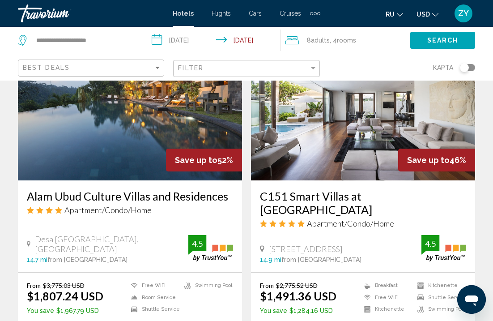
scroll to position [382, 0]
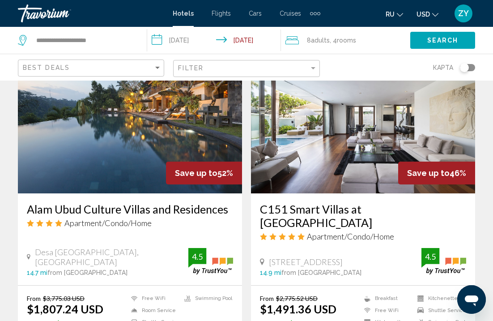
click at [303, 134] on img "Main content" at bounding box center [363, 121] width 224 height 143
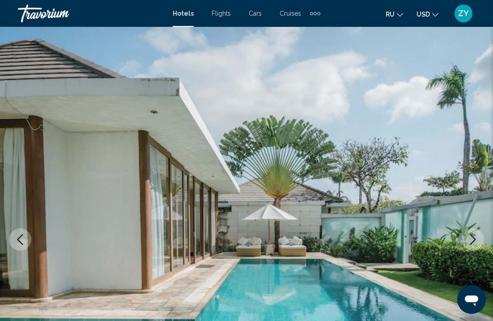
click at [445, 209] on img "Main content" at bounding box center [246, 239] width 493 height 425
click at [468, 239] on icon "Next image" at bounding box center [473, 239] width 11 height 11
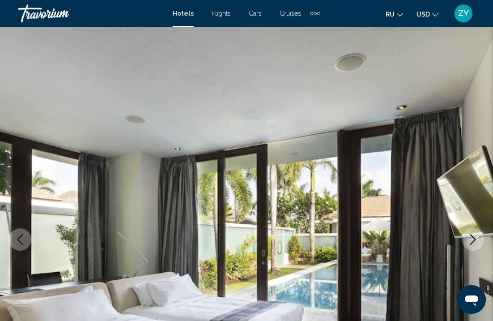
click at [470, 238] on icon "Next image" at bounding box center [473, 239] width 11 height 11
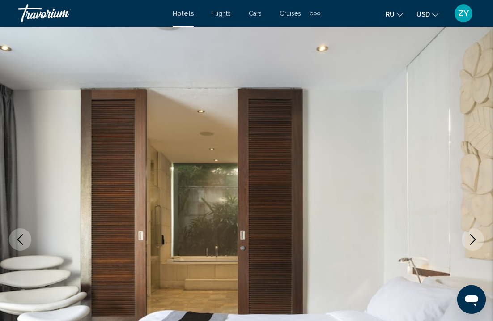
click at [470, 238] on icon "Next image" at bounding box center [473, 239] width 11 height 11
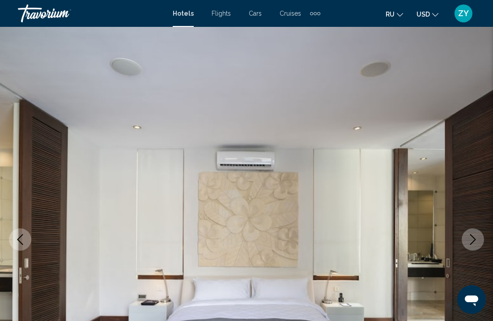
click at [470, 238] on icon "Next image" at bounding box center [473, 239] width 11 height 11
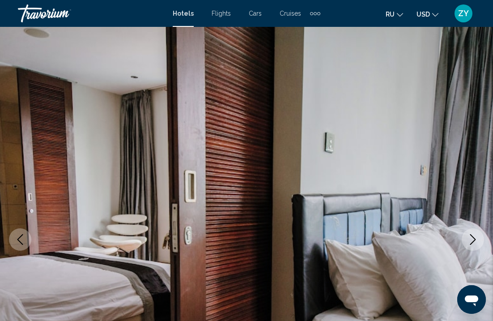
click at [470, 238] on icon "Next image" at bounding box center [473, 239] width 11 height 11
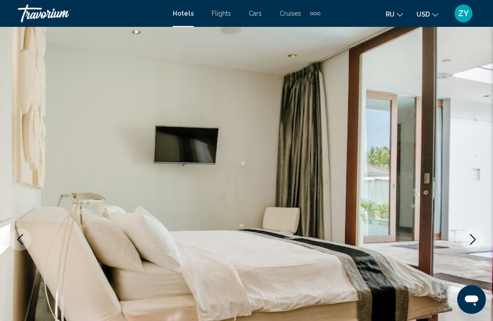
click at [470, 238] on icon "Next image" at bounding box center [473, 239] width 11 height 11
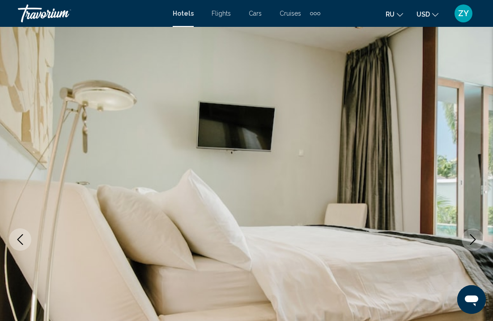
click at [470, 238] on icon "Next image" at bounding box center [473, 239] width 11 height 11
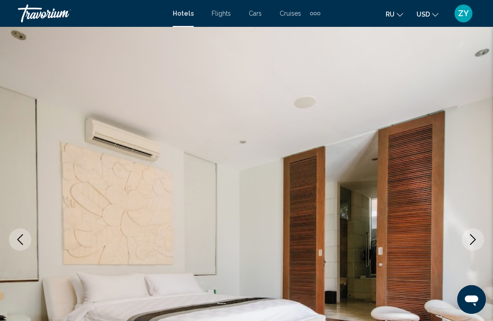
click at [470, 238] on icon "Next image" at bounding box center [473, 239] width 11 height 11
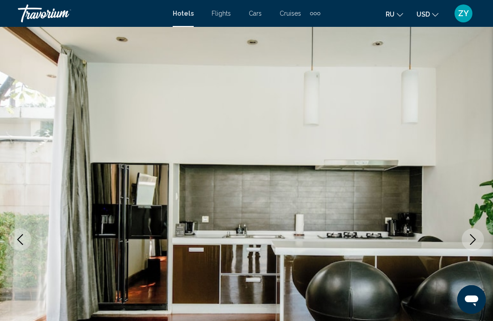
click at [470, 238] on icon "Next image" at bounding box center [473, 239] width 11 height 11
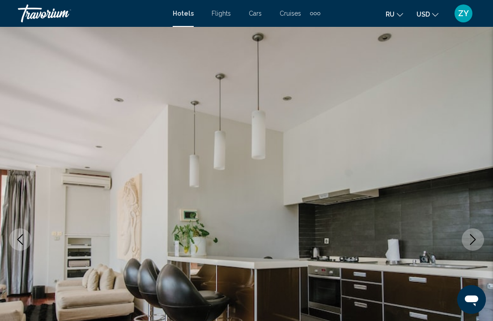
click at [470, 238] on icon "Next image" at bounding box center [473, 239] width 11 height 11
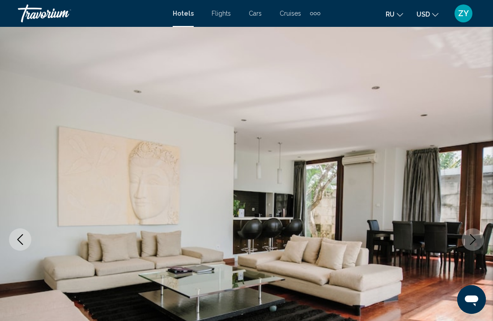
click at [470, 238] on icon "Next image" at bounding box center [473, 239] width 11 height 11
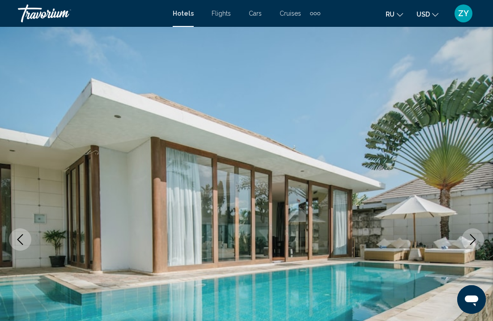
click at [470, 238] on icon "Next image" at bounding box center [473, 239] width 11 height 11
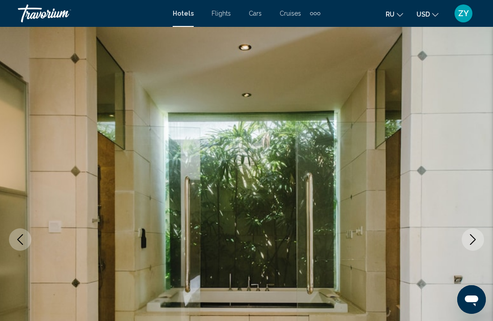
click at [470, 238] on icon "Next image" at bounding box center [473, 239] width 11 height 11
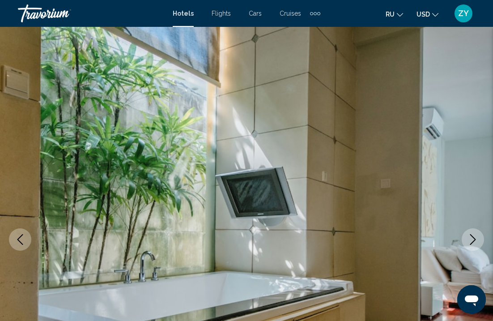
click at [470, 238] on icon "Next image" at bounding box center [473, 239] width 11 height 11
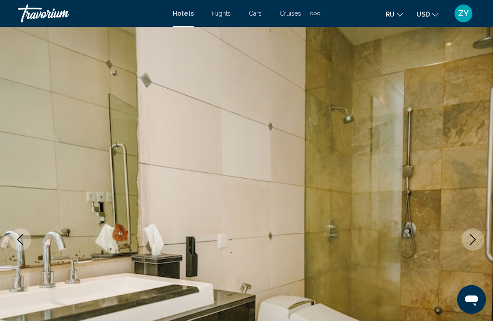
click at [470, 238] on icon "Next image" at bounding box center [473, 239] width 11 height 11
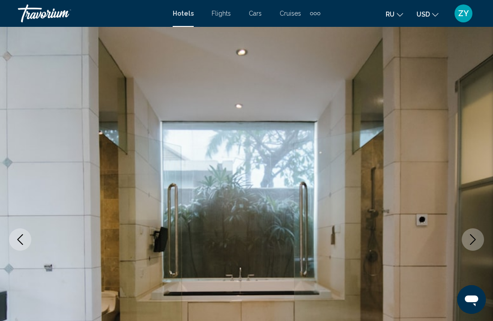
click at [470, 238] on icon "Next image" at bounding box center [473, 239] width 11 height 11
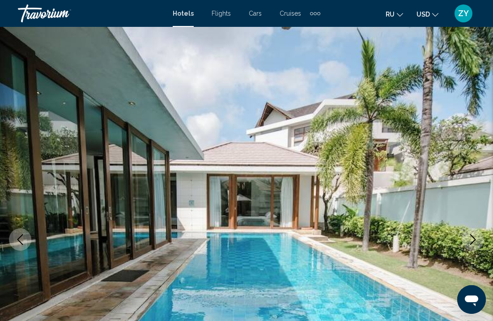
click at [470, 238] on icon "Next image" at bounding box center [473, 239] width 11 height 11
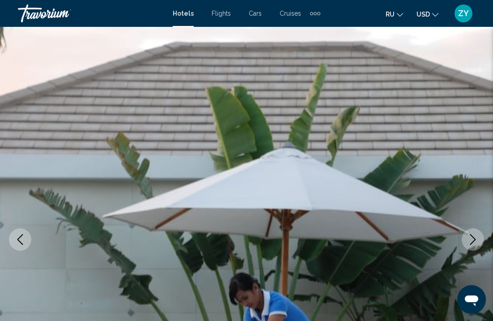
click at [470, 238] on icon "Next image" at bounding box center [473, 239] width 11 height 11
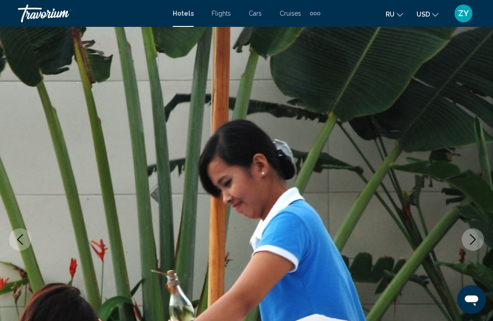
click at [470, 238] on icon "Next image" at bounding box center [473, 239] width 11 height 11
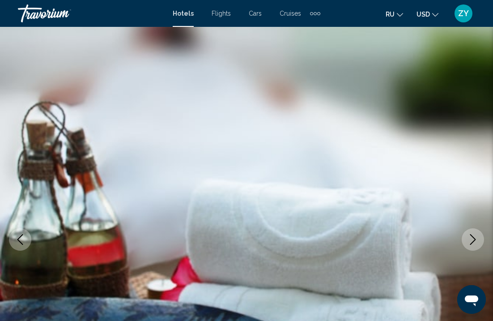
click at [470, 238] on icon "Next image" at bounding box center [473, 239] width 11 height 11
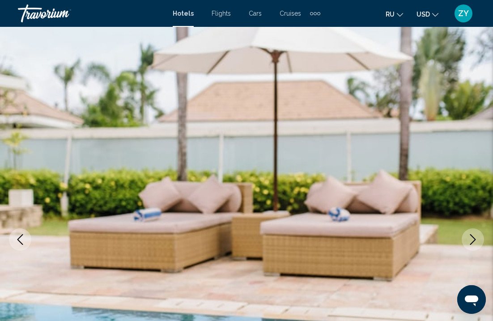
click at [467, 239] on button "Next image" at bounding box center [473, 239] width 22 height 22
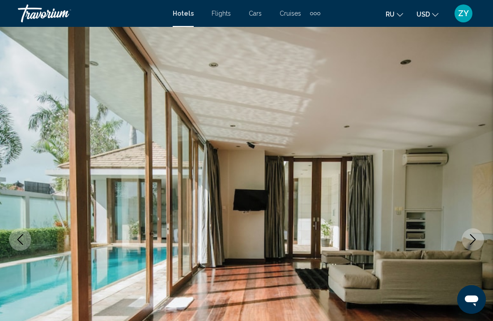
click at [467, 239] on button "Next image" at bounding box center [473, 239] width 22 height 22
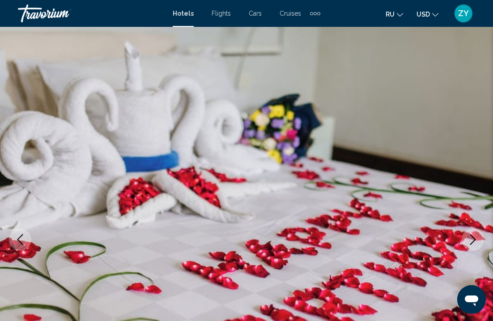
click at [467, 239] on button "Next image" at bounding box center [473, 239] width 22 height 22
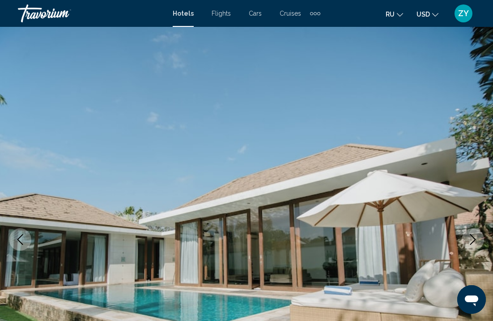
click at [470, 238] on icon "Next image" at bounding box center [473, 239] width 11 height 11
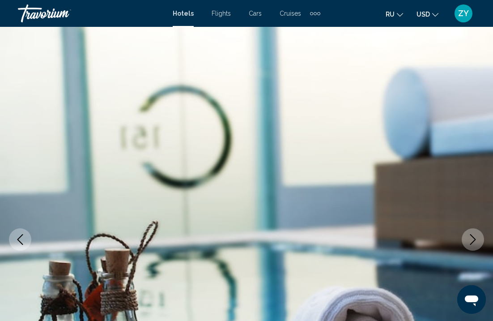
click at [469, 236] on icon "Next image" at bounding box center [473, 239] width 11 height 11
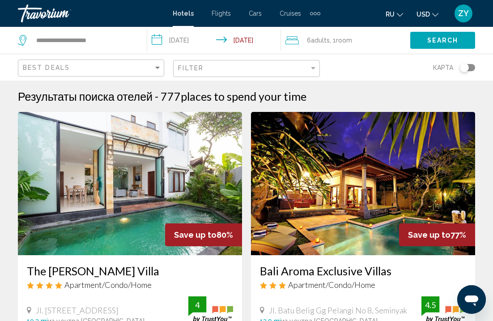
click at [346, 39] on span "Room" at bounding box center [344, 40] width 16 height 7
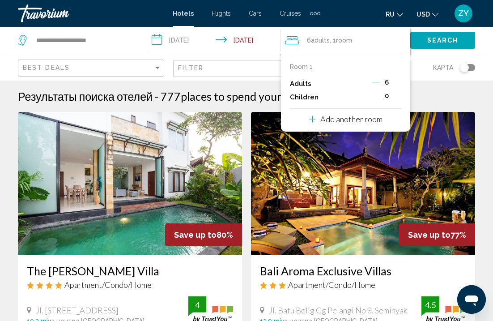
click at [294, 41] on icon "Travelers: 6 adults, 0 children" at bounding box center [292, 40] width 13 height 11
click at [307, 35] on div "6 Adult Adults , 1 Room rooms" at bounding box center [348, 40] width 125 height 13
click at [313, 41] on span "Adults" at bounding box center [320, 40] width 19 height 7
click at [376, 86] on icon "Decrement adults" at bounding box center [377, 83] width 8 height 8
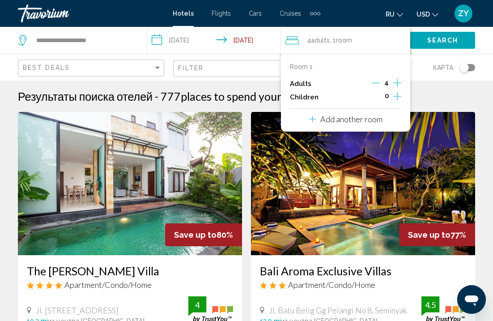
click at [376, 86] on icon "Decrement adults" at bounding box center [376, 83] width 8 height 8
click at [376, 86] on icon "Decrement adults" at bounding box center [377, 83] width 8 height 8
click at [369, 122] on p "Add another room" at bounding box center [352, 119] width 62 height 10
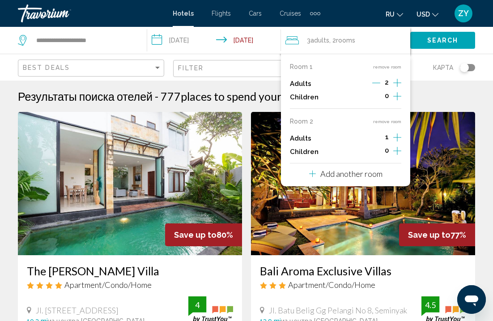
click at [396, 88] on icon "Increment adults" at bounding box center [398, 82] width 8 height 11
click at [393, 184] on div "Room 1 remove room Adults 2 Children 0 Room 2 remove room Adults 2 Children 0 A…" at bounding box center [345, 120] width 129 height 133
click at [373, 179] on p "Add another room" at bounding box center [352, 174] width 62 height 10
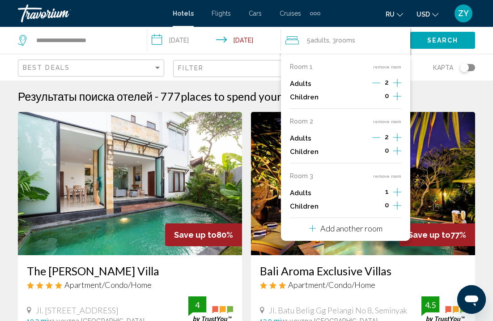
click at [399, 88] on icon "Increment adults" at bounding box center [398, 82] width 8 height 11
click at [372, 233] on p "Add another room" at bounding box center [352, 228] width 62 height 10
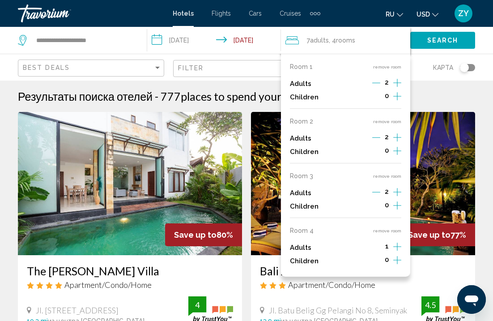
click at [393, 251] on div "1" at bounding box center [387, 247] width 29 height 13
click at [401, 88] on icon "Increment adults" at bounding box center [398, 82] width 8 height 11
click at [159, 66] on div "Sort by" at bounding box center [158, 67] width 8 height 7
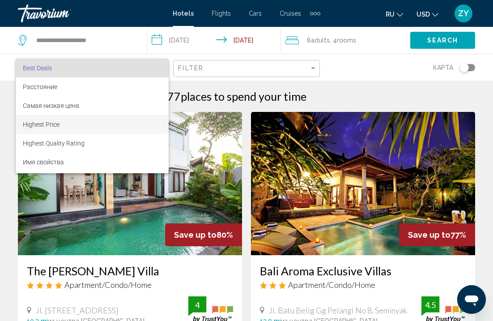
click at [86, 119] on span "Highest Price" at bounding box center [92, 124] width 139 height 19
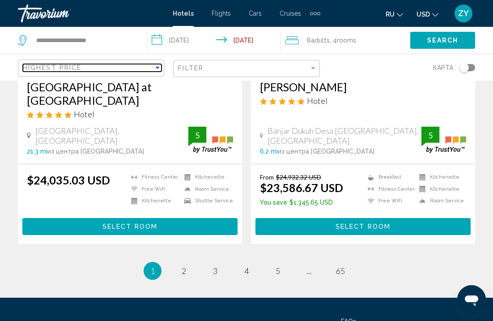
scroll to position [1844, 0]
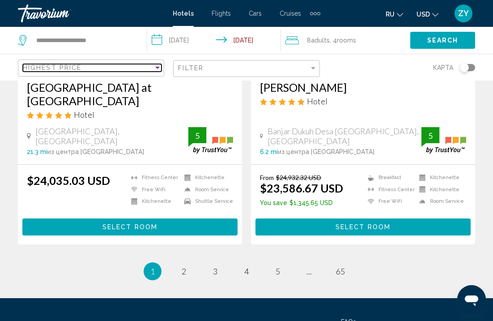
click at [155, 66] on div "Sort by" at bounding box center [158, 67] width 8 height 7
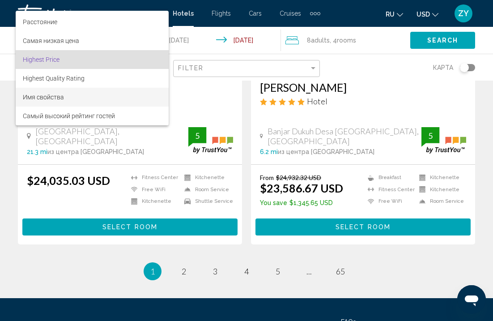
scroll to position [17, 0]
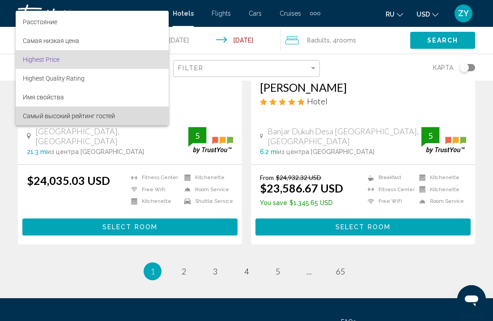
click at [92, 117] on span "Самый высокий рейтинг гостей" at bounding box center [69, 115] width 92 height 7
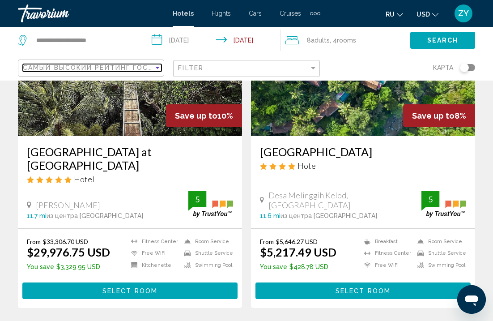
scroll to position [1413, 0]
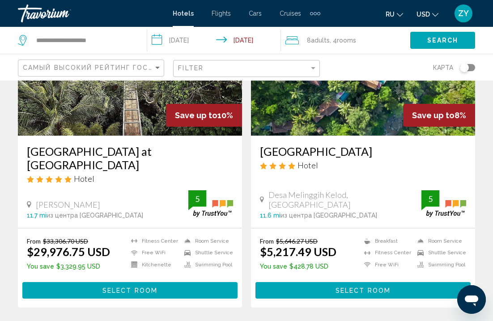
click at [329, 40] on span "Adults" at bounding box center [320, 40] width 19 height 7
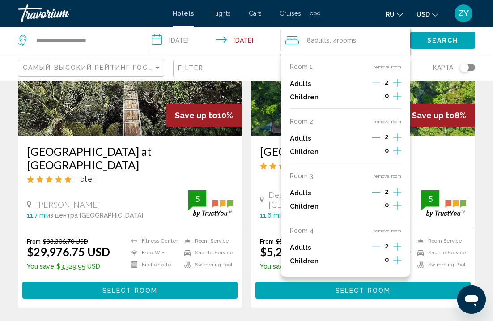
click at [377, 251] on icon "Decrement adults" at bounding box center [377, 247] width 8 height 8
click at [375, 196] on icon "Decrement adults" at bounding box center [377, 192] width 8 height 8
click at [386, 263] on span "0" at bounding box center [387, 259] width 4 height 7
click at [377, 142] on icon "Decrement adults" at bounding box center [377, 137] width 8 height 8
click at [378, 135] on div "1" at bounding box center [387, 138] width 29 height 13
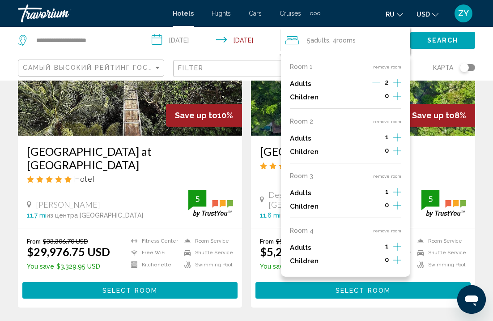
click at [302, 142] on p "Adults" at bounding box center [300, 139] width 21 height 8
click at [305, 151] on div "Children 0" at bounding box center [345, 151] width 111 height 13
click at [295, 197] on p "Adults" at bounding box center [300, 193] width 21 height 8
click at [437, 145] on h3 "[GEOGRAPHIC_DATA]" at bounding box center [363, 151] width 206 height 13
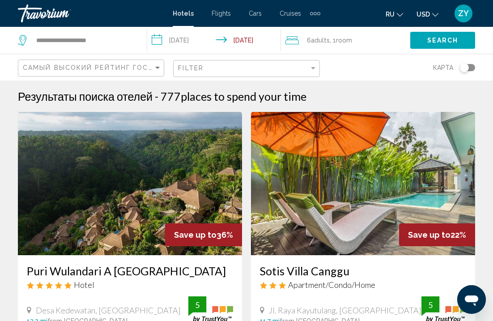
click at [339, 39] on span "Room" at bounding box center [344, 40] width 16 height 7
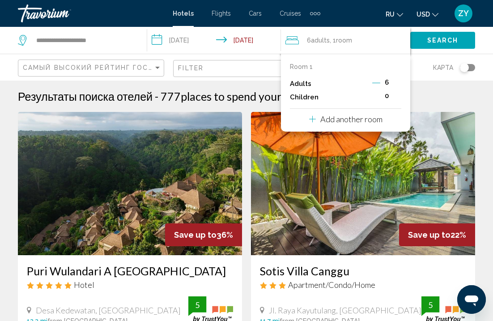
click at [379, 82] on icon "Decrement adults" at bounding box center [377, 83] width 8 height 8
click at [379, 82] on icon "Decrement adults" at bounding box center [376, 83] width 8 height 8
click at [379, 82] on icon "Decrement adults" at bounding box center [377, 83] width 8 height 8
click at [336, 149] on img "Main content" at bounding box center [363, 183] width 224 height 143
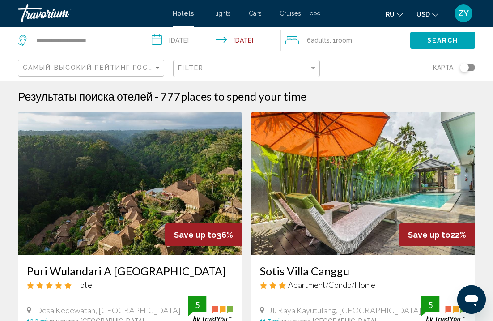
click at [321, 42] on span "Adults" at bounding box center [320, 40] width 19 height 7
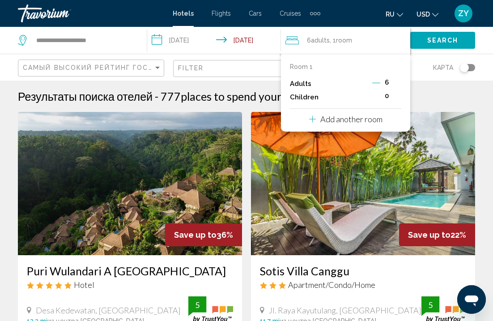
click at [377, 84] on icon "Decrement adults" at bounding box center [377, 83] width 8 height 8
click at [377, 84] on icon "Decrement adults" at bounding box center [376, 83] width 8 height 8
click at [377, 84] on icon "Decrement adults" at bounding box center [377, 83] width 8 height 8
click at [362, 124] on p "Add another room" at bounding box center [352, 119] width 62 height 10
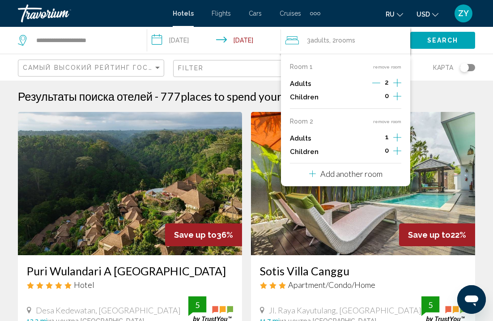
click at [206, 159] on img "Main content" at bounding box center [130, 183] width 224 height 143
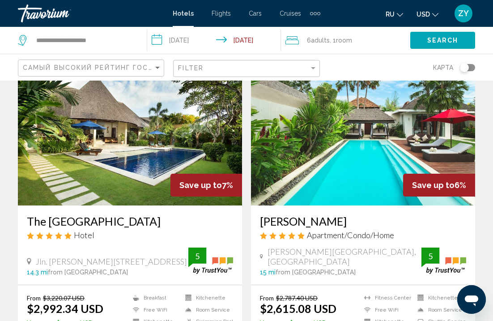
scroll to position [1675, 0]
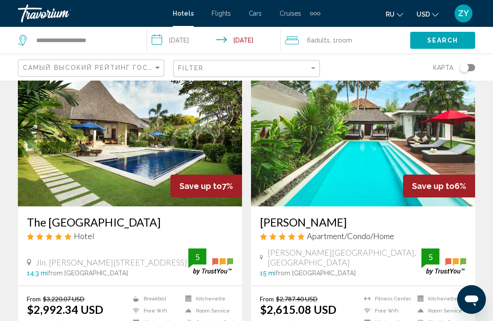
click at [397, 11] on button "ru English Español Français Italiano Português русский" at bounding box center [394, 14] width 17 height 13
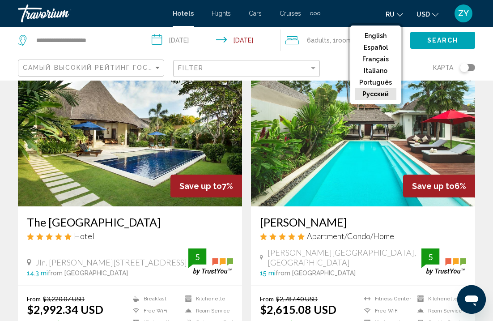
click at [369, 93] on button "русский" at bounding box center [376, 94] width 42 height 12
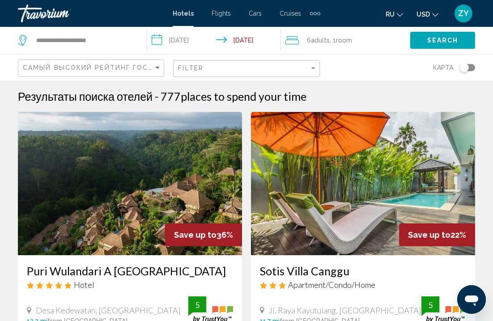
scroll to position [0, 0]
